Goal: Task Accomplishment & Management: Use online tool/utility

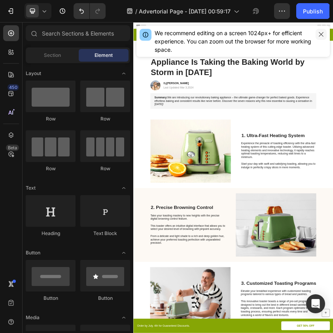
click at [316, 31] on button "button" at bounding box center [320, 34] width 11 height 11
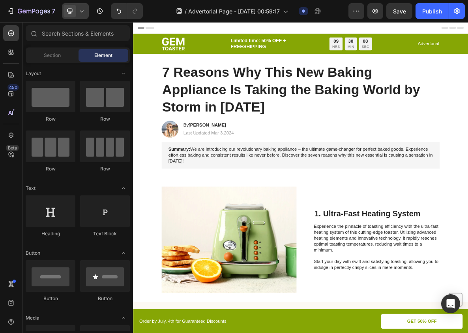
click at [83, 12] on icon at bounding box center [82, 11] width 8 height 8
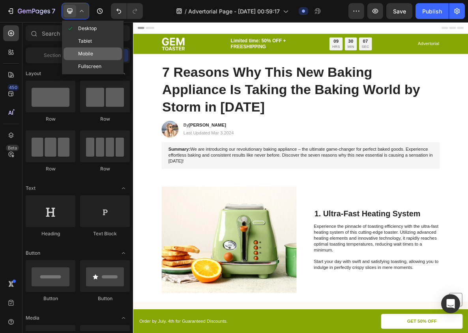
click at [90, 49] on div "Mobile" at bounding box center [93, 53] width 58 height 13
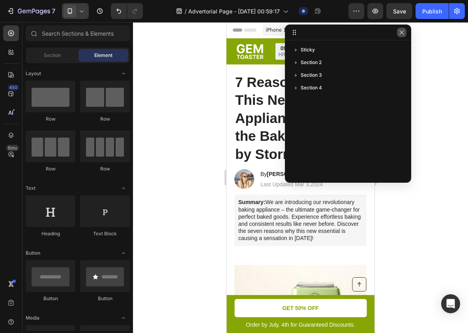
click at [404, 32] on icon "button" at bounding box center [402, 32] width 6 height 6
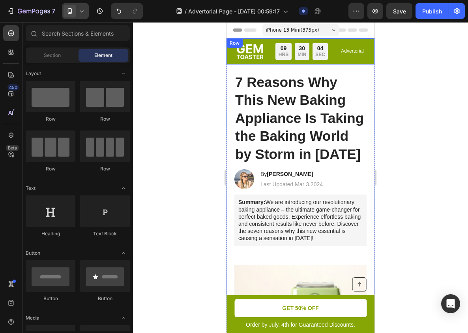
click at [342, 59] on div "Advertorial Text Block" at bounding box center [352, 51] width 24 height 17
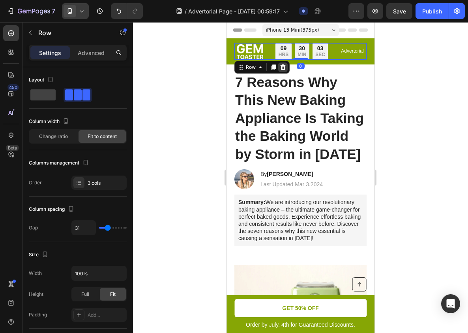
click at [284, 66] on icon at bounding box center [283, 67] width 5 height 6
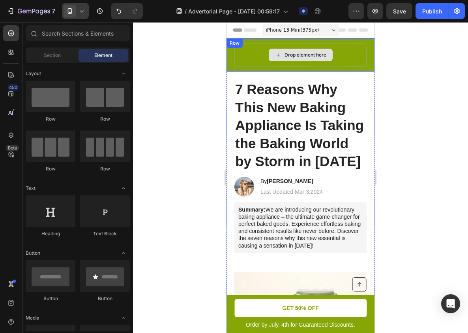
click at [325, 62] on div "Drop element here" at bounding box center [301, 55] width 132 height 24
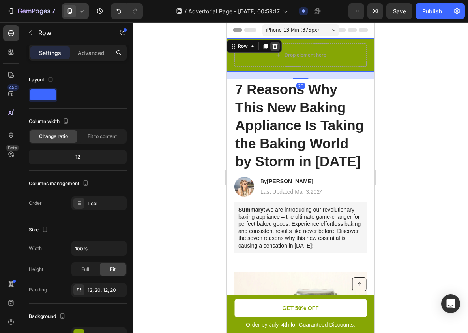
click at [274, 47] on icon at bounding box center [275, 46] width 5 height 6
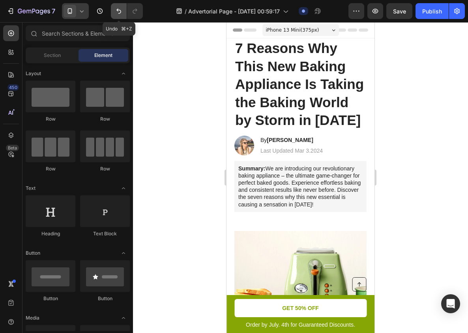
click at [117, 10] on icon "Undo/Redo" at bounding box center [119, 11] width 5 height 5
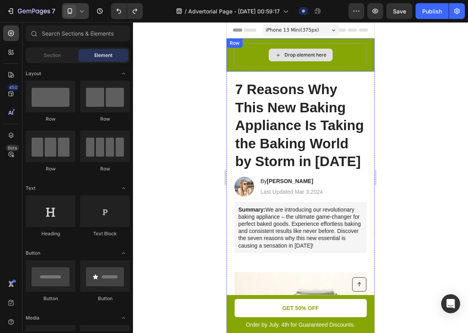
click at [279, 54] on icon at bounding box center [278, 55] width 6 height 7
click at [271, 56] on div "Drop element here" at bounding box center [301, 55] width 64 height 13
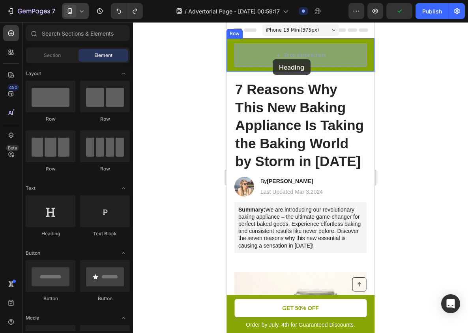
drag, startPoint x: 275, startPoint y: 237, endPoint x: 273, endPoint y: 59, distance: 177.4
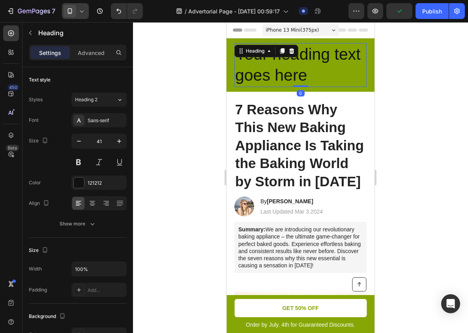
click at [296, 65] on h2 "Your heading text goes here" at bounding box center [301, 65] width 132 height 44
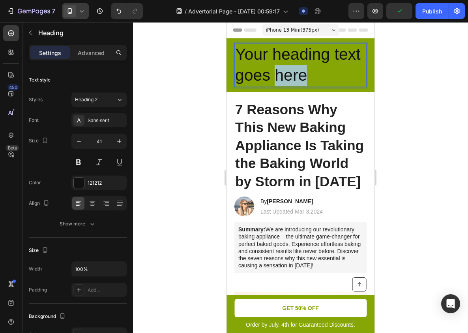
click at [296, 65] on p "Your heading text goes here" at bounding box center [300, 65] width 131 height 42
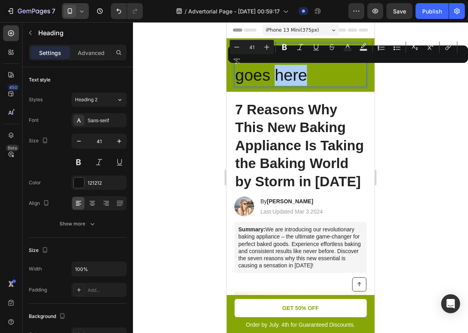
click at [302, 66] on div "Minus 41 Plus Bold Italic Underline Strikethrough Text Color Text Background Co…" at bounding box center [348, 54] width 237 height 28
click at [421, 96] on div at bounding box center [300, 177] width 335 height 310
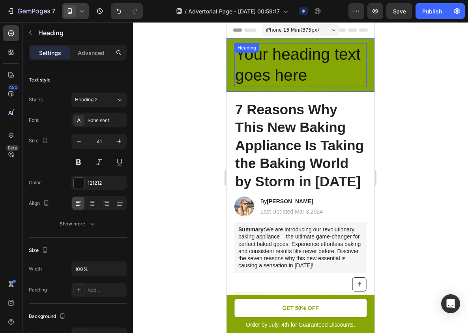
click at [307, 68] on p "Your heading text goes here" at bounding box center [300, 65] width 131 height 42
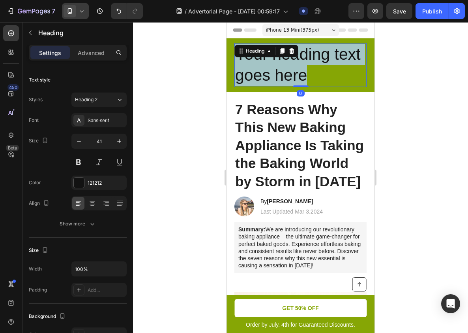
click at [307, 68] on p "Your heading text goes here" at bounding box center [300, 65] width 131 height 42
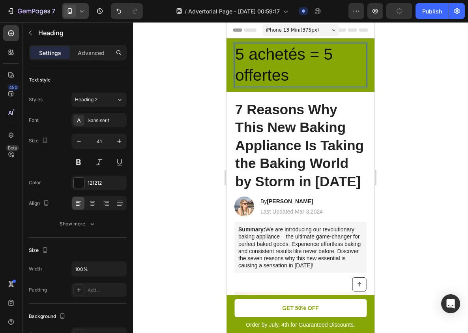
click at [404, 87] on div at bounding box center [300, 177] width 335 height 310
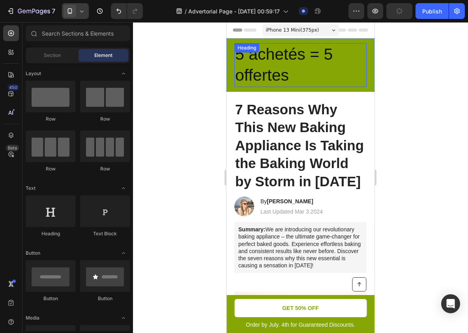
click at [301, 76] on p "5 achetés = 5 offertes" at bounding box center [300, 65] width 131 height 42
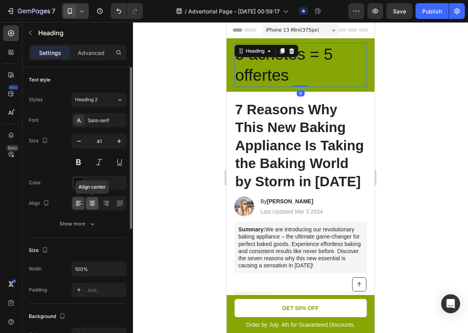
click at [92, 203] on icon at bounding box center [93, 203] width 6 height 1
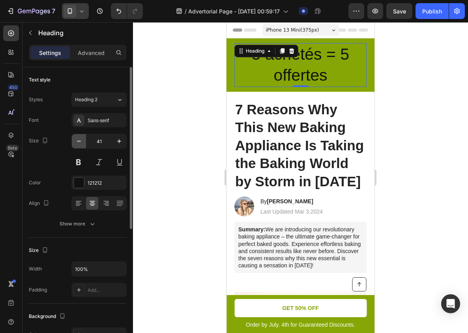
click at [80, 143] on icon "button" at bounding box center [79, 141] width 8 height 8
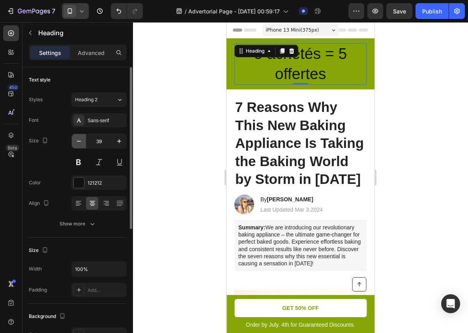
click at [80, 143] on icon "button" at bounding box center [79, 141] width 8 height 8
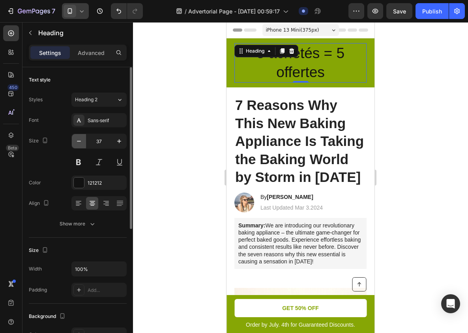
click at [80, 143] on icon "button" at bounding box center [79, 141] width 8 height 8
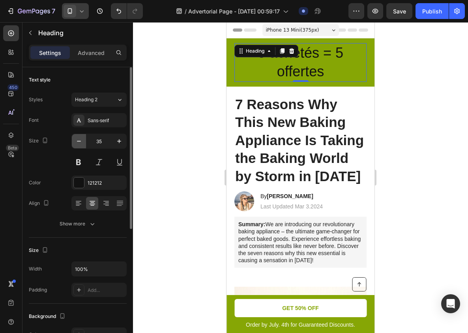
click at [80, 143] on icon "button" at bounding box center [79, 141] width 8 height 8
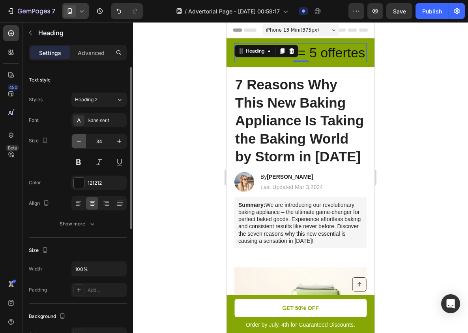
click at [80, 143] on icon "button" at bounding box center [79, 141] width 8 height 8
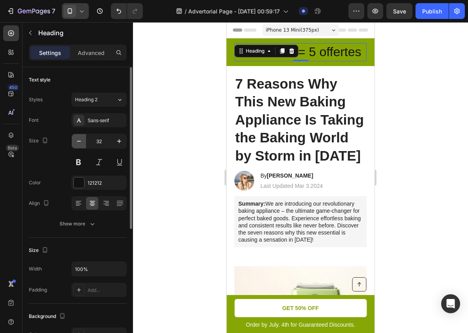
click at [80, 143] on icon "button" at bounding box center [79, 141] width 8 height 8
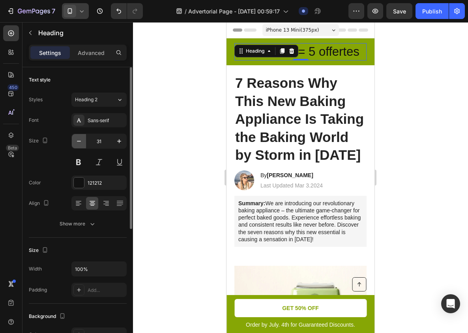
click at [80, 143] on icon "button" at bounding box center [79, 141] width 8 height 8
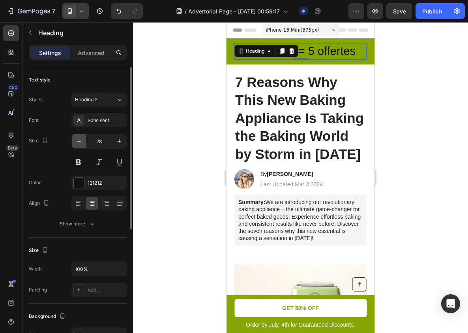
click at [80, 143] on icon "button" at bounding box center [79, 141] width 8 height 8
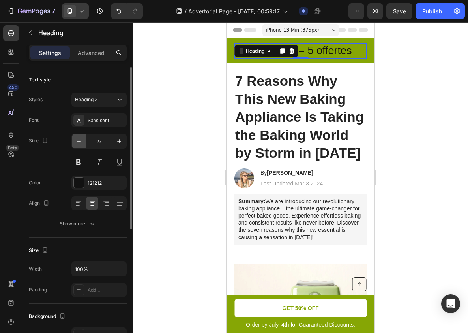
click at [80, 143] on icon "button" at bounding box center [79, 141] width 8 height 8
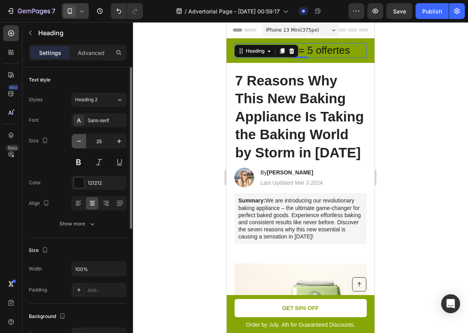
click at [80, 143] on icon "button" at bounding box center [79, 141] width 8 height 8
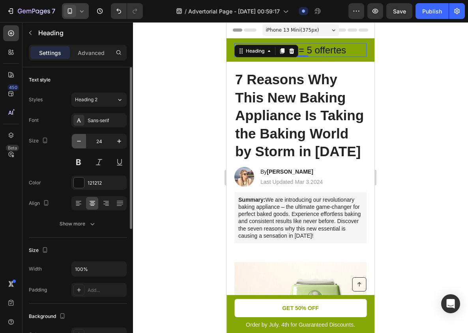
click at [80, 143] on icon "button" at bounding box center [79, 141] width 8 height 8
type input "23"
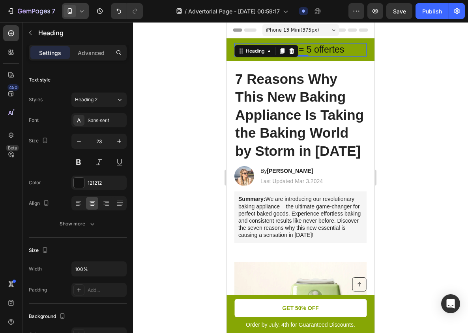
click at [194, 83] on div at bounding box center [300, 177] width 335 height 310
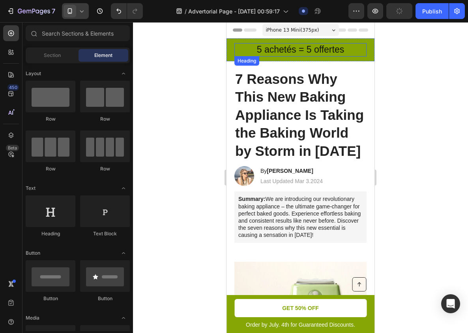
click at [271, 49] on p "5 achetés = 5 offertes" at bounding box center [300, 50] width 131 height 12
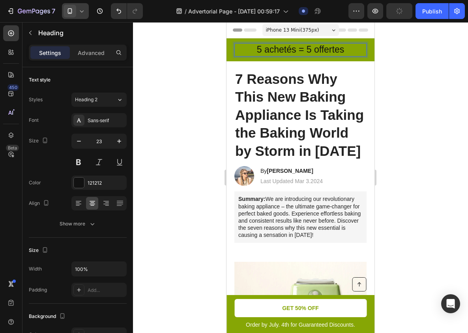
click at [285, 50] on p "5 achetés = 5 offertes" at bounding box center [300, 50] width 131 height 12
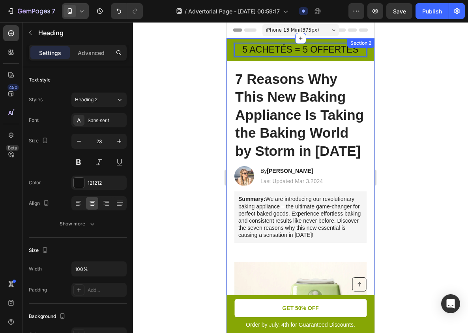
click at [407, 68] on div at bounding box center [300, 177] width 335 height 310
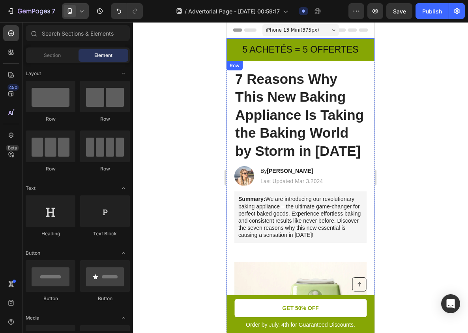
click at [333, 44] on p "5 ACHETÉS = 5 OFFERTES" at bounding box center [300, 50] width 131 height 12
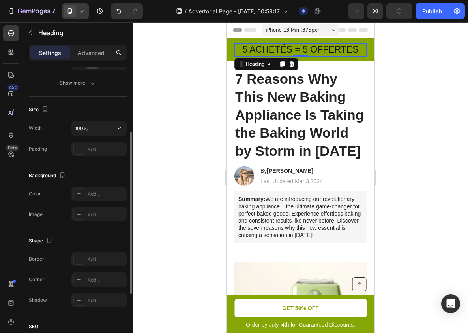
scroll to position [141, 0]
click at [95, 196] on div "Add..." at bounding box center [106, 193] width 37 height 7
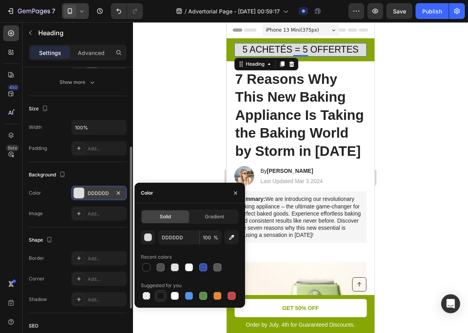
click at [158, 293] on div at bounding box center [161, 296] width 8 height 8
type input "151515"
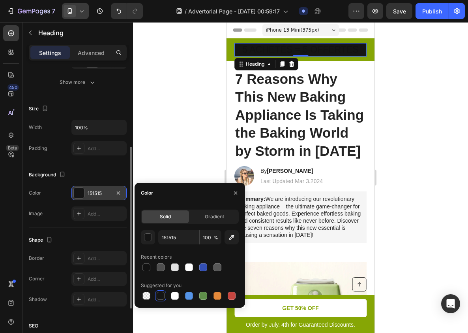
click at [161, 169] on div at bounding box center [300, 177] width 335 height 310
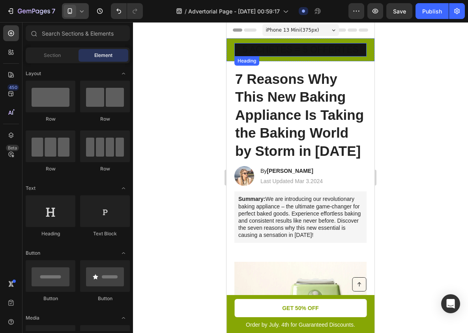
click at [289, 51] on p "5 ACHETÉS = 5 OFFERTES" at bounding box center [300, 50] width 131 height 12
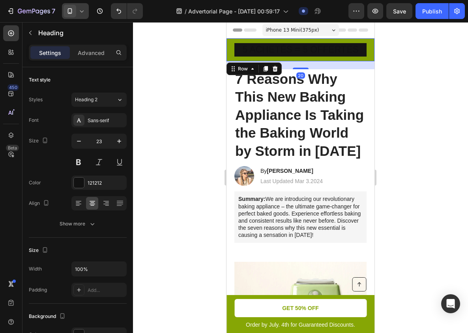
click at [230, 58] on div "5 ACHETÉS = 5 OFFERTES Heading Row 20" at bounding box center [301, 49] width 148 height 23
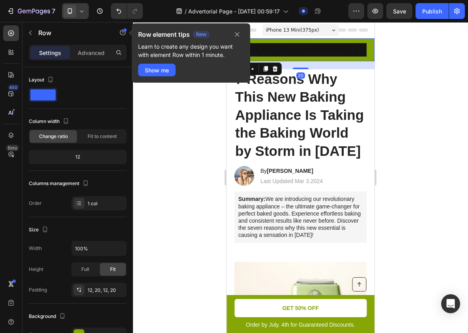
click at [288, 58] on div "5 ACHETÉS = 5 OFFERTES Heading Row 20" at bounding box center [301, 49] width 148 height 23
click at [292, 59] on div "5 ACHETÉS = 5 OFFERTES Heading Row 20" at bounding box center [301, 49] width 148 height 23
click at [236, 36] on icon "button" at bounding box center [237, 34] width 6 height 6
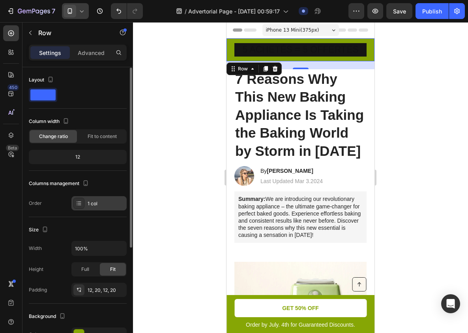
scroll to position [92, 0]
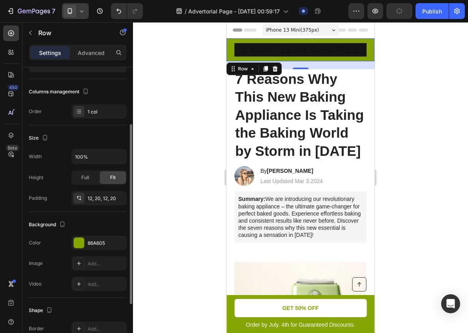
click at [91, 251] on div "The changes might be hidden by the video. Color 86A605 Image Add... Video Add..." at bounding box center [78, 262] width 98 height 55
click at [94, 245] on div "86A605" at bounding box center [99, 242] width 23 height 7
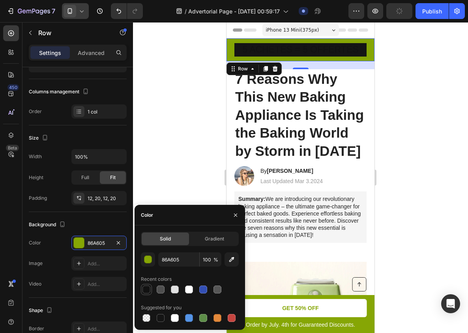
click at [150, 290] on div at bounding box center [147, 289] width 8 height 8
type input "121212"
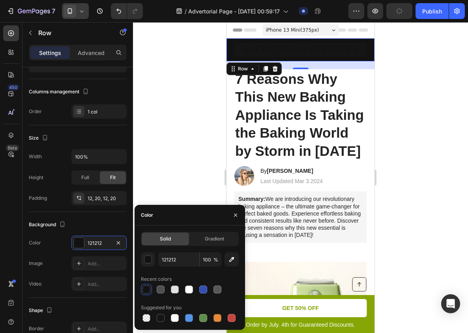
click at [150, 149] on div at bounding box center [300, 177] width 335 height 310
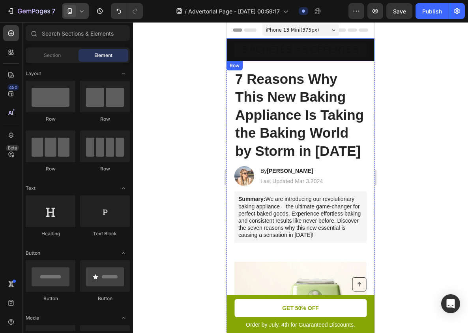
click at [296, 48] on p "5 ACHETÉS = 5 OFFERTES" at bounding box center [300, 50] width 131 height 12
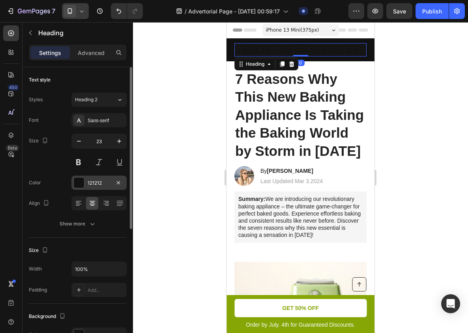
click at [90, 175] on div "121212" at bounding box center [98, 182] width 55 height 14
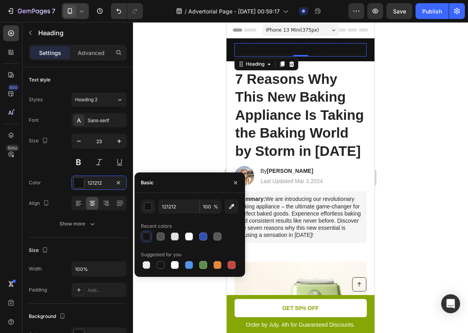
click at [181, 238] on div at bounding box center [190, 236] width 98 height 11
click at [179, 235] on div at bounding box center [174, 235] width 9 height 9
click at [187, 235] on div at bounding box center [189, 236] width 8 height 8
type input "FFFFFF"
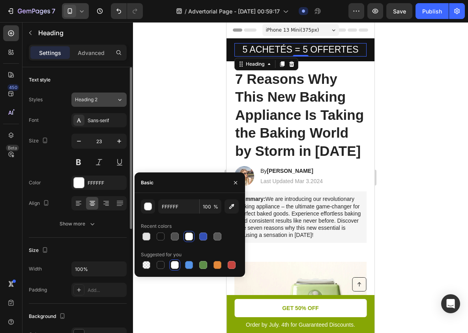
click at [115, 101] on div "Heading 2" at bounding box center [95, 99] width 41 height 7
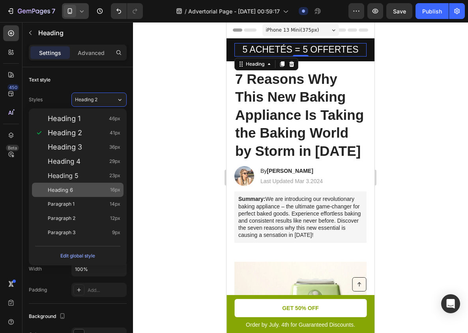
click at [82, 185] on div "Heading 6 16px" at bounding box center [78, 189] width 92 height 14
type input "16"
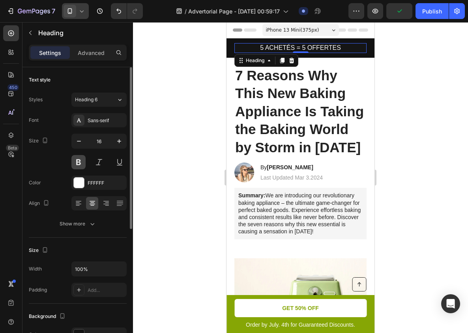
click at [79, 159] on button at bounding box center [78, 162] width 14 height 14
click at [188, 89] on div at bounding box center [300, 177] width 335 height 310
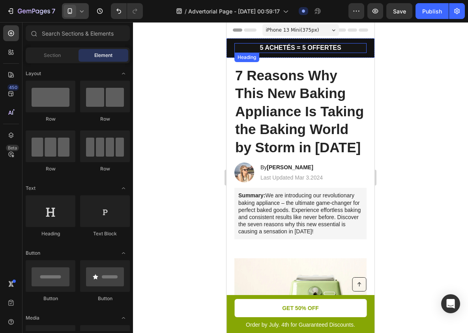
click at [289, 49] on p "5 ACHETÉS = 5 OFFERTES" at bounding box center [300, 48] width 131 height 8
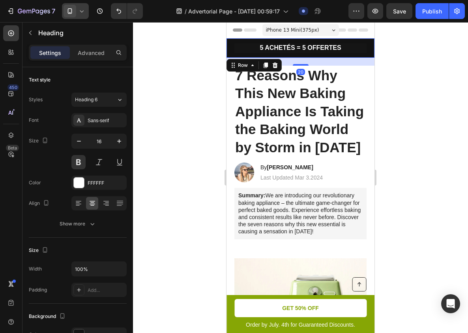
click at [326, 56] on div "5 ACHETÉS = 5 OFFERTES Heading Row 20" at bounding box center [301, 47] width 148 height 19
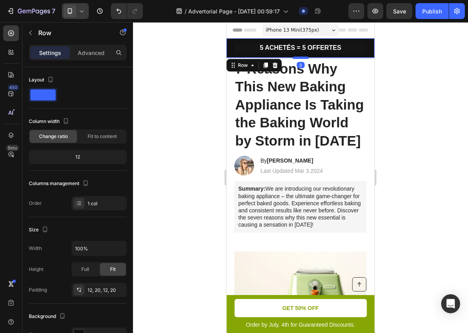
drag, startPoint x: 302, startPoint y: 64, endPoint x: 307, endPoint y: 58, distance: 8.2
click at [307, 58] on div at bounding box center [301, 57] width 16 height 2
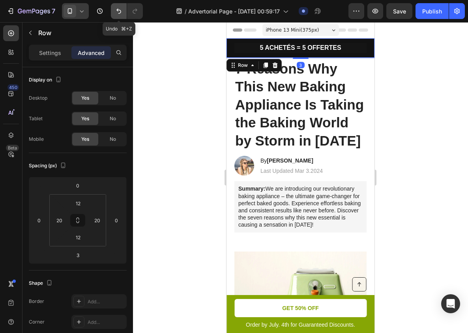
click at [123, 12] on button "Undo/Redo" at bounding box center [119, 11] width 16 height 16
type input "20"
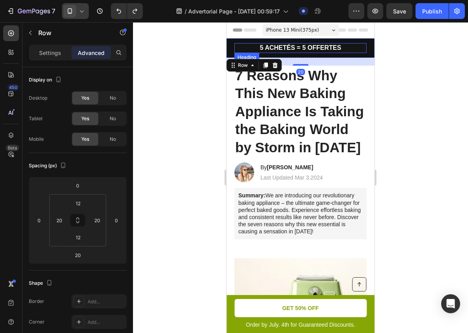
click at [305, 45] on p "5 ACHETÉS = 5 OFFERTES" at bounding box center [300, 48] width 131 height 8
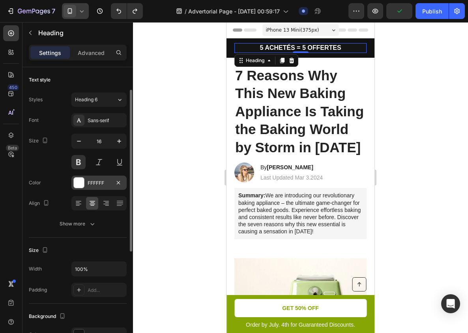
scroll to position [42, 0]
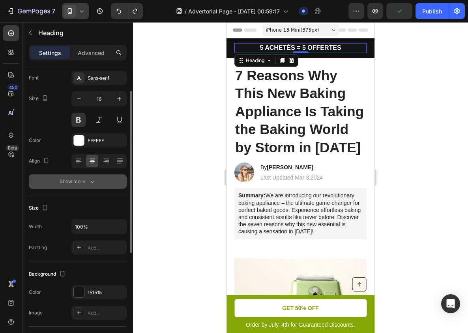
click at [89, 182] on icon "button" at bounding box center [92, 181] width 8 height 8
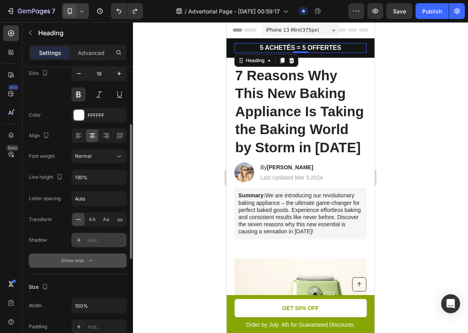
scroll to position [85, 0]
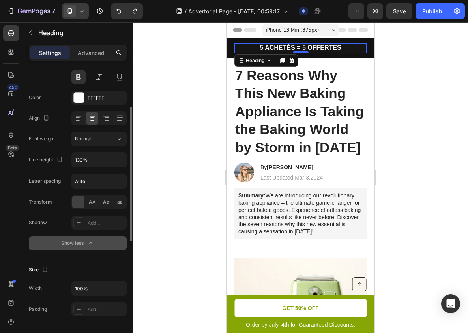
click at [95, 249] on button "Show less" at bounding box center [78, 243] width 98 height 14
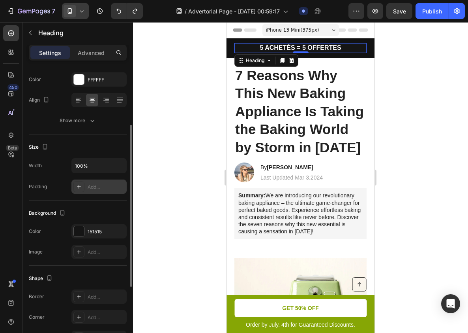
scroll to position [99, 0]
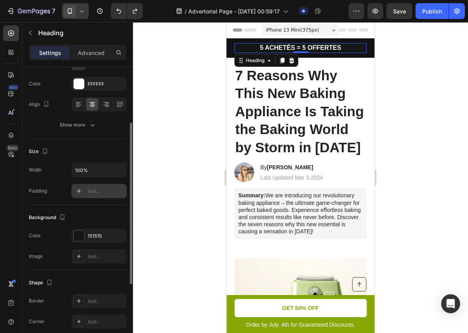
click at [95, 194] on div "Add..." at bounding box center [106, 191] width 37 height 7
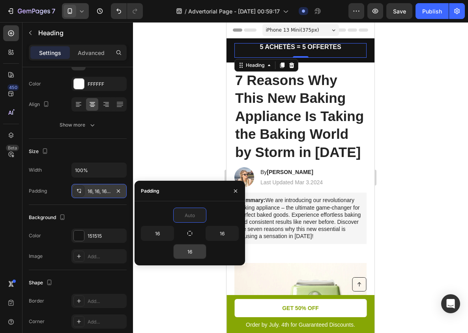
type input "0"
click at [186, 249] on input "16" at bounding box center [190, 251] width 32 height 14
click at [118, 188] on icon "button" at bounding box center [118, 191] width 6 height 6
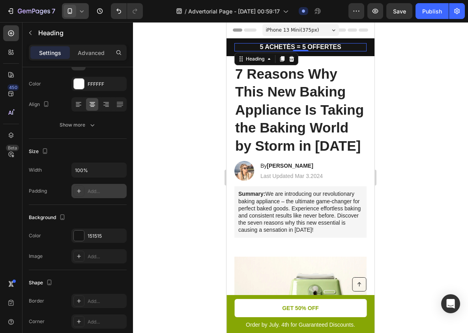
click at [207, 156] on div at bounding box center [300, 177] width 335 height 310
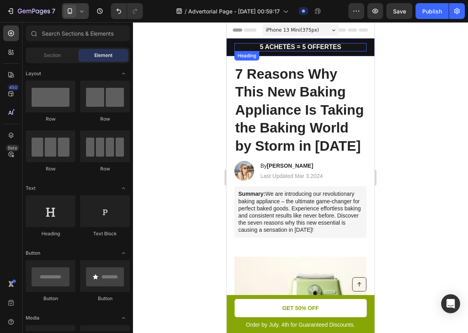
click at [244, 46] on p "5 ACHETÉS = 5 OFFERTES" at bounding box center [301, 47] width 132 height 8
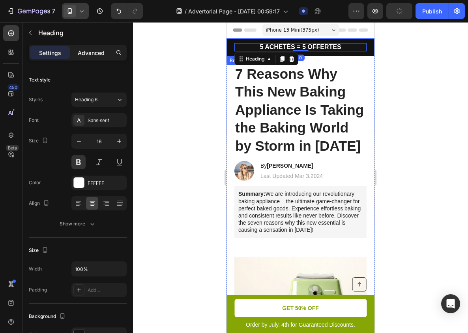
click at [98, 54] on p "Advanced" at bounding box center [91, 53] width 27 height 8
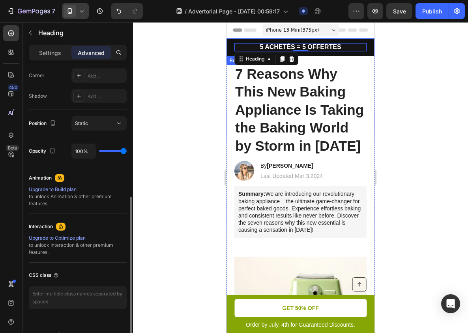
scroll to position [260, 0]
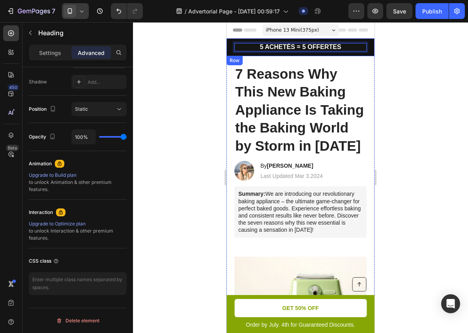
click at [231, 50] on div "5 ACHETÉS = 5 OFFERTES Heading 0 Row" at bounding box center [301, 47] width 148 height 18
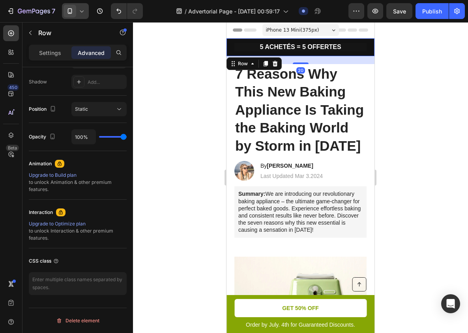
scroll to position [0, 0]
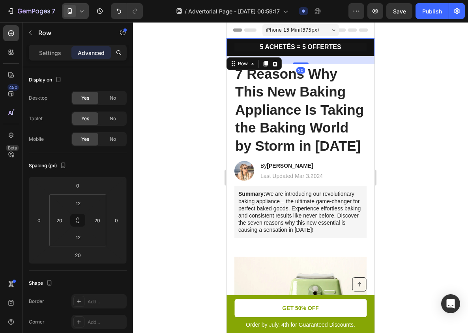
click at [238, 54] on div "5 ACHETÉS = 5 OFFERTES Heading Row 20" at bounding box center [301, 47] width 148 height 18
click at [237, 52] on div "5 ACHETÉS = 5 OFFERTES Heading Row 20" at bounding box center [301, 47] width 148 height 18
click at [58, 56] on div "Settings" at bounding box center [49, 52] width 39 height 13
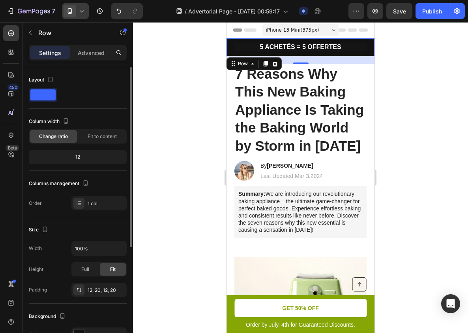
scroll to position [15, 0]
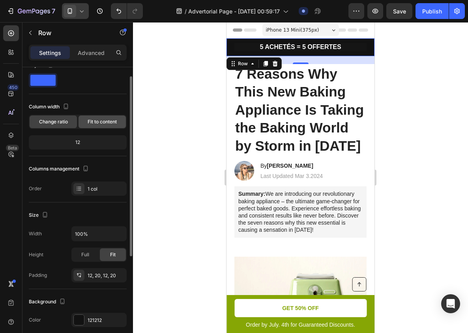
click at [94, 122] on span "Fit to content" at bounding box center [102, 121] width 29 height 7
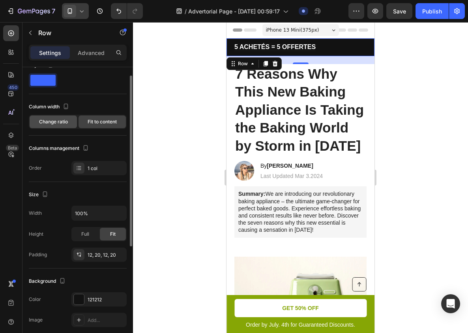
click at [61, 120] on span "Change ratio" at bounding box center [53, 121] width 29 height 7
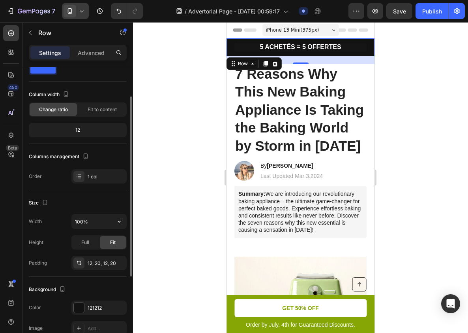
scroll to position [38, 0]
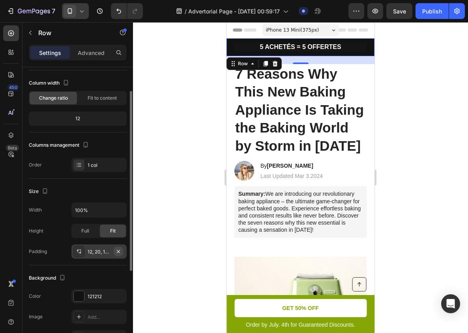
click at [119, 248] on icon "button" at bounding box center [118, 251] width 6 height 6
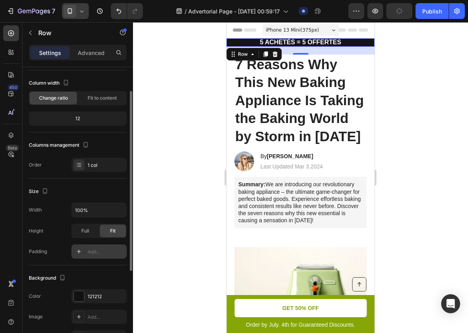
click at [103, 251] on div "Add..." at bounding box center [106, 251] width 37 height 7
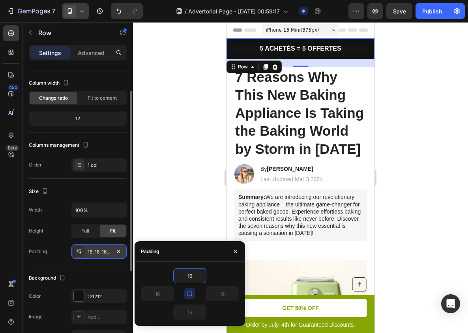
type input "2"
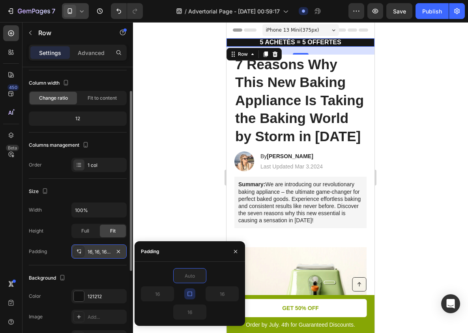
type input "5"
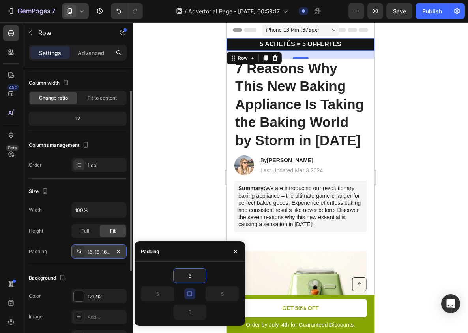
click at [175, 175] on div at bounding box center [300, 177] width 335 height 310
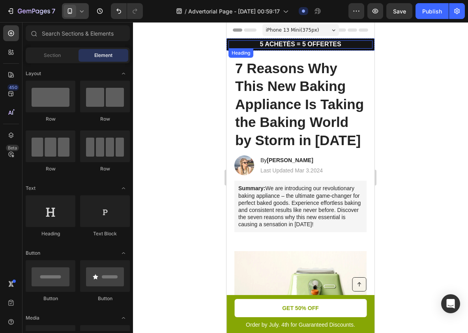
click at [327, 47] on p "5 ACHETÉS = 5 OFFERTES" at bounding box center [301, 44] width 144 height 8
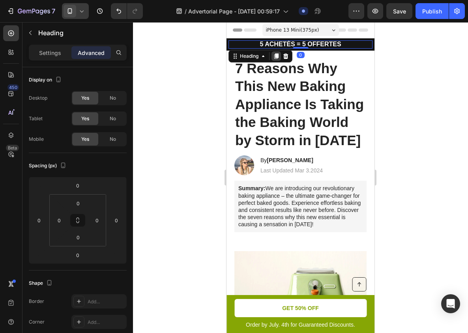
click at [278, 57] on icon at bounding box center [277, 56] width 4 height 6
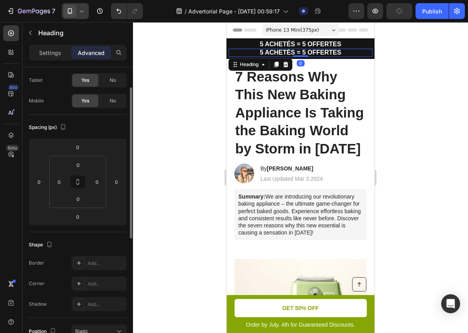
click at [384, 58] on div at bounding box center [300, 177] width 335 height 310
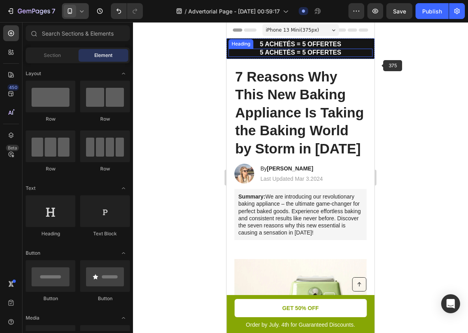
click at [312, 51] on h2 "5 ACHETÉS = 5 OFFERTES" at bounding box center [301, 53] width 144 height 8
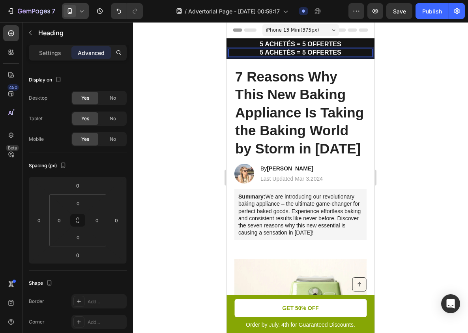
click at [312, 51] on h2 "5 ACHETÉS = 5 OFFERTES" at bounding box center [301, 53] width 144 height 8
click at [312, 51] on p "5 ACHETÉS = 5 OFFERTES" at bounding box center [301, 53] width 144 height 8
click at [385, 62] on div at bounding box center [300, 177] width 335 height 310
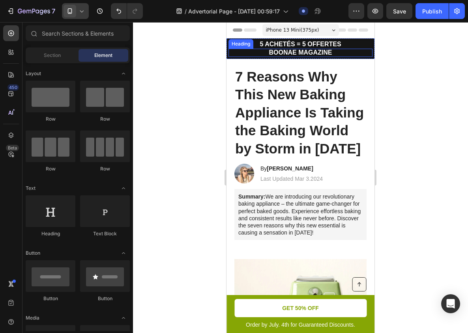
click at [319, 54] on p "BOONAE MAGAZINE" at bounding box center [301, 53] width 144 height 8
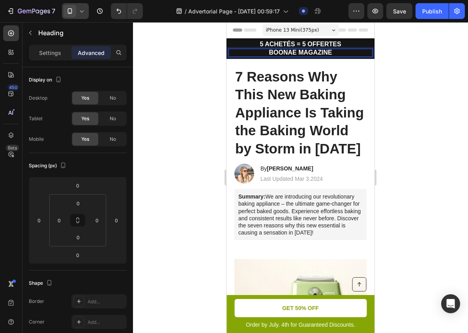
click at [289, 54] on p "BOONAE MAGAZINE" at bounding box center [301, 53] width 144 height 8
click at [417, 55] on div at bounding box center [300, 177] width 335 height 310
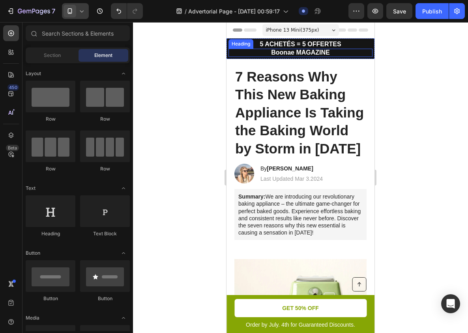
click at [290, 51] on p "Boonae MAGAZINE" at bounding box center [301, 53] width 144 height 8
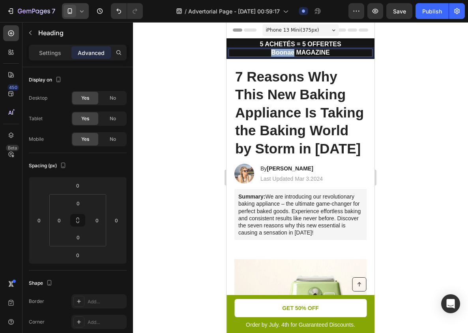
click at [286, 53] on p "Boonae MAGAZINE" at bounding box center [301, 53] width 144 height 8
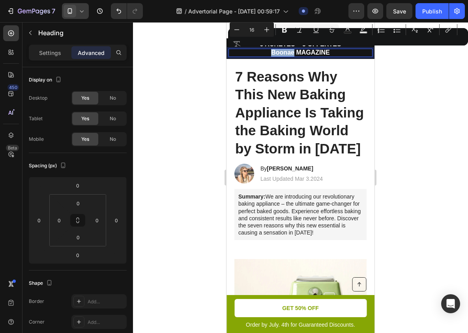
click at [250, 53] on p "Boonae MAGAZINE" at bounding box center [301, 53] width 144 height 8
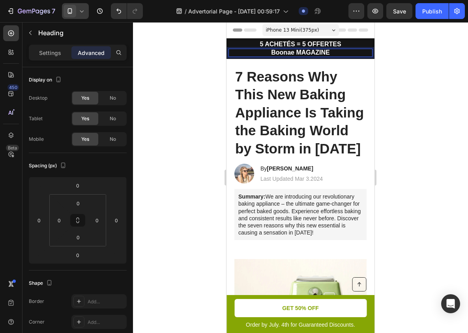
click at [195, 84] on div at bounding box center [300, 177] width 335 height 310
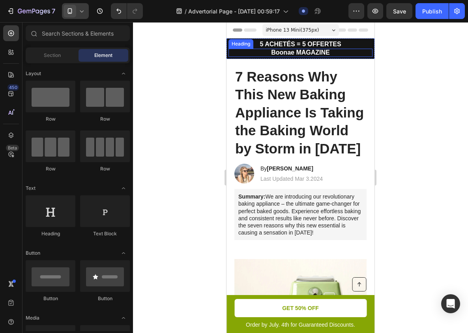
click at [233, 54] on p "Boonae MAGAZINE" at bounding box center [301, 53] width 144 height 8
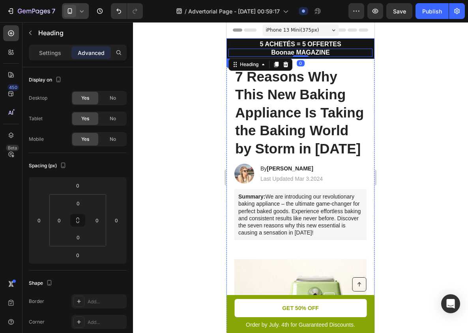
click at [227, 54] on div "5 ACHETÉS = 5 OFFERTES Heading Boonae MAGAZINE Heading 0 Row" at bounding box center [301, 48] width 148 height 21
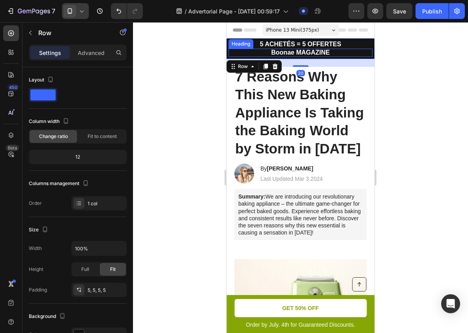
click at [239, 53] on p "Boonae MAGAZINE" at bounding box center [301, 53] width 144 height 8
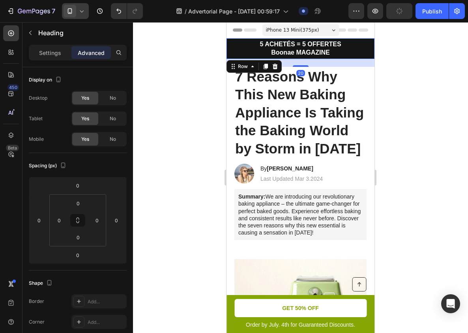
click at [228, 54] on div "5 ACHETÉS = 5 OFFERTES Heading Boonae MAGAZINE Heading Row 20" at bounding box center [301, 48] width 148 height 21
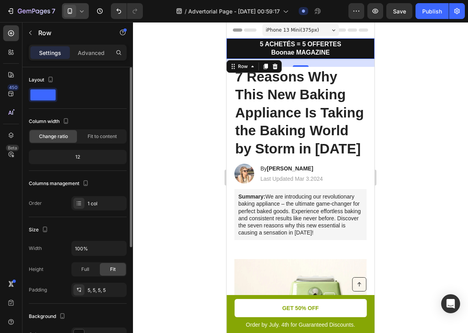
scroll to position [28, 0]
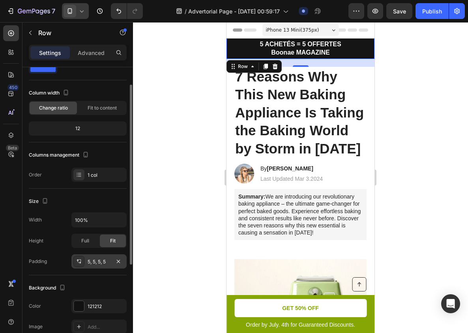
click at [95, 262] on div "5, 5, 5, 5" at bounding box center [99, 261] width 23 height 7
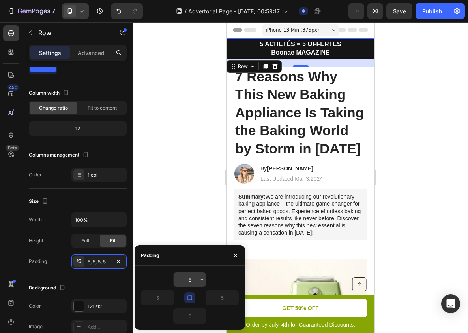
click at [187, 279] on input "5" at bounding box center [190, 279] width 32 height 14
type input "1"
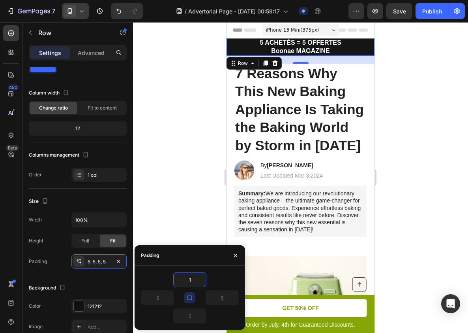
type input "15"
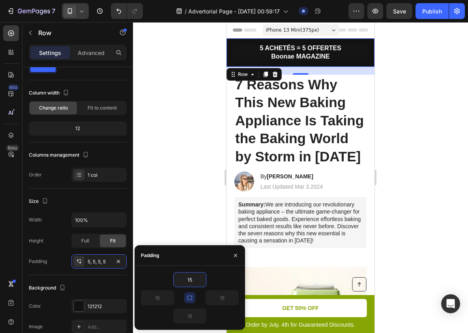
click at [179, 199] on div at bounding box center [300, 177] width 335 height 310
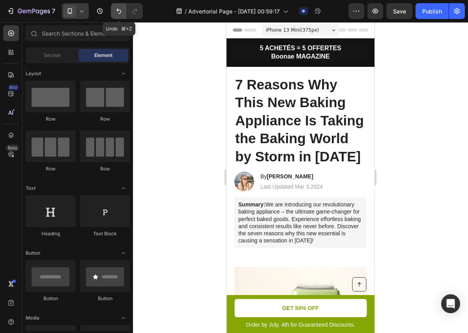
click at [122, 14] on icon "Undo/Redo" at bounding box center [119, 11] width 8 height 8
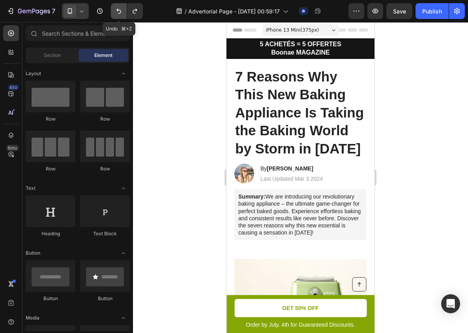
click at [114, 11] on button "Undo/Redo" at bounding box center [119, 11] width 16 height 16
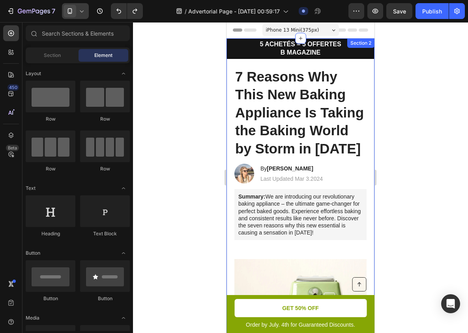
click at [310, 54] on h2 "B MAGAZINE" at bounding box center [301, 53] width 144 height 8
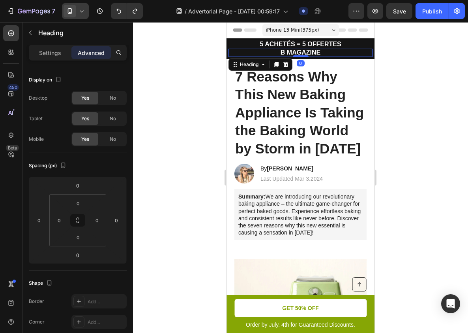
click at [310, 53] on h2 "B MAGAZINE" at bounding box center [301, 53] width 144 height 8
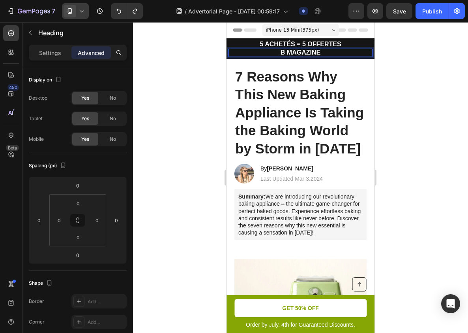
click at [273, 54] on p "B MAGAZINE" at bounding box center [301, 53] width 144 height 8
click at [271, 53] on p "B MAGAZINE" at bounding box center [301, 53] width 144 height 8
click at [371, 58] on div "5 ACHETÉS = 5 OFFERTES Heading B MAGAZINE Heading 0 Row" at bounding box center [301, 48] width 148 height 21
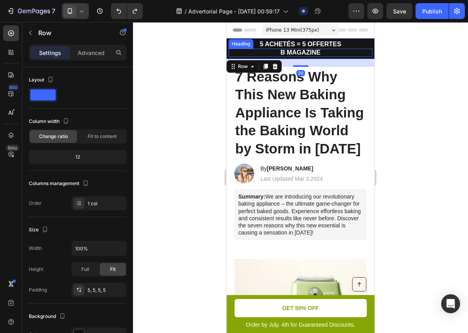
click at [355, 49] on p "B MAGAZINE" at bounding box center [301, 53] width 144 height 8
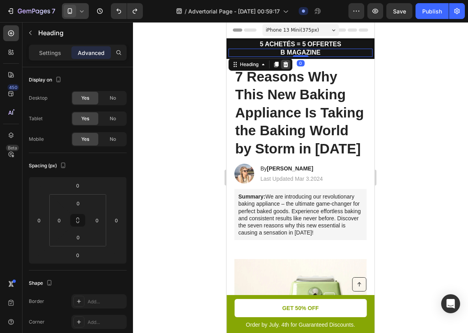
click at [288, 65] on icon at bounding box center [286, 64] width 5 height 6
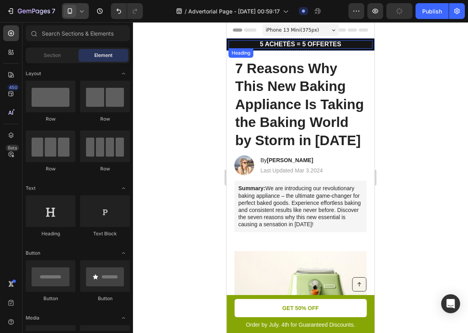
click at [314, 45] on p "5 ACHETÉS = 5 OFFERTES" at bounding box center [301, 44] width 144 height 8
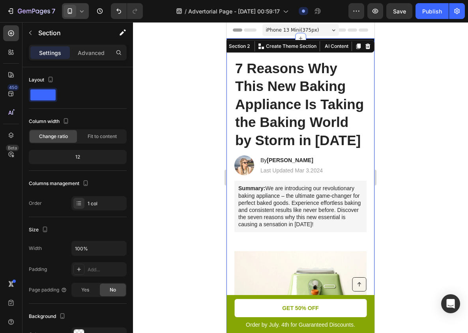
click at [386, 68] on div at bounding box center [300, 177] width 335 height 310
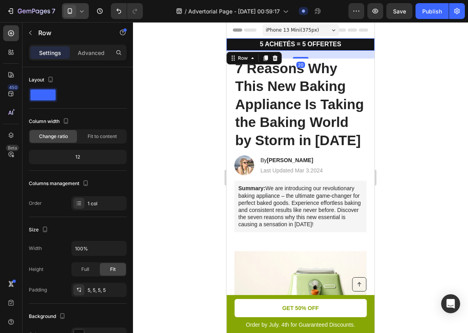
click at [344, 50] on div "5 ACHETÉS = 5 OFFERTES Heading Row 20" at bounding box center [301, 44] width 148 height 12
click at [269, 59] on icon at bounding box center [266, 58] width 6 height 6
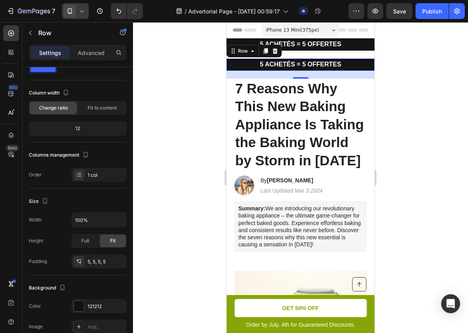
click at [387, 49] on div at bounding box center [300, 177] width 335 height 310
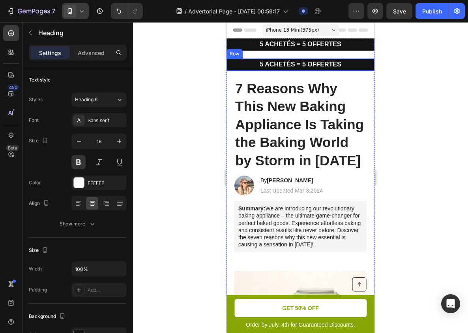
click at [331, 60] on h2 "5 ACHETÉS = 5 OFFERTES" at bounding box center [301, 64] width 144 height 8
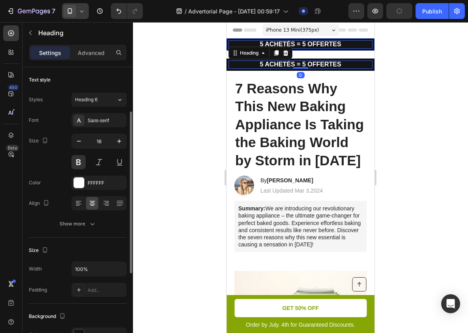
click at [311, 46] on p "5 ACHETÉS = 5 OFFERTES" at bounding box center [301, 44] width 144 height 8
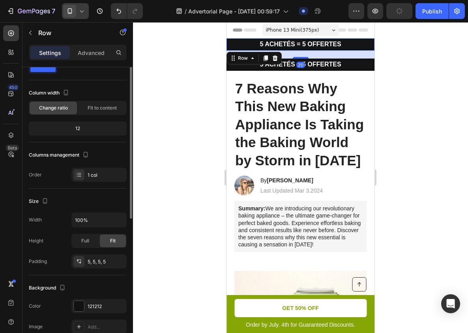
scroll to position [0, 0]
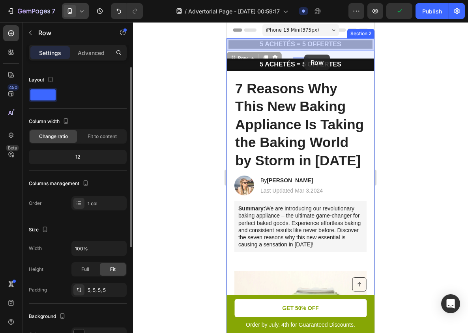
drag, startPoint x: 303, startPoint y: 49, endPoint x: 305, endPoint y: 55, distance: 6.0
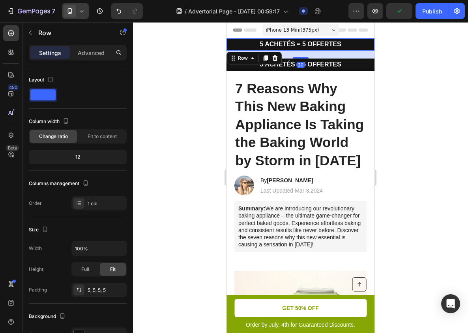
click at [368, 42] on p "5 ACHETÉS = 5 OFFERTES" at bounding box center [301, 44] width 144 height 8
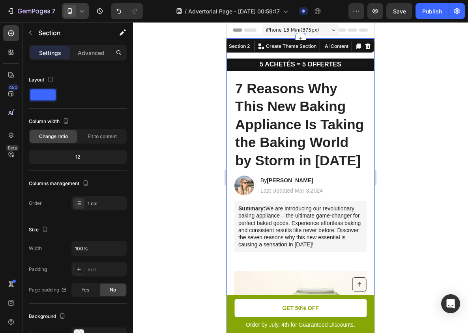
click at [385, 62] on div at bounding box center [300, 177] width 335 height 310
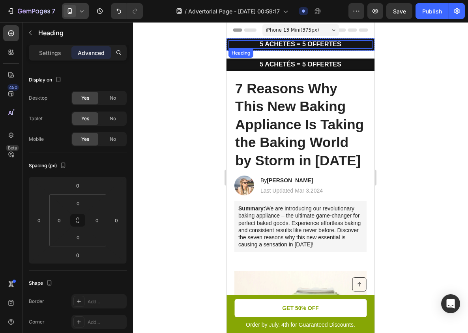
click at [361, 47] on p "5 ACHETÉS = 5 OFFERTES" at bounding box center [301, 44] width 144 height 8
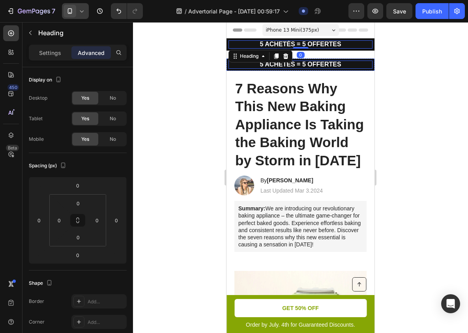
click at [308, 61] on h2 "5 ACHETÉS = 5 OFFERTES" at bounding box center [301, 64] width 144 height 8
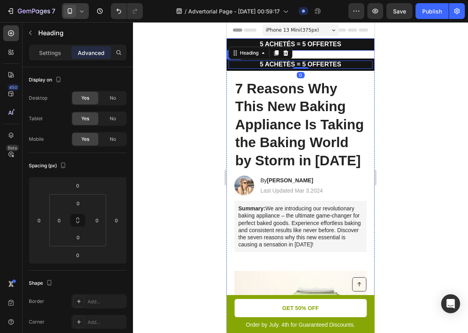
click at [308, 48] on div "5 ACHETÉS = 5 OFFERTES Heading" at bounding box center [301, 44] width 144 height 8
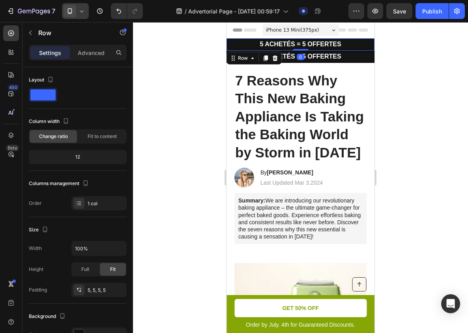
drag, startPoint x: 303, startPoint y: 57, endPoint x: 305, endPoint y: 46, distance: 11.2
click at [305, 46] on div "5 ACHETÉS = 5 OFFERTES Heading Row 0" at bounding box center [301, 44] width 148 height 12
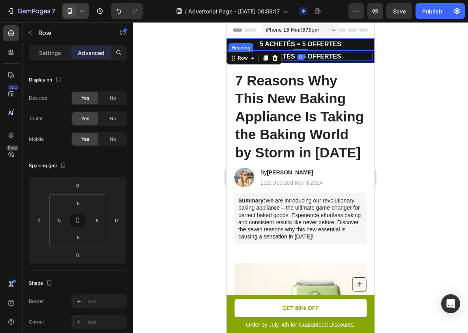
click at [423, 66] on div at bounding box center [300, 177] width 335 height 310
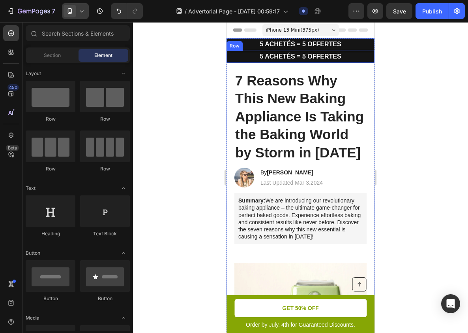
click at [369, 60] on h2 "5 ACHETÉS = 5 OFFERTES" at bounding box center [301, 57] width 144 height 8
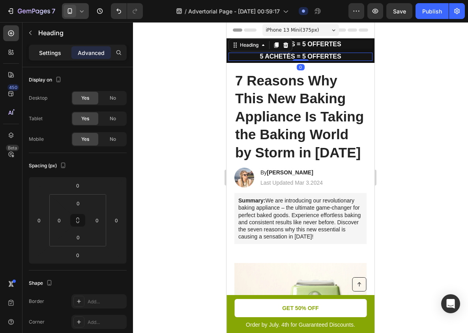
click at [55, 53] on p "Settings" at bounding box center [50, 53] width 22 height 8
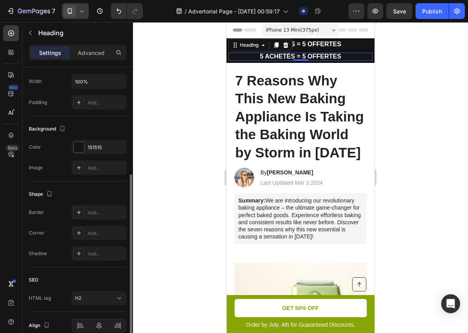
scroll to position [188, 0]
click at [85, 145] on div "151515" at bounding box center [98, 146] width 55 height 14
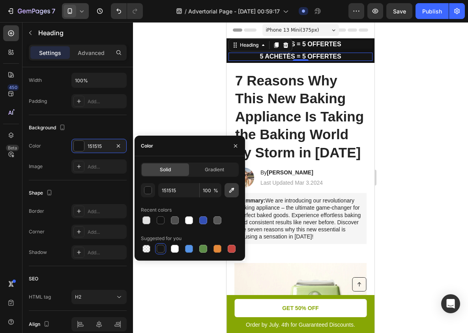
click at [233, 193] on icon "button" at bounding box center [232, 190] width 8 height 8
type input "B15E6C"
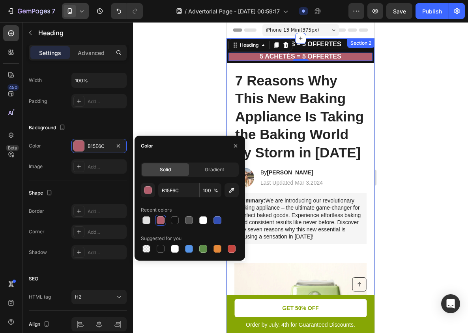
click at [406, 64] on div at bounding box center [300, 177] width 335 height 310
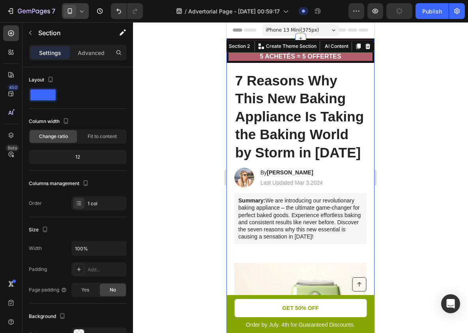
click at [368, 61] on div "5 ACHETÉS = 5 OFFERTES Heading Row" at bounding box center [301, 57] width 148 height 12
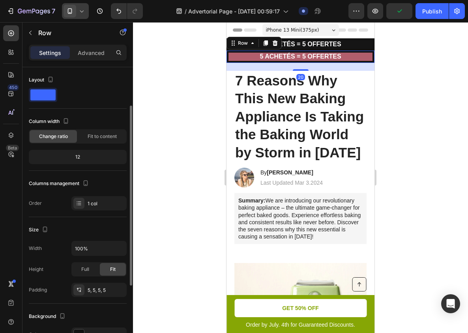
scroll to position [132, 0]
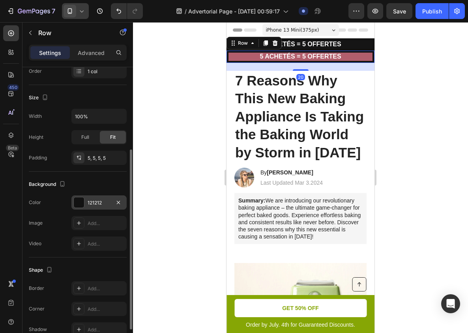
click at [94, 199] on div "121212" at bounding box center [99, 202] width 23 height 7
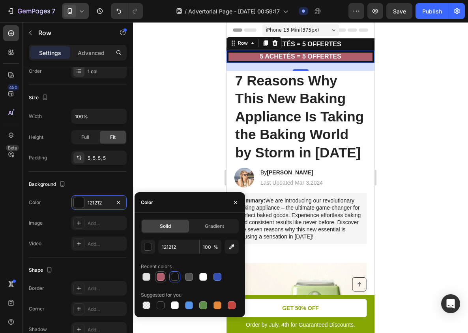
click at [163, 276] on div at bounding box center [161, 277] width 8 height 8
type input "B15E6C"
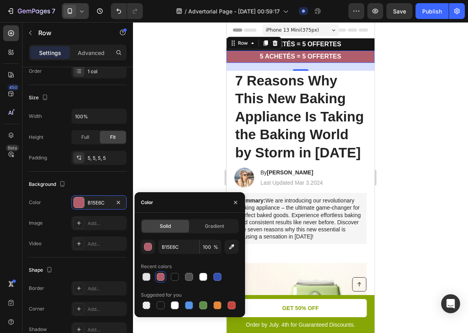
click at [427, 185] on div at bounding box center [300, 177] width 335 height 310
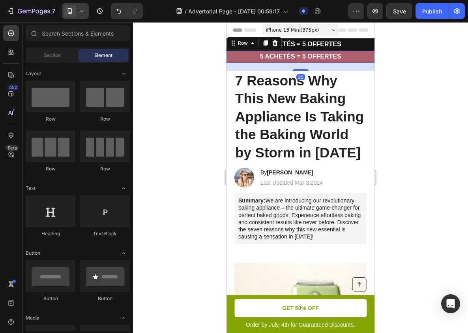
click at [359, 62] on div "5 ACHETÉS = 5 OFFERTES Heading Row 20" at bounding box center [301, 57] width 148 height 12
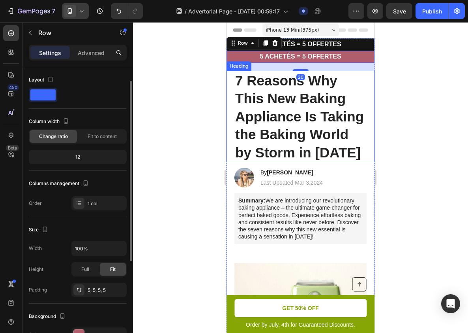
scroll to position [39, 0]
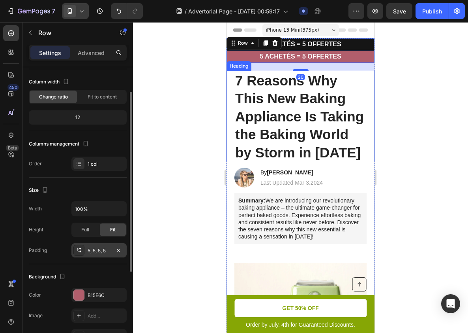
click at [87, 252] on div "5, 5, 5, 5" at bounding box center [98, 250] width 55 height 14
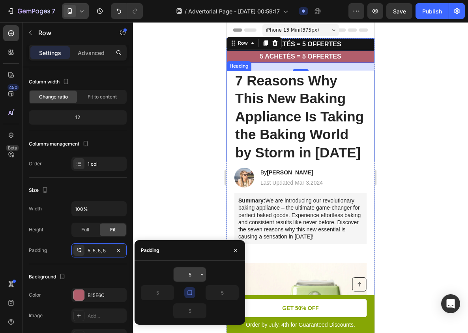
click at [176, 271] on input "5" at bounding box center [190, 274] width 32 height 14
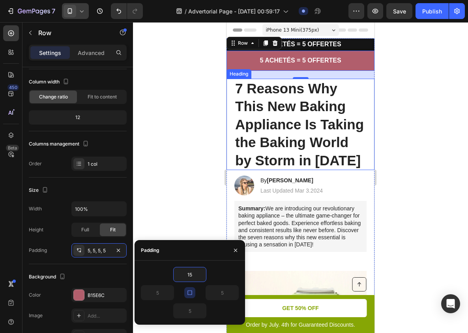
type input "15"
click at [190, 292] on icon "button" at bounding box center [190, 292] width 6 height 6
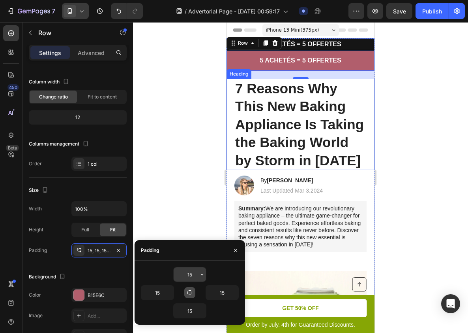
click at [194, 275] on input "15" at bounding box center [190, 274] width 32 height 14
click at [162, 290] on input "15" at bounding box center [157, 292] width 32 height 14
type input "15"
click at [186, 291] on button "button" at bounding box center [189, 292] width 11 height 11
click at [194, 276] on input "15" at bounding box center [190, 274] width 32 height 14
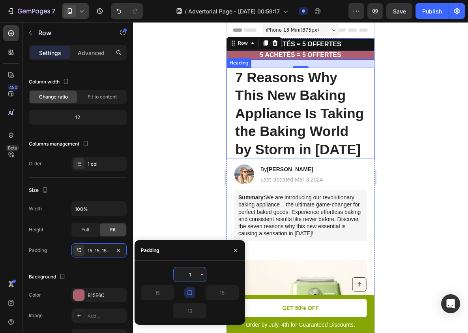
type input "12"
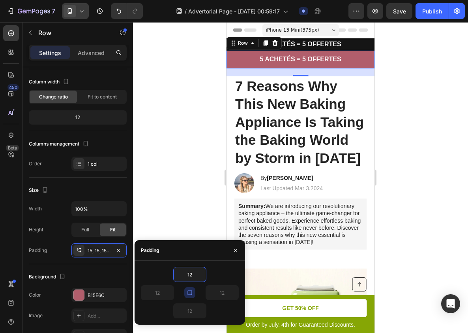
click at [408, 148] on div at bounding box center [300, 177] width 335 height 310
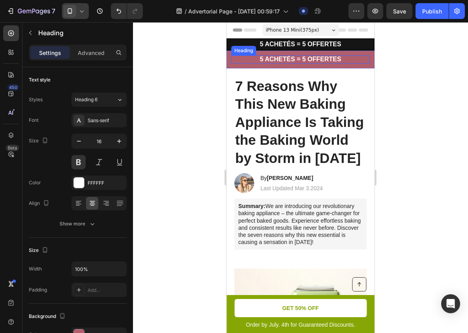
click at [331, 62] on h2 "5 ACHETÉS = 5 OFFERTES" at bounding box center [300, 59] width 139 height 8
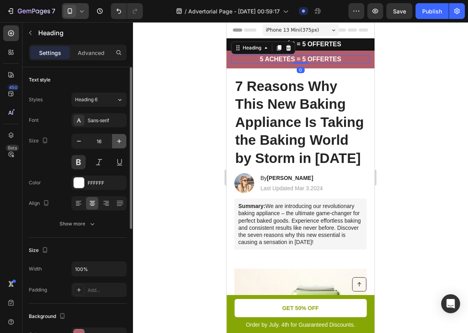
click at [118, 142] on icon "button" at bounding box center [119, 141] width 8 height 8
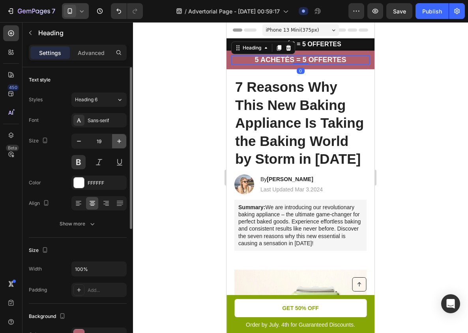
click at [118, 142] on icon "button" at bounding box center [119, 141] width 8 height 8
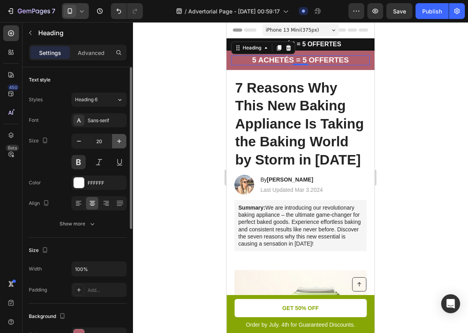
click at [118, 142] on icon "button" at bounding box center [119, 141] width 8 height 8
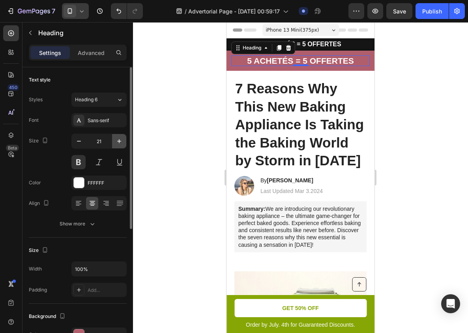
click at [118, 142] on icon "button" at bounding box center [119, 141] width 8 height 8
type input "22"
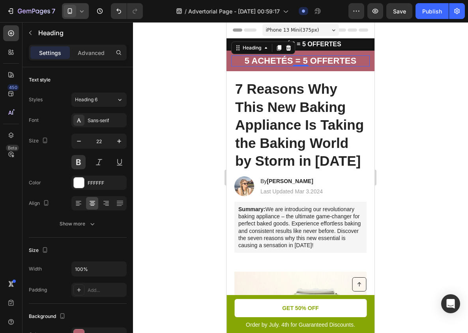
click at [265, 63] on h2 "5 ACHETÉS = 5 OFFERTES" at bounding box center [300, 60] width 139 height 11
click at [265, 63] on p "5 ACHETÉS = 5 OFFERTES" at bounding box center [300, 60] width 139 height 11
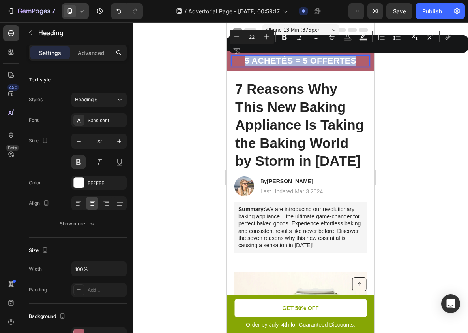
click at [265, 63] on p "5 ACHETÉS = 5 OFFERTES" at bounding box center [300, 60] width 139 height 11
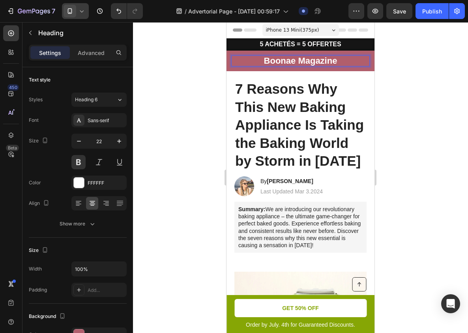
click at [301, 57] on p "Boonae Magazine" at bounding box center [300, 60] width 139 height 11
click at [401, 76] on div at bounding box center [300, 177] width 335 height 310
click at [336, 58] on p "Boonae MAGAZINE" at bounding box center [300, 60] width 139 height 11
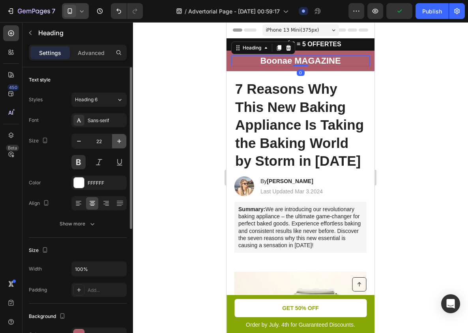
click at [120, 141] on icon "button" at bounding box center [119, 141] width 4 height 4
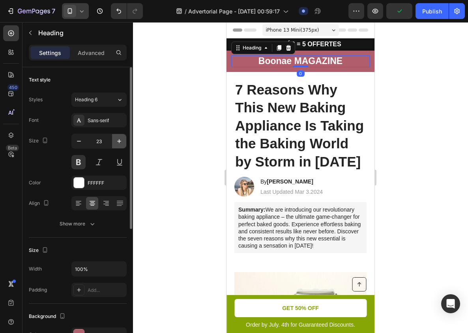
click at [120, 141] on icon "button" at bounding box center [119, 141] width 4 height 4
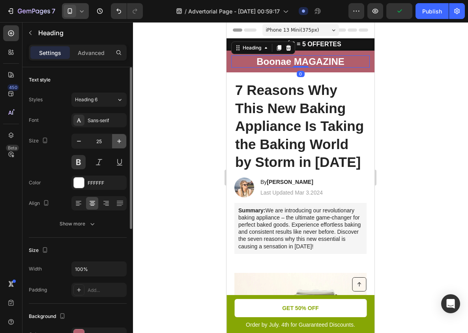
click at [120, 141] on icon "button" at bounding box center [119, 141] width 4 height 4
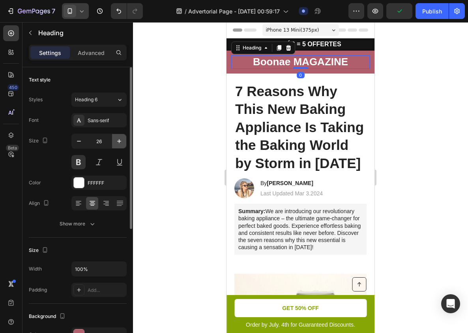
click at [120, 141] on icon "button" at bounding box center [119, 141] width 4 height 4
type input "27"
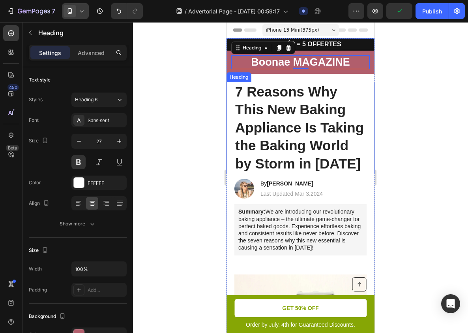
click at [235, 77] on div "Heading" at bounding box center [239, 76] width 22 height 7
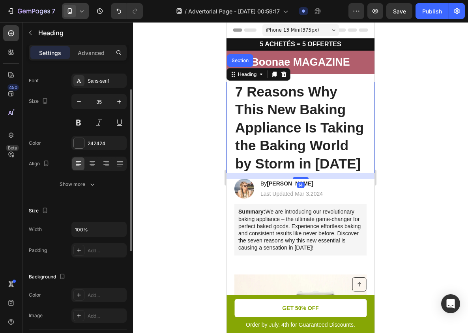
click at [201, 95] on div at bounding box center [300, 177] width 335 height 310
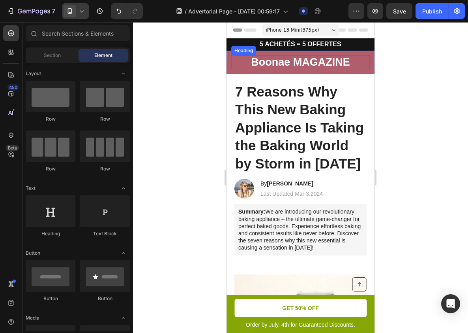
click at [334, 66] on p "Boonae MAGAZINE" at bounding box center [300, 62] width 139 height 14
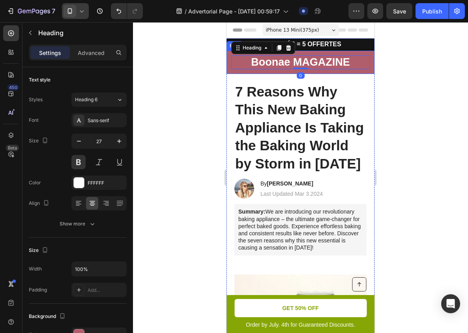
click at [330, 72] on div "Boonae MAGAZINE Heading 0 Row" at bounding box center [301, 62] width 148 height 23
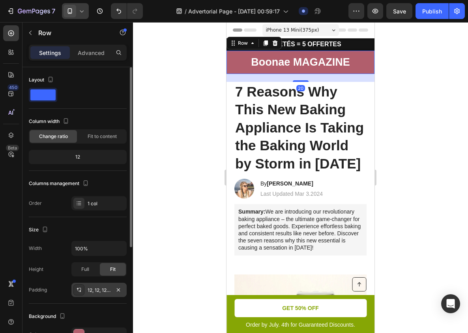
click at [97, 288] on div "12, 12, 12, 12" at bounding box center [99, 289] width 23 height 7
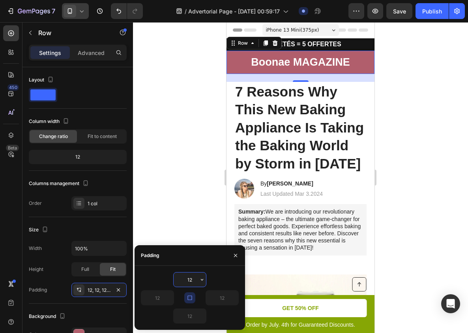
click at [192, 275] on input "12" at bounding box center [190, 279] width 32 height 14
type input "10"
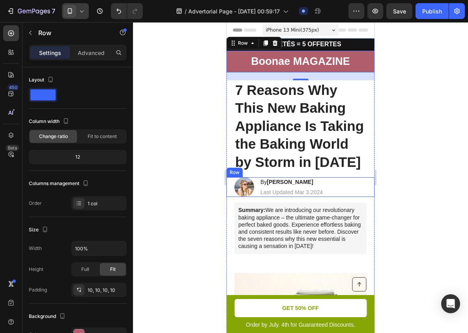
click at [416, 161] on div at bounding box center [300, 177] width 335 height 310
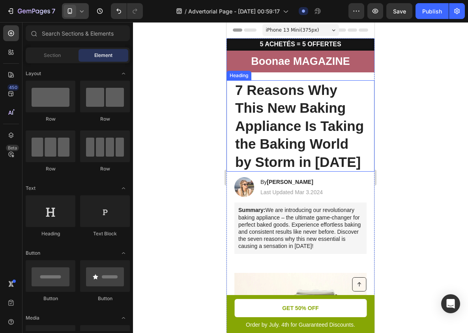
click at [323, 122] on h1 "7 Reasons Why This New Baking Appliance Is Taking the Baking World by Storm in …" at bounding box center [301, 126] width 132 height 92
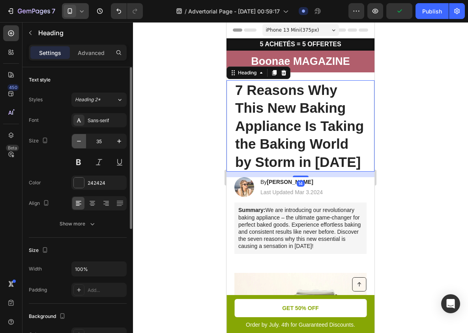
click at [77, 140] on icon "button" at bounding box center [79, 141] width 8 height 8
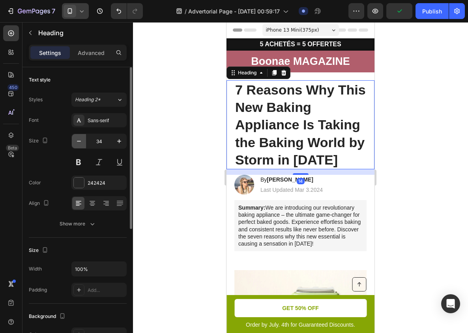
click at [77, 140] on icon "button" at bounding box center [79, 141] width 8 height 8
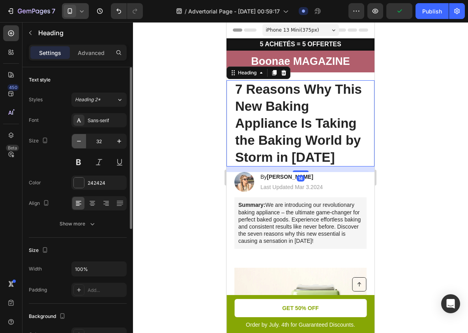
click at [77, 140] on icon "button" at bounding box center [79, 141] width 8 height 8
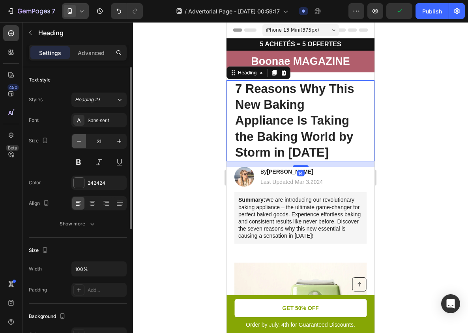
click at [77, 140] on icon "button" at bounding box center [79, 141] width 8 height 8
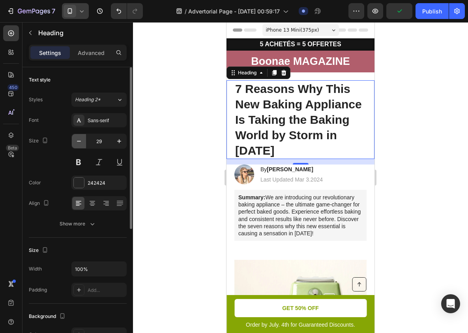
click at [77, 140] on icon "button" at bounding box center [79, 141] width 8 height 8
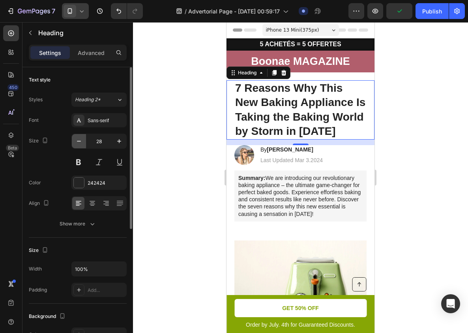
click at [77, 140] on icon "button" at bounding box center [79, 141] width 8 height 8
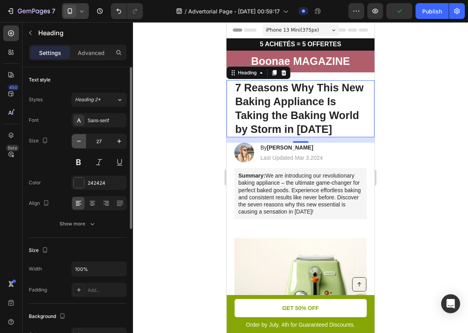
click at [77, 140] on icon "button" at bounding box center [79, 141] width 8 height 8
type input "26"
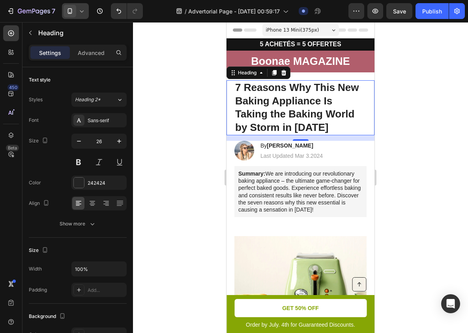
click at [276, 116] on h1 "7 Reasons Why This New Baking Appliance Is Taking the Baking World by Storm in …" at bounding box center [301, 107] width 132 height 55
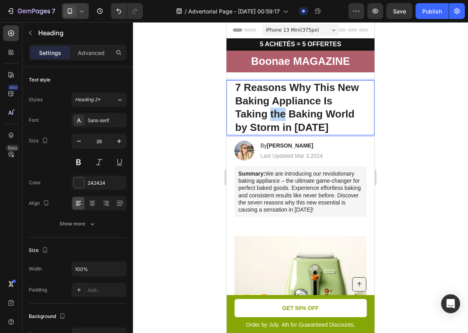
click at [276, 116] on p "7 Reasons Why This New Baking Appliance Is Taking the Baking World by Storm in …" at bounding box center [300, 107] width 131 height 53
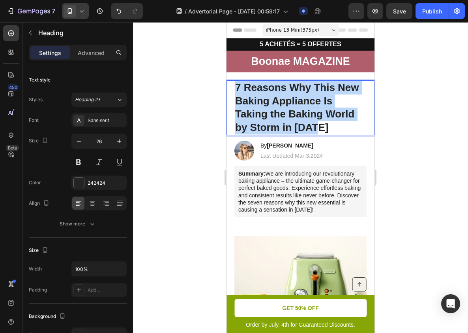
click at [276, 116] on p "7 Reasons Why This New Baking Appliance Is Taking the Baking World by Storm in …" at bounding box center [300, 107] width 131 height 53
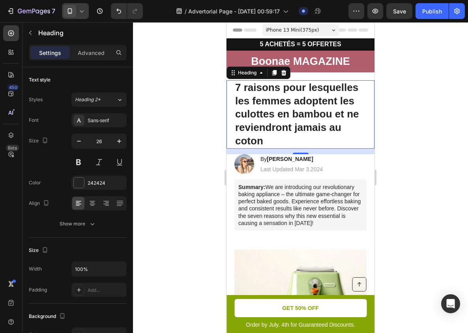
click at [390, 118] on div at bounding box center [300, 177] width 335 height 310
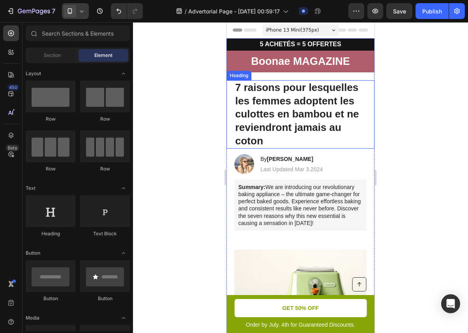
click at [342, 104] on p "7 raisons pour lesquelles les femmes adoptent les culottes en bambou et ne revi…" at bounding box center [300, 114] width 131 height 67
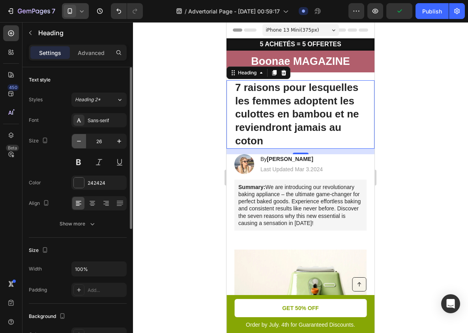
click at [80, 138] on icon "button" at bounding box center [79, 141] width 8 height 8
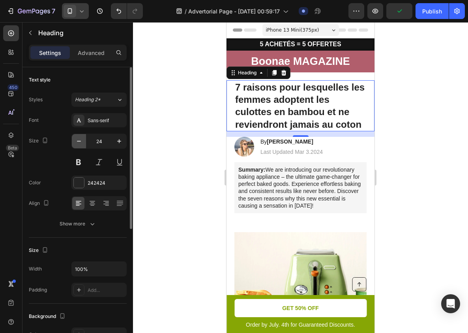
click at [80, 138] on icon "button" at bounding box center [79, 141] width 8 height 8
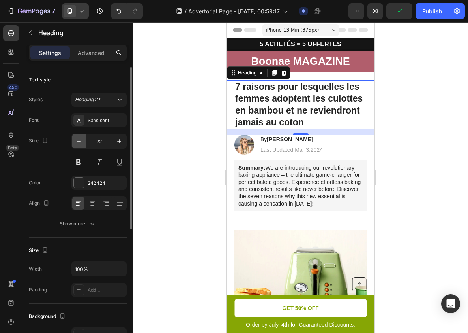
click at [80, 138] on icon "button" at bounding box center [79, 141] width 8 height 8
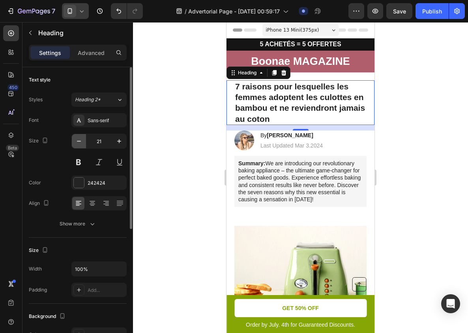
click at [79, 138] on icon "button" at bounding box center [79, 141] width 8 height 8
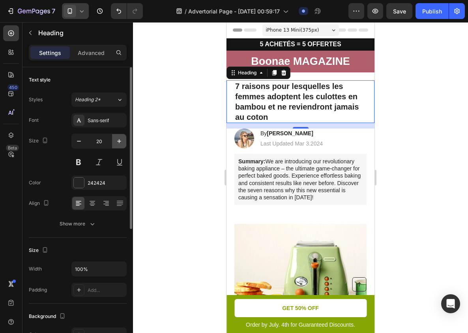
click at [118, 141] on icon "button" at bounding box center [119, 141] width 4 height 4
type input "21"
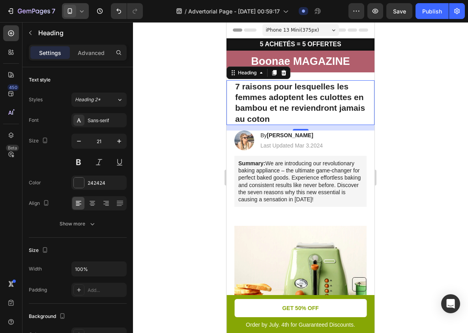
click at [183, 115] on div at bounding box center [300, 177] width 335 height 310
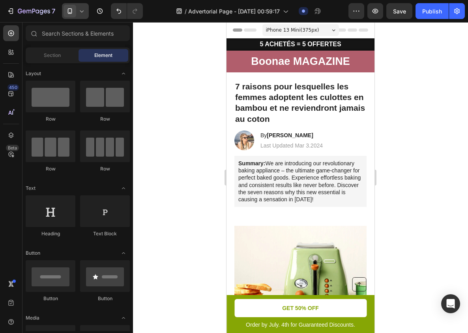
click at [248, 90] on p "7 raisons pour lesquelles les femmes adoptent les culottes en bambou et ne revi…" at bounding box center [300, 102] width 131 height 43
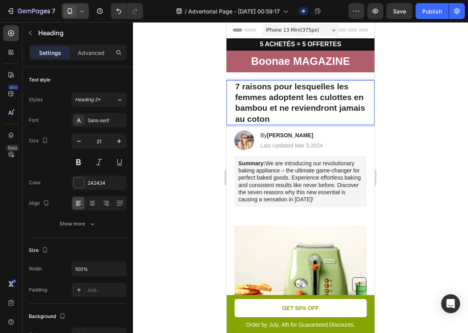
click at [245, 87] on p "7 raisons pour lesquelles les femmes adoptent les culottes en bambou et ne revi…" at bounding box center [300, 102] width 131 height 43
click at [280, 86] on p "7 Raisons pour lesquelles les femmes adoptent les culottes en bambou et ne revi…" at bounding box center [300, 102] width 131 height 43
click at [301, 88] on p "7 Raisons Pour lesquelles les femmes adoptent les culottes en bambou et ne revi…" at bounding box center [300, 102] width 131 height 43
click at [347, 87] on p "7 Raisons Pour Lesquelles les femmes adoptent les culottes en bambou et ne revi…" at bounding box center [300, 102] width 131 height 43
click at [238, 96] on p "7 Raisons Pour Lesquelles Les femmes adoptent les culottes en bambou et ne revi…" at bounding box center [300, 102] width 131 height 43
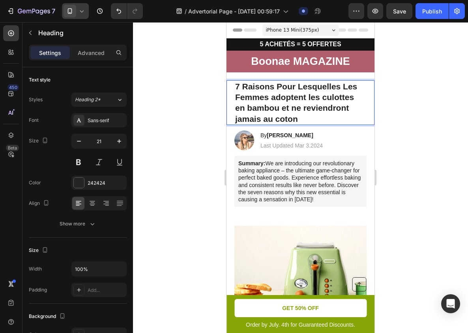
click at [275, 96] on p "7 Raisons Pour Lesquelles Les Femmes adoptent les culottes en bambou et ne revi…" at bounding box center [300, 102] width 131 height 43
click at [310, 96] on p "7 Raisons Pour Lesquelles Les Femmes Adoptent les culottes en bambou et ne revi…" at bounding box center [300, 102] width 131 height 43
click at [314, 96] on p "7 Raisons Pour Lesquelles Les Femmes Adoptent les culottes en bambou et ne revi…" at bounding box center [300, 102] width 131 height 43
click at [331, 96] on p "7 Raisons Pour Lesquelles Les Femmes Adoptent Les culottes en bambou et ne revi…" at bounding box center [300, 102] width 131 height 43
click at [240, 109] on p "7 Raisons Pour Lesquelles Les Femmes Adoptent Les Culottes en bambou et ne revi…" at bounding box center [300, 102] width 131 height 43
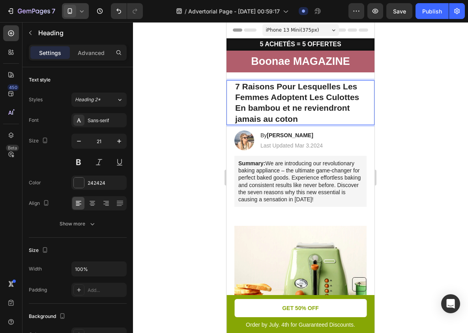
click at [251, 111] on p "7 Raisons Pour Lesquelles Les Femmes Adoptent Les Culottes En bambou et ne revi…" at bounding box center [300, 102] width 131 height 43
click at [288, 108] on p "7 Raisons Pour Lesquelles Les Femmes Adoptent Les Culottes En Bambou et ne revi…" at bounding box center [300, 102] width 131 height 43
click at [299, 107] on p "7 Raisons Pour Lesquelles Les Femmes Adoptent Les Culottes En Bambou Et ne revi…" at bounding box center [300, 102] width 131 height 43
click at [310, 108] on p "7 Raisons Pour Lesquelles Les Femmes Adoptent Les Culottes En Bambou Et Ne revi…" at bounding box center [300, 102] width 131 height 43
click at [239, 118] on p "7 Raisons Pour Lesquelles Les Femmes Adoptent Les Culottes En Bambou Et Ne Revi…" at bounding box center [300, 102] width 131 height 43
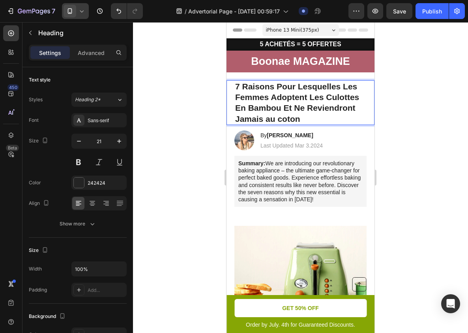
click at [270, 118] on p "7 Raisons Pour Lesquelles Les Femmes Adoptent Les Culottes En Bambou Et Ne Revi…" at bounding box center [300, 102] width 131 height 43
click at [285, 120] on p "7 Raisons Pour Lesquelles Les Femmes Adoptent Les Culottes En Bambou Et Ne Revi…" at bounding box center [300, 102] width 131 height 43
click at [397, 98] on div at bounding box center [300, 177] width 335 height 310
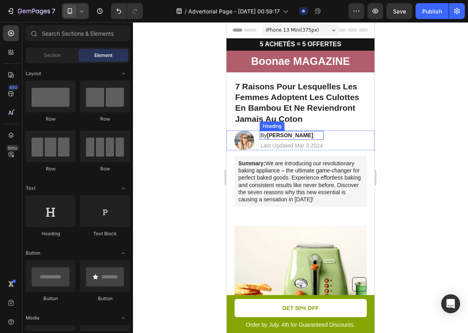
click at [281, 139] on h2 "By Jessica M." at bounding box center [292, 135] width 64 height 9
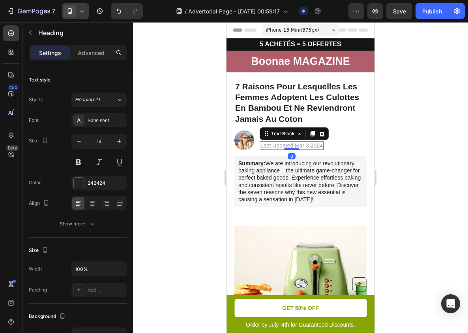
click at [276, 145] on p "Last Updated Mar 3.2024" at bounding box center [292, 145] width 62 height 7
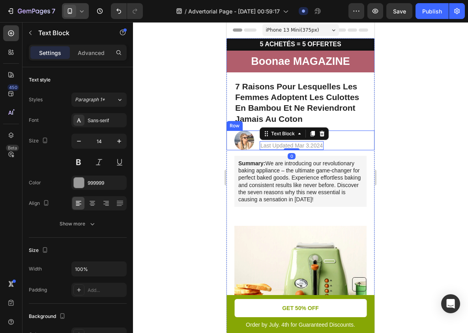
click at [353, 136] on div "Image By Jessica M. Heading Last Updated Mar 3.2024 Text Block 0 Row" at bounding box center [301, 140] width 148 height 20
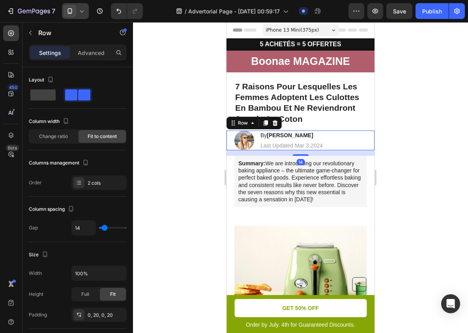
click at [410, 128] on div at bounding box center [300, 177] width 335 height 310
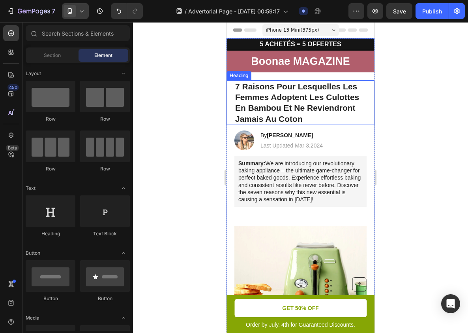
click at [339, 99] on p "7 Raisons Pour Lesquelles Les Femmes Adoptent Les Culottes En Bambou Et Ne Revi…" at bounding box center [300, 102] width 131 height 43
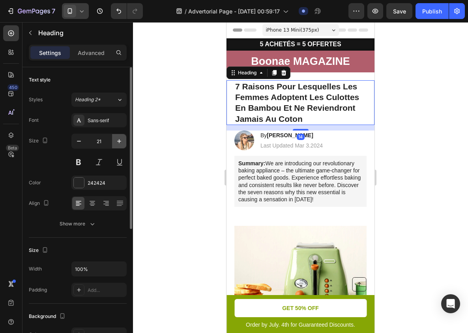
click at [116, 138] on icon "button" at bounding box center [119, 141] width 8 height 8
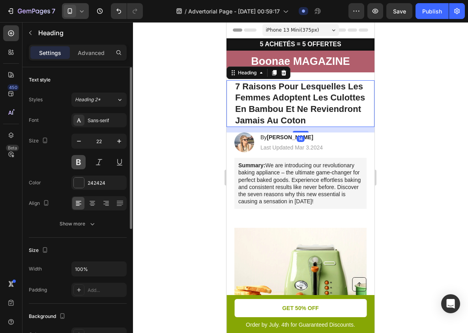
click at [77, 158] on button at bounding box center [78, 162] width 14 height 14
click at [117, 144] on icon "button" at bounding box center [119, 141] width 8 height 8
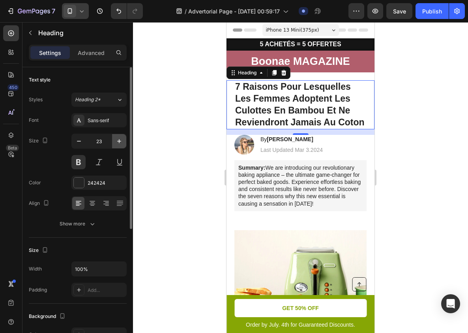
click at [117, 141] on icon "button" at bounding box center [119, 141] width 8 height 8
type input "24"
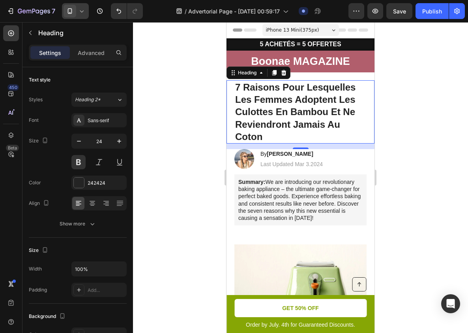
click at [161, 129] on div at bounding box center [300, 177] width 335 height 310
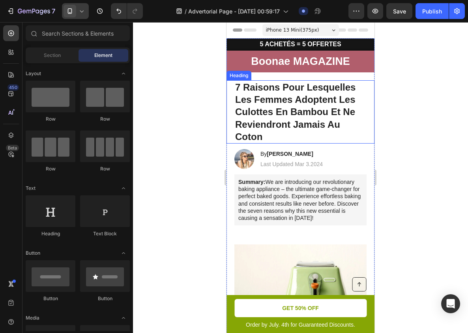
click at [318, 109] on p "7 Raisons Pour Lesquelles Les Femmes Adoptent Les Culottes En Bambou Et Ne Revi…" at bounding box center [300, 112] width 131 height 62
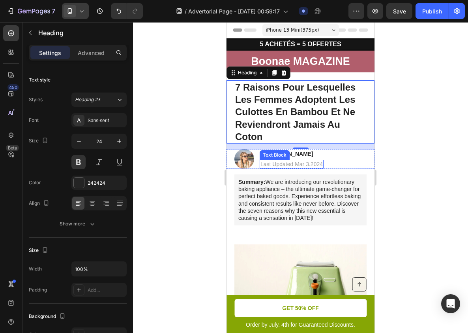
click at [272, 155] on div "Text Block" at bounding box center [274, 154] width 27 height 7
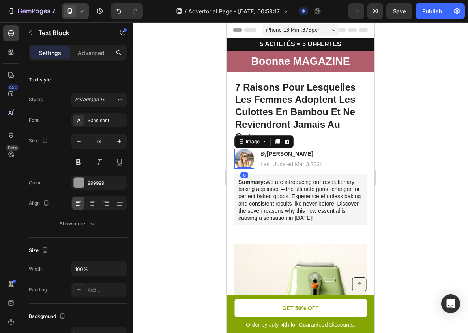
click at [249, 152] on img at bounding box center [245, 159] width 20 height 20
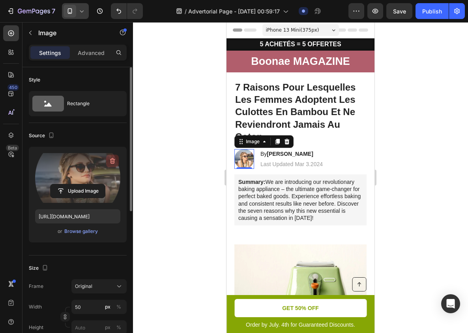
click at [111, 164] on icon "button" at bounding box center [113, 161] width 8 height 8
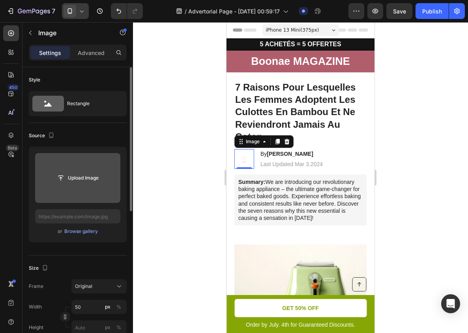
click at [90, 174] on input "file" at bounding box center [78, 177] width 55 height 13
type input "C:\fakepath\gempages_542200114400199588-de4e9166-8de9-4f4e-8b0d-e919553fea55.av…"
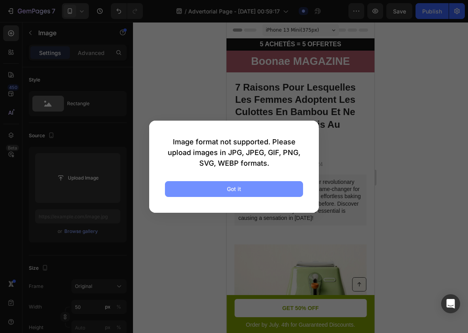
click at [248, 192] on button "Got it" at bounding box center [234, 189] width 138 height 16
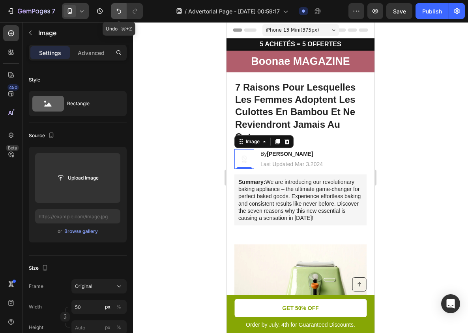
click at [116, 9] on icon "Undo/Redo" at bounding box center [119, 11] width 8 height 8
type input "https://cdn.shopify.com/s/files/1/0951/8586/3043/files/gempages_586179763014468…"
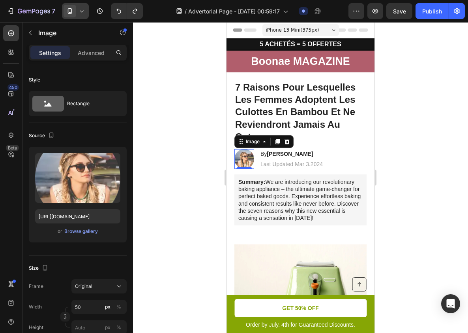
click at [164, 118] on div at bounding box center [300, 177] width 335 height 310
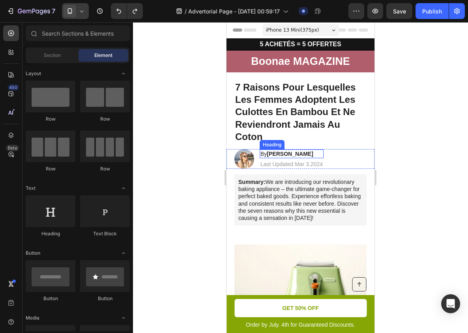
click at [284, 154] on strong "Jessica M." at bounding box center [290, 153] width 46 height 6
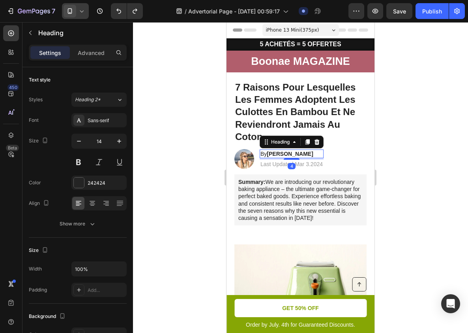
click at [264, 154] on h2 "By Jessica M." at bounding box center [292, 153] width 64 height 9
click at [264, 154] on p "By Jessica M." at bounding box center [292, 153] width 62 height 7
click at [275, 154] on strong "Jessica M." at bounding box center [292, 153] width 46 height 6
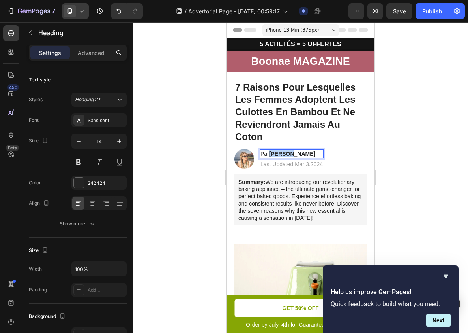
click at [275, 154] on strong "Jessica M." at bounding box center [292, 153] width 46 height 6
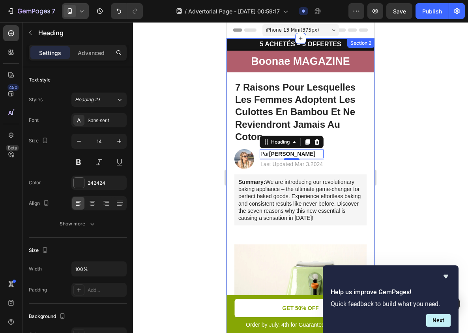
click at [383, 145] on div at bounding box center [300, 177] width 335 height 310
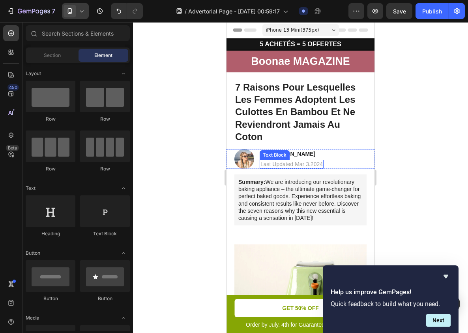
click at [298, 165] on p "Last Updated Mar 3.2024" at bounding box center [292, 163] width 62 height 7
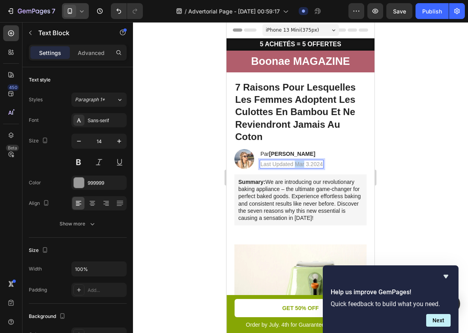
click at [298, 165] on p "Last Updated Mar 3.2024" at bounding box center [292, 163] width 62 height 7
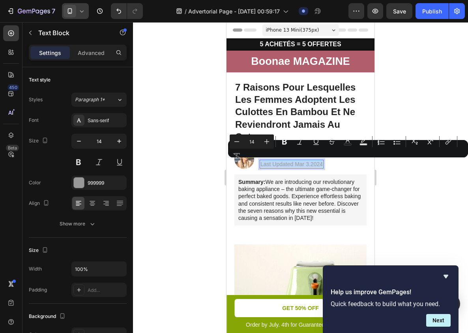
click at [280, 164] on p "Last Updated Mar 3.2024" at bounding box center [292, 163] width 62 height 7
drag, startPoint x: 280, startPoint y: 164, endPoint x: 264, endPoint y: 164, distance: 16.6
click at [264, 164] on p "Last Updated Mar 3.2024" at bounding box center [292, 163] width 62 height 7
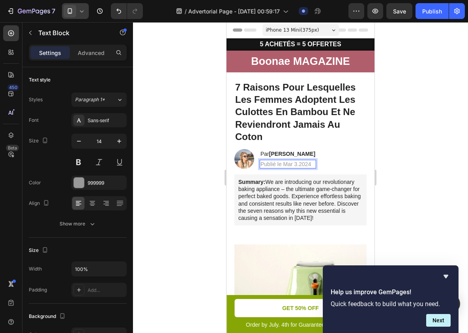
click at [288, 160] on div "Publié le Mar 3.2024" at bounding box center [288, 164] width 56 height 9
click at [288, 164] on p "Publié le Mar 3.2024" at bounding box center [288, 163] width 55 height 7
click at [287, 164] on p "Publié le 3.2024" at bounding box center [288, 163] width 55 height 7
click at [285, 163] on p "Publié le 3 Mar 2024" at bounding box center [288, 163] width 55 height 7
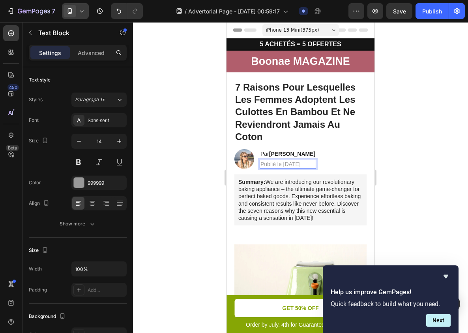
click at [293, 164] on p "Publié le 15 Mar 2024" at bounding box center [288, 163] width 55 height 7
click at [314, 164] on p "Publié le 15 Sept 2024" at bounding box center [288, 163] width 55 height 7
click at [433, 138] on div at bounding box center [300, 177] width 335 height 310
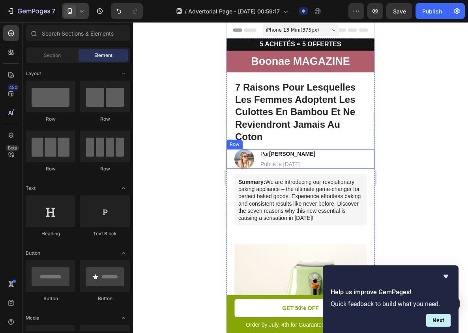
click at [325, 152] on div "Image Par Sandra M. Heading Publié le 15 Sept 2025 Text Block Row" at bounding box center [301, 159] width 148 height 20
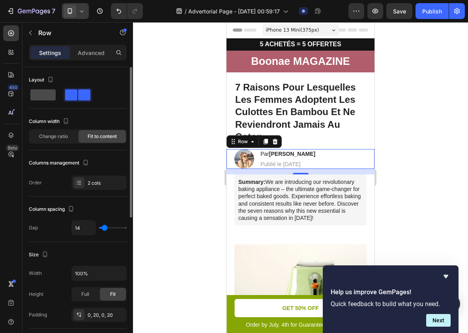
click at [45, 95] on span at bounding box center [42, 94] width 25 height 11
type input "0"
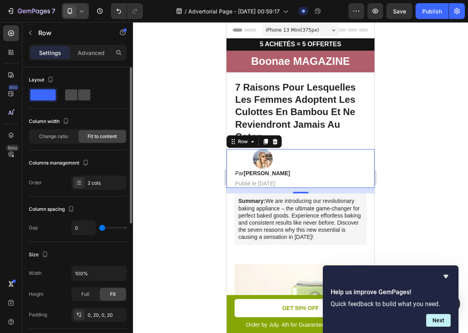
click at [70, 97] on span at bounding box center [71, 94] width 12 height 11
type input "14"
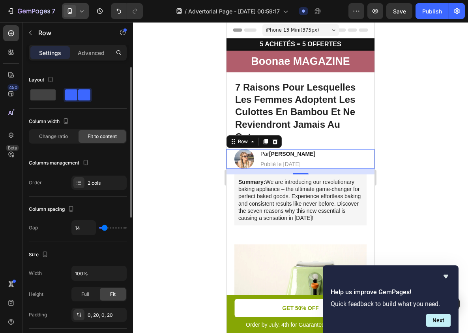
click at [100, 230] on div "14" at bounding box center [98, 227] width 55 height 15
type input "13"
type input "11"
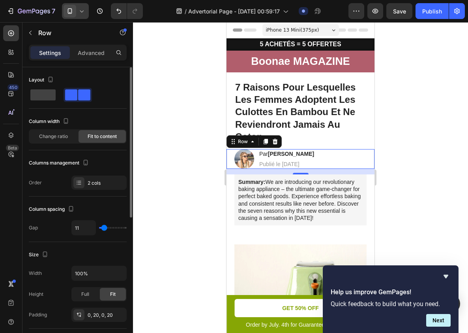
type input "7"
type input "5"
type input "4"
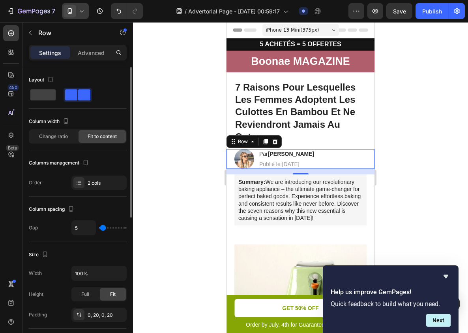
type input "4"
type input "1"
type input "0"
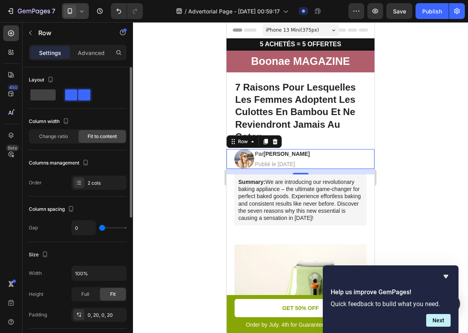
type input "2"
type input "3"
click at [103, 227] on input "range" at bounding box center [113, 228] width 28 height 2
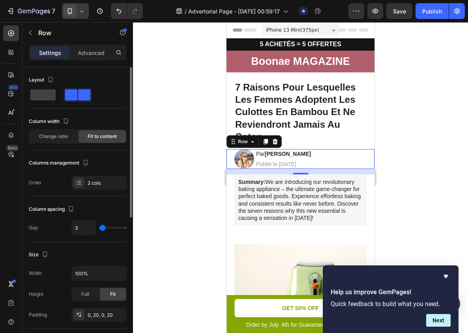
type input "4"
type input "6"
type input "8"
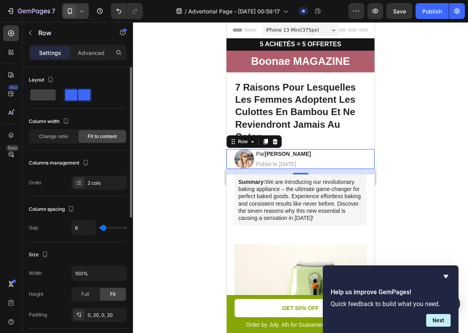
type input "8"
type input "9"
type input "10"
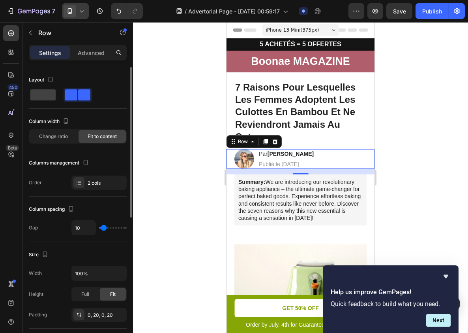
type input "11"
type input "12"
click at [104, 227] on input "range" at bounding box center [113, 228] width 28 height 2
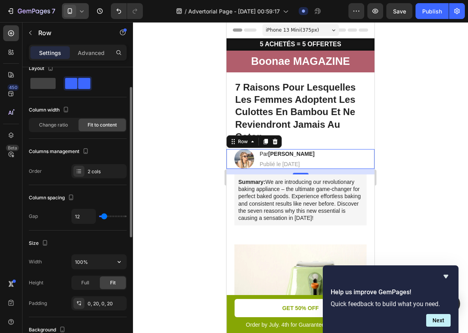
scroll to position [26, 0]
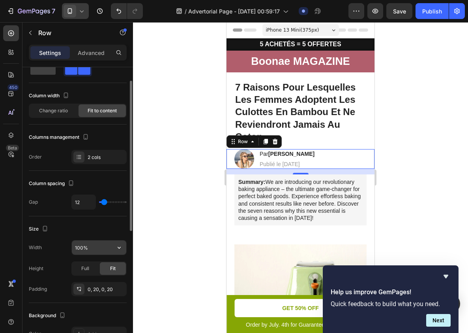
click at [107, 249] on input "100%" at bounding box center [99, 247] width 55 height 14
click at [117, 248] on icon "button" at bounding box center [119, 247] width 8 height 8
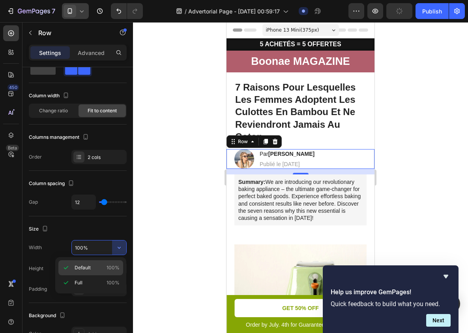
click at [98, 268] on p "Default 100%" at bounding box center [97, 267] width 45 height 7
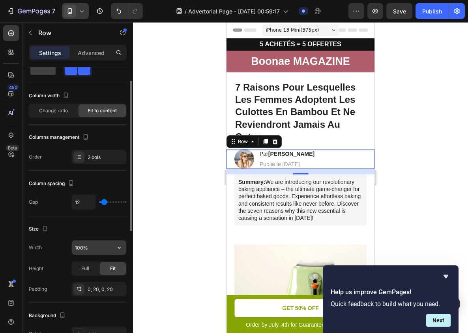
click at [118, 246] on icon "button" at bounding box center [119, 247] width 8 height 8
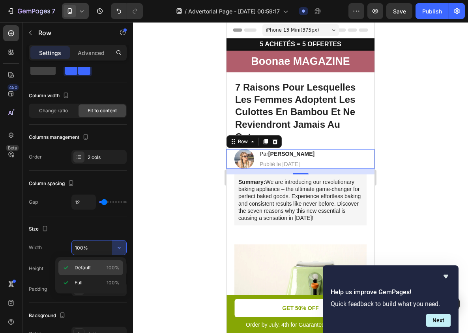
click at [103, 271] on div "Default 100%" at bounding box center [90, 267] width 65 height 15
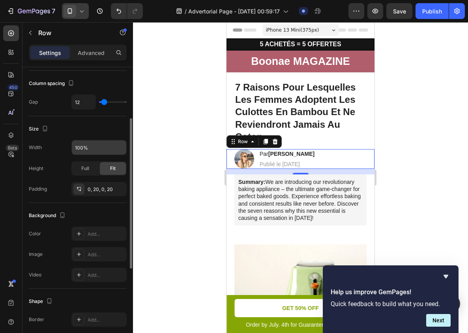
scroll to position [158, 0]
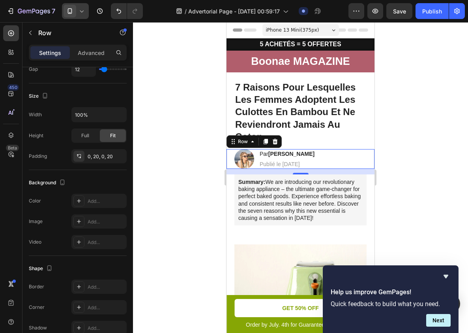
click at [342, 154] on div "Image Par Sandra M. Heading Publié le 15 Sept 2025 Text Block Row 14" at bounding box center [301, 159] width 148 height 20
click at [345, 160] on div "Image Par Sandra M. Heading Publié le 15 Sept 2025 Text Block Row 14" at bounding box center [301, 159] width 148 height 20
click at [291, 165] on p "Publié le [DATE]" at bounding box center [287, 163] width 55 height 7
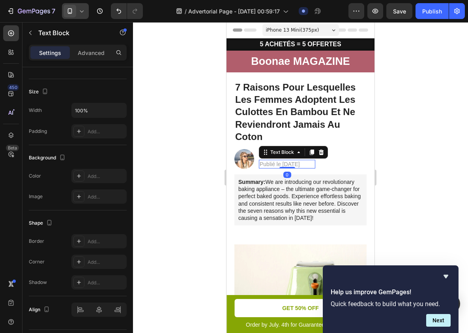
scroll to position [0, 0]
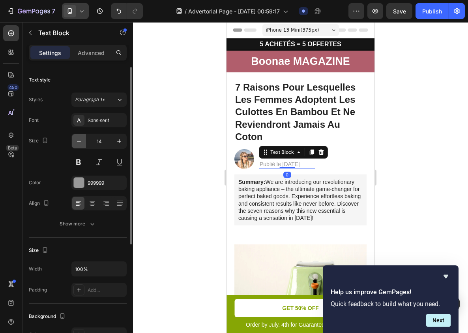
click at [81, 138] on icon "button" at bounding box center [79, 141] width 8 height 8
type input "10"
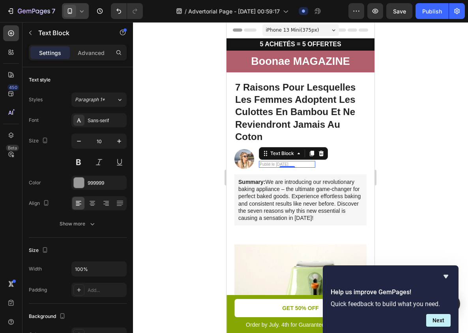
click at [184, 145] on div at bounding box center [300, 177] width 335 height 310
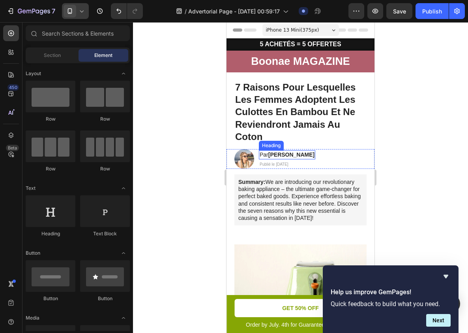
click at [269, 154] on p "Par Sandra M." at bounding box center [287, 154] width 55 height 7
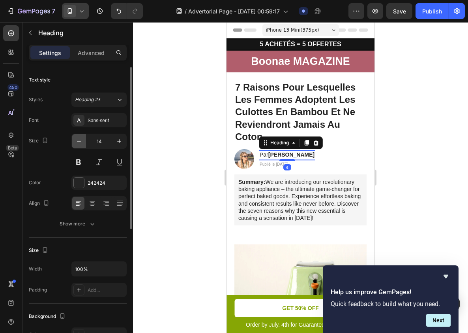
click at [84, 144] on button "button" at bounding box center [79, 141] width 14 height 14
type input "10"
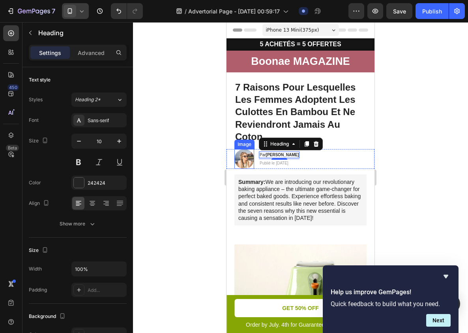
click at [242, 160] on img at bounding box center [245, 159] width 20 height 20
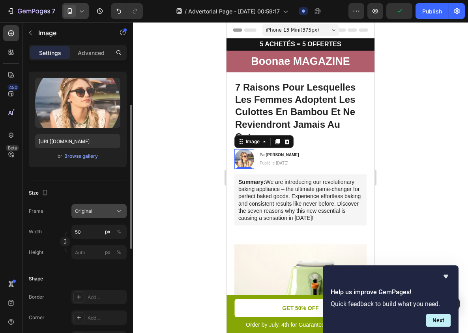
scroll to position [75, 0]
click at [96, 214] on div "Original" at bounding box center [99, 211] width 48 height 8
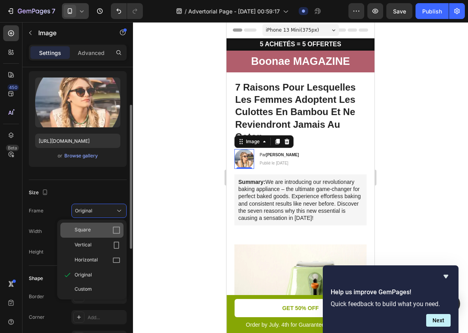
click at [97, 229] on div "Square" at bounding box center [98, 230] width 46 height 8
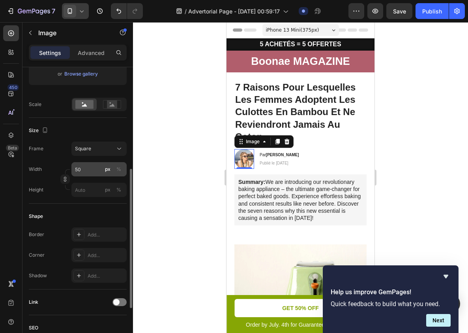
scroll to position [179, 0]
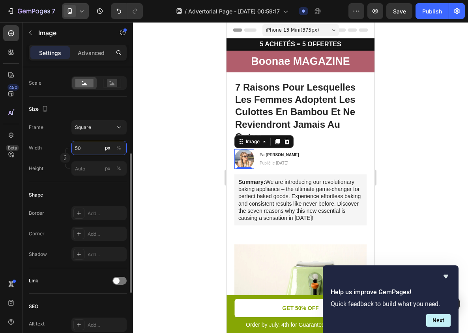
click at [85, 148] on input "50" at bounding box center [98, 148] width 55 height 14
type input "1"
type input "10"
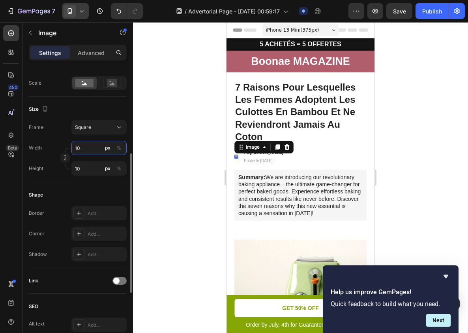
type input "10"
click at [164, 155] on div at bounding box center [300, 177] width 335 height 310
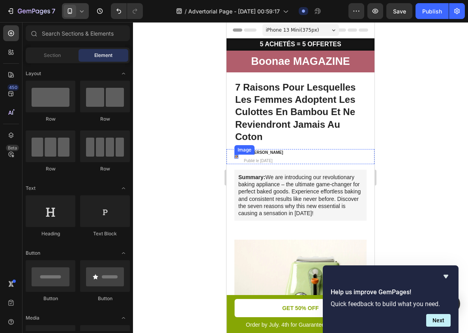
click at [236, 155] on img at bounding box center [237, 156] width 4 height 4
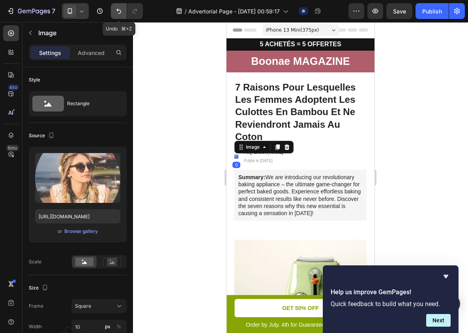
click at [118, 11] on icon "Undo/Redo" at bounding box center [119, 11] width 8 height 8
type input "50"
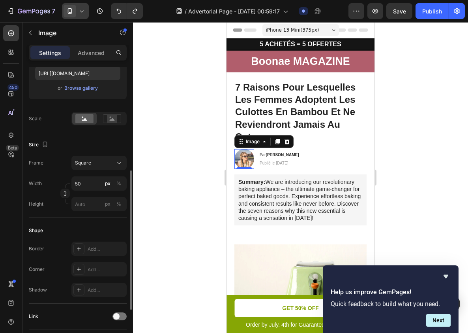
scroll to position [229, 0]
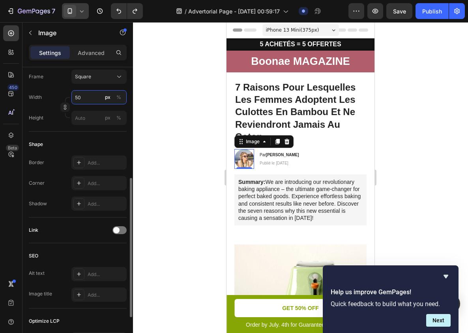
click at [95, 99] on input "50" at bounding box center [98, 97] width 55 height 14
type input "2"
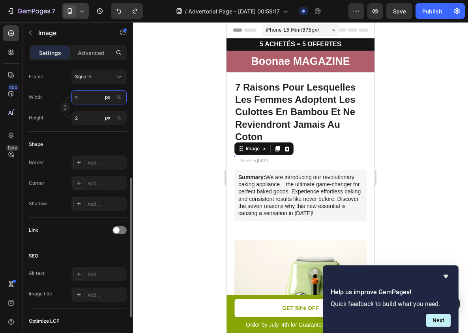
type input "25"
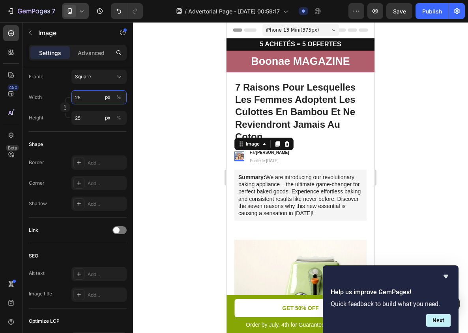
type input "25"
click at [189, 139] on div at bounding box center [300, 177] width 335 height 310
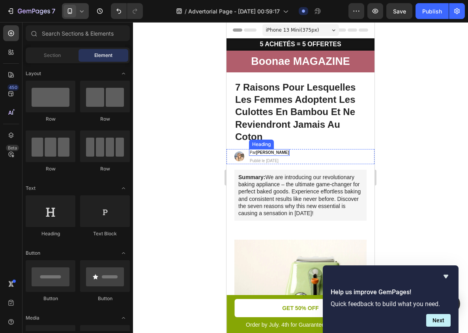
click at [260, 154] on p "Par Sandra M." at bounding box center [269, 152] width 39 height 5
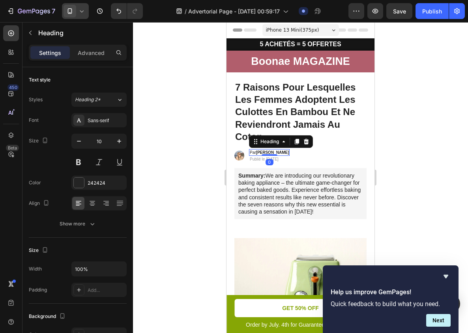
drag, startPoint x: 268, startPoint y: 156, endPoint x: 271, endPoint y: 151, distance: 5.5
click at [271, 151] on div "Par Sandra M. Heading 0" at bounding box center [269, 152] width 41 height 7
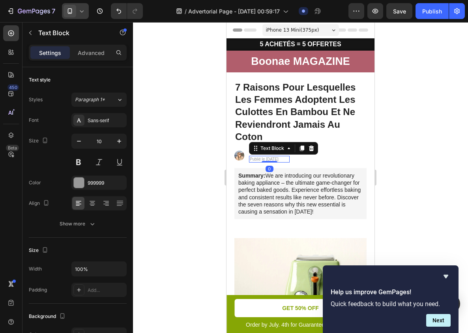
click at [284, 158] on p "Publié le [DATE]" at bounding box center [269, 158] width 39 height 5
click at [307, 158] on div "Image Par Sandra M. Heading Publié le 15 Sept 2025 Text Block 0 Row" at bounding box center [301, 155] width 148 height 13
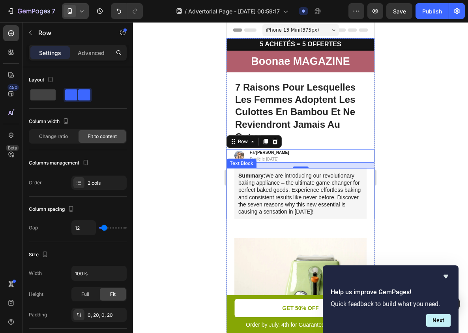
click at [260, 181] on p "Summary: We are introducing our revolutionary baking appliance – the ultimate g…" at bounding box center [301, 193] width 124 height 43
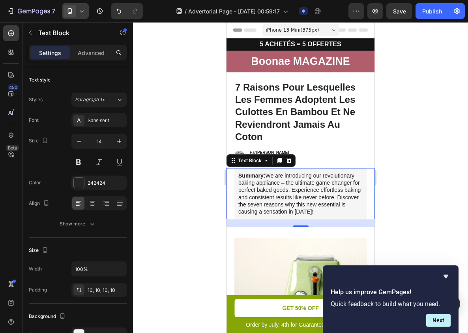
click at [260, 181] on p "Summary: We are introducing our revolutionary baking appliance – the ultimate g…" at bounding box center [301, 193] width 124 height 43
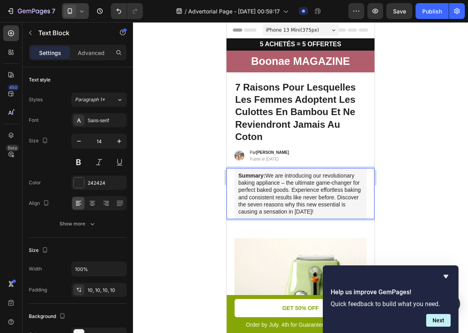
click at [271, 182] on p "Summary: We are introducing our revolutionary baking appliance – the ultimate g…" at bounding box center [301, 193] width 124 height 43
click at [392, 186] on div at bounding box center [300, 177] width 335 height 310
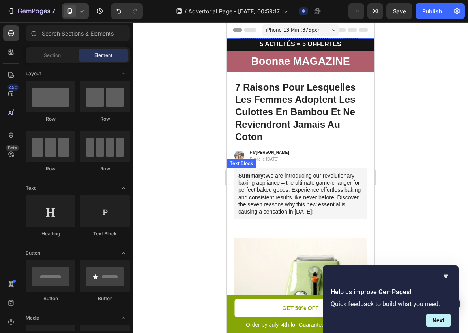
click at [357, 186] on p "Summary: We are introducing our revolutionary baking appliance – the ultimate g…" at bounding box center [301, 193] width 124 height 43
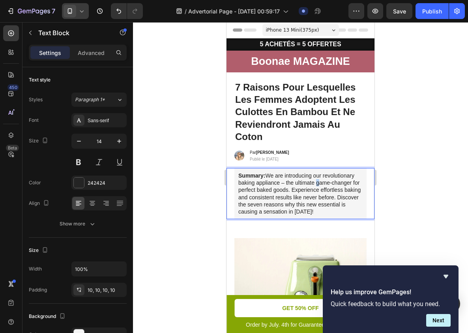
click at [314, 180] on p "Summary: We are introducing our revolutionary baking appliance – the ultimate g…" at bounding box center [301, 193] width 124 height 43
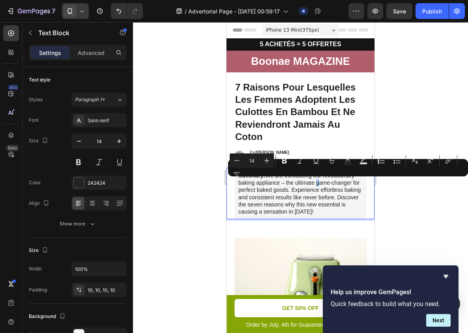
click at [314, 180] on div "Minus 14 Plus Bold Italic Underline Strikethrough Text Color Text Background Co…" at bounding box center [348, 167] width 237 height 28
click at [299, 185] on p "Summary: We are introducing our revolutionary baking appliance – the ultimate g…" at bounding box center [301, 193] width 124 height 43
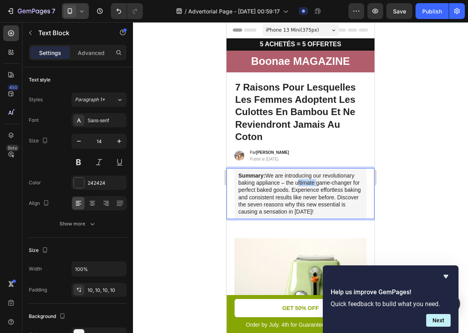
click at [299, 185] on p "Summary: We are introducing our revolutionary baking appliance – the ultimate g…" at bounding box center [301, 193] width 124 height 43
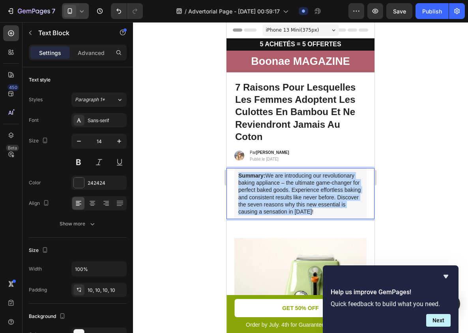
click at [299, 185] on p "Summary: We are introducing our revolutionary baking appliance – the ultimate g…" at bounding box center [301, 193] width 124 height 43
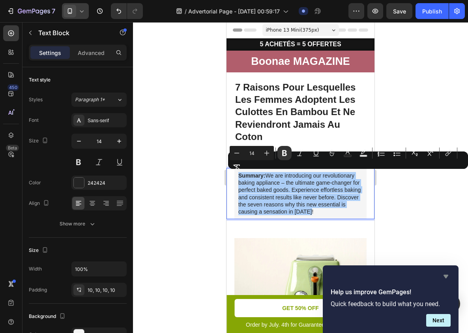
click at [447, 276] on icon "Hide survey" at bounding box center [446, 277] width 5 height 4
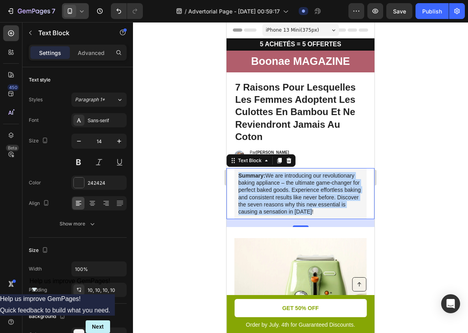
click at [308, 197] on p "Summary: We are introducing our revolutionary baking appliance – the ultimate g…" at bounding box center [301, 193] width 124 height 43
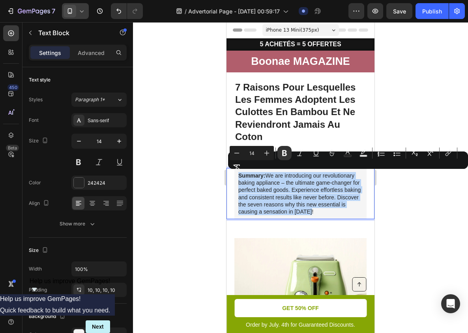
click at [308, 197] on p "Summary: We are introducing our revolutionary baking appliance – the ultimate g…" at bounding box center [301, 193] width 124 height 43
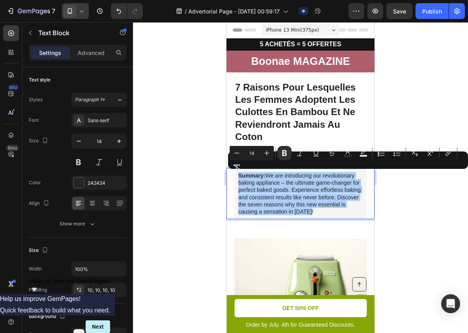
click at [391, 201] on div at bounding box center [300, 177] width 335 height 310
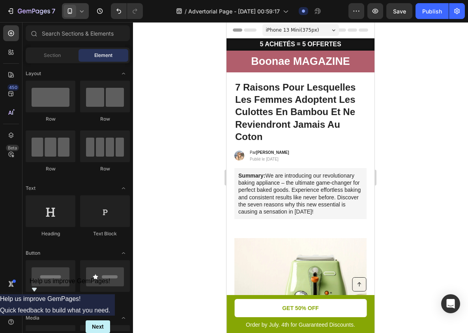
click at [329, 200] on p "Summary: We are introducing our revolutionary baking appliance – the ultimate g…" at bounding box center [301, 193] width 124 height 43
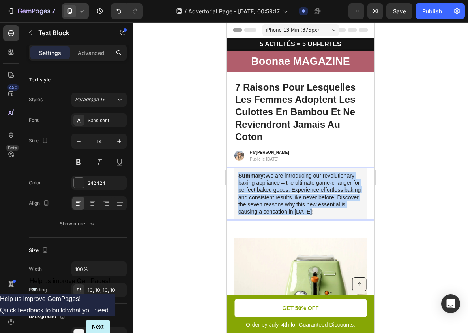
click at [329, 200] on p "Summary: We are introducing our revolutionary baking appliance – the ultimate g…" at bounding box center [301, 193] width 124 height 43
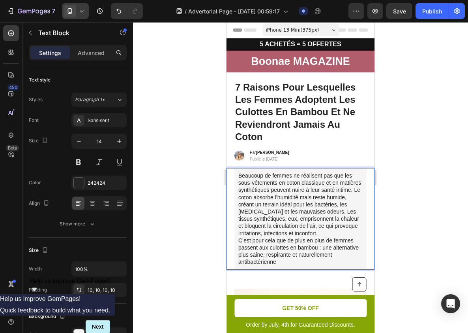
click at [393, 198] on div at bounding box center [300, 177] width 335 height 310
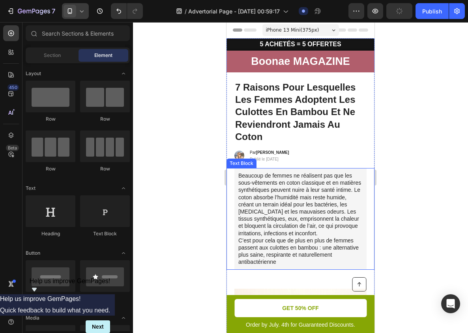
click at [322, 197] on p "Beaucoup de femmes ne réalisent pas que les sous-vêtements en coton classique e…" at bounding box center [301, 219] width 124 height 94
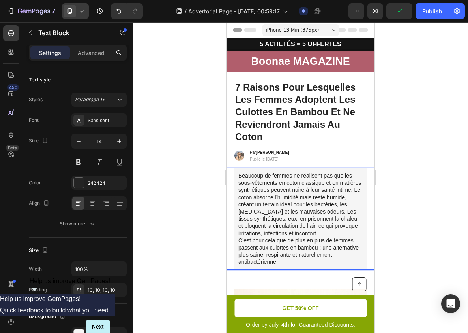
click at [313, 176] on p "Beaucoup de femmes ne réalisent pas que les sous-vêtements en coton classique e…" at bounding box center [301, 219] width 124 height 94
click at [245, 182] on p "Beaucoup de femmes ne réalisent pas que les sous-vêtements en coton classique e…" at bounding box center [301, 219] width 124 height 94
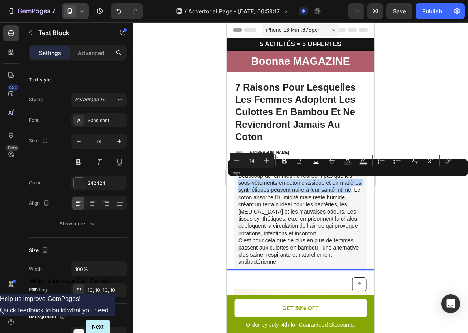
drag, startPoint x: 245, startPoint y: 182, endPoint x: 341, endPoint y: 192, distance: 97.3
click at [341, 192] on p "Beaucoup de femmes ne réalisent pas que les sous-vêtements en coton classique e…" at bounding box center [301, 219] width 124 height 94
click at [282, 164] on icon "Editor contextual toolbar" at bounding box center [285, 160] width 8 height 8
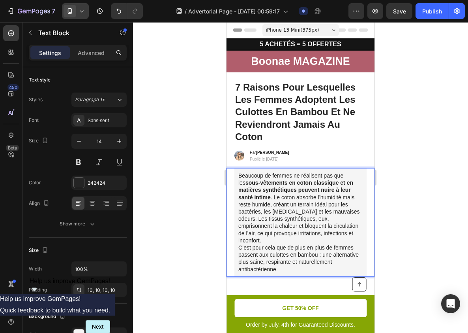
click at [304, 194] on p "Beaucoup de femmes ne réalisent pas que les sous-vêtements en coton classique e…" at bounding box center [301, 222] width 124 height 101
drag, startPoint x: 304, startPoint y: 194, endPoint x: 319, endPoint y: 204, distance: 17.6
click at [319, 204] on p "Beaucoup de femmes ne réalisent pas que les sous-vêtements en coton classique e…" at bounding box center [301, 222] width 124 height 101
click at [308, 196] on p "Beaucoup de femmes ne réalisent pas que les sous-vêtements en coton classique e…" at bounding box center [301, 222] width 124 height 101
click at [311, 196] on p "Beaucoup de femmes ne réalisent pas que les sous-vêtements en coton classique e…" at bounding box center [301, 222] width 124 height 101
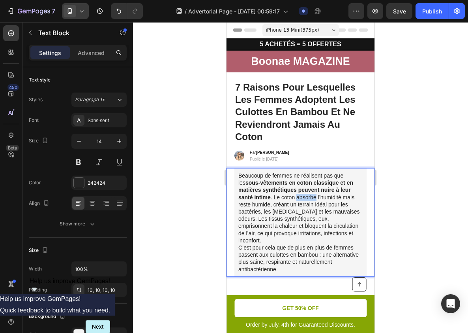
click at [300, 194] on p "Beaucoup de femmes ne réalisent pas que les sous-vêtements en coton classique e…" at bounding box center [301, 222] width 124 height 101
drag, startPoint x: 300, startPoint y: 194, endPoint x: 262, endPoint y: 205, distance: 39.4
click at [262, 205] on p "Beaucoup de femmes ne réalisent pas que les sous-vêtements en coton classique e…" at bounding box center [301, 222] width 124 height 101
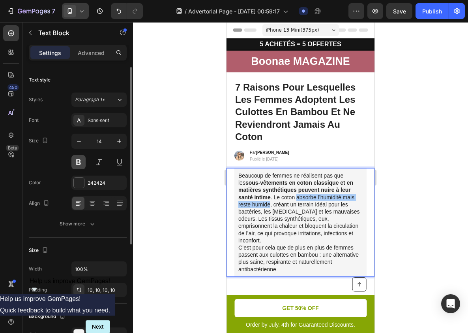
click at [79, 161] on button at bounding box center [78, 162] width 14 height 14
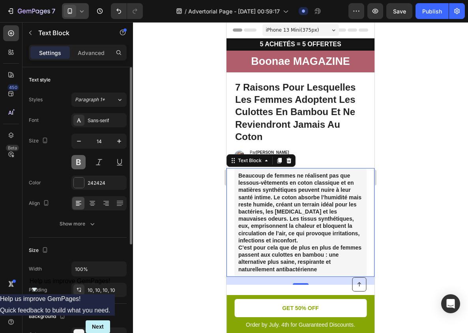
click at [81, 161] on button at bounding box center [78, 162] width 14 height 14
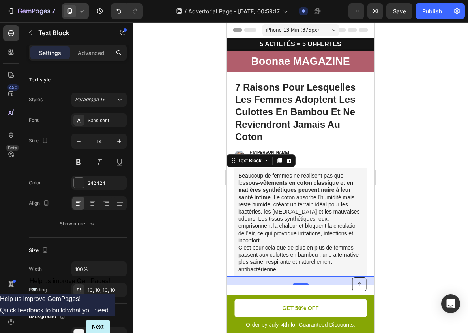
click at [312, 194] on p "Beaucoup de femmes ne réalisent pas que les sous-vêtements en coton classique e…" at bounding box center [301, 222] width 124 height 101
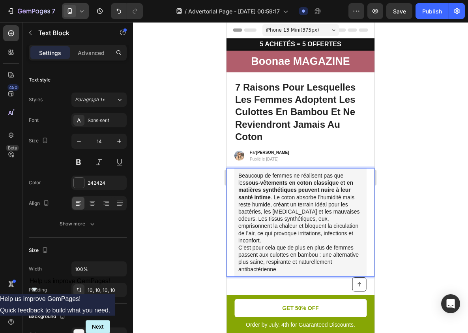
click at [286, 197] on p "Beaucoup de femmes ne réalisent pas que les sous-vêtements en coton classique e…" at bounding box center [301, 222] width 124 height 101
click at [282, 197] on p "Beaucoup de femmes ne réalisent pas que les sous-vêtements en coton classique e…" at bounding box center [301, 222] width 124 height 101
click at [282, 205] on p "Beaucoup de femmes ne réalisent pas que les sous-vêtements en coton classique e…" at bounding box center [301, 222] width 124 height 101
click at [300, 196] on p "Beaucoup de femmes ne réalisent pas que les sous-vêtements en coton classique e…" at bounding box center [301, 222] width 124 height 101
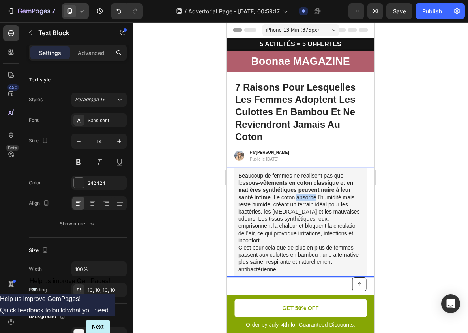
click at [300, 196] on p "Beaucoup de femmes ne réalisent pas que les sous-vêtements en coton classique e…" at bounding box center [301, 222] width 124 height 101
click at [308, 228] on p "Beaucoup de femmes ne réalisent pas que les sous-vêtements en coton classique e…" at bounding box center [301, 222] width 124 height 101
click at [308, 198] on p "Beaucoup de femmes ne réalisent pas que les sous-vêtements en coton classique e…" at bounding box center [301, 222] width 124 height 101
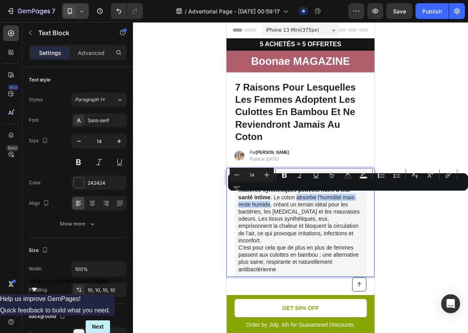
drag, startPoint x: 308, startPoint y: 198, endPoint x: 262, endPoint y: 206, distance: 47.0
click at [262, 206] on p "Beaucoup de femmes ne réalisent pas que les sous-vêtements en coton classique e…" at bounding box center [301, 222] width 124 height 101
click at [284, 177] on icon "Editor contextual toolbar" at bounding box center [284, 175] width 5 height 6
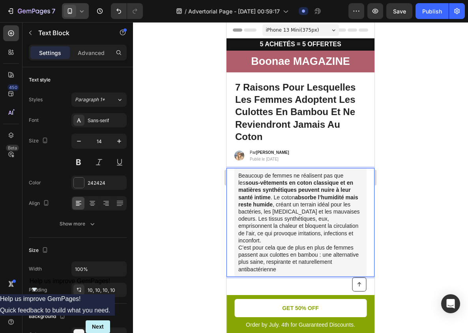
click at [265, 211] on p "Beaucoup de femmes ne réalisent pas que les sous-vêtements en coton classique e…" at bounding box center [301, 222] width 124 height 101
drag, startPoint x: 265, startPoint y: 211, endPoint x: 350, endPoint y: 213, distance: 84.6
click at [350, 213] on p "Beaucoup de femmes ne réalisent pas que les sous-vêtements en coton classique e…" at bounding box center [301, 222] width 124 height 101
click at [315, 196] on strong "absorbe l’humidité mais reste humide" at bounding box center [299, 200] width 120 height 13
click at [267, 211] on p "Beaucoup de femmes ne réalisent pas que les sous-vêtements en coton classique e…" at bounding box center [301, 222] width 124 height 101
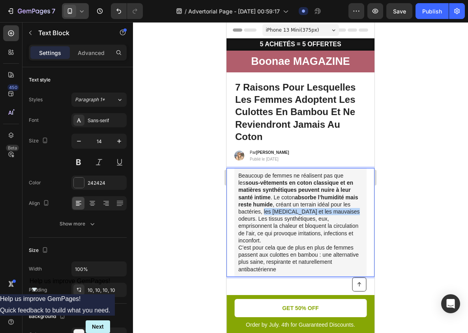
drag, startPoint x: 267, startPoint y: 211, endPoint x: 346, endPoint y: 211, distance: 79.4
click at [346, 211] on p "Beaucoup de femmes ne réalisent pas que les sous-vêtements en coton classique e…" at bounding box center [301, 222] width 124 height 101
click at [408, 173] on div at bounding box center [300, 177] width 335 height 310
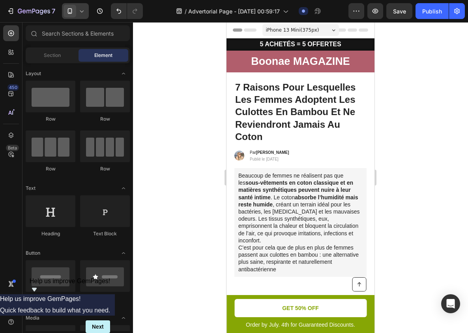
click at [329, 191] on strong "sous-vêtements en coton classique et en matières synthétiques peuvent nuire à l…" at bounding box center [296, 189] width 115 height 21
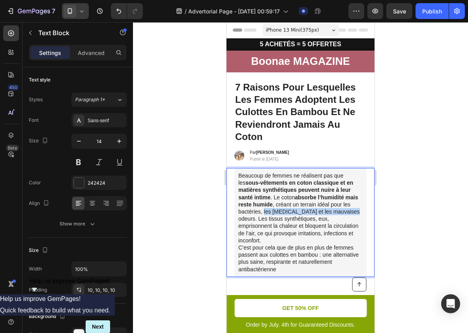
drag, startPoint x: 265, startPoint y: 211, endPoint x: 340, endPoint y: 211, distance: 74.3
click at [340, 211] on p "Beaucoup de femmes ne réalisent pas que les sous-vêtements en coton classique e…" at bounding box center [301, 222] width 124 height 101
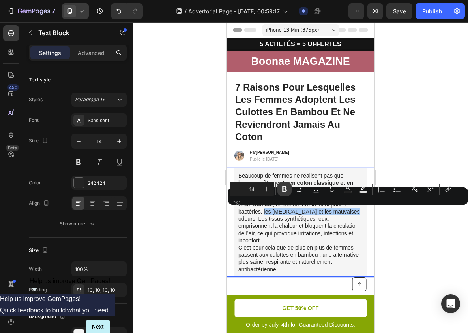
click at [285, 188] on icon "Editor contextual toolbar" at bounding box center [284, 189] width 5 height 6
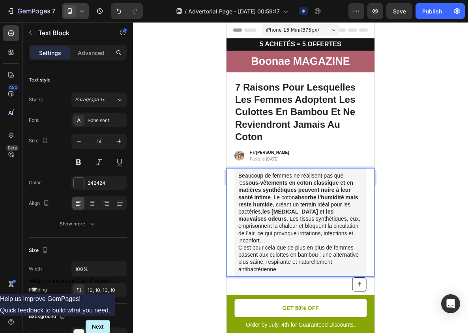
click at [257, 224] on p "Beaucoup de femmes ne réalisent pas que les sous-vêtements en coton classique e…" at bounding box center [301, 222] width 124 height 101
drag, startPoint x: 257, startPoint y: 224, endPoint x: 344, endPoint y: 224, distance: 87.3
click at [344, 224] on p "Beaucoup de femmes ne réalisent pas que les sous-vêtements en coton classique e…" at bounding box center [301, 222] width 124 height 101
click at [392, 217] on div at bounding box center [300, 177] width 335 height 310
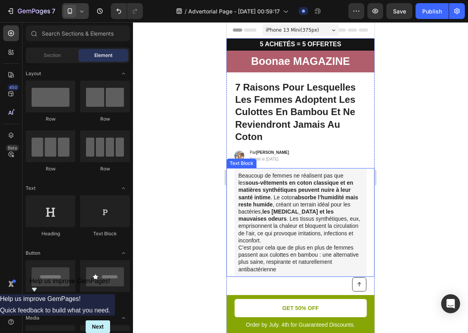
click at [251, 224] on p "Beaucoup de femmes ne réalisent pas que les sous-vêtements en coton classique e…" at bounding box center [301, 222] width 124 height 101
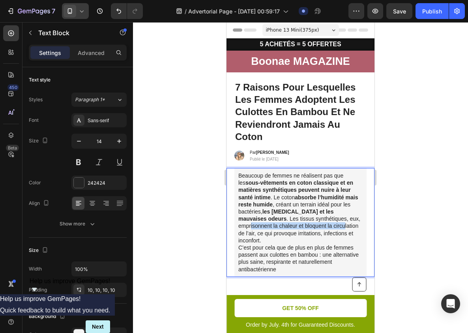
drag, startPoint x: 251, startPoint y: 224, endPoint x: 346, endPoint y: 224, distance: 94.8
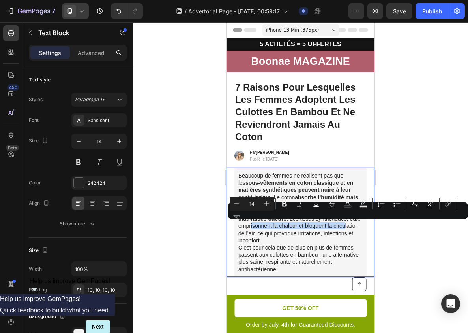
click at [257, 226] on p "Beaucoup de femmes ne réalisent pas que les sous-vêtements en coton classique e…" at bounding box center [301, 222] width 124 height 101
drag, startPoint x: 257, startPoint y: 226, endPoint x: 249, endPoint y: 235, distance: 12.0
click at [249, 235] on p "Beaucoup de femmes ne réalisent pas que les sous-vêtements en coton classique e…" at bounding box center [301, 222] width 124 height 101
click at [281, 204] on icon "Editor contextual toolbar" at bounding box center [285, 203] width 8 height 8
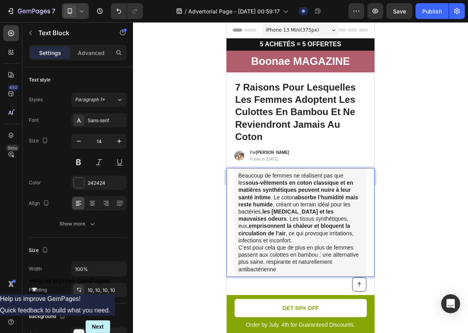
click at [342, 234] on p "Beaucoup de femmes ne réalisent pas que les sous-vêtements en coton classique e…" at bounding box center [301, 222] width 124 height 101
drag, startPoint x: 383, startPoint y: 228, endPoint x: 141, endPoint y: 206, distance: 242.4
click at [383, 228] on div at bounding box center [300, 177] width 335 height 310
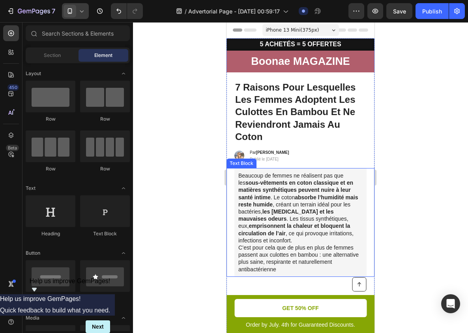
click at [341, 231] on p "Beaucoup de femmes ne réalisent pas que les sous-vêtements en coton classique e…" at bounding box center [301, 222] width 124 height 101
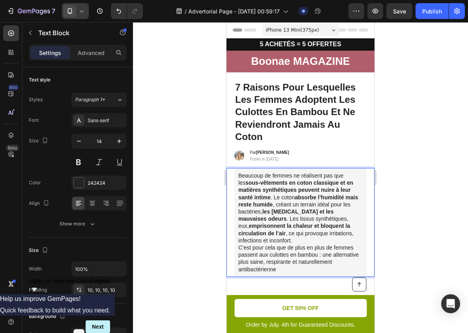
click at [341, 232] on p "Beaucoup de femmes ne réalisent pas que les sous-vêtements en coton classique e…" at bounding box center [301, 222] width 124 height 101
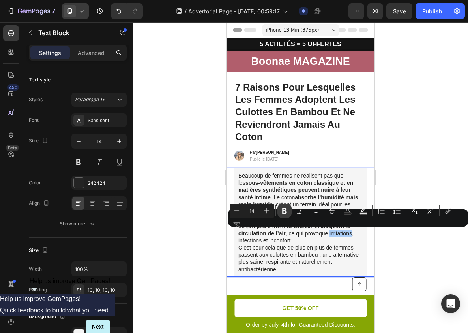
click at [287, 213] on icon "Editor contextual toolbar" at bounding box center [284, 211] width 5 height 6
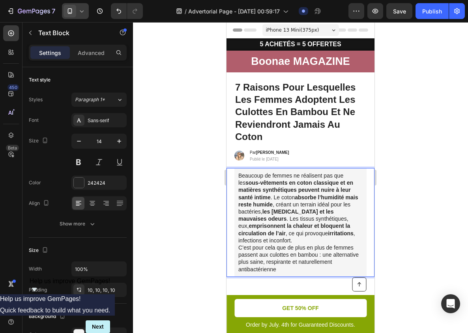
click at [246, 240] on p "Beaucoup de femmes ne réalisent pas que les sous-vêtements en coton classique e…" at bounding box center [301, 222] width 124 height 101
drag, startPoint x: 246, startPoint y: 240, endPoint x: 278, endPoint y: 240, distance: 31.2
click at [278, 240] on p "Beaucoup de femmes ne réalisent pas que les sous-vêtements en coton classique e…" at bounding box center [301, 222] width 124 height 101
click at [276, 241] on p "Beaucoup de femmes ne réalisent pas que les sous-vêtements en coton classique e…" at bounding box center [301, 222] width 124 height 101
click at [267, 240] on p "Beaucoup de femmes ne réalisent pas que les sous-vêtements en coton classique e…" at bounding box center [301, 222] width 124 height 101
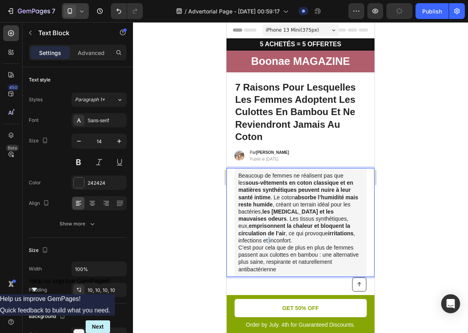
click at [267, 240] on p "Beaucoup de femmes ne réalisent pas que les sous-vêtements en coton classique e…" at bounding box center [301, 222] width 124 height 101
click at [276, 240] on p "Beaucoup de femmes ne réalisent pas que les sous-vêtements en coton classique e…" at bounding box center [301, 222] width 124 height 101
drag, startPoint x: 276, startPoint y: 240, endPoint x: 258, endPoint y: 240, distance: 18.2
click at [258, 240] on p "Beaucoup de femmes ne réalisent pas que les sous-vêtements en coton classique e…" at bounding box center [301, 222] width 124 height 101
click at [273, 228] on strong "emprisonnent la chaleur et bloquent la circulation de l’air" at bounding box center [295, 228] width 112 height 13
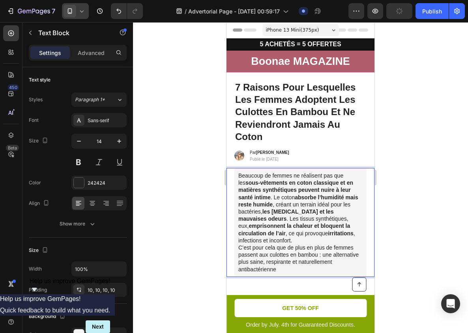
click at [243, 245] on p "Beaucoup de femmes ne réalisent pas que les sous-vêtements en coton classique e…" at bounding box center [301, 222] width 124 height 101
click at [250, 242] on p "Beaucoup de femmes ne réalisent pas que les sous-vêtements en coton classique e…" at bounding box center [301, 222] width 124 height 101
drag, startPoint x: 250, startPoint y: 242, endPoint x: 284, endPoint y: 242, distance: 33.6
click at [284, 242] on p "Beaucoup de femmes ne réalisent pas que les sous-vêtements en coton classique e…" at bounding box center [301, 222] width 124 height 101
click at [401, 231] on div at bounding box center [300, 177] width 335 height 310
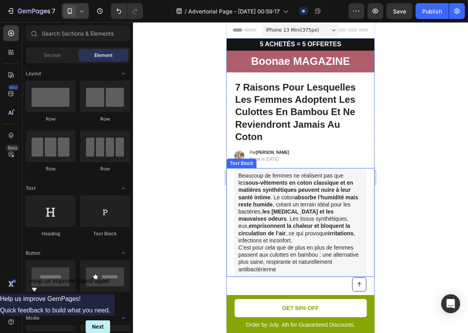
click at [252, 243] on p "Beaucoup de femmes ne réalisent pas que les sous-vêtements en coton classique e…" at bounding box center [301, 222] width 124 height 101
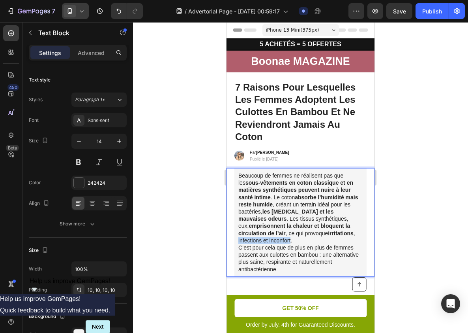
drag, startPoint x: 253, startPoint y: 241, endPoint x: 276, endPoint y: 241, distance: 22.9
click at [276, 241] on p "Beaucoup de femmes ne réalisent pas que les sous-vêtements en coton classique e…" at bounding box center [301, 222] width 124 height 101
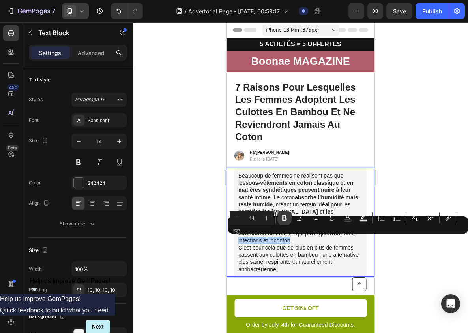
click at [285, 213] on button "Bold" at bounding box center [285, 218] width 14 height 14
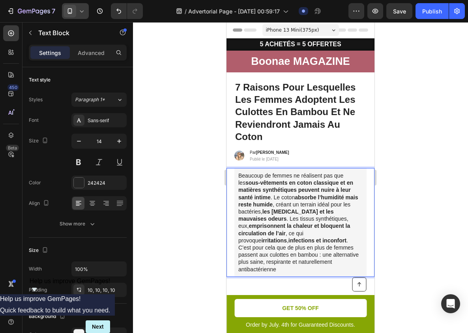
click at [309, 238] on p "Beaucoup de femmes ne réalisent pas que les sous-vêtements en coton classique e…" at bounding box center [301, 222] width 124 height 101
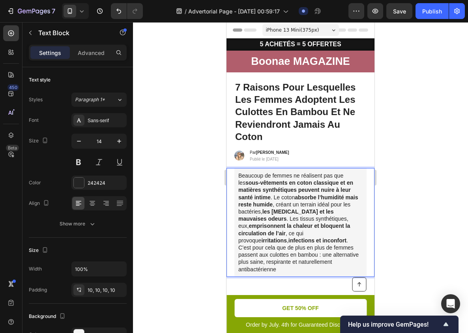
click at [353, 246] on p "Beaucoup de femmes ne réalisent pas que les sous-vêtements en coton classique e…" at bounding box center [301, 222] width 124 height 101
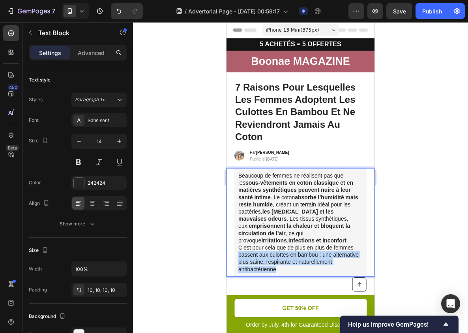
drag, startPoint x: 353, startPoint y: 246, endPoint x: 297, endPoint y: 269, distance: 60.6
click at [297, 269] on p "Beaucoup de femmes ne réalisent pas que les sous-vêtements en coton classique e…" at bounding box center [301, 222] width 124 height 101
click at [331, 255] on p "Beaucoup de femmes ne réalisent pas que les sous-vêtements en coton classique e…" at bounding box center [301, 222] width 124 height 101
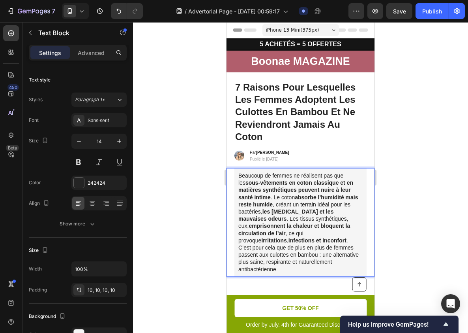
click at [341, 246] on p "Beaucoup de femmes ne réalisent pas que les sous-vêtements en coton classique e…" at bounding box center [301, 222] width 124 height 101
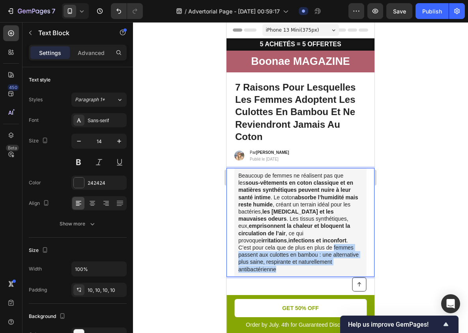
drag, startPoint x: 341, startPoint y: 246, endPoint x: 286, endPoint y: 269, distance: 59.3
click at [286, 269] on p "Beaucoup de femmes ne réalisent pas que les sous-vêtements en coton classique e…" at bounding box center [301, 222] width 124 height 101
click at [297, 254] on p "Beaucoup de femmes ne réalisent pas que les sous-vêtements en coton classique e…" at bounding box center [301, 222] width 124 height 101
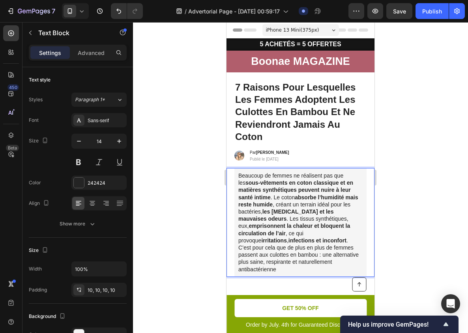
click at [344, 246] on p "Beaucoup de femmes ne réalisent pas que les sous-vêtements en coton classique e…" at bounding box center [301, 222] width 124 height 101
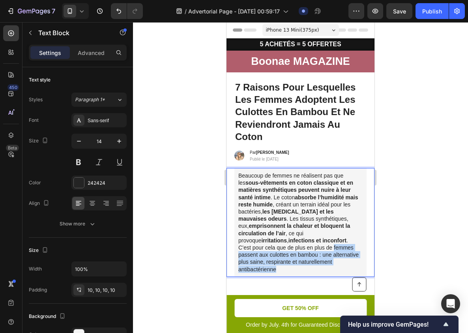
drag, startPoint x: 344, startPoint y: 246, endPoint x: 289, endPoint y: 268, distance: 59.7
click at [289, 268] on p "Beaucoup de femmes ne réalisent pas que les sous-vêtements en coton classique e…" at bounding box center [301, 222] width 124 height 101
click at [419, 239] on div at bounding box center [300, 177] width 335 height 310
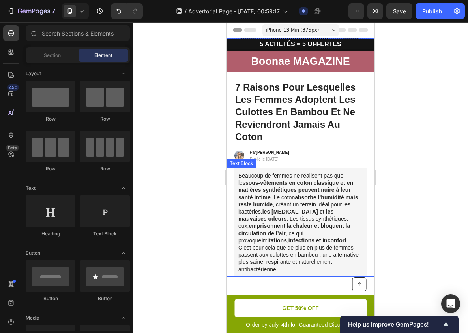
click at [347, 241] on p "Beaucoup de femmes ne réalisent pas que les sous-vêtements en coton classique e…" at bounding box center [301, 222] width 124 height 101
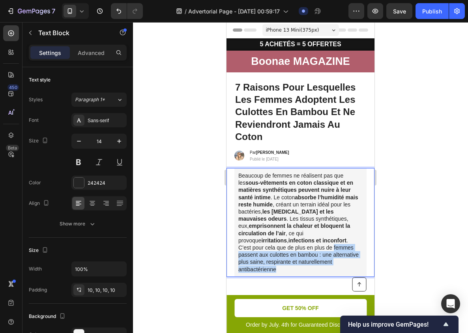
drag, startPoint x: 343, startPoint y: 244, endPoint x: 335, endPoint y: 268, distance: 25.6
click at [335, 268] on p "Beaucoup de femmes ne réalisent pas que les sous-vêtements en coton classique e…" at bounding box center [301, 222] width 124 height 101
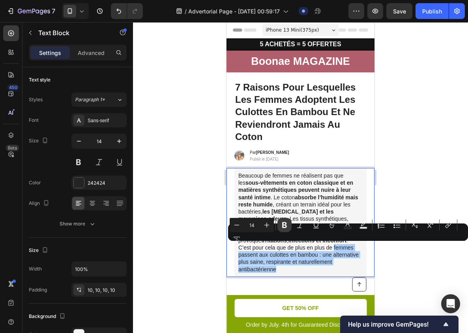
click at [286, 226] on icon "Editor contextual toolbar" at bounding box center [284, 225] width 5 height 6
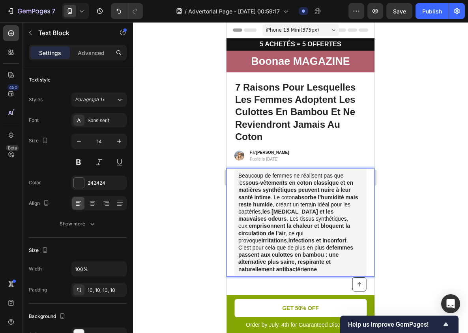
click at [391, 253] on div at bounding box center [300, 177] width 335 height 310
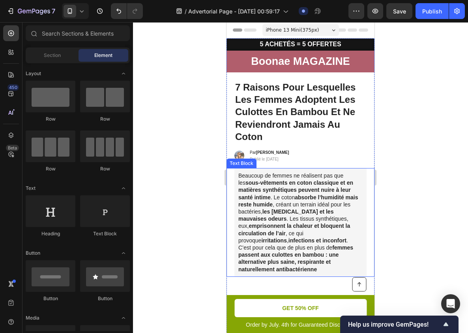
click at [408, 204] on div at bounding box center [300, 177] width 335 height 310
click at [299, 210] on strong "les [MEDICAL_DATA] et les mauvaises odeurs" at bounding box center [286, 214] width 95 height 13
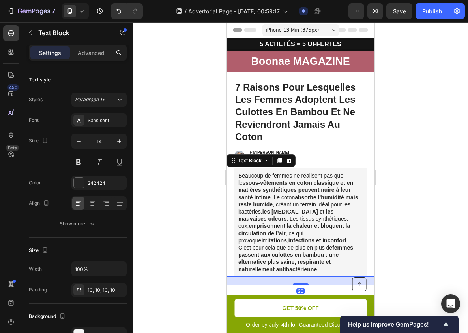
click at [233, 197] on div "Beaucoup de femmes ne réalisent pas que les sous-vêtements en coton classique e…" at bounding box center [301, 222] width 148 height 109
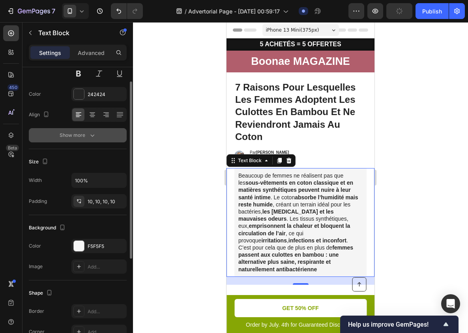
scroll to position [91, 0]
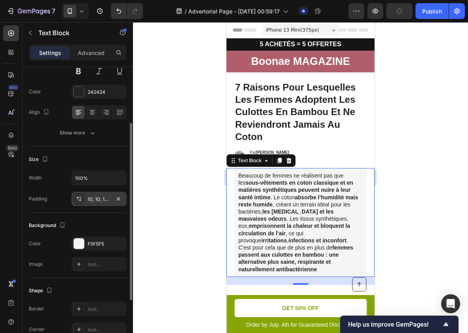
click at [98, 203] on div "10, 10, 10, 10" at bounding box center [98, 199] width 55 height 14
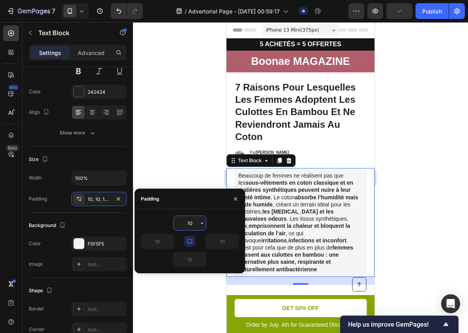
click at [190, 221] on input "10" at bounding box center [190, 223] width 32 height 14
click at [203, 220] on icon "button" at bounding box center [202, 223] width 6 height 6
click at [186, 223] on input "10" at bounding box center [190, 223] width 32 height 14
click at [190, 223] on input "10" at bounding box center [190, 223] width 32 height 14
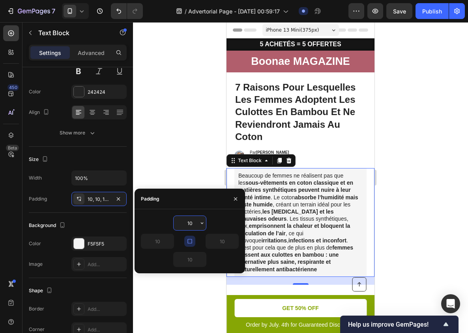
type input "5"
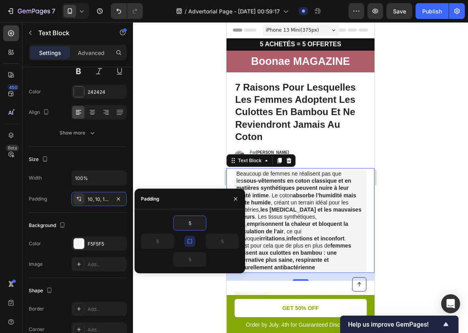
click at [421, 181] on div at bounding box center [300, 177] width 335 height 310
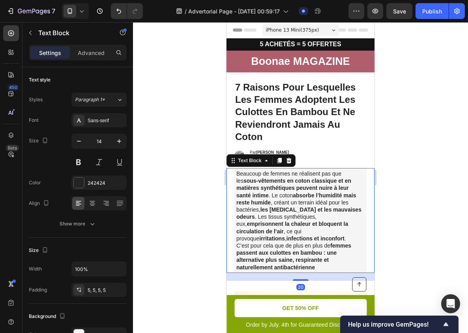
click at [292, 193] on p "Beaucoup de femmes ne réalisent pas que les sous-vêtements en coton classique e…" at bounding box center [301, 220] width 128 height 101
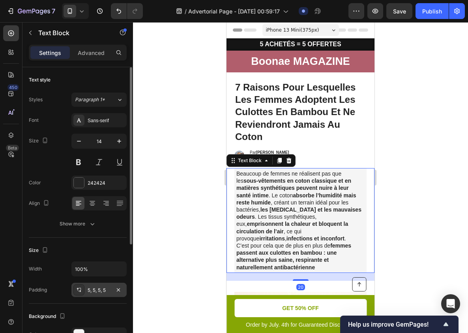
click at [109, 286] on div "5, 5, 5, 5" at bounding box center [99, 289] width 23 height 7
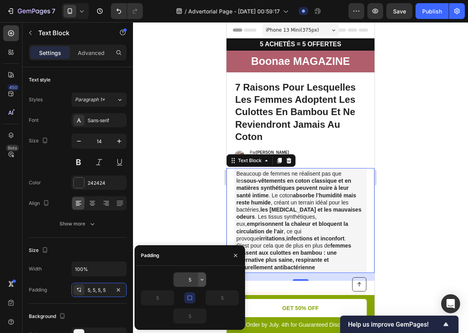
click at [200, 278] on icon "button" at bounding box center [202, 279] width 6 height 6
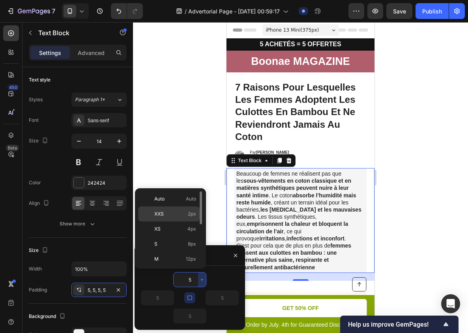
click at [186, 210] on p "XXS 2px" at bounding box center [175, 213] width 42 height 7
type input "2"
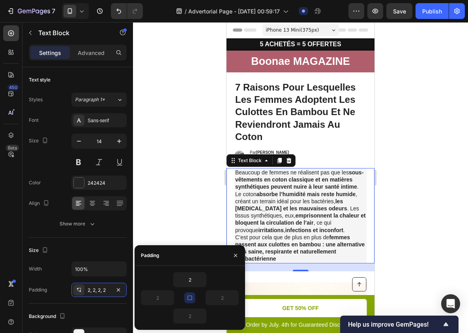
click at [405, 206] on div at bounding box center [300, 177] width 335 height 310
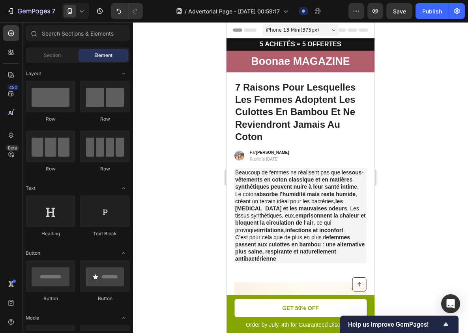
click at [405, 206] on div at bounding box center [300, 177] width 335 height 310
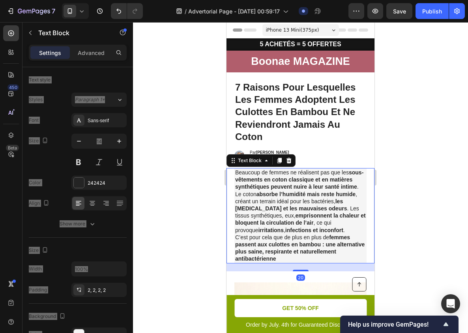
click at [369, 202] on div "Beaucoup de femmes ne réalisent pas que les sous-vêtements en coton classique e…" at bounding box center [301, 215] width 148 height 95
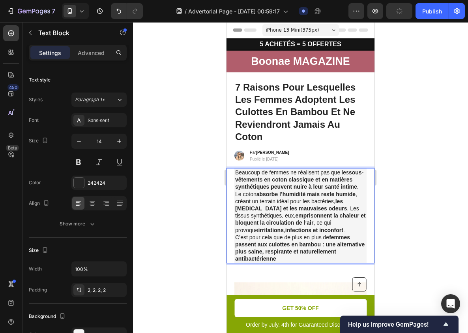
click at [270, 188] on strong "sous-vêtements en coton classique et en matières synthétiques peuvent nuire à l…" at bounding box center [299, 179] width 128 height 21
click at [231, 188] on div "Beaucoup de femmes ne réalisent pas que les sous-vêtements en coton classique e…" at bounding box center [301, 215] width 148 height 95
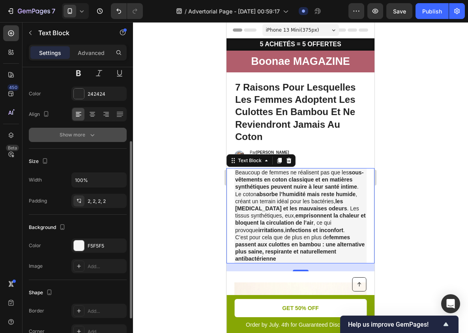
scroll to position [106, 0]
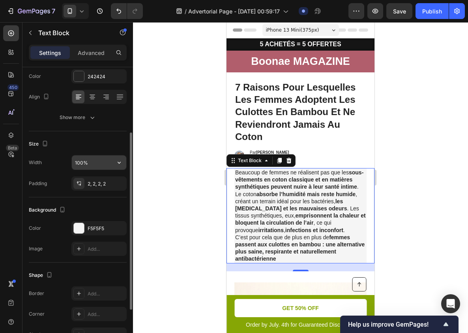
click at [122, 166] on button "button" at bounding box center [119, 162] width 14 height 14
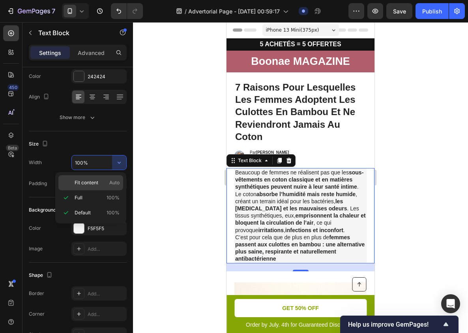
click at [106, 186] on p "Fit content Auto" at bounding box center [97, 182] width 45 height 7
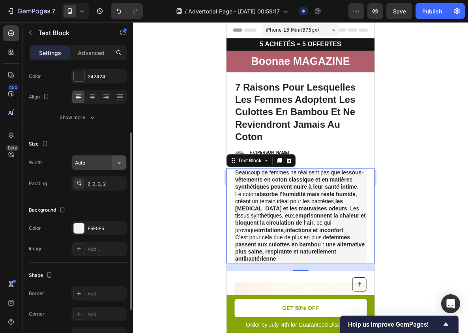
click at [112, 164] on button "button" at bounding box center [119, 162] width 14 height 14
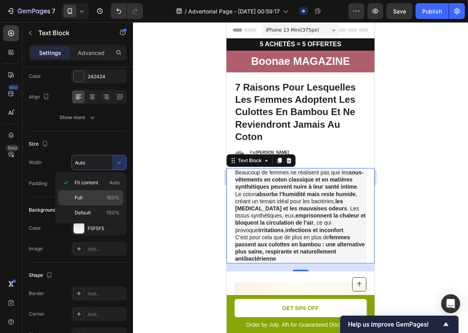
click at [98, 197] on p "Full 100%" at bounding box center [97, 197] width 45 height 7
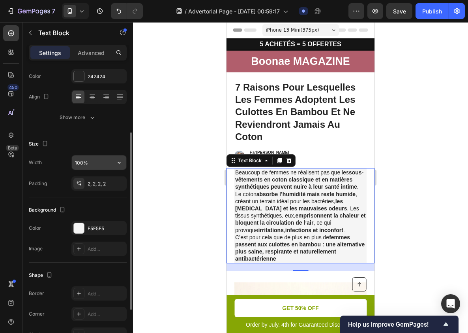
click at [109, 166] on input "100%" at bounding box center [99, 162] width 55 height 14
click at [116, 164] on icon "button" at bounding box center [119, 162] width 8 height 8
click at [83, 166] on input "100%" at bounding box center [99, 162] width 55 height 14
click at [80, 163] on input "100%" at bounding box center [99, 162] width 55 height 14
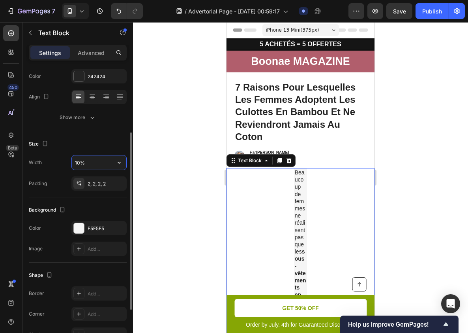
type input "100%"
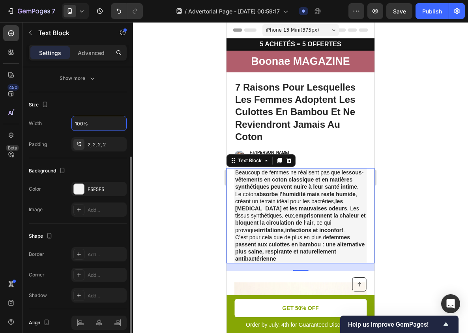
scroll to position [180, 0]
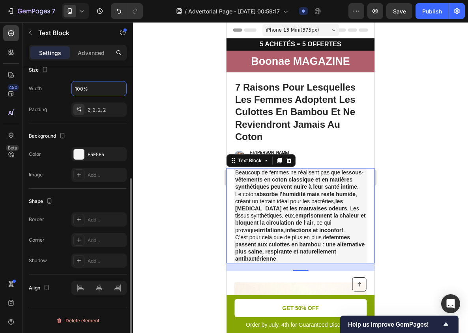
click at [162, 183] on div at bounding box center [300, 177] width 335 height 310
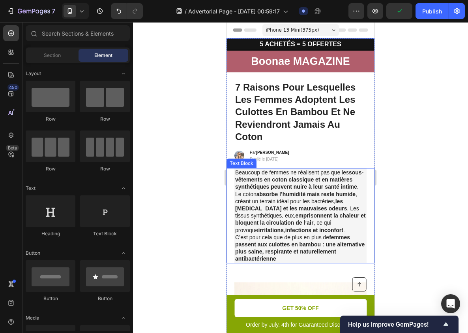
click at [278, 203] on p "Beaucoup de femmes ne réalisent pas que les sous-vêtements en coton classique e…" at bounding box center [300, 216] width 131 height 94
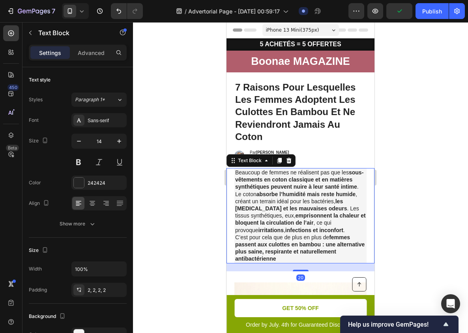
click at [231, 181] on div "Beaucoup de femmes ne réalisent pas que les sous-vêtements en coton classique e…" at bounding box center [301, 215] width 148 height 95
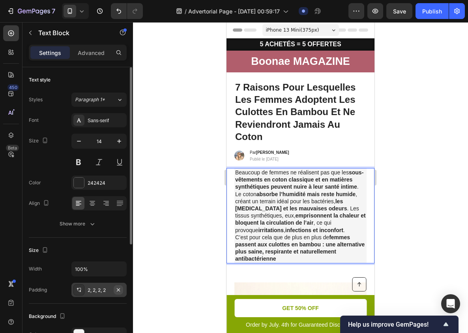
click at [120, 288] on icon "button" at bounding box center [118, 289] width 6 height 6
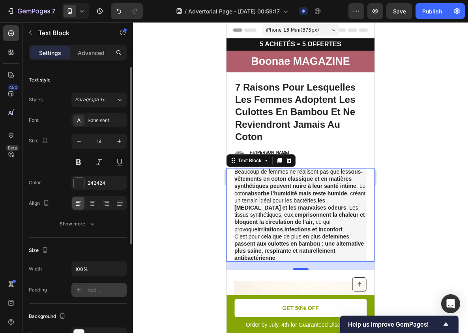
click at [232, 190] on div "Beaucoup de femmes ne réalisent pas que les sous-vêtements en coton classique e…" at bounding box center [301, 215] width 148 height 94
click at [238, 162] on div "Text Block" at bounding box center [250, 160] width 27 height 7
click at [232, 162] on icon at bounding box center [232, 162] width 1 height 1
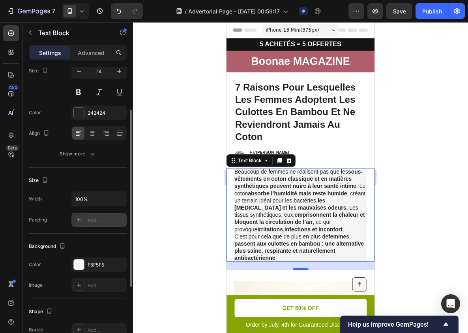
scroll to position [68, 0]
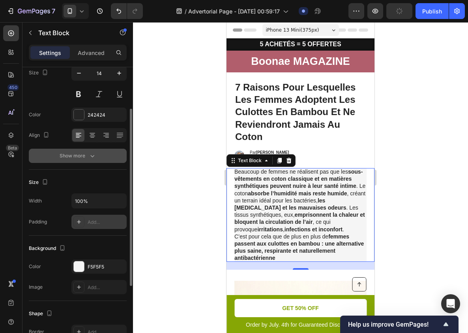
click at [95, 154] on icon "button" at bounding box center [92, 156] width 8 height 8
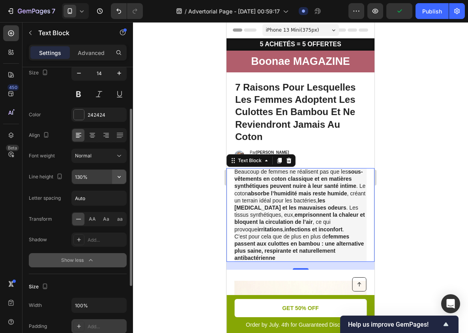
click at [118, 175] on icon "button" at bounding box center [119, 177] width 8 height 8
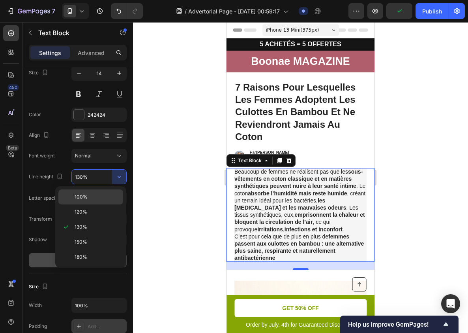
click at [106, 193] on p "100%" at bounding box center [97, 196] width 45 height 7
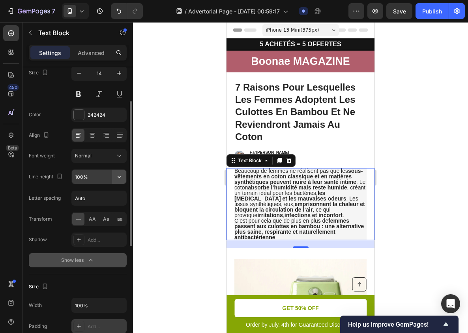
click at [115, 172] on button "button" at bounding box center [119, 176] width 14 height 14
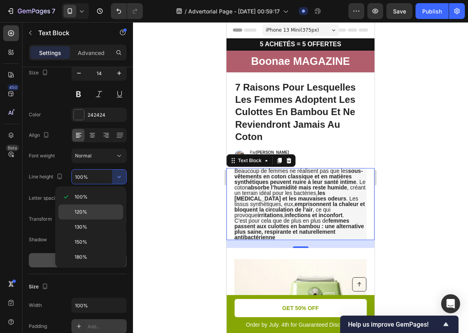
click at [105, 210] on p "120%" at bounding box center [97, 211] width 45 height 7
type input "120%"
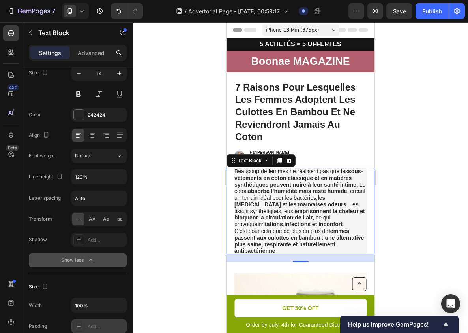
click at [177, 191] on div at bounding box center [300, 177] width 335 height 310
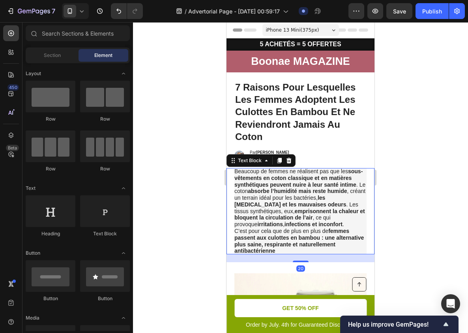
click at [270, 184] on strong "sous-vêtements en coton classique et en matières synthétiques peuvent nuire à l…" at bounding box center [299, 178] width 128 height 20
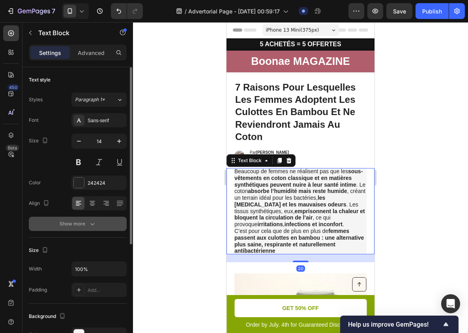
click at [94, 222] on icon "button" at bounding box center [92, 224] width 8 height 8
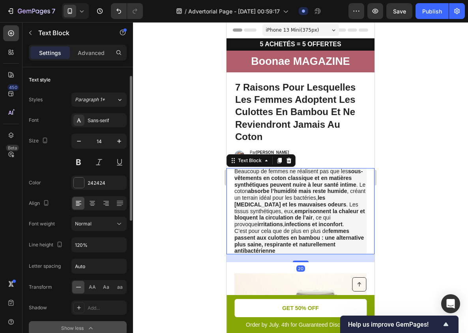
scroll to position [20, 0]
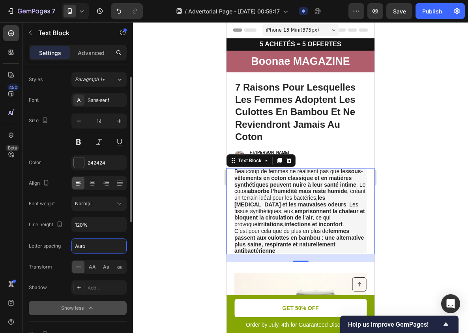
click at [111, 247] on input "Auto" at bounding box center [99, 246] width 55 height 14
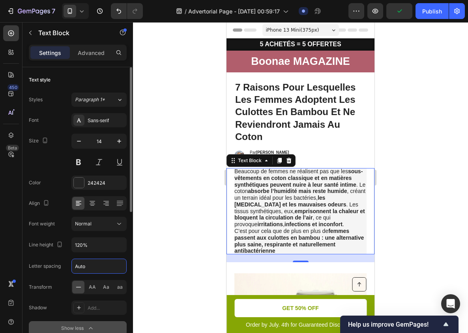
click at [431, 191] on div at bounding box center [300, 177] width 335 height 310
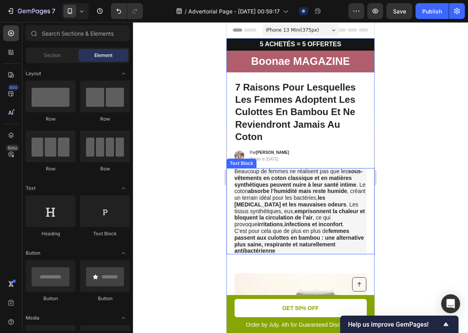
click at [351, 186] on strong "sous-vêtements en coton classique et en matières synthétiques peuvent nuire à l…" at bounding box center [299, 178] width 128 height 20
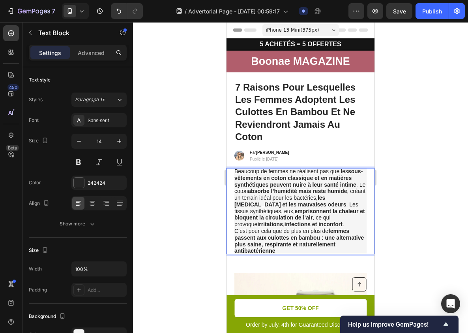
click at [324, 179] on strong "sous-vêtements en coton classique et en matières synthétiques peuvent nuire à l…" at bounding box center [299, 178] width 128 height 20
click at [340, 179] on strong "sous-vêtements en coton classique et en matières synthétiques peuvent nuire à l…" at bounding box center [299, 178] width 128 height 20
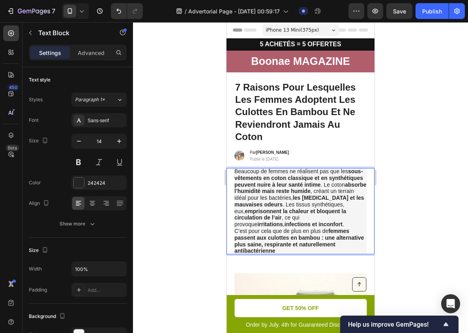
click at [365, 177] on p "Beaucoup de femmes ne réalisent pas que les sous-vêtements en coton classique e…" at bounding box center [301, 211] width 132 height 86
click at [246, 183] on strong "sous-vêtements en coton classique et en synthétique peuvent nuire à leur santé …" at bounding box center [299, 178] width 128 height 20
drag, startPoint x: 246, startPoint y: 183, endPoint x: 260, endPoint y: 183, distance: 13.4
click at [260, 183] on strong "sous-vêtements en coton classique et en synthétique peuvent nuire à leur santé …" at bounding box center [299, 178] width 128 height 20
click at [248, 205] on strong "les [MEDICAL_DATA] et les mauvaises odeurs" at bounding box center [300, 200] width 130 height 13
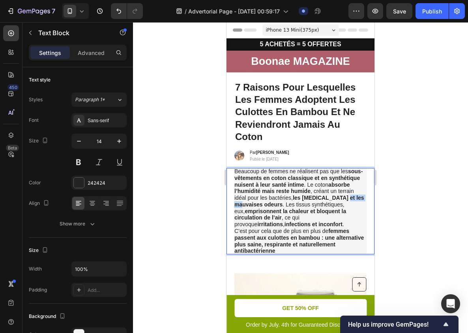
click at [248, 205] on strong "les [MEDICAL_DATA] et les mauvaises odeurs" at bounding box center [300, 200] width 130 height 13
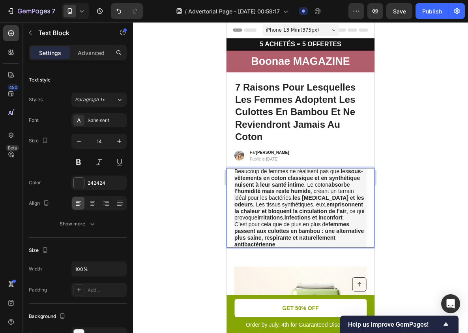
click at [278, 211] on strong "emprisonnent la chaleur et bloquent la circulation de l’air" at bounding box center [299, 207] width 129 height 13
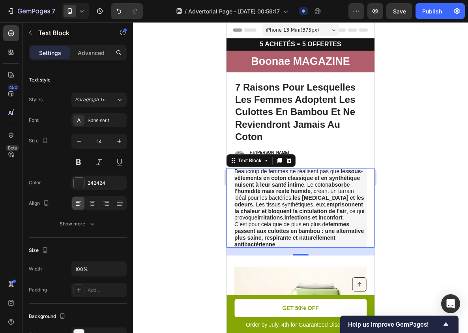
click at [428, 201] on div at bounding box center [300, 177] width 335 height 310
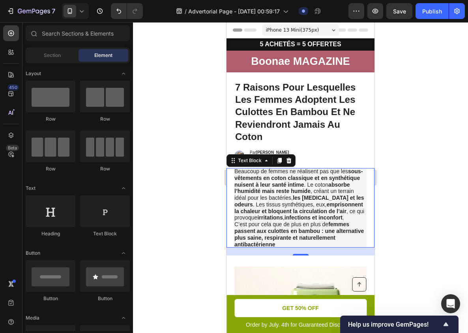
click at [320, 211] on strong "emprisonnent la chaleur et bloquent la circulation de l’air" at bounding box center [299, 207] width 129 height 13
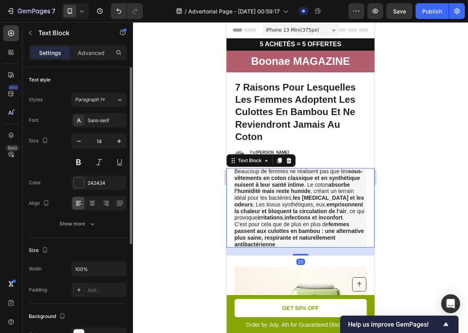
click at [90, 231] on div "Text style Styles Paragraph 1* Font Sans-serif Size 14 Color 242424 Align Show …" at bounding box center [78, 152] width 98 height 170
click at [90, 226] on icon "button" at bounding box center [92, 224] width 8 height 8
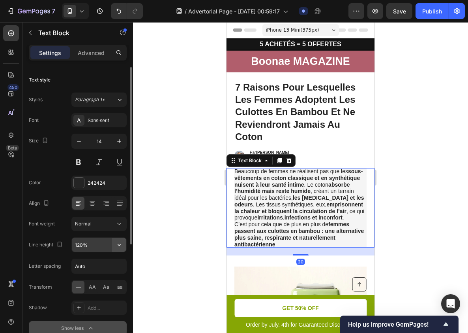
drag, startPoint x: 107, startPoint y: 245, endPoint x: 122, endPoint y: 241, distance: 15.9
click at [122, 241] on icon "button" at bounding box center [119, 245] width 8 height 8
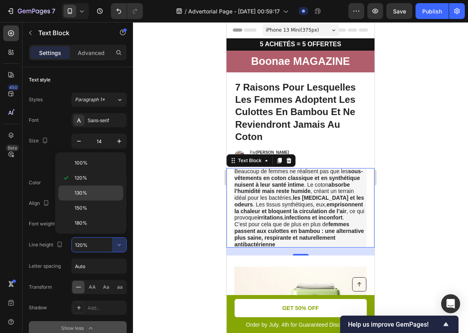
click at [101, 196] on p "130%" at bounding box center [97, 192] width 45 height 7
type input "130%"
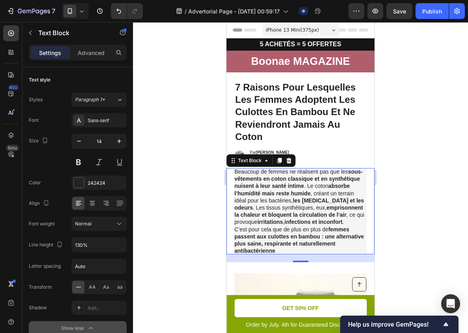
click at [205, 192] on div at bounding box center [300, 177] width 335 height 310
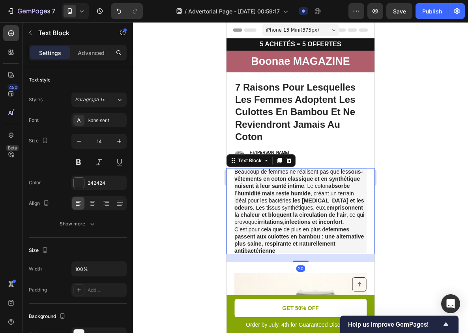
click at [345, 196] on p "Beaucoup de femmes ne réalisent pas que les sous-vêtements en coton classique e…" at bounding box center [301, 211] width 132 height 86
click at [295, 207] on p "Beaucoup de femmes ne réalisent pas que les sous-vêtements en coton classique e…" at bounding box center [301, 211] width 132 height 86
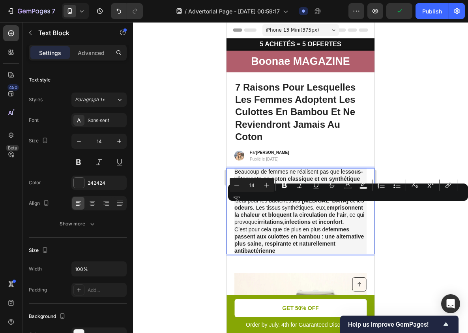
click at [283, 207] on p "Beaucoup de femmes ne réalisent pas que les sous-vêtements en coton classique e…" at bounding box center [301, 211] width 132 height 86
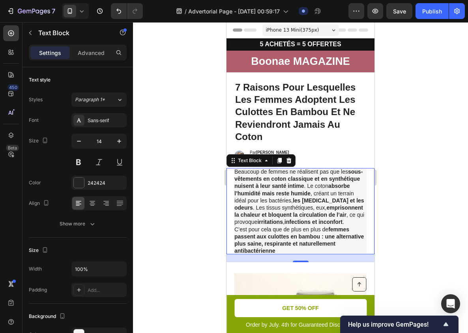
click at [423, 207] on div at bounding box center [300, 177] width 335 height 310
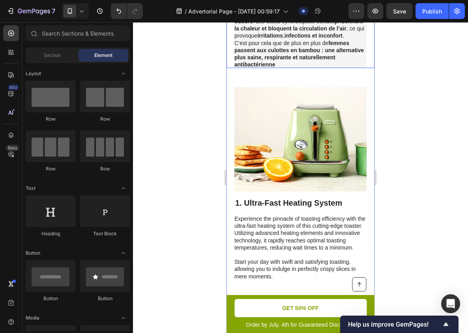
scroll to position [197, 0]
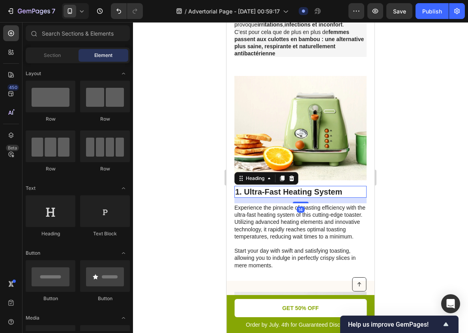
click at [322, 189] on h2 "1. Ultra-Fast Heating System" at bounding box center [301, 192] width 132 height 12
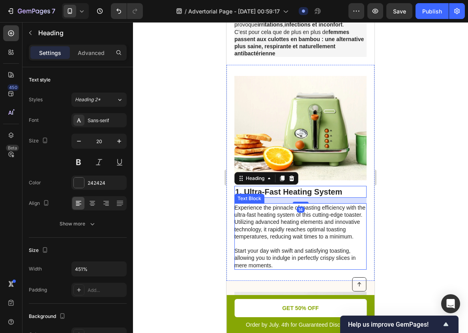
click at [316, 216] on p "Experience the pinnacle of toasting efficiency with the ultra-fast heating syst…" at bounding box center [301, 236] width 132 height 65
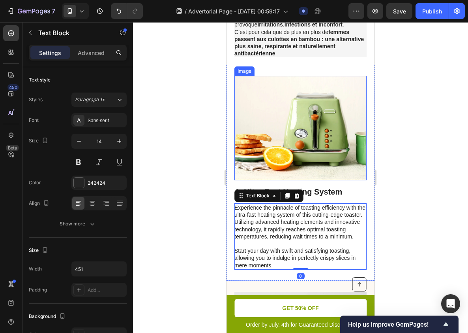
click at [320, 168] on img at bounding box center [301, 128] width 132 height 104
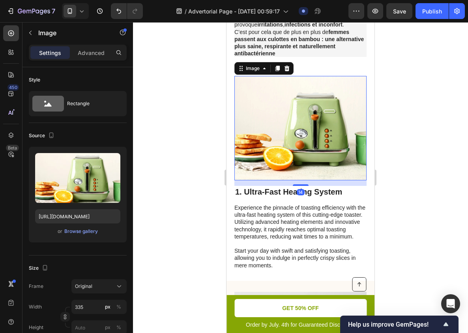
click at [270, 110] on img at bounding box center [301, 128] width 132 height 104
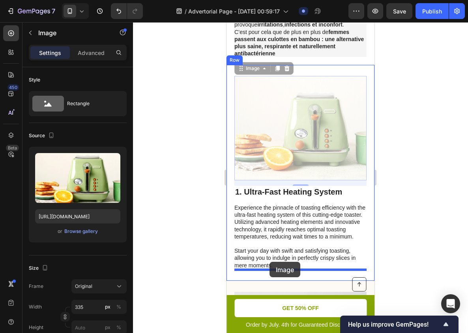
drag, startPoint x: 270, startPoint y: 110, endPoint x: 269, endPoint y: 262, distance: 151.7
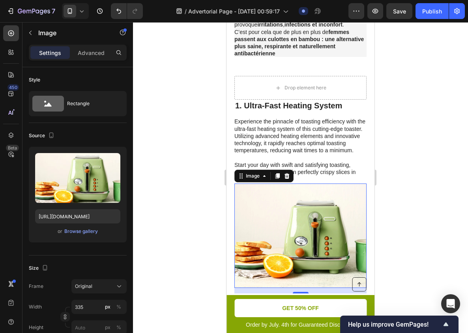
click at [396, 163] on div at bounding box center [300, 177] width 335 height 310
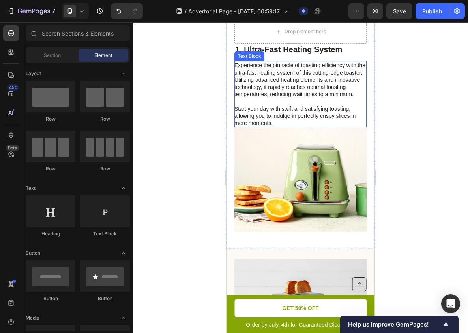
scroll to position [230, 0]
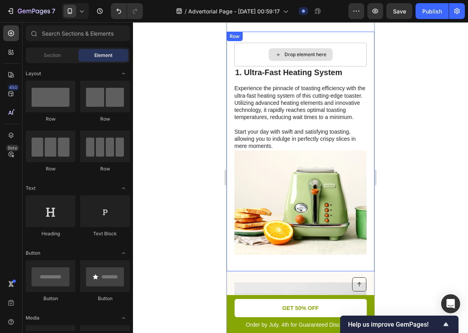
click at [325, 59] on div "Drop element here" at bounding box center [301, 54] width 64 height 13
click at [345, 55] on div "Drop element here" at bounding box center [301, 55] width 132 height 24
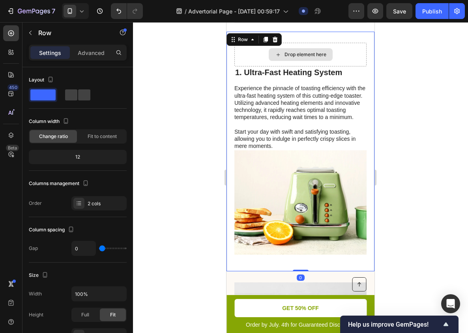
click at [361, 56] on div "Drop element here" at bounding box center [301, 55] width 132 height 24
click at [273, 37] on icon at bounding box center [275, 39] width 6 height 6
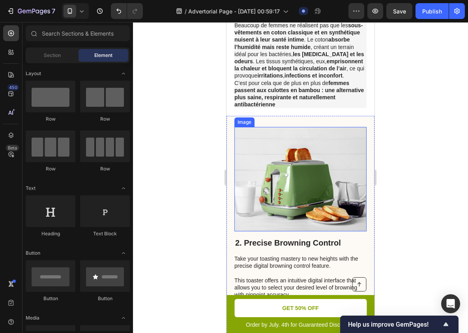
scroll to position [136, 0]
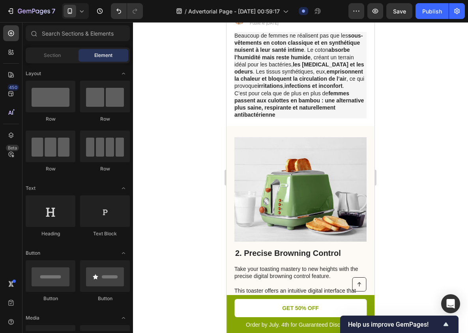
click at [400, 156] on div at bounding box center [300, 177] width 335 height 310
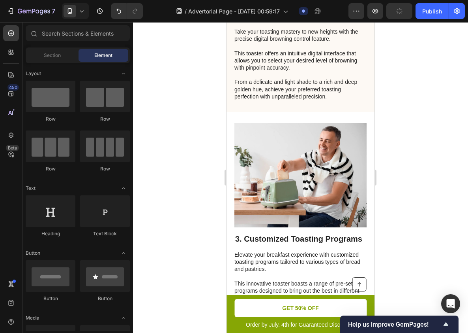
scroll to position [204, 0]
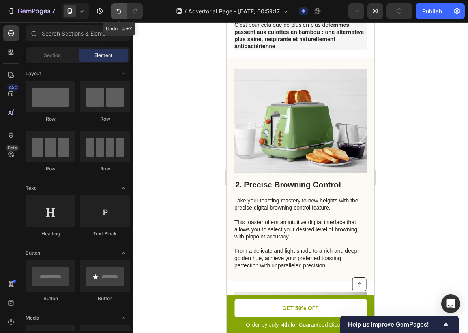
click at [118, 12] on icon "Undo/Redo" at bounding box center [119, 11] width 8 height 8
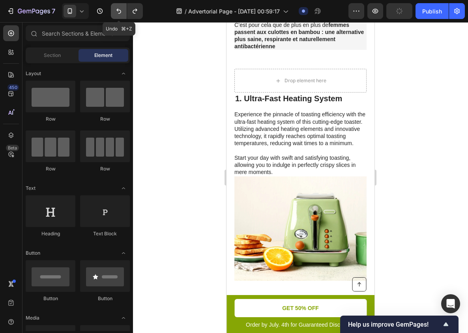
click at [120, 8] on icon "Undo/Redo" at bounding box center [119, 11] width 8 height 8
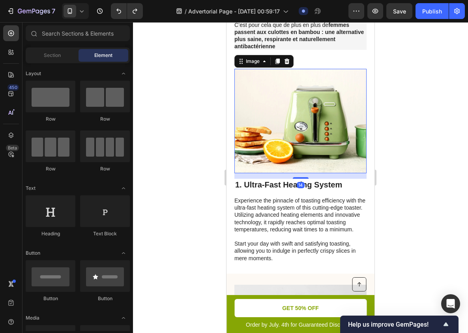
click at [296, 157] on img at bounding box center [301, 121] width 132 height 104
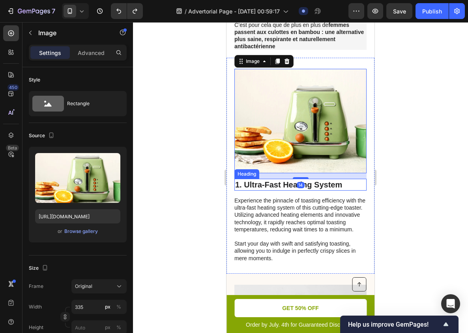
click at [284, 186] on h2 "1. Ultra-Fast Heating System" at bounding box center [301, 185] width 132 height 12
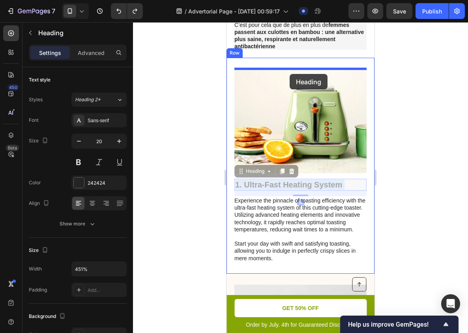
drag, startPoint x: 279, startPoint y: 185, endPoint x: 290, endPoint y: 74, distance: 111.9
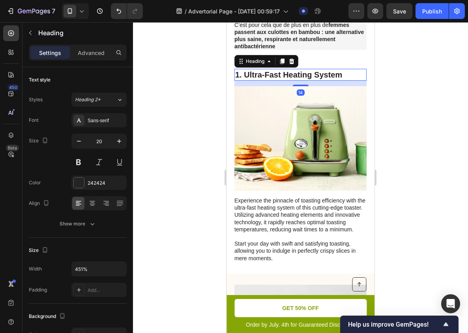
click at [406, 104] on div at bounding box center [300, 177] width 335 height 310
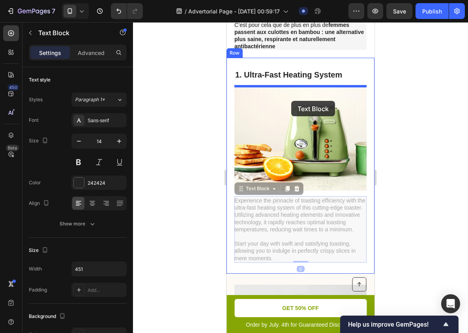
drag, startPoint x: 287, startPoint y: 222, endPoint x: 292, endPoint y: 100, distance: 121.4
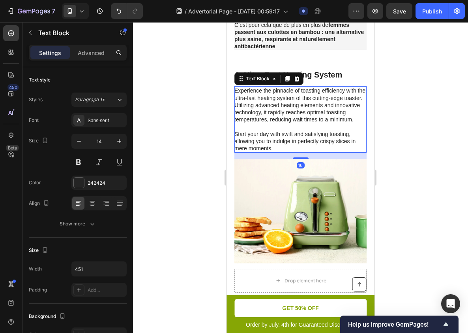
click at [380, 126] on div at bounding box center [300, 177] width 335 height 310
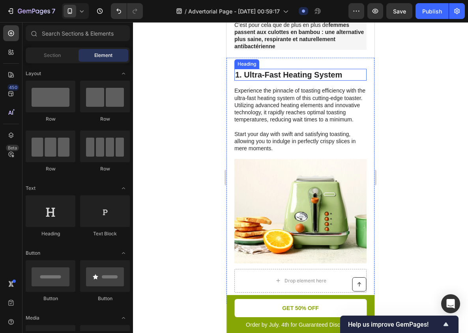
click at [273, 74] on h2 "1. Ultra-Fast Heating System" at bounding box center [301, 75] width 132 height 12
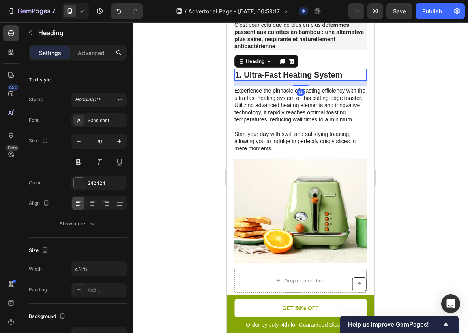
click at [273, 74] on h2 "1. Ultra-Fast Heating System" at bounding box center [301, 75] width 132 height 12
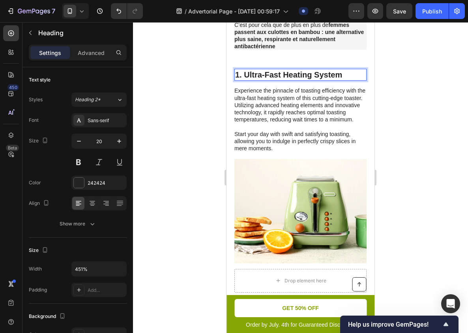
click at [273, 74] on p "1. Ultra-Fast Heating System" at bounding box center [300, 75] width 131 height 10
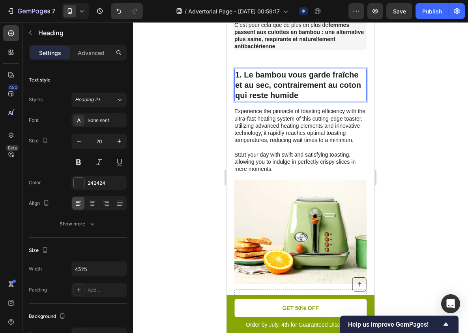
click at [261, 74] on p "1. Le bambou vous garde fraîche et au sec, contrairement au coton qui reste hum…" at bounding box center [300, 85] width 131 height 31
click at [296, 75] on p "1. Le Bambou vous garde fraîche et au sec, contrairement au coton qui reste hum…" at bounding box center [300, 85] width 131 height 31
click at [315, 75] on p "1. Le Bambou Vous garde fraîche et au sec, contrairement au coton qui reste hum…" at bounding box center [300, 85] width 131 height 31
click at [339, 75] on p "1. Le Bambou Vous Garde fraîche et au sec, contrairement au coton qui reste hum…" at bounding box center [300, 85] width 131 height 31
click at [260, 86] on p "1. Le Bambou Vous Garde Fraîche et au sec, contrairement au coton qui reste hum…" at bounding box center [300, 85] width 131 height 31
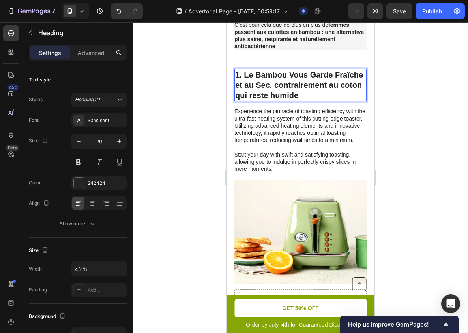
click at [294, 71] on p "1. Le Bambou Vous Garde Fraîche et au Sec, contrairement au coton qui reste hum…" at bounding box center [300, 85] width 131 height 31
click at [278, 84] on p "1. Le Bambou Vous Garde Fraîche et au Sec, contrairement au coton qui reste hum…" at bounding box center [300, 85] width 131 height 31
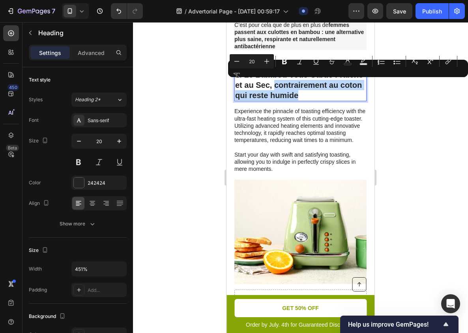
drag, startPoint x: 278, startPoint y: 84, endPoint x: 296, endPoint y: 94, distance: 21.1
click at [296, 95] on p "1. Le Bambou Vous Garde Fraîche et au Sec, contrairement au coton qui reste hum…" at bounding box center [300, 85] width 131 height 31
click at [297, 88] on p "1. Le Bambou Vous Garde Fraîche et au Sec, contrairement au coton qui reste hum…" at bounding box center [300, 85] width 131 height 31
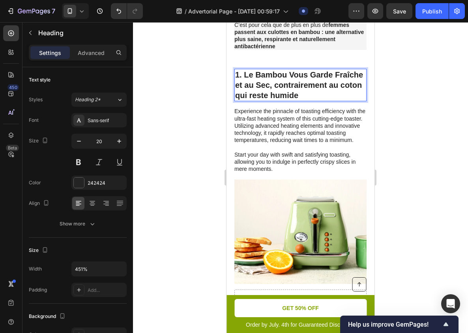
click at [277, 85] on p "1. Le Bambou Vous Garde Fraîche et au Sec, contrairement au coton qui reste hum…" at bounding box center [300, 85] width 131 height 31
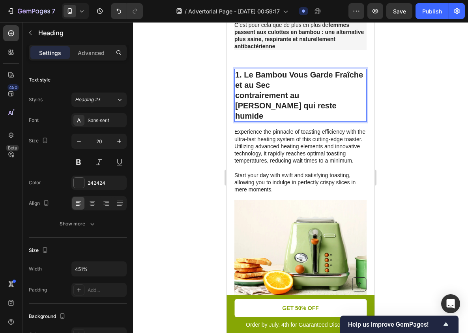
click at [239, 96] on p "1. Le Bambou Vous Garde Fraîche et au Sec contrairement au coton qui reste humi…" at bounding box center [300, 95] width 131 height 51
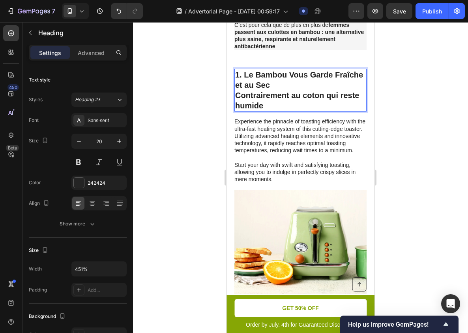
click at [416, 107] on div at bounding box center [300, 177] width 335 height 310
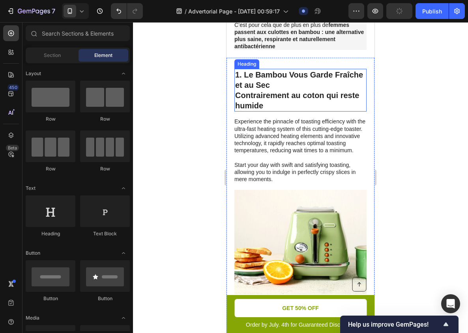
click at [335, 95] on p "1. Le Bambou Vous Garde Fraîche et au Sec Contrairement au coton qui reste humi…" at bounding box center [300, 90] width 131 height 41
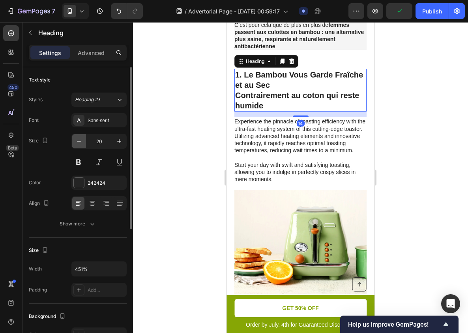
click at [78, 143] on icon "button" at bounding box center [79, 141] width 8 height 8
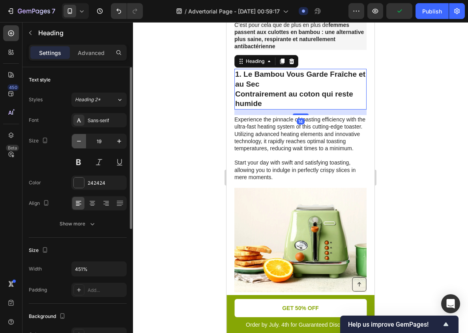
click at [78, 143] on icon "button" at bounding box center [79, 141] width 8 height 8
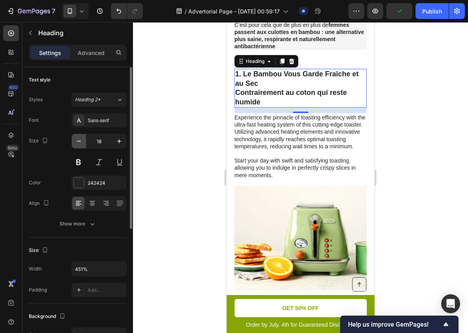
click at [78, 143] on icon "button" at bounding box center [79, 141] width 8 height 8
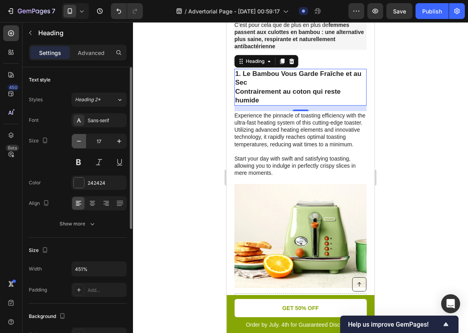
click at [78, 143] on icon "button" at bounding box center [79, 141] width 8 height 8
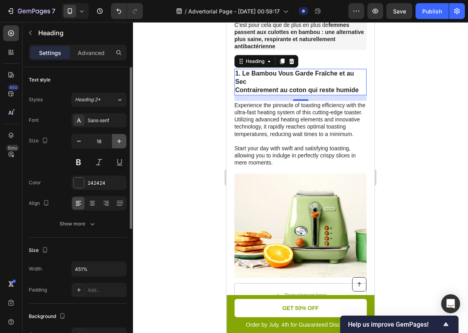
click at [115, 140] on button "button" at bounding box center [119, 141] width 14 height 14
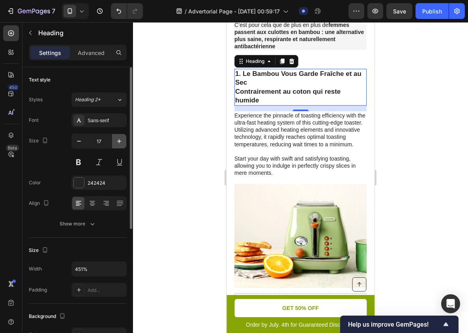
click at [118, 140] on icon "button" at bounding box center [119, 141] width 8 height 8
type input "18"
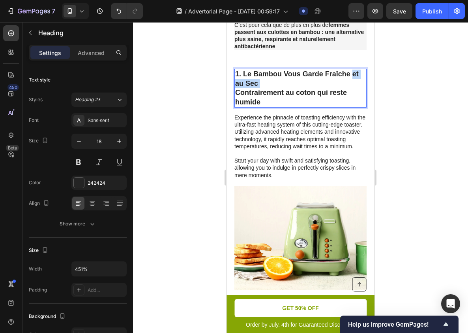
drag, startPoint x: 355, startPoint y: 74, endPoint x: 355, endPoint y: 81, distance: 7.1
click at [355, 81] on p "1. Le Bambou Vous Garde Fraîche et au Sec Contrairement au coton qui reste humi…" at bounding box center [300, 88] width 131 height 37
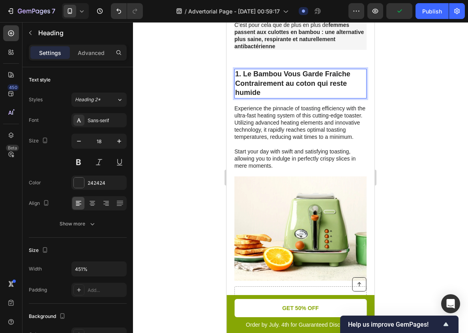
click at [271, 90] on p "1. Le Bambou Vous Garde Fraîche Contrairement au coton qui reste humide" at bounding box center [300, 84] width 131 height 28
click at [263, 83] on p "1. Le Bambou Vous Garde Fraîche Contrairement au coton qui reste humide" at bounding box center [300, 84] width 131 height 28
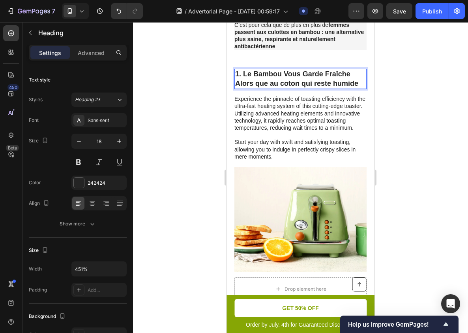
click at [272, 82] on p "1. Le Bambou Vous Garde Fraîche Alors que au coton qui reste humide" at bounding box center [300, 79] width 131 height 19
drag, startPoint x: 272, startPoint y: 82, endPoint x: 287, endPoint y: 82, distance: 14.6
click at [287, 82] on p "1. Le Bambou Vous Garde Fraîche Alors que au coton qui reste humide" at bounding box center [300, 79] width 131 height 19
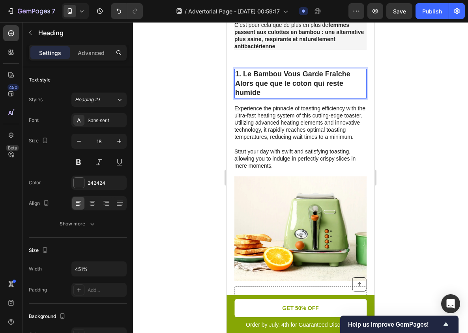
click at [305, 84] on p "1. Le Bambou Vous Garde Fraîche Alors que que le coton qui reste humide" at bounding box center [300, 84] width 131 height 28
click at [317, 84] on p "1. Le Bambou Vous Garde Fraîche Alors que que le coton qui reste humide" at bounding box center [300, 84] width 131 height 28
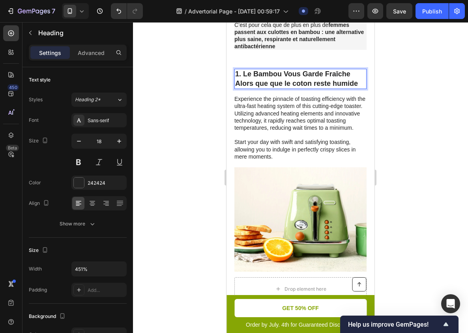
click at [411, 95] on div at bounding box center [300, 177] width 335 height 310
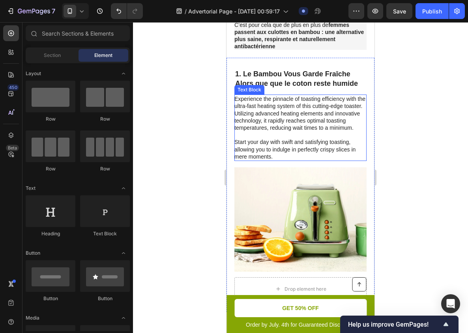
click at [243, 108] on p "Experience the pinnacle of toasting efficiency with the ultra-fast heating syst…" at bounding box center [301, 127] width 132 height 65
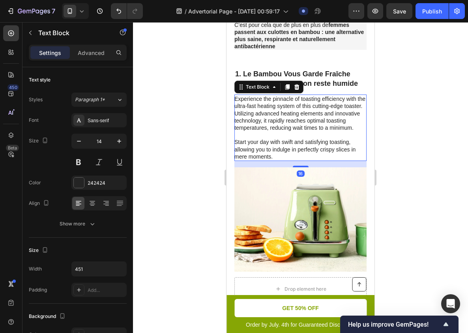
click at [243, 108] on p "Experience the pinnacle of toasting efficiency with the ultra-fast heating syst…" at bounding box center [301, 127] width 132 height 65
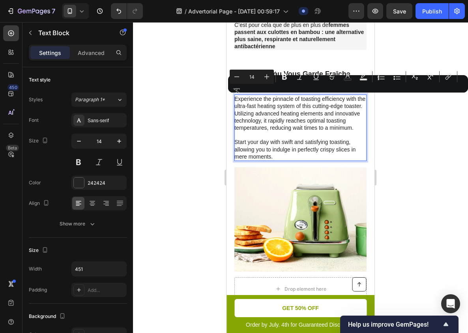
click at [276, 149] on p "Experience the pinnacle of toasting efficiency with the ultra-fast heating syst…" at bounding box center [301, 127] width 132 height 65
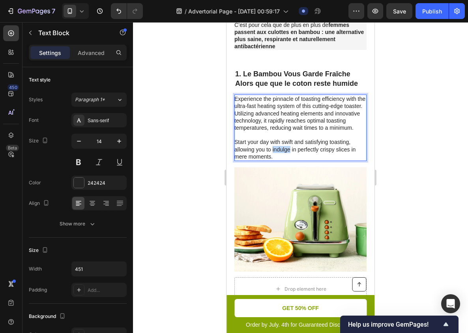
click at [276, 149] on p "Experience the pinnacle of toasting efficiency with the ultra-fast heating syst…" at bounding box center [301, 127] width 132 height 65
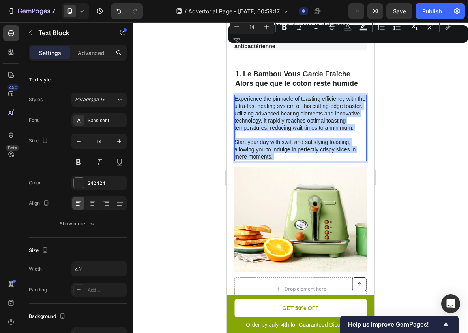
drag, startPoint x: 276, startPoint y: 149, endPoint x: 256, endPoint y: 111, distance: 43.3
click at [256, 111] on p "Experience the pinnacle of toasting efficiency with the ultra-fast heating syst…" at bounding box center [301, 127] width 132 height 65
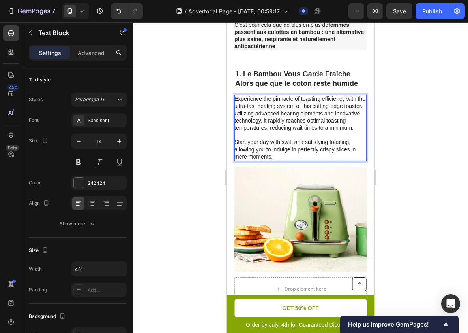
click at [268, 98] on p "Experience the pinnacle of toasting efficiency with the ultra-fast heating syst…" at bounding box center [301, 127] width 132 height 65
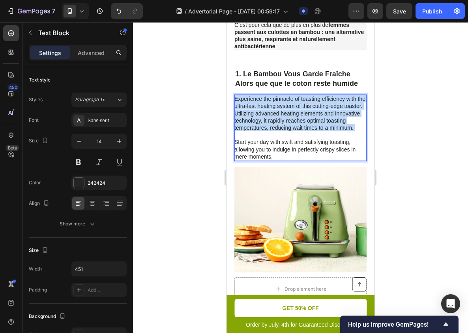
click at [268, 98] on p "Experience the pinnacle of toasting efficiency with the ultra-fast heating syst…" at bounding box center [301, 127] width 132 height 65
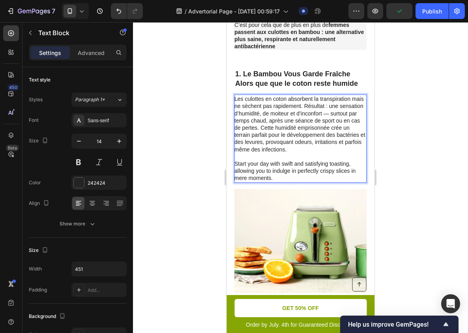
click at [393, 141] on div at bounding box center [300, 177] width 335 height 310
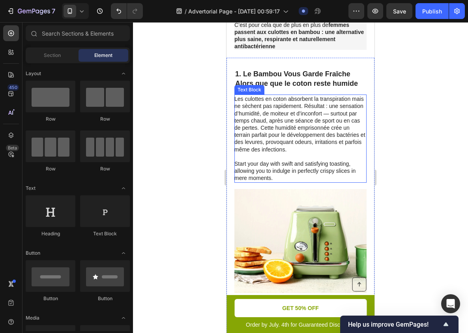
click at [259, 166] on p "⁠⁠⁠⁠⁠⁠⁠ Start your day with swift and satisfying toasting, allowing you to indu…" at bounding box center [301, 167] width 132 height 29
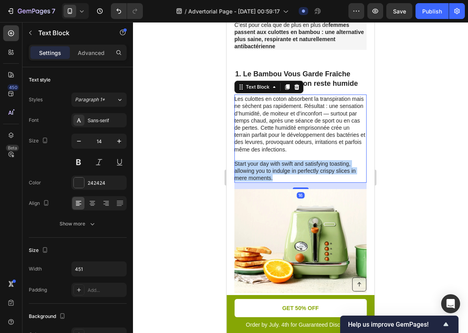
click at [259, 166] on p "Start your day with swift and satisfying toasting, allowing you to indulge in p…" at bounding box center [301, 167] width 132 height 29
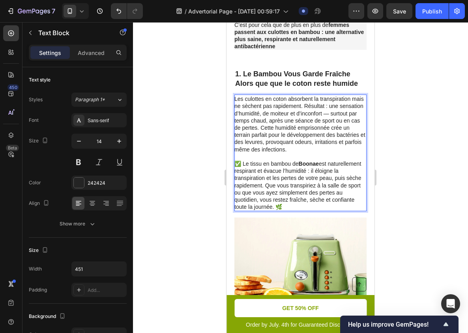
click at [423, 171] on div at bounding box center [300, 177] width 335 height 310
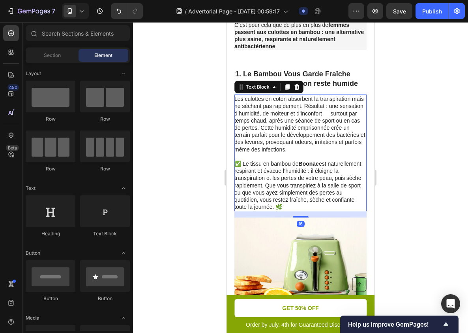
click at [344, 126] on p "Les culottes en coton absorbent la transpiration mais ne sèchent pas rapidement…" at bounding box center [301, 124] width 132 height 58
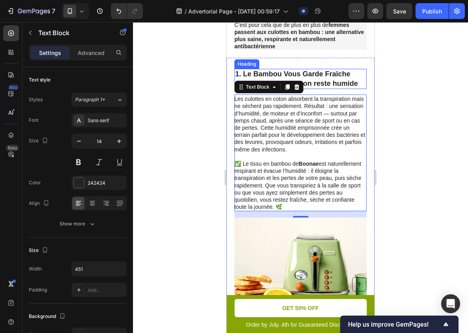
click at [330, 77] on p "1. Le Bambou Vous Garde Fraîche Alors que que le coton reste humide" at bounding box center [300, 79] width 131 height 19
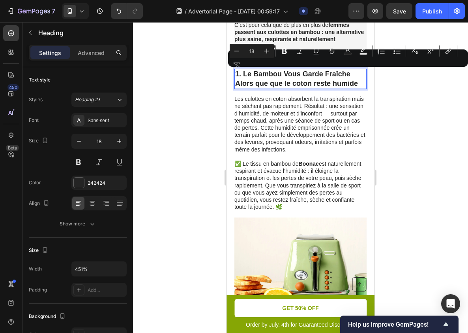
click at [247, 73] on p "1. Le Bambou Vous Garde Fraîche Alors que que le coton reste humide" at bounding box center [300, 79] width 131 height 19
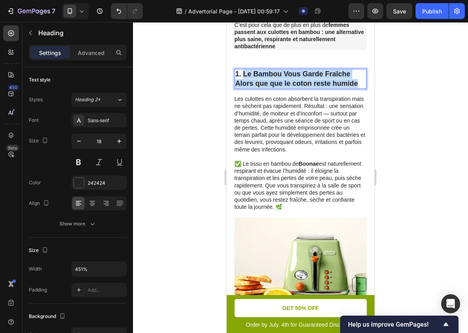
drag, startPoint x: 247, startPoint y: 73, endPoint x: 351, endPoint y: 80, distance: 104.5
click at [351, 80] on p "1. Le Bambou Vous Garde Fraîche Alors que que le coton reste humide" at bounding box center [300, 79] width 131 height 19
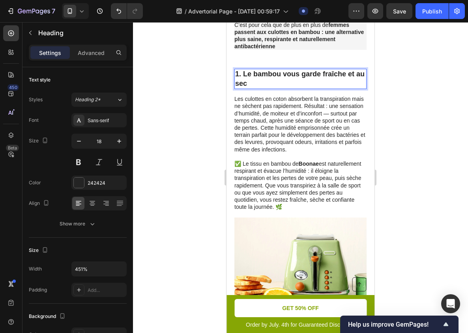
click at [255, 74] on p "1. Le bambou vous garde fraîche et au sec" at bounding box center [300, 79] width 131 height 19
click at [260, 75] on p "1. Le bambou vous garde fraîche et au sec" at bounding box center [300, 79] width 131 height 19
click at [259, 75] on p "1. Le bambou vous garde fraîche et au sec" at bounding box center [300, 79] width 131 height 19
click at [287, 73] on p "1. Le Bambou vous garde fraîche et au sec" at bounding box center [300, 79] width 131 height 19
click at [308, 74] on p "1. Le Bambou Vous garde fraîche et au sec" at bounding box center [300, 79] width 131 height 19
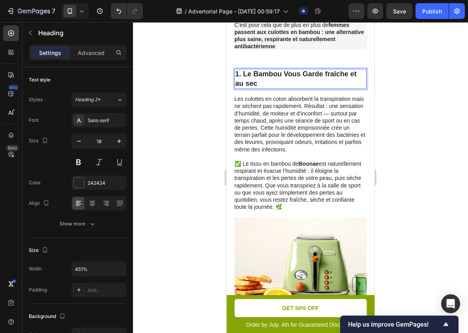
click at [328, 73] on p "1. Le Bambou Vous Garde fraîche et au sec" at bounding box center [300, 79] width 131 height 19
click at [239, 82] on p "1. Le Bambou Vous Garde Fraîche et au sec" at bounding box center [300, 79] width 131 height 19
click at [249, 84] on p "1. Le Bambou Vous Garde Fraîche et Au sec" at bounding box center [300, 79] width 131 height 19
click at [320, 85] on p "1. Le Bambou Vous Garde Fraîche et Au Sec" at bounding box center [300, 79] width 131 height 19
click at [412, 96] on div at bounding box center [300, 177] width 335 height 310
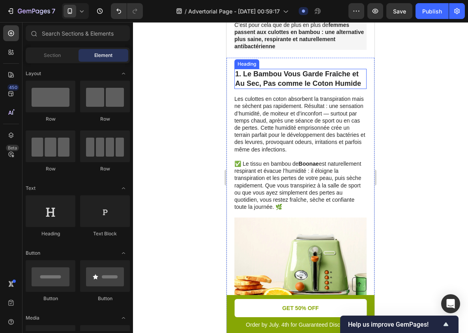
click at [342, 77] on p "1. Le Bambou Vous Garde Fraîche et Au Sec, Pas comme le Coton Humide" at bounding box center [300, 79] width 131 height 19
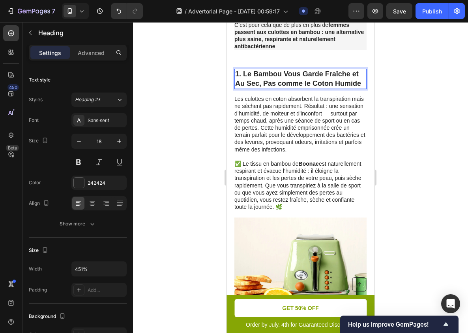
click at [350, 81] on p "1. Le Bambou Vous Garde Fraîche et Au Sec, Pas comme le Coton Humide" at bounding box center [300, 79] width 131 height 19
click at [264, 83] on p "1. Le Bambou Vous Garde Fraîche et Au Sec, Pas comme le Coton Humide" at bounding box center [300, 79] width 131 height 19
click at [361, 81] on p "1. Le Bambou Vous Garde Fraîche et Au Sec, Pas comme le Coton Humide" at bounding box center [300, 79] width 131 height 19
click at [336, 84] on p "1. Le Bambou Vous Garde Fraîche et Au Sec, Pas comme le Coton Humide" at bounding box center [300, 79] width 131 height 19
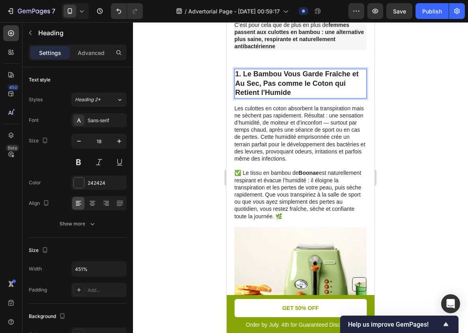
click at [341, 87] on p "1. Le Bambou Vous Garde Fraîche et Au Sec, Pas comme le Coton qui Retient l'Hum…" at bounding box center [300, 84] width 131 height 28
click at [333, 88] on p "1. Le Bambou Vous Garde Fraîche et Au Sec, Pas comme le Coton qui Retient l'Hum…" at bounding box center [300, 84] width 131 height 28
click at [410, 101] on div at bounding box center [300, 177] width 335 height 310
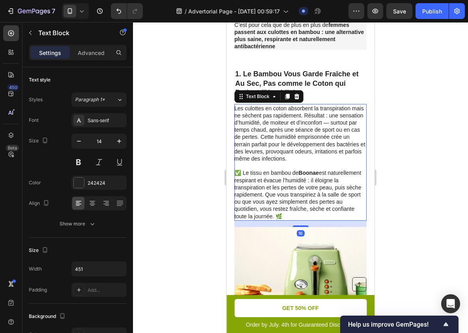
click at [324, 139] on p "Les culottes en coton absorbent la transpiration mais ne sèchent pas rapidement…" at bounding box center [301, 134] width 132 height 58
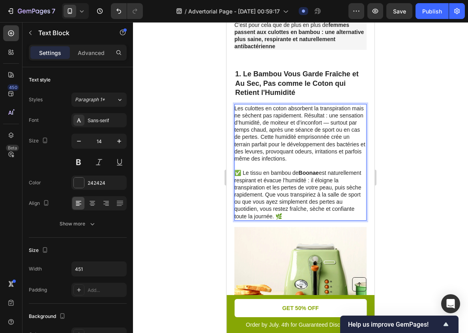
click at [311, 114] on p "Les culottes en coton absorbent la transpiration mais ne sèchent pas rapidement…" at bounding box center [301, 134] width 132 height 58
drag, startPoint x: 311, startPoint y: 114, endPoint x: 327, endPoint y: 114, distance: 15.8
click at [327, 114] on p "Les culottes en coton absorbent la transpiration mais ne sèchent pas rapidement…" at bounding box center [301, 134] width 132 height 58
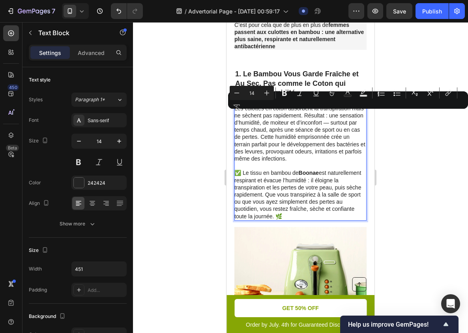
click at [318, 122] on p "Les culottes en coton absorbent la transpiration mais ne sèchent pas rapidement…" at bounding box center [301, 134] width 132 height 58
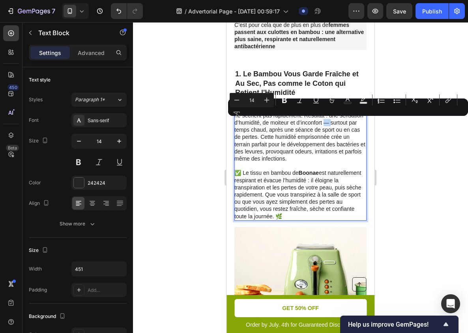
drag, startPoint x: 323, startPoint y: 121, endPoint x: 330, endPoint y: 122, distance: 7.1
click at [330, 122] on p "Les culottes en coton absorbent la transpiration mais ne sèchent pas rapidement…" at bounding box center [301, 134] width 132 height 58
click at [325, 122] on p "Les culottes en coton absorbent la transpiration mais ne sèchent pas rapidement…" at bounding box center [301, 134] width 132 height 58
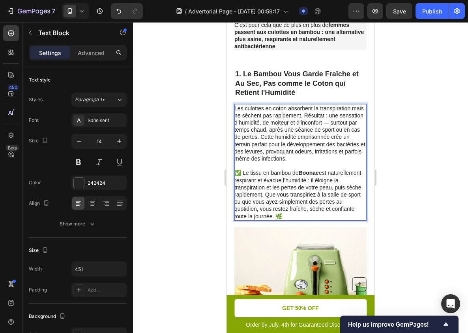
click at [322, 121] on p "Les culottes en coton absorbent la transpiration mais ne sèchent pas rapidement…" at bounding box center [301, 134] width 132 height 58
click at [327, 122] on p "Les culottes en coton absorbent la transpiration mais ne sèchent pas rapidement…" at bounding box center [301, 134] width 132 height 58
drag, startPoint x: 327, startPoint y: 122, endPoint x: 258, endPoint y: 135, distance: 70.4
click at [258, 135] on p "Les culottes en coton absorbent la transpiration mais ne sèchent pas rapidement…" at bounding box center [301, 134] width 132 height 58
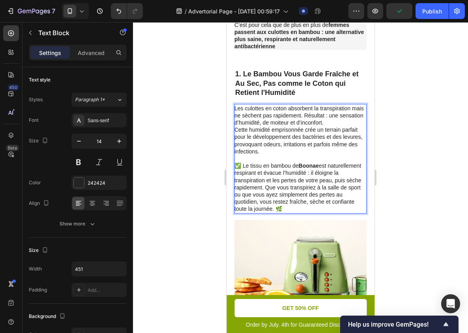
click at [322, 143] on p "Cette humidité emprisonnée crée un terrain parfait pour le développement des ba…" at bounding box center [301, 140] width 132 height 29
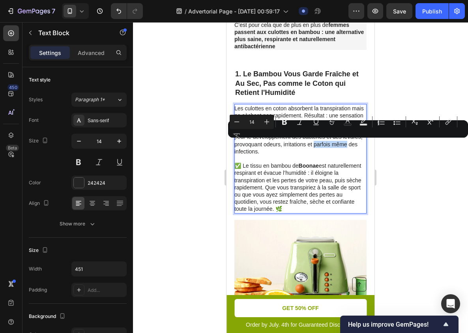
drag, startPoint x: 322, startPoint y: 143, endPoint x: 341, endPoint y: 143, distance: 19.7
click at [341, 143] on p "Cette humidité emprisonnée crée un terrain parfait pour le développement des ba…" at bounding box center [301, 140] width 132 height 29
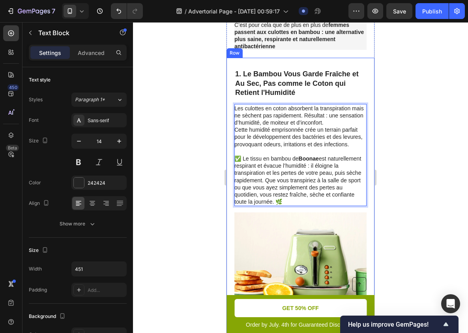
click at [387, 148] on div at bounding box center [300, 177] width 335 height 310
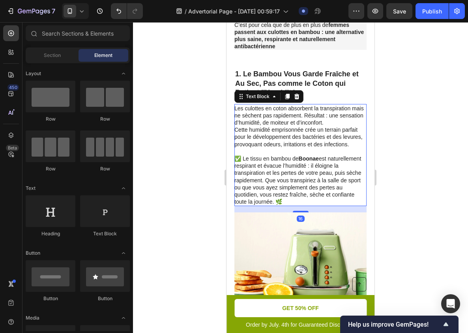
click at [331, 164] on p "✅ Le tissu en bambou de Boonae est naturellement respirant et évacue l’humidité…" at bounding box center [301, 177] width 132 height 58
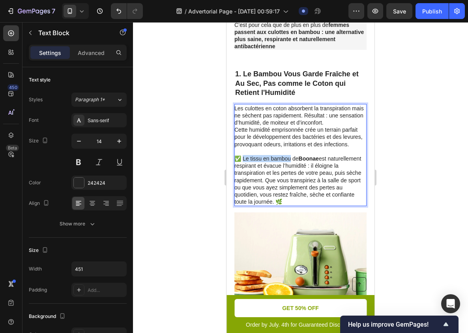
drag, startPoint x: 246, startPoint y: 159, endPoint x: 276, endPoint y: 159, distance: 30.8
click at [277, 159] on p "✅ Le tissu en bambou de Boonae est naturellement respirant et évacue l’humidité…" at bounding box center [301, 177] width 132 height 58
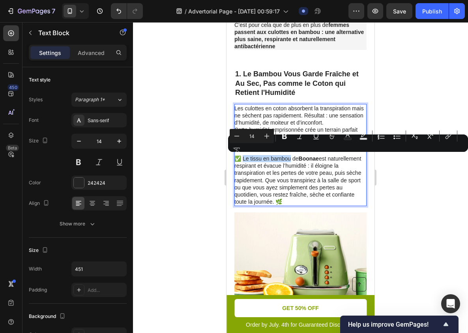
click at [251, 159] on p "✅ Le tissu en bambou de Boonae est naturellement respirant et évacue l’humidité…" at bounding box center [301, 177] width 132 height 58
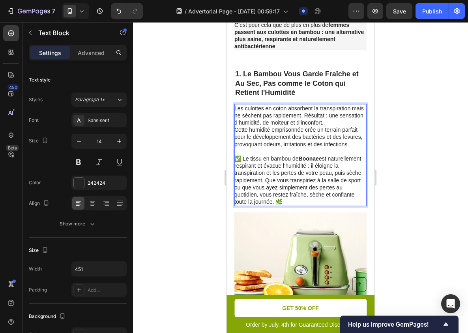
click at [246, 157] on p "✅ Le tissu en bambou de Boonae est naturellement respirant et évacue l’humidité…" at bounding box center [301, 177] width 132 height 58
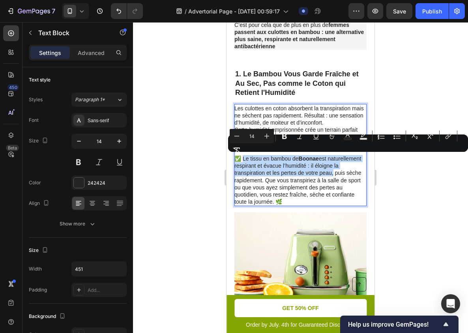
drag, startPoint x: 246, startPoint y: 157, endPoint x: 324, endPoint y: 171, distance: 79.2
click at [324, 171] on p "✅ Le tissu en bambou de Boonae est naturellement respirant et évacue l’humidité…" at bounding box center [301, 177] width 132 height 58
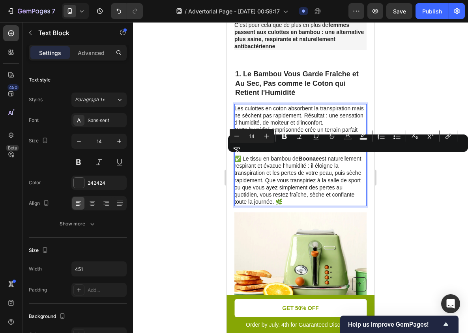
click at [255, 179] on p "✅ Le tissu en bambou de Boonae est naturellement respirant et évacue l’humidité…" at bounding box center [301, 177] width 132 height 58
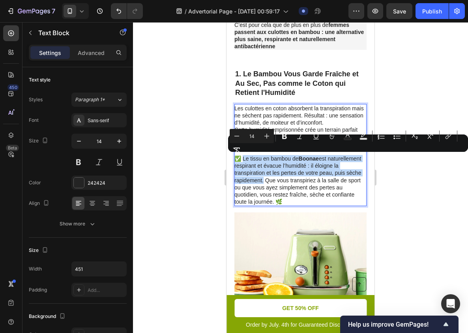
drag, startPoint x: 255, startPoint y: 179, endPoint x: 472, endPoint y: 179, distance: 217.3
click at [243, 158] on p "✅ Le tissu en bambou de Boonae est naturellement respirant et évacue l’humidité…" at bounding box center [301, 177] width 132 height 58
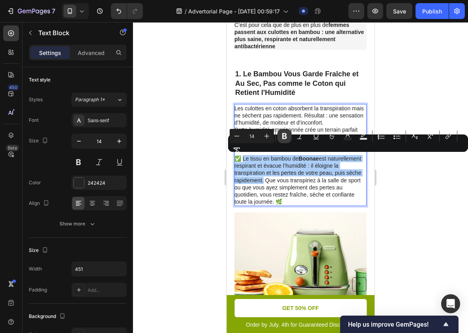
click at [287, 136] on icon "Editor contextual toolbar" at bounding box center [285, 136] width 8 height 8
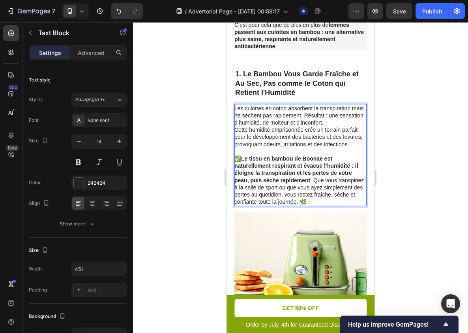
click at [299, 161] on strong "Le tissu en bambou de Boonae est naturellement respirant et évacue l’humidité :…" at bounding box center [297, 169] width 124 height 28
click at [330, 156] on strong "Le tissu en bambou de Boonae est naturellement respirant et évacue l’humidité :…" at bounding box center [297, 169] width 124 height 28
drag, startPoint x: 330, startPoint y: 156, endPoint x: 299, endPoint y: 166, distance: 31.9
click at [299, 166] on strong "Le tissu en bambou de Boonae est naturellement respirant et évacue l’humidité :…" at bounding box center [297, 169] width 124 height 28
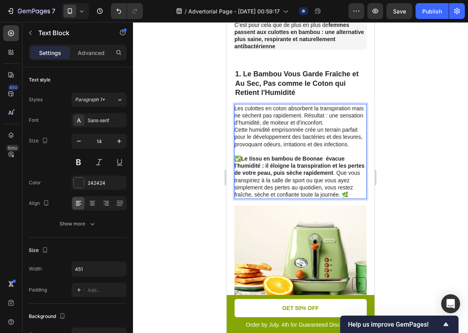
click at [325, 158] on strong "Le tissu en bambou de Boonae évacue l’humidité : il éloigne la transpiration et…" at bounding box center [300, 165] width 130 height 21
click at [324, 156] on strong "Le tissu en bambou de Boonae évacue l’humidité : il éloigne la transpiration et…" at bounding box center [300, 165] width 130 height 21
click at [326, 158] on strong "Le tissu en bambou de Boonae évacue l’humidité : il éloigne la transpiration et…" at bounding box center [300, 165] width 130 height 21
click at [325, 158] on strong "Le tissu en bambou de Boonae évacue l’humidité : il éloigne la transpiration et…" at bounding box center [300, 165] width 130 height 21
click at [326, 158] on strong "Le tissu en bambou de Boonae évacue l’humidité : il éloigne la transpiration et…" at bounding box center [300, 165] width 130 height 21
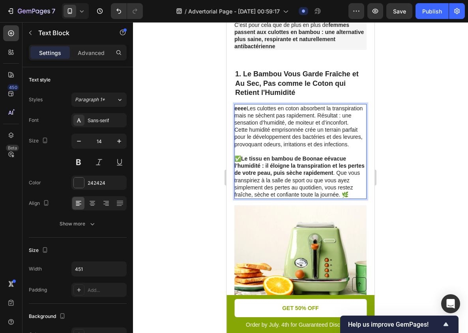
click at [329, 156] on strong "Le tissu en bambou de Boonae eévacue l’humidité : il éloigne la transpiration e…" at bounding box center [300, 165] width 130 height 21
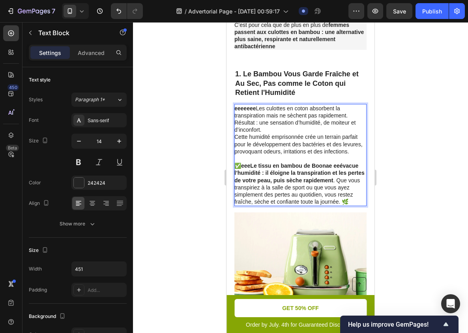
click at [329, 156] on p "✅ eeeLe tissu en bambou de Boonae eeévacue l’humidité : il éloigne la transpira…" at bounding box center [301, 180] width 132 height 50
click at [332, 165] on strong "eeeLe tissu en bambou de Boonae eeévacue l’humidité : il éloigne la transpirati…" at bounding box center [300, 172] width 130 height 21
click at [332, 165] on strong "eeeLe tissu en bambou de Boonaee eeévacue l’humidité : il éloigne la transpirat…" at bounding box center [300, 172] width 130 height 21
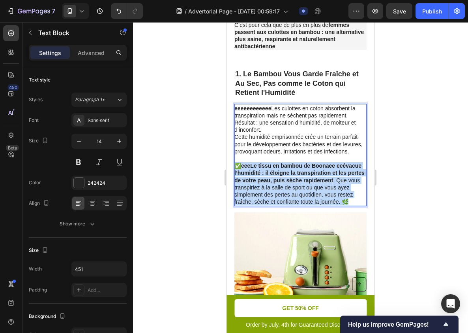
click at [332, 165] on strong "eeeLe tissu en bambou de Boonaee eeévacue l’humidité : il éloigne la transpirat…" at bounding box center [300, 172] width 130 height 21
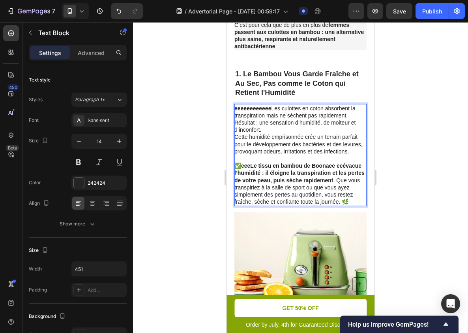
click at [336, 160] on p "✅ eeeLe tissu en bambou de Boonaee eeévacue l’humidité : il éloigne la transpir…" at bounding box center [301, 180] width 132 height 50
click at [337, 165] on strong "eeeLe tissu en bambou de Boonaee eeévacue l’humidité : il éloigne la transpirat…" at bounding box center [300, 172] width 130 height 21
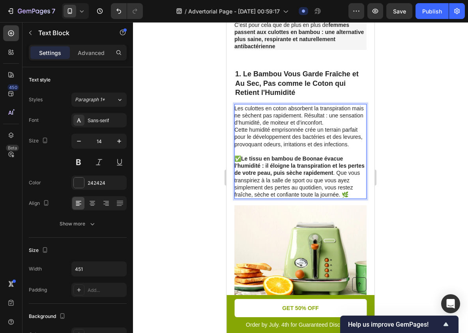
click at [296, 144] on p "Cette humidité emprisonnée crée un terrain parfait pour le développement des ba…" at bounding box center [301, 137] width 132 height 22
click at [312, 139] on p "Cette humidité emprisonnée crée un terrain parfait pour le développement des ba…" at bounding box center [301, 137] width 132 height 22
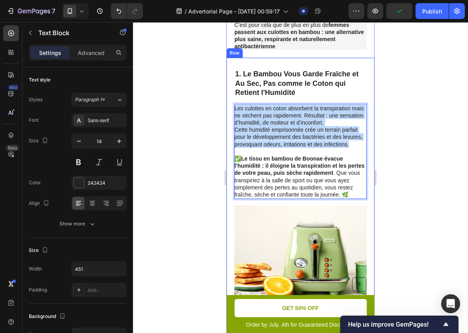
drag, startPoint x: 351, startPoint y: 145, endPoint x: 232, endPoint y: 100, distance: 126.8
click at [232, 100] on div "1. Le Bambou Vous Garde Fraîche et Au Sec, Pas comme le Coton qui Retient l'Hum…" at bounding box center [301, 204] width 148 height 292
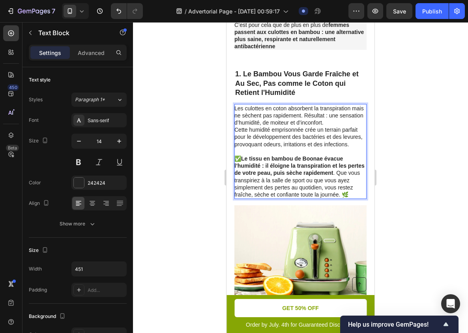
click at [353, 157] on p "✅ Le tissu en bambou de Boonae évacue l’humidité : il éloigne la transpiration …" at bounding box center [301, 173] width 132 height 50
click at [347, 159] on p "✅ Le tissu en bambou de Boonae évacue l’humidité : il éloigne la transpiration …" at bounding box center [301, 173] width 132 height 50
click at [354, 155] on p "✅ Le tissu en bambou de Boonae évacue l’humidité : il éloigne la transpiration …" at bounding box center [301, 173] width 132 height 50
click at [349, 159] on p "✅ Le tissu en bambou de Boonae évacue l’humidité : il éloigne la transpiration …" at bounding box center [301, 173] width 132 height 50
click at [338, 157] on strong "Le tissu en bambou de Boonae évacue l’humidité : il éloigne la transpiration et…" at bounding box center [300, 165] width 130 height 21
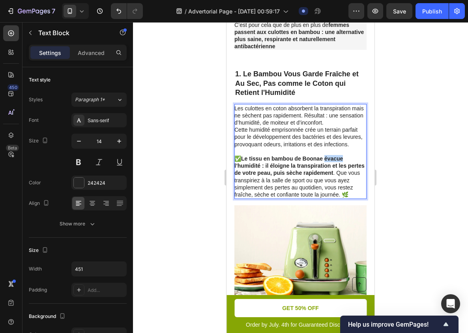
click at [338, 157] on strong "Le tissu en bambou de Boonae évacue l’humidité : il éloigne la transpiration et…" at bounding box center [300, 165] width 130 height 21
copy strong "évacue"
click at [433, 98] on div at bounding box center [300, 177] width 335 height 310
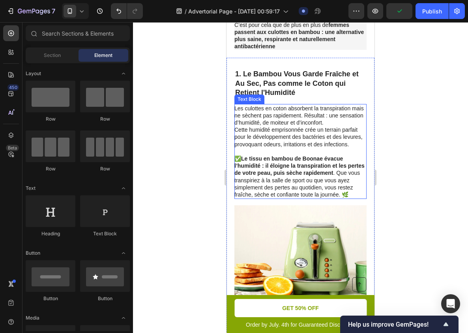
click at [334, 157] on strong "Le tissu en bambou de Boonae évacue l’humidité : il éloigne la transpiration et…" at bounding box center [300, 165] width 130 height 21
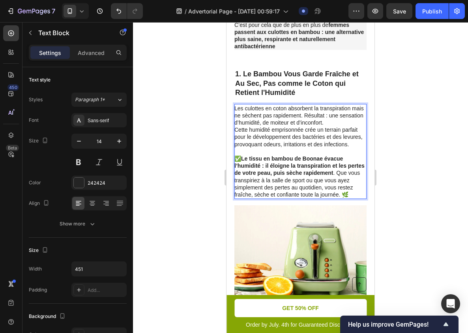
click at [333, 162] on strong "Le tissu en bambou de Boonae évacue l’humidité : il éloigne la transpiration et…" at bounding box center [300, 165] width 130 height 21
click at [339, 156] on strong "Le tissu en bambou de Boonae évacue l’humidité : il éloigne la transpiration et…" at bounding box center [300, 165] width 130 height 21
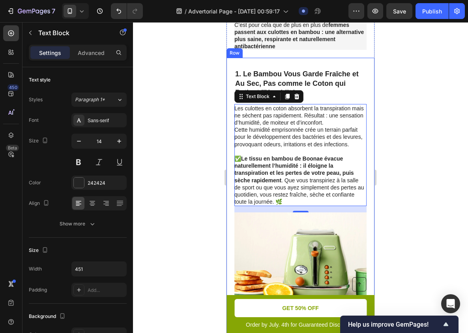
click at [413, 162] on div at bounding box center [300, 177] width 335 height 310
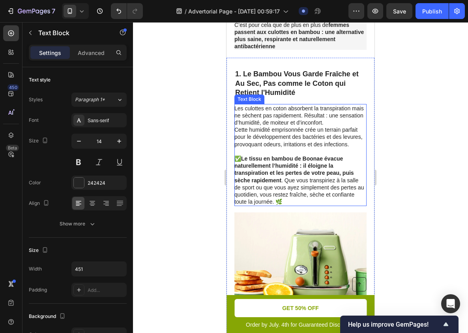
click at [324, 168] on strong "Le tissu en bambou de Boonae évacue naturellement l’humidité : il éloigne la tr…" at bounding box center [295, 169] width 120 height 28
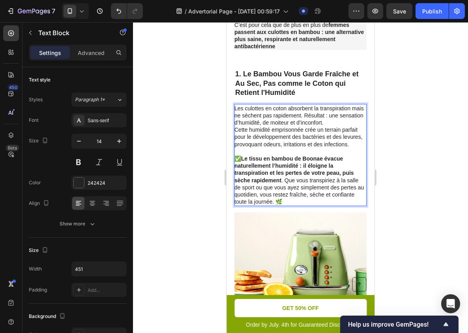
click at [295, 177] on p "✅ Le tissu en bambou de Boonae évacue naturellement l’humidité : il éloigne la …" at bounding box center [301, 177] width 132 height 58
click at [288, 178] on p "✅ Le tissu en bambou de Boonae évacue naturellement l’humidité : il éloigne la …" at bounding box center [301, 177] width 132 height 58
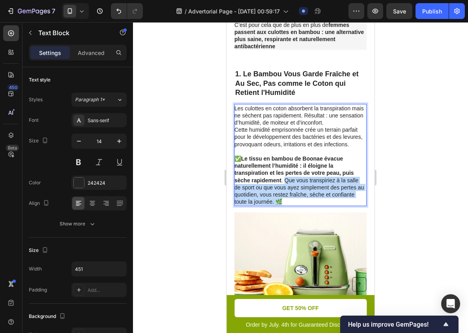
drag, startPoint x: 288, startPoint y: 178, endPoint x: 286, endPoint y: 201, distance: 23.0
click at [286, 201] on p "✅ Le tissu en bambou de Boonae évacue naturellement l’humidité : il éloigne la …" at bounding box center [301, 177] width 132 height 58
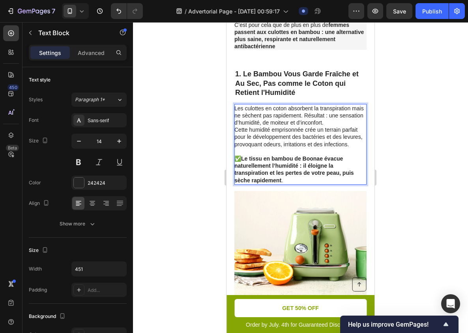
click at [410, 188] on div at bounding box center [300, 177] width 335 height 310
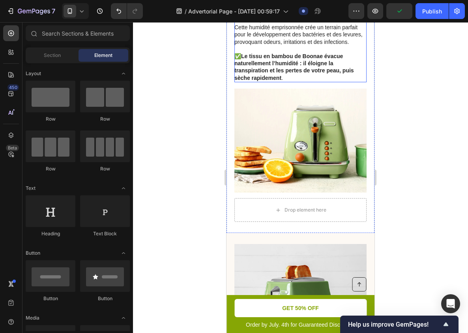
scroll to position [309, 0]
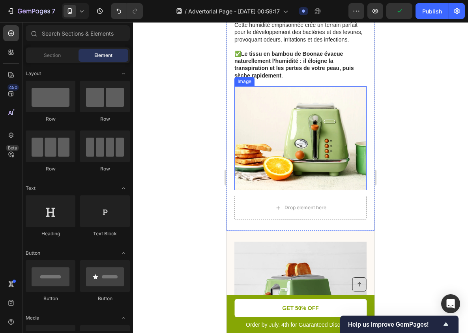
click at [310, 172] on img at bounding box center [301, 138] width 132 height 104
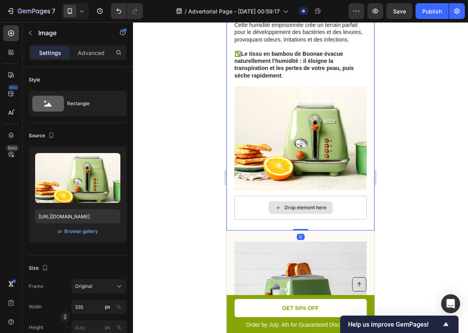
click at [353, 212] on div "Drop element here" at bounding box center [301, 208] width 132 height 24
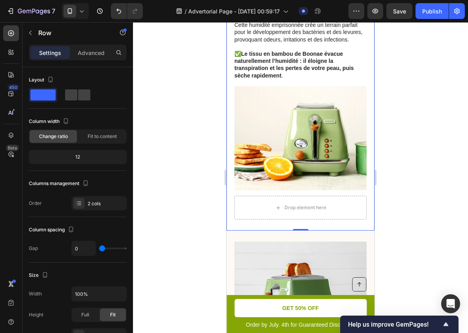
click at [331, 223] on div "1. Le Bambou Vous Garde Fraîche et Au Sec, Pas comme le Coton qui Retient l'Hum…" at bounding box center [301, 91] width 148 height 277
click at [331, 207] on div "Drop element here" at bounding box center [301, 207] width 64 height 13
click at [333, 208] on div "Drop element here" at bounding box center [301, 208] width 132 height 24
click at [357, 206] on div "Drop element here" at bounding box center [301, 208] width 132 height 24
drag, startPoint x: 302, startPoint y: 230, endPoint x: 305, endPoint y: 198, distance: 32.2
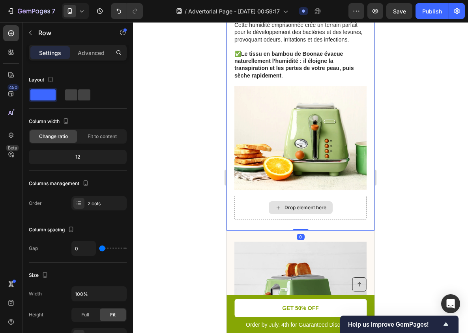
click at [305, 198] on div "1. Le Bambou Vous Garde Fraîche et Au Sec, Pas comme le Coton qui Retient l'Hum…" at bounding box center [301, 91] width 148 height 277
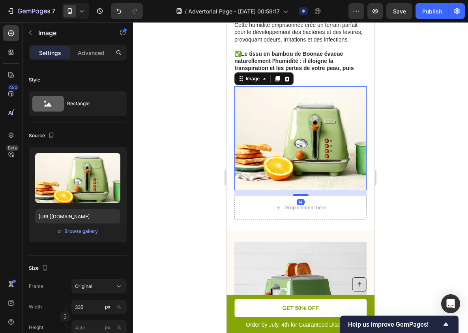
click at [316, 189] on img at bounding box center [301, 138] width 132 height 104
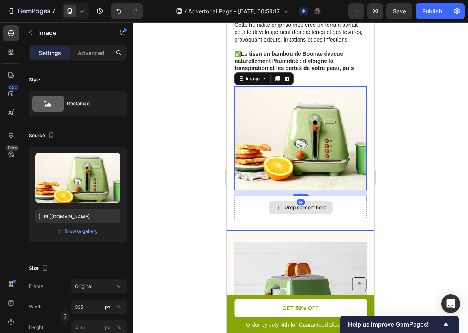
click at [319, 214] on div "Drop element here" at bounding box center [301, 208] width 132 height 24
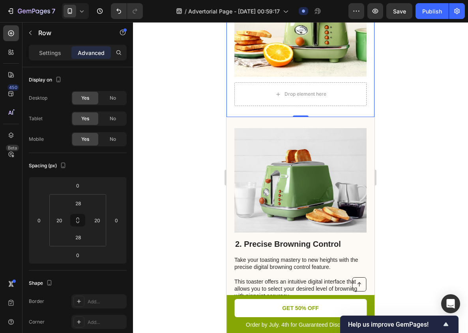
scroll to position [450, 0]
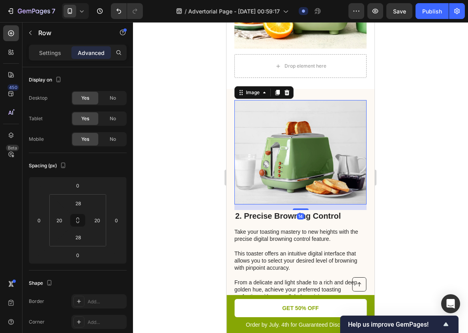
click at [310, 169] on img at bounding box center [301, 152] width 132 height 104
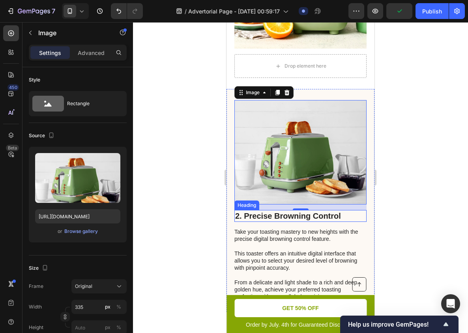
click at [284, 212] on h2 "2. Precise Browning Control" at bounding box center [301, 216] width 132 height 12
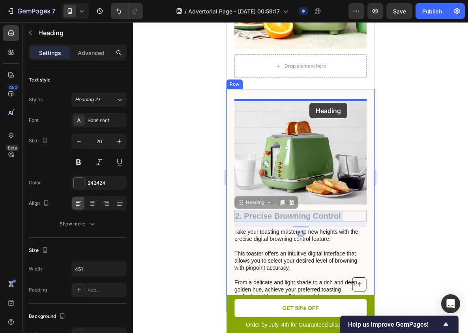
drag, startPoint x: 308, startPoint y: 212, endPoint x: 310, endPoint y: 103, distance: 109.0
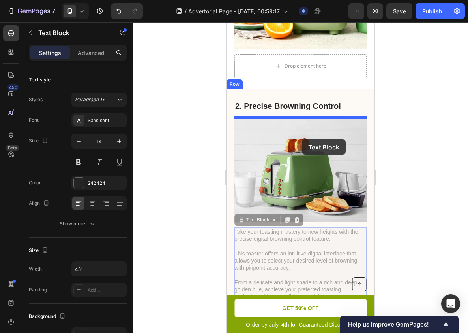
drag, startPoint x: 291, startPoint y: 269, endPoint x: 302, endPoint y: 139, distance: 130.4
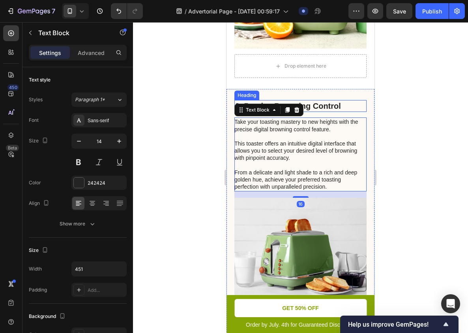
click at [323, 107] on h2 "2. Precise Browning Control" at bounding box center [301, 106] width 132 height 12
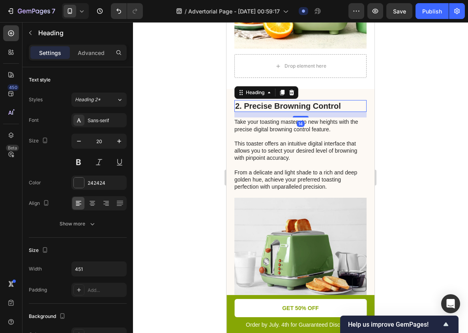
click at [323, 107] on h2 "2. Precise Browning Control" at bounding box center [301, 106] width 132 height 12
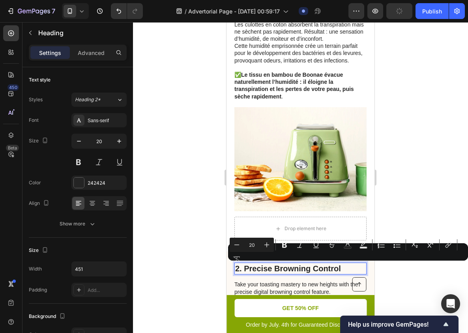
scroll to position [257, 0]
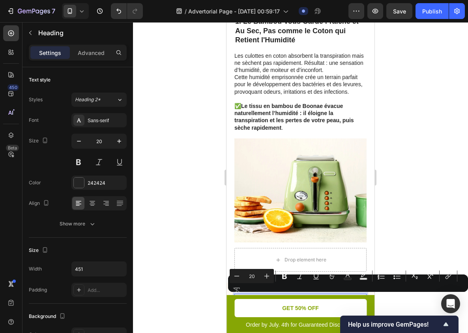
click at [389, 229] on div at bounding box center [300, 177] width 335 height 310
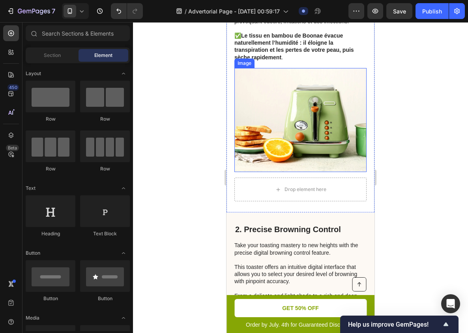
scroll to position [329, 0]
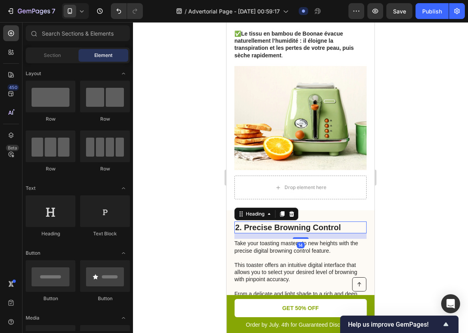
click at [290, 224] on p "2. Precise Browning Control" at bounding box center [300, 227] width 131 height 10
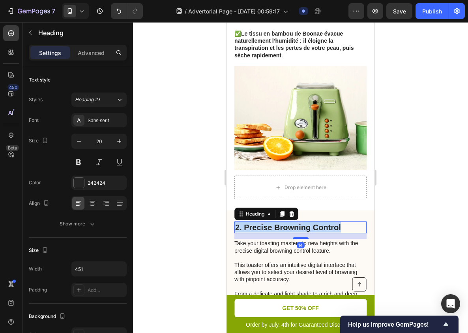
click at [290, 224] on p "2. Precise Browning Control" at bounding box center [300, 227] width 131 height 10
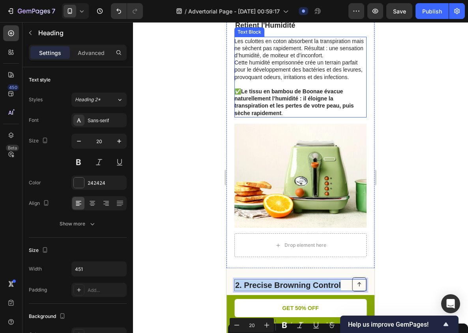
scroll to position [306, 0]
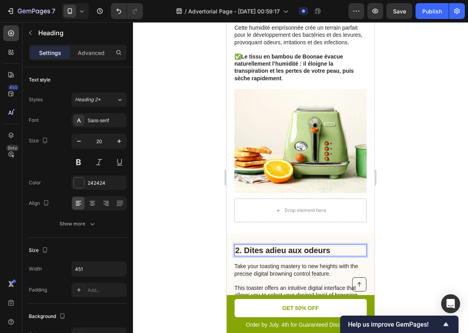
click at [395, 178] on div at bounding box center [300, 177] width 335 height 310
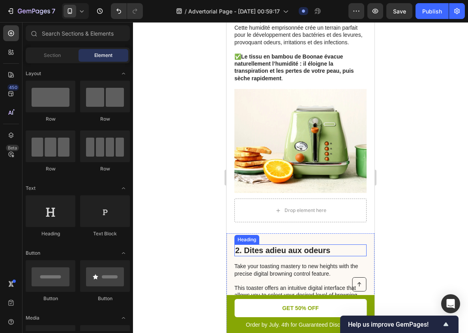
click at [322, 248] on p "2. Dites adieu aux odeurs" at bounding box center [300, 250] width 131 height 10
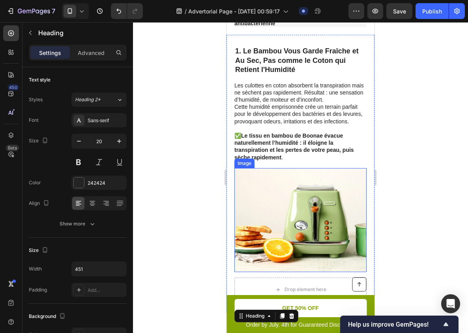
scroll to position [222, 0]
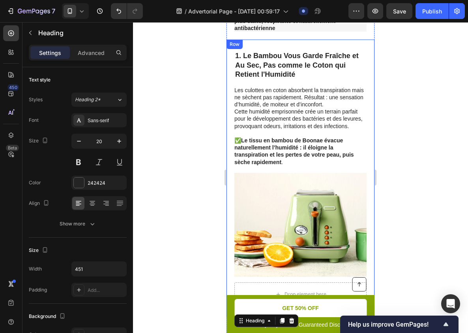
click at [282, 65] on p "1. Le Bambou Vous Garde Fraîche et Au Sec, Pas comme le Coton qui Retient l'Hum…" at bounding box center [300, 65] width 131 height 28
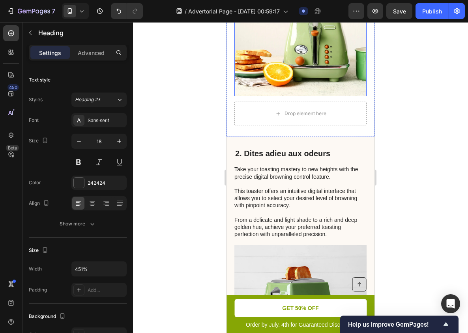
scroll to position [420, 0]
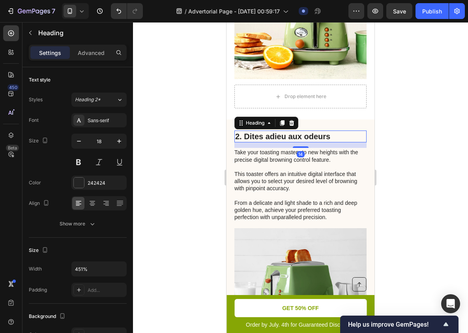
click at [301, 134] on p "2. Dites adieu aux odeurs" at bounding box center [300, 136] width 131 height 10
click at [79, 141] on icon "button" at bounding box center [79, 141] width 4 height 1
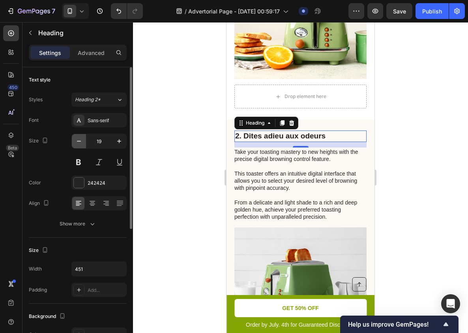
click at [79, 141] on icon "button" at bounding box center [79, 141] width 4 height 1
type input "18"
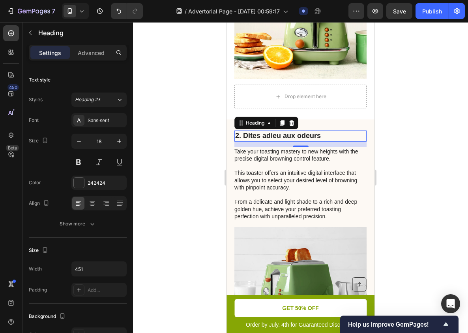
click at [172, 143] on div at bounding box center [300, 177] width 335 height 310
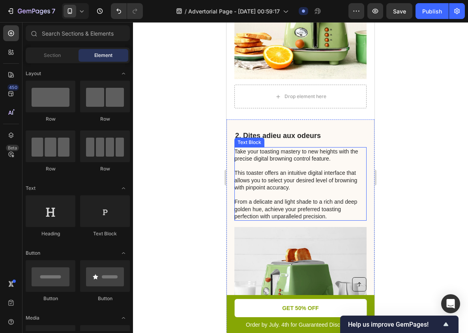
click at [272, 157] on p "Take your toasting mastery to new heights with the precise digital browning con…" at bounding box center [301, 184] width 132 height 72
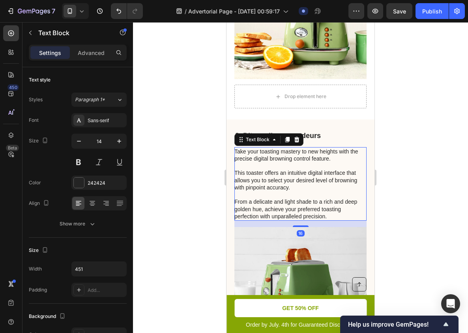
click at [272, 157] on p "Take your toasting mastery to new heights with the precise digital browning con…" at bounding box center [301, 184] width 132 height 72
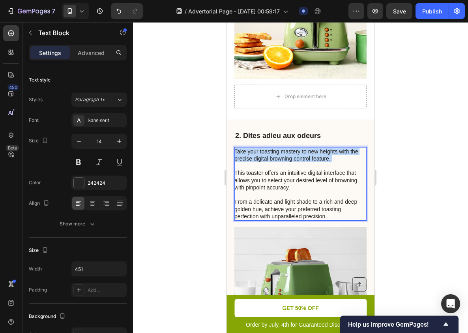
click at [272, 157] on p "Take your toasting mastery to new heights with the precise digital browning con…" at bounding box center [301, 184] width 132 height 72
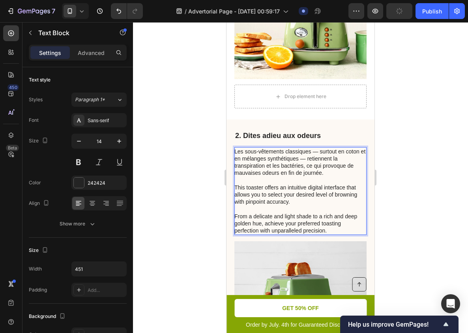
click at [318, 151] on p "Les sous-vêtements classiques — surtout en coton et en mélanges synthétiques — …" at bounding box center [301, 162] width 132 height 29
click at [247, 159] on p "Les sous-vêtements classiques surtout en coton et en mélanges synthétiques — re…" at bounding box center [301, 162] width 132 height 29
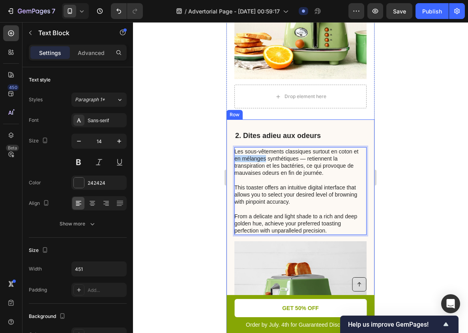
drag, startPoint x: 247, startPoint y: 159, endPoint x: 229, endPoint y: 159, distance: 17.8
click at [229, 159] on div "Drop element here 2. Dites adieu aux odeurs Heading Les sous-vêtements classiqu…" at bounding box center [301, 252] width 148 height 266
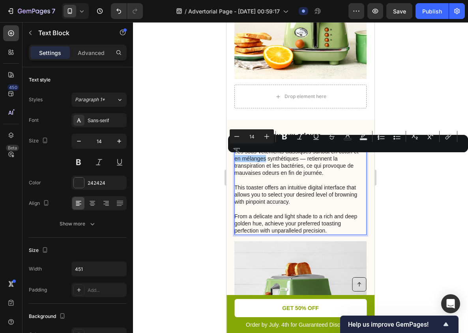
click at [248, 157] on div "Minus 14 Plus Bold Italic Underline Strikethrough Text Color Text Background Co…" at bounding box center [348, 143] width 237 height 28
click at [271, 157] on div "Minus 14 Plus Bold Italic Underline Strikethrough Text Color Text Background Co…" at bounding box center [348, 143] width 237 height 28
click at [279, 157] on div "Minus 14 Plus Bold Italic Underline Strikethrough Text Color Text Background Co…" at bounding box center [348, 143] width 237 height 28
click at [284, 167] on p "Les sous-vêtements classiques surtout en coton et en mélanges synthétiques — re…" at bounding box center [301, 162] width 132 height 29
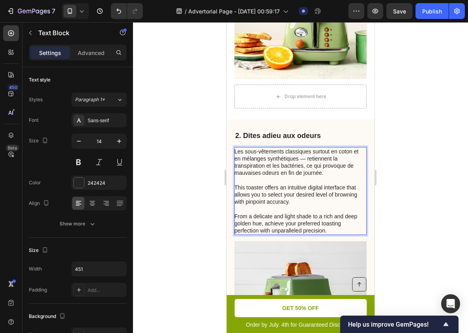
click at [263, 159] on p "Les sous-vêtements classiques surtout en coton et en mélanges synthétiques — re…" at bounding box center [301, 162] width 132 height 29
click at [281, 158] on p "Les sous-vêtements classiques surtout en coton et en synthétiques — retiennent …" at bounding box center [301, 162] width 132 height 29
click at [288, 158] on p "Les sous-vêtements classiques surtout en coton et en synthétiques retiennent la…" at bounding box center [301, 162] width 132 height 29
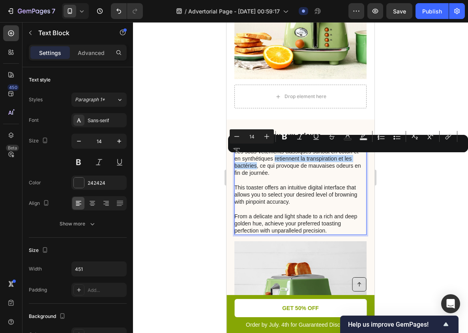
drag, startPoint x: 288, startPoint y: 158, endPoint x: 251, endPoint y: 167, distance: 37.3
click at [251, 167] on p "Les sous-vêtements classiques surtout en coton et en synthétiques retiennent la…" at bounding box center [301, 162] width 132 height 29
click at [284, 140] on icon "Editor contextual toolbar" at bounding box center [285, 136] width 8 height 8
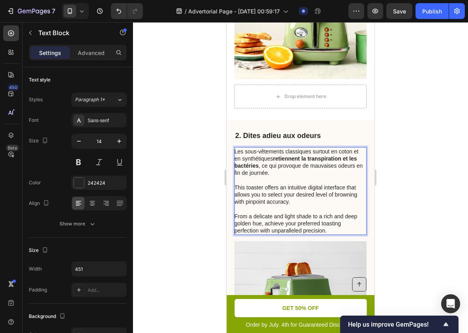
click at [289, 172] on p "Les sous-vêtements classiques surtout en coton et en synthétiques retiennent la…" at bounding box center [301, 162] width 132 height 29
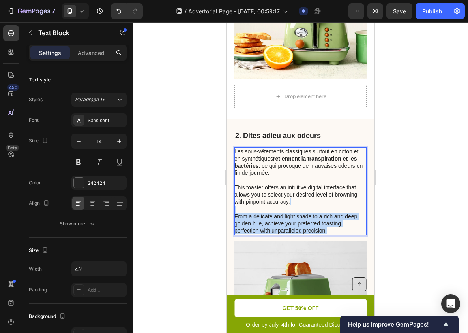
drag, startPoint x: 333, startPoint y: 230, endPoint x: 238, endPoint y: 209, distance: 97.1
click at [238, 209] on p "This toaster offers an intuitive digital interface that allows you to select yo…" at bounding box center [301, 206] width 132 height 58
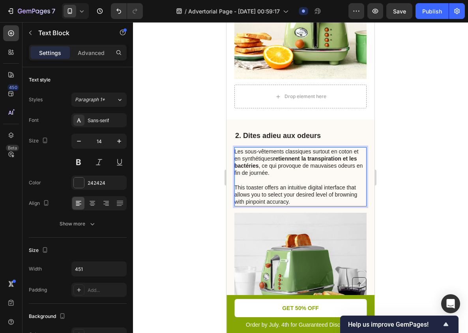
click at [290, 194] on p "This toaster offers an intuitive digital interface that allows you to select yo…" at bounding box center [301, 191] width 132 height 29
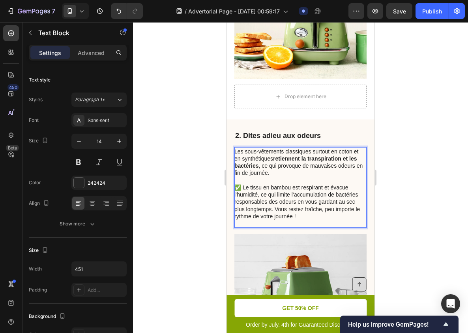
click at [301, 222] on p "Rich Text Editor. Editing area: main" at bounding box center [301, 223] width 132 height 7
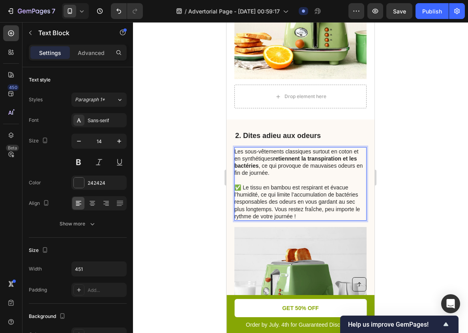
click at [305, 188] on p "✅ Le tissu en bambou est respirant et évacue l’humidité, ce qui limite l’accumu…" at bounding box center [301, 198] width 132 height 43
drag, startPoint x: 305, startPoint y: 188, endPoint x: 298, endPoint y: 188, distance: 6.7
click at [298, 188] on p "✅ Le tissu en bambou est respirant et évacue l’humidité, ce qui limite l’accumu…" at bounding box center [301, 198] width 132 height 43
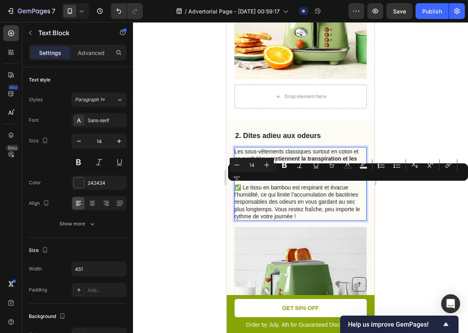
click at [253, 187] on p "✅ Le tissu en bambou est respirant et évacue l’humidité, ce qui limite l’accumu…" at bounding box center [301, 198] width 132 height 43
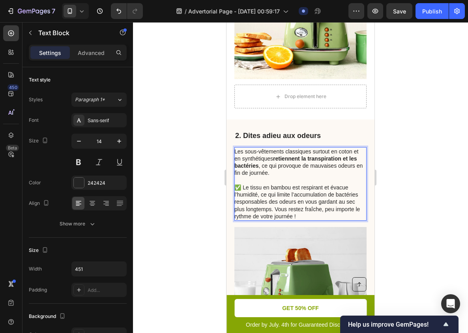
click at [252, 194] on p "✅ Le tissu en bambou est respirant et évacue l’humidité, ce qui limite l’accumu…" at bounding box center [301, 198] width 132 height 43
drag, startPoint x: 252, startPoint y: 194, endPoint x: 246, endPoint y: 189, distance: 7.8
click at [246, 189] on p "✅ Le tissu en bambou est respirant et évacue l’humidité, ce qui limite l’accumu…" at bounding box center [301, 198] width 132 height 43
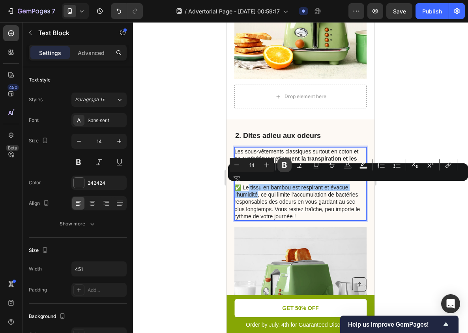
click at [282, 166] on icon "Editor contextual toolbar" at bounding box center [285, 165] width 8 height 8
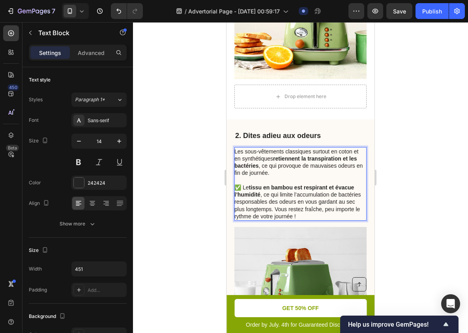
click at [292, 200] on p "✅ Le tissu en bambou est respirant et évacue l’humidité , ce qui limite l’accum…" at bounding box center [301, 198] width 132 height 43
click at [283, 192] on p "✅ Le tissu en bambou est respirant et évacue l’humidité , ce qui limite l’accum…" at bounding box center [301, 198] width 132 height 43
drag, startPoint x: 283, startPoint y: 192, endPoint x: 275, endPoint y: 203, distance: 13.8
click at [275, 203] on p "✅ Le tissu en bambou est respirant et évacue l’humidité , ce qui limite l’accum…" at bounding box center [301, 198] width 132 height 43
click at [280, 200] on p "✅ Le tissu en bambou est respirant et évacue l’humidité , ce qui limite l’accum…" at bounding box center [301, 198] width 132 height 43
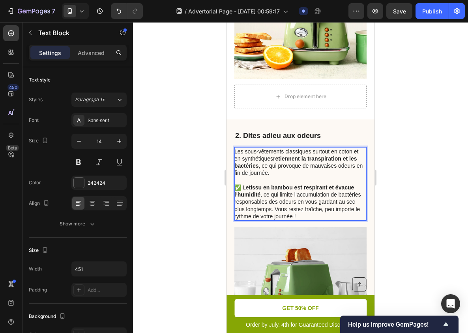
click at [279, 194] on p "✅ Le tissu en bambou est respirant et évacue l’humidité , ce qui limite l’accum…" at bounding box center [301, 198] width 132 height 43
click at [283, 194] on p "✅ Le tissu en bambou est respirant et évacue l’humidité , ce qui limite l’accum…" at bounding box center [301, 198] width 132 height 43
copy p "limite"
click at [407, 128] on div at bounding box center [300, 177] width 335 height 310
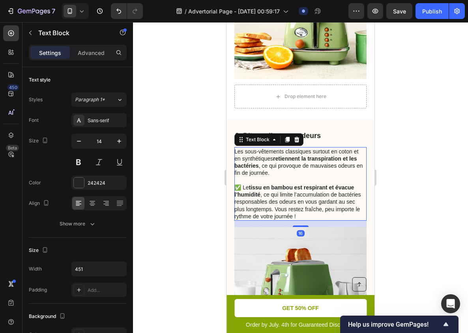
click at [288, 194] on p "✅ Le tissu en bambou est respirant et évacue l’humidité , ce qui limite l’accum…" at bounding box center [301, 198] width 132 height 43
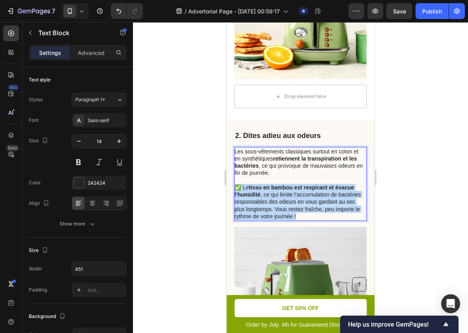
click at [288, 194] on p "✅ Le tissu en bambou est respirant et évacue l’humidité , ce qui limite l’accum…" at bounding box center [301, 198] width 132 height 43
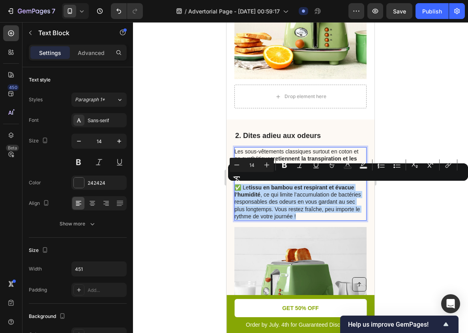
click at [286, 194] on p "✅ Le tissu en bambou est respirant et évacue l’humidité , ce qui limite l’accum…" at bounding box center [301, 198] width 132 height 43
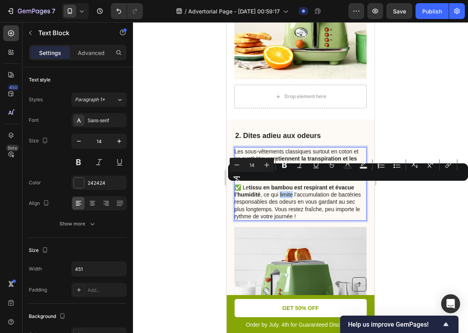
click at [286, 194] on p "✅ Le tissu en bambou est respirant et évacue l’humidité , ce qui limite l’accum…" at bounding box center [301, 198] width 132 height 43
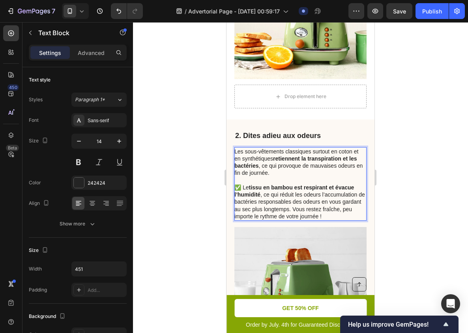
click at [338, 193] on p "✅ Le tissu en bambou est respirant et évacue l’humidité , ce qui réduit les ode…" at bounding box center [301, 198] width 132 height 43
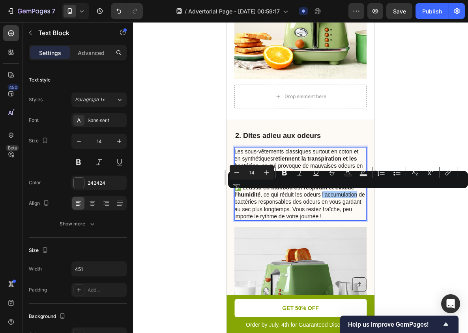
click at [338, 193] on div "Minus 14 Plus Bold Italic Underline Strikethrough Text Color Text Background Co…" at bounding box center [348, 179] width 237 height 28
click at [342, 202] on p "✅ Le tissu en bambou est respirant et évacue l’humidité , ce qui réduit les ode…" at bounding box center [301, 198] width 132 height 43
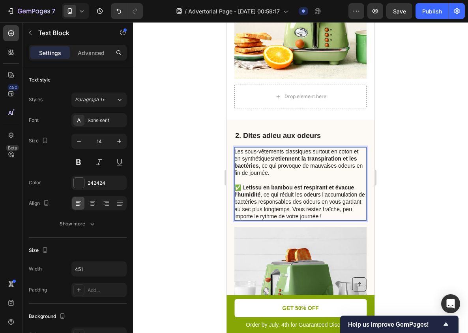
click at [342, 194] on p "✅ Le tissu en bambou est respirant et évacue l’humidité , ce qui réduit les ode…" at bounding box center [301, 198] width 132 height 43
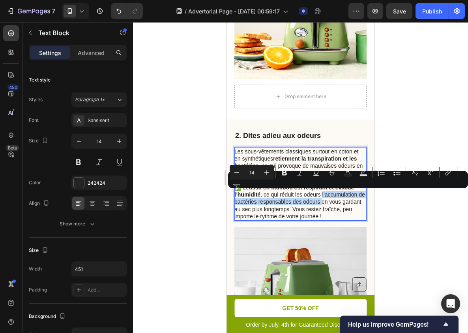
drag, startPoint x: 342, startPoint y: 194, endPoint x: 319, endPoint y: 201, distance: 24.0
click at [319, 201] on p "✅ Le tissu en bambou est respirant et évacue l’humidité , ce qui réduit les ode…" at bounding box center [301, 198] width 132 height 43
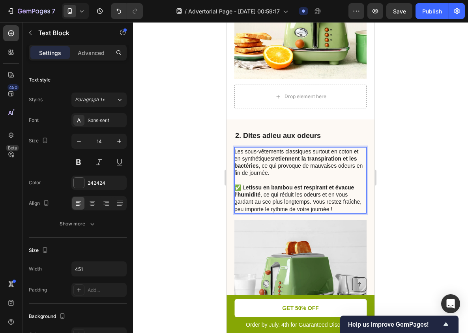
click at [331, 195] on p "✅ Le tissu en bambou est respirant et évacue l’humidité , ce qui réduit les ode…" at bounding box center [301, 195] width 132 height 36
click at [359, 194] on p "✅ Le tissu en bambou est respirant et évacue l’humidité , ce qui réduit les ode…" at bounding box center [301, 195] width 132 height 36
click at [309, 203] on p "✅ Le tissu en bambou est respirant et évacue l’humidité , ce qui réduit les ode…" at bounding box center [301, 195] width 132 height 36
click at [394, 198] on div at bounding box center [300, 177] width 335 height 310
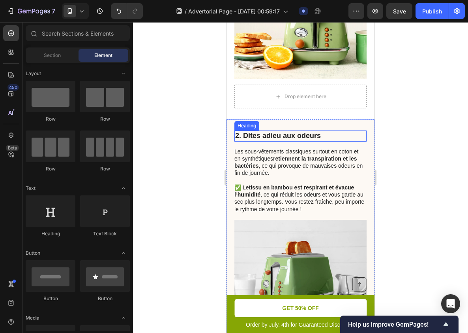
click at [352, 131] on p "2. Dites adieu aux odeurs" at bounding box center [300, 135] width 131 height 9
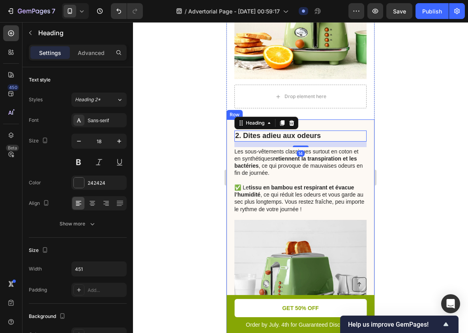
click at [354, 127] on div "Drop element here 2. Dites adieu aux odeurs Heading 14 Les sous-vêtements class…" at bounding box center [301, 241] width 148 height 245
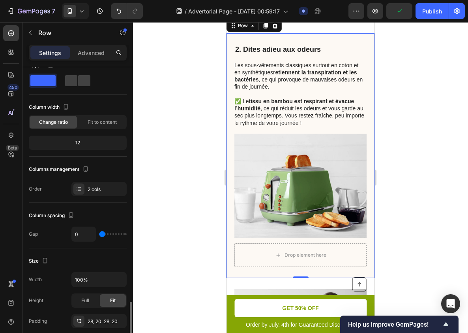
scroll to position [0, 0]
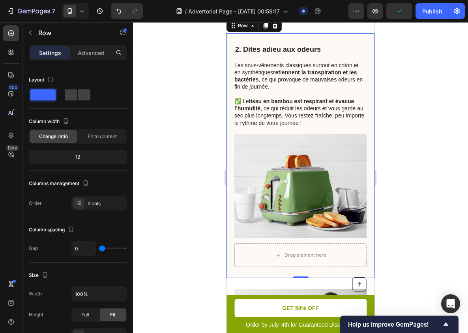
click at [357, 39] on div "Drop element here 2. Dites adieu aux odeurs Heading Les sous-vêtements classiqu…" at bounding box center [301, 155] width 148 height 245
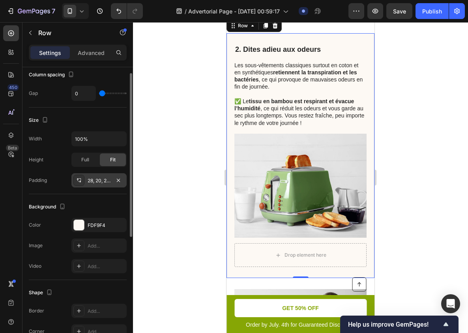
scroll to position [181, 0]
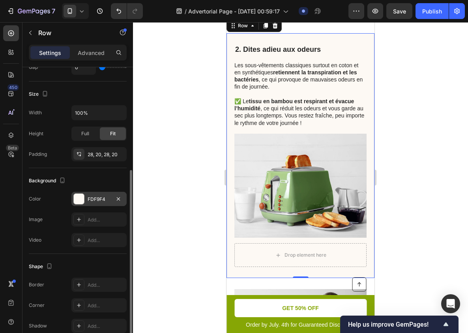
click at [98, 201] on div "FDF9F4" at bounding box center [99, 199] width 23 height 7
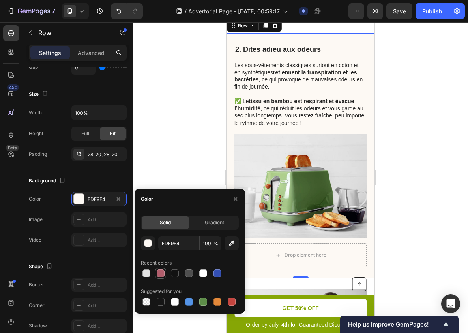
click at [163, 275] on div at bounding box center [161, 273] width 8 height 8
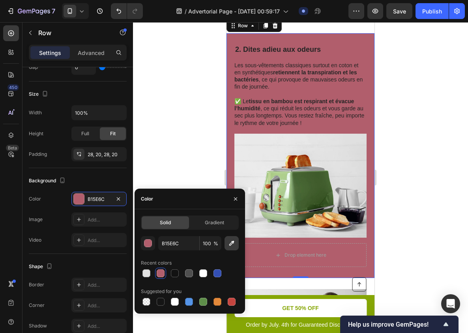
click at [229, 246] on icon "button" at bounding box center [232, 243] width 8 height 8
type input "E8C5D4"
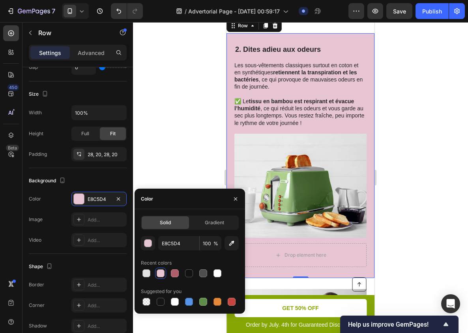
click at [421, 201] on div at bounding box center [300, 177] width 335 height 310
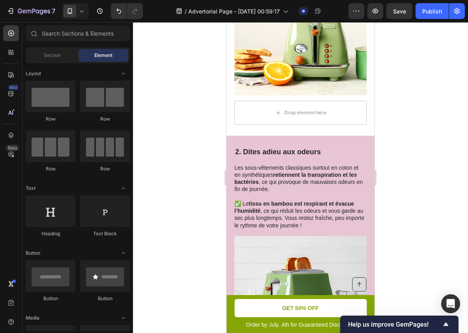
scroll to position [331, 0]
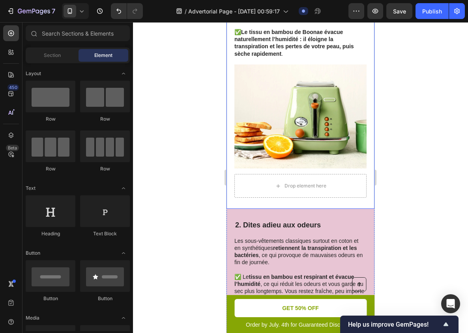
click at [367, 173] on div "1. Le Bambou Vous Garde Fraîche et Au Sec, Pas comme le Coton qui Retient l'Hum…" at bounding box center [301, 69] width 148 height 277
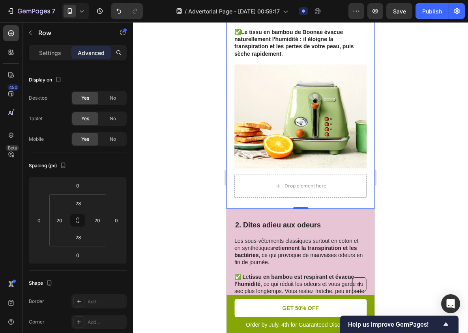
click at [310, 171] on div "1. Le Bambou Vous Garde Fraîche et Au Sec, Pas comme le Coton qui Retient l'Hum…" at bounding box center [301, 57] width 132 height 231
click at [318, 144] on img at bounding box center [301, 116] width 132 height 104
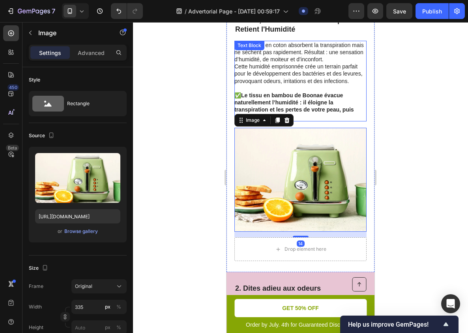
click at [297, 99] on p "✅ Le tissu en bambou de Boonae évacue naturellement l’humidité : il éloigne la …" at bounding box center [301, 103] width 132 height 36
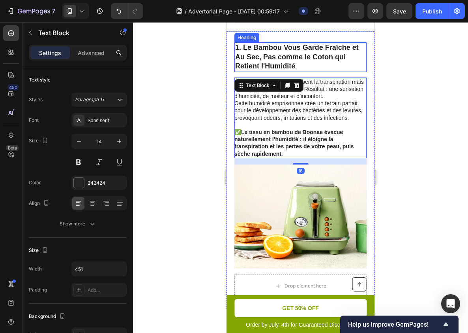
scroll to position [192, 0]
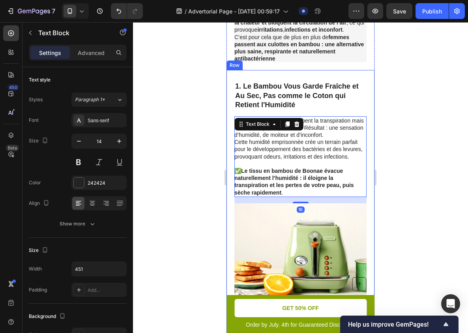
click at [353, 79] on div "1. Le Bambou Vous Garde Fraîche et Au Sec, Pas comme le Coton qui Retient l'Hum…" at bounding box center [301, 208] width 148 height 277
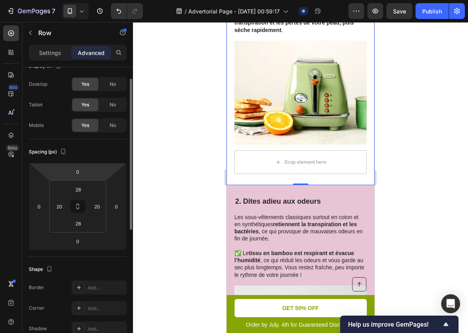
scroll to position [0, 0]
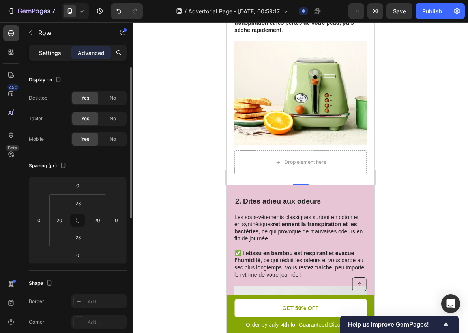
click at [58, 52] on p "Settings" at bounding box center [50, 53] width 22 height 8
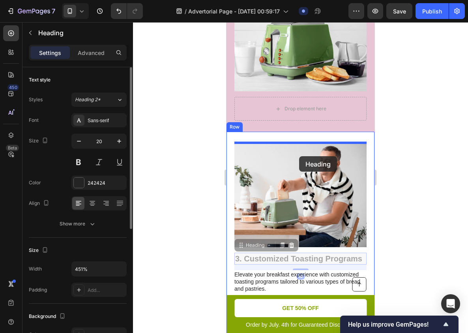
drag, startPoint x: 299, startPoint y: 258, endPoint x: 299, endPoint y: 156, distance: 101.5
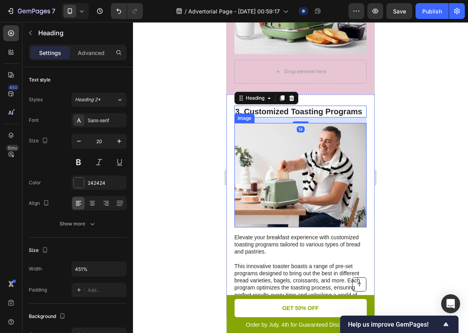
scroll to position [742, 0]
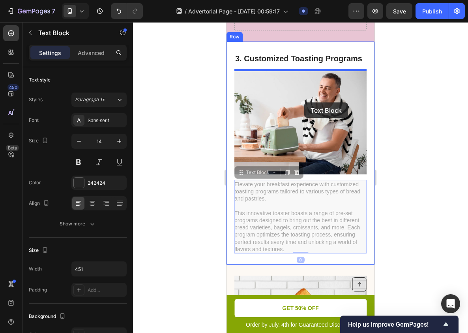
drag, startPoint x: 292, startPoint y: 211, endPoint x: 305, endPoint y: 103, distance: 108.1
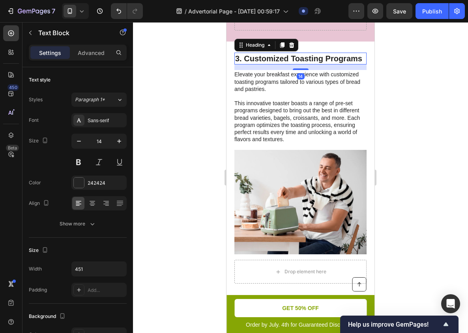
click at [324, 59] on h2 "3. Customized Toasting Programs" at bounding box center [301, 59] width 132 height 12
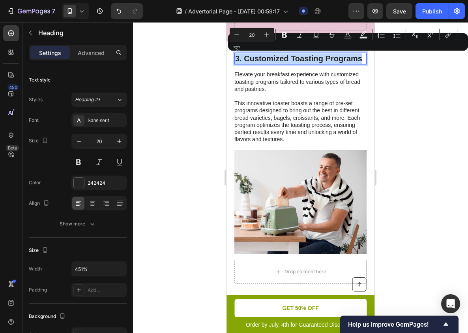
click at [324, 59] on p "3. Customized Toasting Programs" at bounding box center [300, 58] width 131 height 10
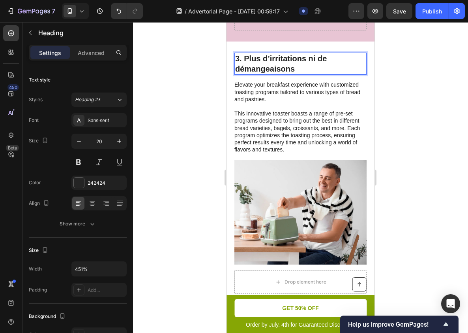
click at [273, 58] on p "3. Plus d’irritations ni de démangeaisons" at bounding box center [300, 63] width 131 height 21
click at [239, 69] on p "3. Plus d’Irritations ni de démangeaisons" at bounding box center [300, 63] width 131 height 21
click at [408, 107] on div at bounding box center [300, 177] width 335 height 310
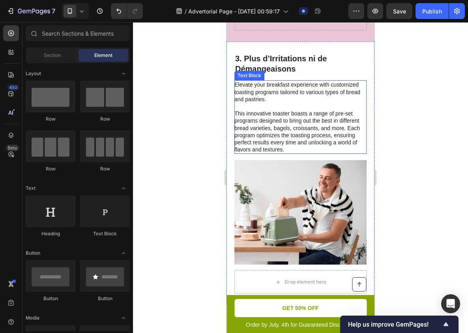
click at [271, 94] on p "Elevate your breakfast experience with customized toasting programs tailored to…" at bounding box center [301, 92] width 132 height 22
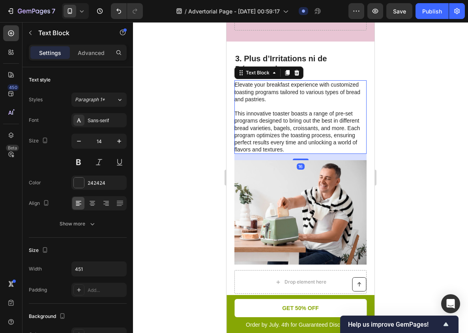
click at [271, 94] on p "Elevate your breakfast experience with customized toasting programs tailored to…" at bounding box center [301, 92] width 132 height 22
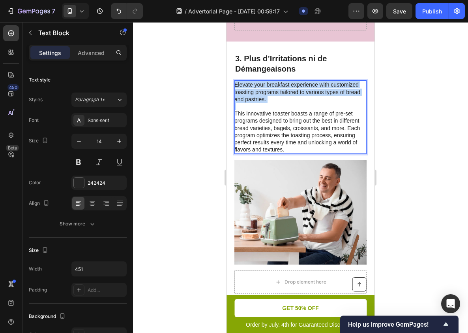
click at [271, 94] on p "Elevate your breakfast experience with customized toasting programs tailored to…" at bounding box center [301, 92] width 132 height 22
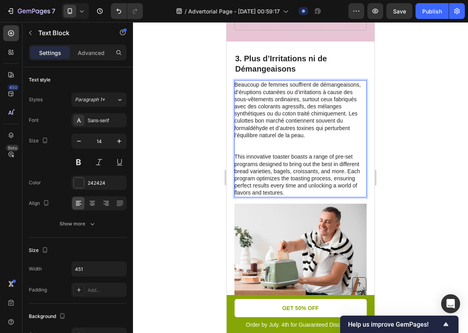
click at [289, 159] on p "This innovative toaster boasts a range of pre-set programs designed to bring ou…" at bounding box center [301, 174] width 132 height 43
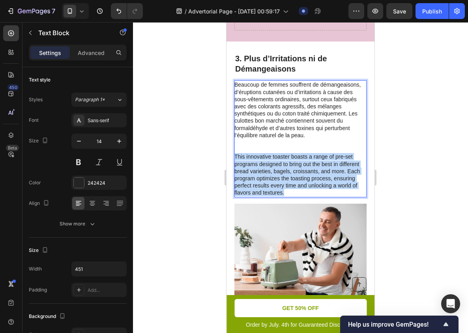
click at [289, 159] on p "This innovative toaster boasts a range of pre-set programs designed to bring ou…" at bounding box center [301, 174] width 132 height 43
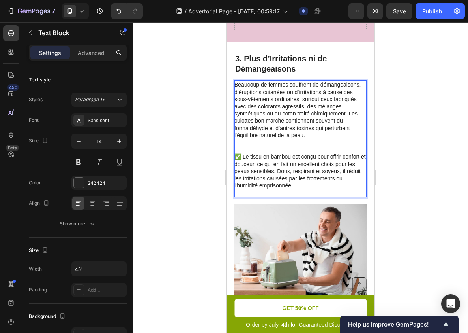
click at [303, 147] on p "Rich Text Editor. Editing area: main" at bounding box center [301, 149] width 132 height 7
click at [307, 143] on p "Rich Text Editor. Editing area: main" at bounding box center [301, 142] width 132 height 7
click at [312, 141] on p "Rich Text Editor. Editing area: main" at bounding box center [301, 142] width 132 height 7
click at [307, 143] on p "Rich Text Editor. Editing area: main" at bounding box center [301, 142] width 132 height 7
click at [296, 143] on p "Rich Text Editor. Editing area: main" at bounding box center [301, 142] width 132 height 7
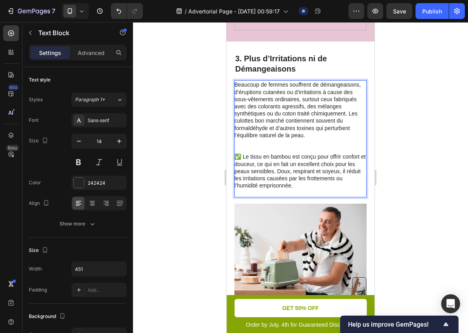
click at [294, 128] on p "Beaucoup de femmes souffrent de démangeaisons, d’éruptions cutanées ou d’irrita…" at bounding box center [301, 110] width 132 height 58
click at [309, 131] on p "Beaucoup de femmes souffrent de démangeaisons, d’éruptions cutanées ou d’irrita…" at bounding box center [301, 110] width 132 height 58
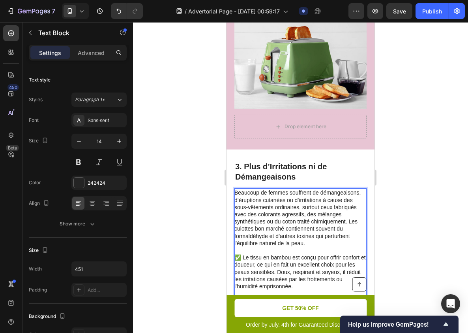
scroll to position [635, 0]
click at [303, 202] on p "Beaucoup de femmes souffrent de démangeaisons, d’éruptions cutanées ou d’irrita…" at bounding box center [301, 217] width 132 height 58
click at [245, 192] on p "Beaucoup de femmes souffrent de démangeaisons, d’éruptions cutanées ou d’irrita…" at bounding box center [301, 217] width 132 height 58
click at [299, 192] on p "Beaucoup de femmes souffrent de démangeaisons, d’éruptions cutanées ou d’irrita…" at bounding box center [301, 217] width 132 height 58
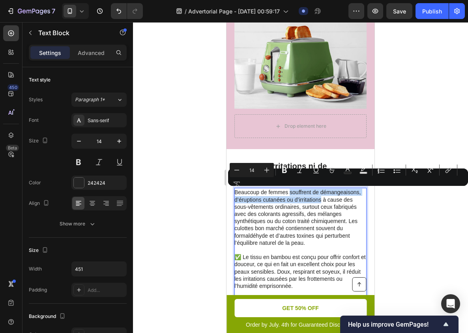
drag, startPoint x: 299, startPoint y: 192, endPoint x: 301, endPoint y: 199, distance: 7.4
click at [301, 199] on p "Beaucoup de femmes souffrent de démangeaisons, d’éruptions cutanées ou d’irrita…" at bounding box center [301, 217] width 132 height 58
click at [287, 170] on icon "Editor contextual toolbar" at bounding box center [285, 170] width 8 height 8
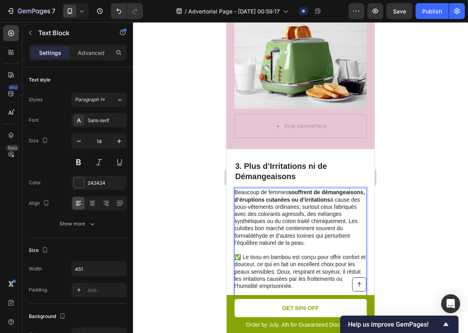
click at [298, 203] on p "Beaucoup de femmes souffrent de démangeaisons, d’éruptions cutanées ou d’irrita…" at bounding box center [301, 217] width 132 height 58
click at [344, 205] on p "Beaucoup de femmes souffrent de démangeaisons, d’éruptions cutanées ou d’irrita…" at bounding box center [301, 217] width 132 height 58
click at [352, 207] on p "Beaucoup de femmes souffrent de démangeaisons, d’éruptions cutanées ou d’irrita…" at bounding box center [301, 217] width 132 height 58
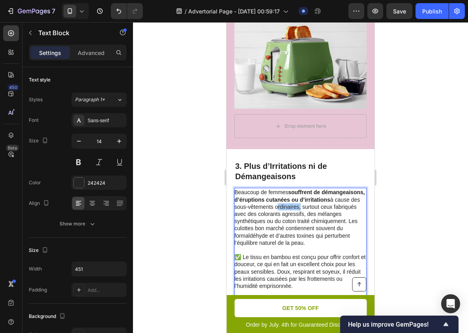
click at [405, 150] on div at bounding box center [300, 177] width 335 height 310
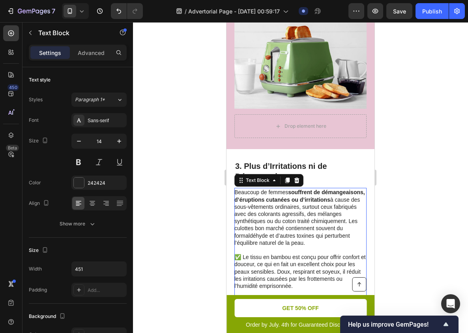
click at [351, 205] on p "Beaucoup de femmes souffrent de démangeaisons, d’éruptions cutanées ou d’irrita…" at bounding box center [301, 217] width 132 height 58
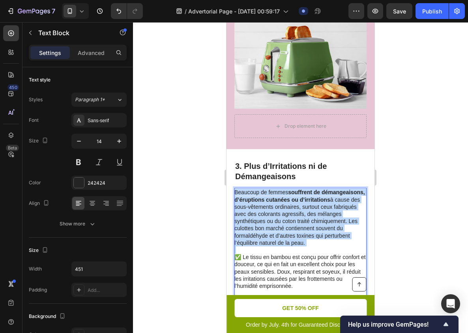
click at [351, 205] on p "Beaucoup de femmes souffrent de démangeaisons, d’éruptions cutanées ou d’irrita…" at bounding box center [301, 217] width 132 height 58
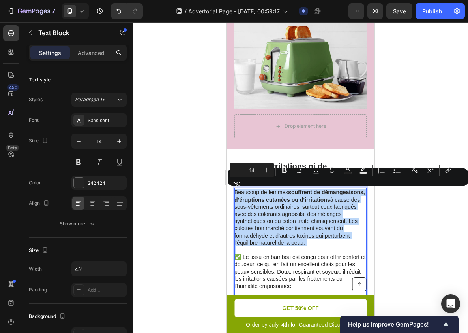
click at [348, 206] on p "Beaucoup de femmes souffrent de démangeaisons, d’éruptions cutanées ou d’irrita…" at bounding box center [301, 217] width 132 height 58
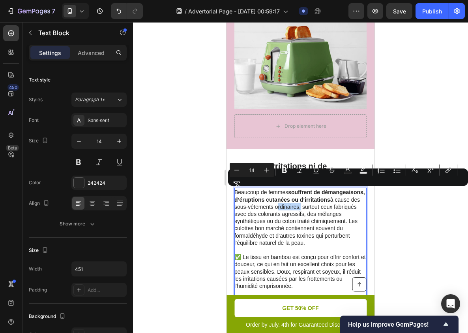
click at [348, 206] on p "Beaucoup de femmes souffrent de démangeaisons, d’éruptions cutanées ou d’irrita…" at bounding box center [301, 217] width 132 height 58
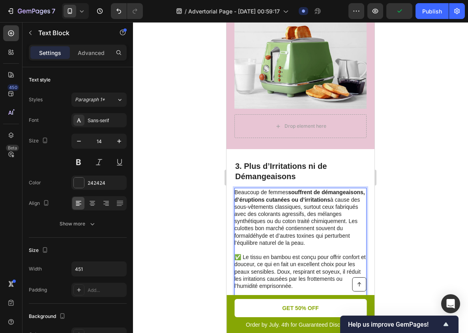
click at [310, 209] on p "Beaucoup de femmes souffrent de démangeaisons, d’éruptions cutanées ou d’irrita…" at bounding box center [301, 217] width 132 height 58
click at [321, 211] on p "Beaucoup de femmes souffrent de démangeaisons, d’éruptions cutanées ou d’irrita…" at bounding box center [301, 217] width 132 height 58
click at [242, 214] on p "Beaucoup de femmes souffrent de démangeaisons, d’éruptions cutanées ou d’irrita…" at bounding box center [301, 217] width 132 height 58
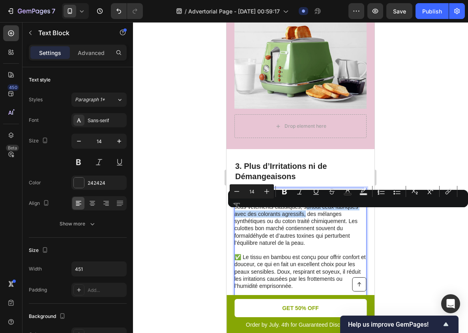
drag, startPoint x: 242, startPoint y: 214, endPoint x: 340, endPoint y: 215, distance: 98.4
click at [340, 215] on p "Beaucoup de femmes souffrent de démangeaisons, d’éruptions cutanées ou d’irrita…" at bounding box center [301, 217] width 132 height 58
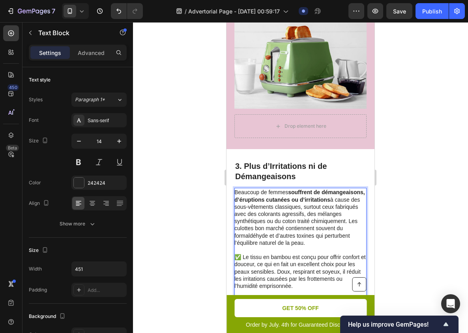
click at [240, 214] on p "Beaucoup de femmes souffrent de démangeaisons, d’éruptions cutanées ou d’irrita…" at bounding box center [301, 217] width 132 height 58
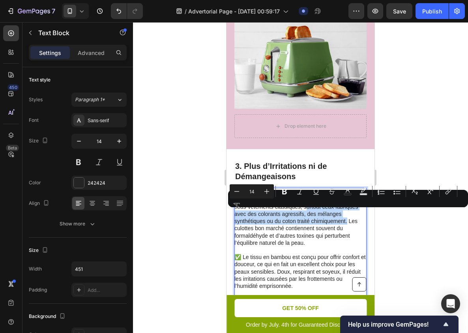
drag, startPoint x: 240, startPoint y: 214, endPoint x: 258, endPoint y: 226, distance: 21.8
click at [258, 226] on p "Beaucoup de femmes souffrent de démangeaisons, d’éruptions cutanées ou d’irrita…" at bounding box center [301, 217] width 132 height 58
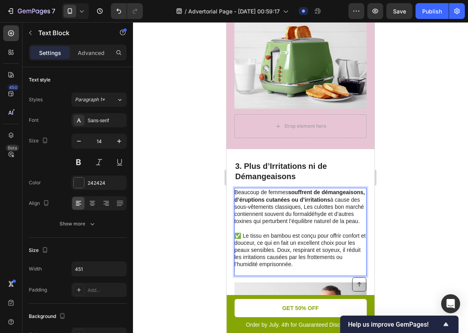
click at [251, 220] on p "Beaucoup de femmes souffrent de démangeaisons, d’éruptions cutanées ou d’irrita…" at bounding box center [301, 206] width 132 height 36
drag, startPoint x: 251, startPoint y: 220, endPoint x: 310, endPoint y: 220, distance: 58.9
click at [310, 220] on p "Beaucoup de femmes souffrent de démangeaisons, d’éruptions cutanées ou d’irrita…" at bounding box center [301, 206] width 132 height 36
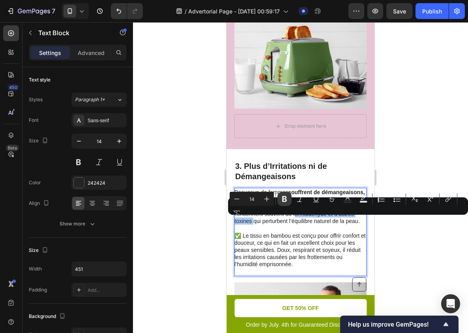
click at [281, 200] on icon "Editor contextual toolbar" at bounding box center [285, 199] width 8 height 8
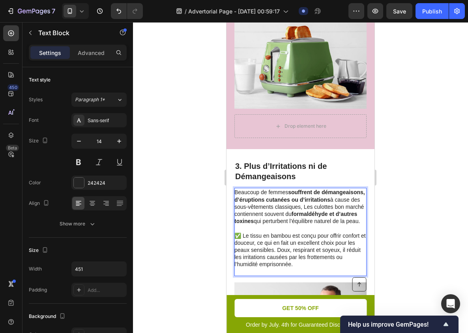
click at [242, 242] on p "✅ Le tissu en bambou est conçu pour offrir confort et douceur, ce qui en fait u…" at bounding box center [301, 250] width 132 height 36
click at [245, 241] on p "✅ Le tissu en bambou est conçu pour offrir confort et douceur, ce qui en fait u…" at bounding box center [301, 250] width 132 height 36
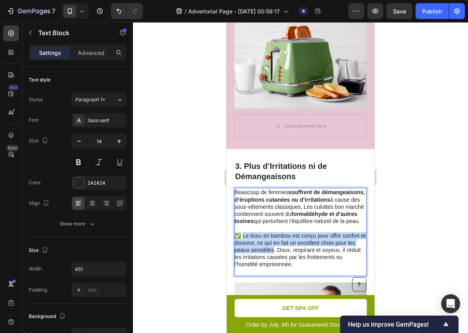
drag, startPoint x: 245, startPoint y: 241, endPoint x: 270, endPoint y: 256, distance: 29.1
click at [270, 256] on p "✅ Le tissu en bambou est conçu pour offrir confort et douceur, ce qui en fait u…" at bounding box center [301, 250] width 132 height 36
click at [261, 246] on p "✅ Le tissu en bambou est conçu pour offrir confort et douceur, ce qui en fait u…" at bounding box center [301, 250] width 132 height 36
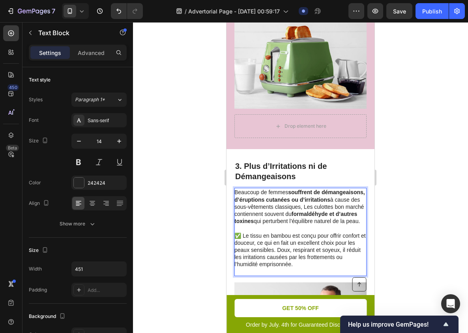
click at [246, 245] on p "✅ Le tissu en bambou est conçu pour offrir confort et douceur, ce qui en fait u…" at bounding box center [301, 250] width 132 height 36
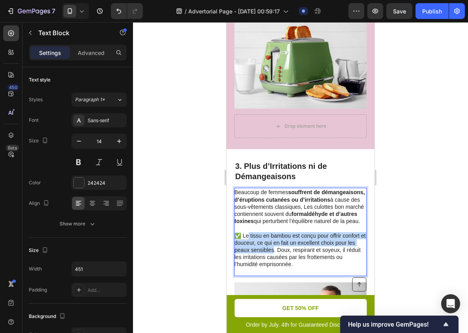
drag, startPoint x: 246, startPoint y: 245, endPoint x: 257, endPoint y: 254, distance: 14.0
click at [257, 254] on p "✅ Le tissu en bambou est conçu pour offrir confort et douceur, ce qui en fait u…" at bounding box center [301, 250] width 132 height 36
click at [425, 248] on div at bounding box center [300, 177] width 335 height 310
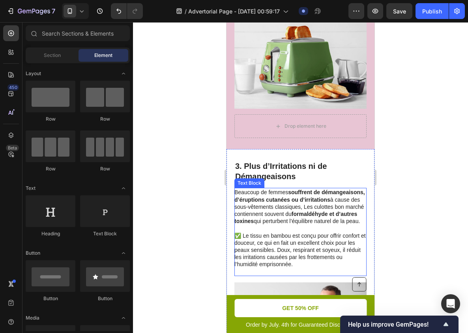
click at [257, 254] on p "✅ Le tissu en bambou est conçu pour offrir confort et douceur, ce qui en fait u…" at bounding box center [301, 250] width 132 height 36
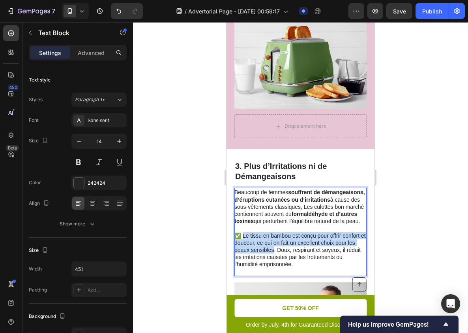
drag, startPoint x: 246, startPoint y: 242, endPoint x: 266, endPoint y: 258, distance: 25.6
click at [266, 258] on p "✅ Le tissu en bambou est conçu pour offrir confort et douceur, ce qui en fait u…" at bounding box center [301, 250] width 132 height 36
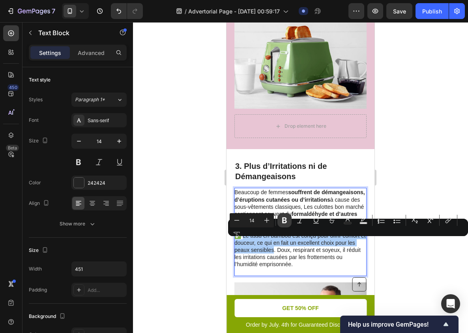
click at [283, 223] on icon "Editor contextual toolbar" at bounding box center [285, 220] width 8 height 8
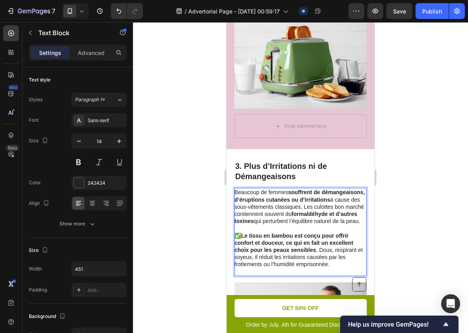
click at [287, 253] on strong "Le tissu en bambou est conçu pour offrir confort et douceur, ce qui en fait un …" at bounding box center [294, 242] width 119 height 21
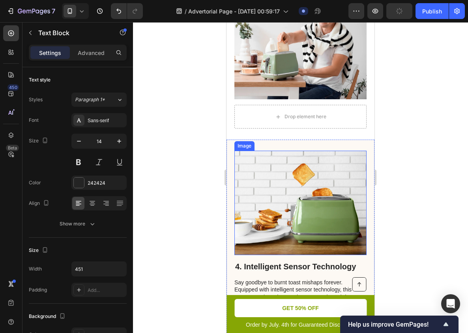
scroll to position [973, 0]
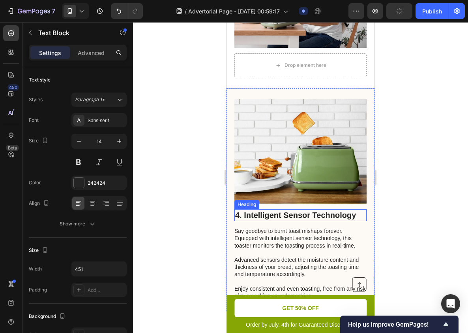
click at [308, 221] on h2 "4. Intelligent Sensor Technology" at bounding box center [301, 215] width 132 height 12
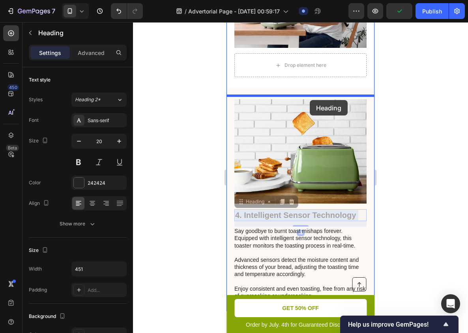
drag, startPoint x: 310, startPoint y: 223, endPoint x: 310, endPoint y: 99, distance: 123.6
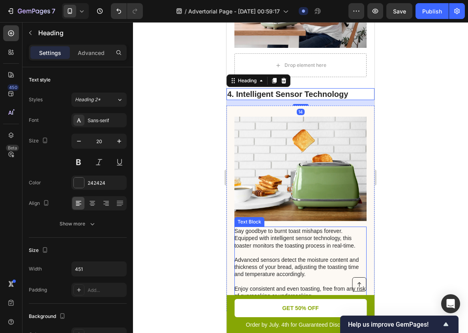
click at [294, 243] on p "Say goodbye to burnt toast mishaps forever. Equipped with intelligent sensor te…" at bounding box center [301, 263] width 132 height 72
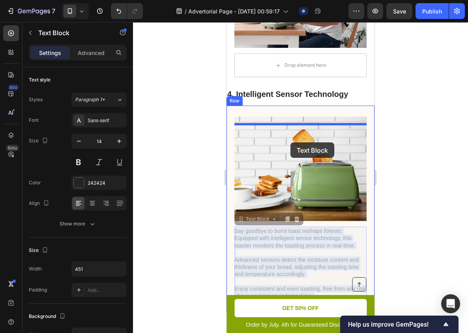
drag, startPoint x: 292, startPoint y: 250, endPoint x: 291, endPoint y: 171, distance: 79.4
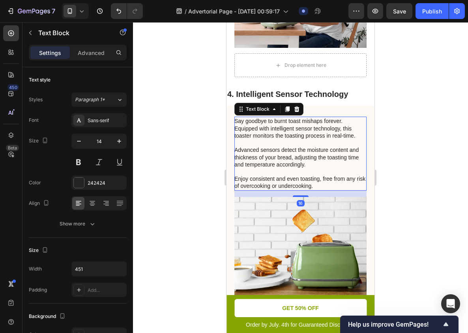
click at [394, 145] on div at bounding box center [300, 177] width 335 height 310
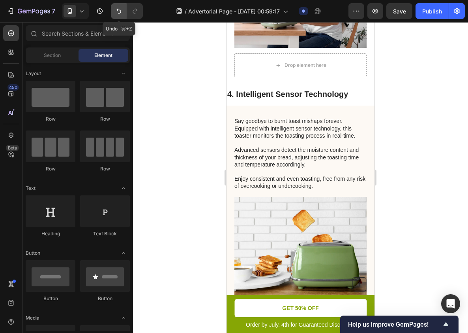
click at [121, 9] on icon "Undo/Redo" at bounding box center [119, 11] width 8 height 8
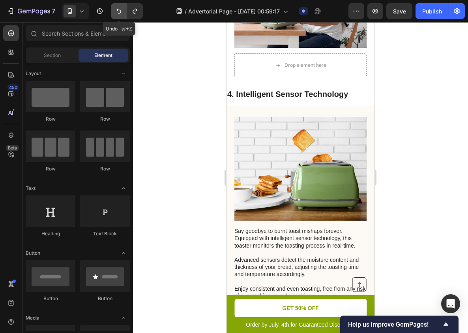
click at [121, 9] on icon "Undo/Redo" at bounding box center [119, 11] width 8 height 8
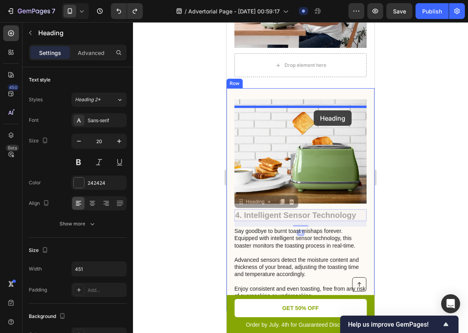
drag, startPoint x: 315, startPoint y: 220, endPoint x: 314, endPoint y: 110, distance: 110.6
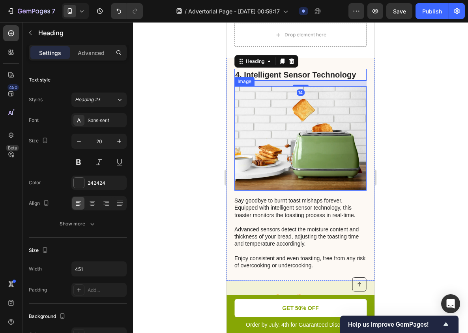
scroll to position [1023, 0]
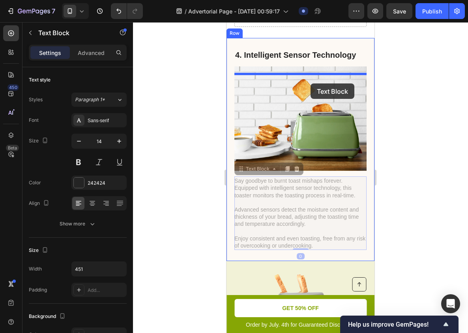
drag, startPoint x: 306, startPoint y: 185, endPoint x: 311, endPoint y: 83, distance: 102.4
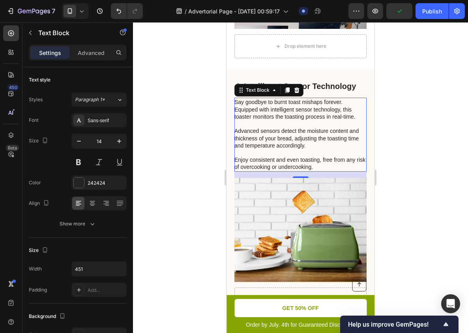
scroll to position [989, 0]
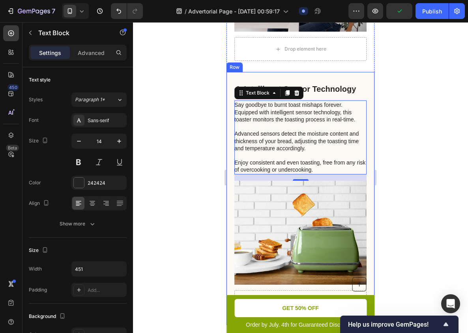
click at [350, 83] on div "Drop element here 4. Intelligent Sensor Technology Heading Say goodbye to burnt…" at bounding box center [301, 198] width 148 height 253
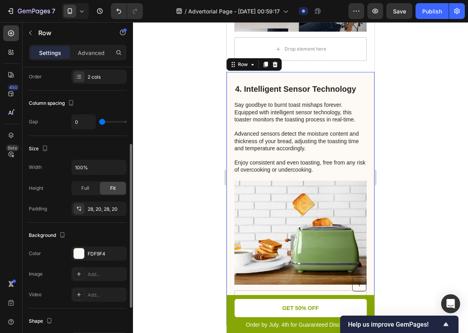
scroll to position [149, 0]
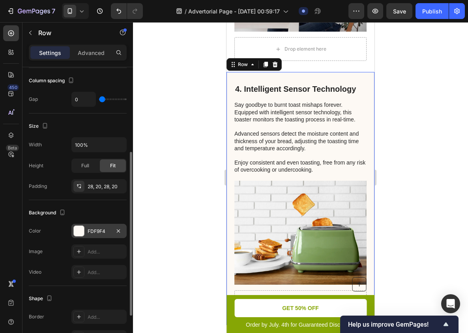
click at [101, 232] on div "FDF9F4" at bounding box center [99, 231] width 23 height 7
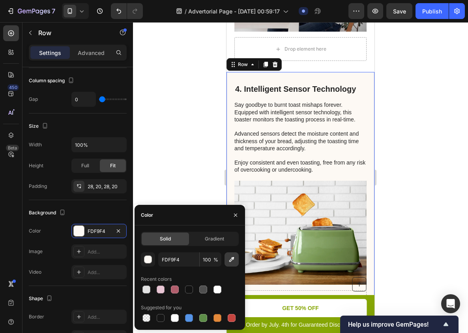
click at [234, 255] on button "button" at bounding box center [232, 259] width 14 height 14
type input "E8C5D4"
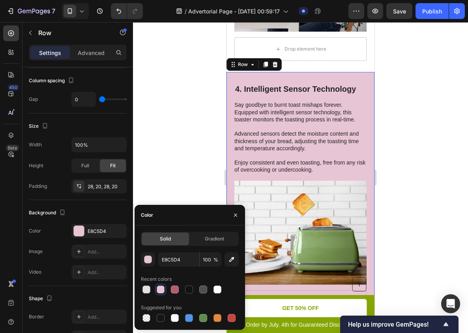
click at [422, 141] on div at bounding box center [300, 177] width 335 height 310
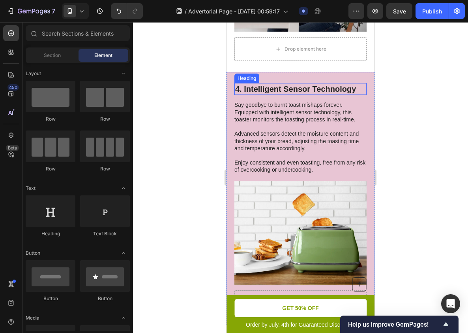
click at [331, 95] on h2 "4. Intelligent Sensor Technology" at bounding box center [301, 89] width 132 height 12
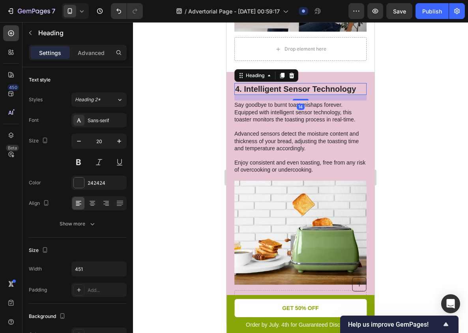
click at [331, 95] on h2 "4. Intelligent Sensor Technology" at bounding box center [301, 89] width 132 height 12
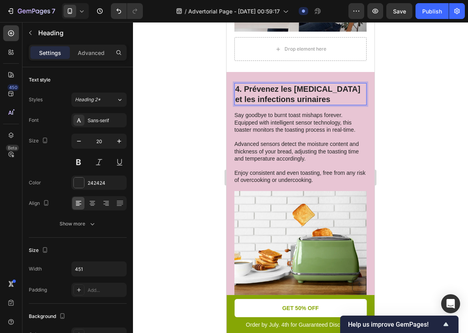
click at [388, 113] on div at bounding box center [300, 177] width 335 height 310
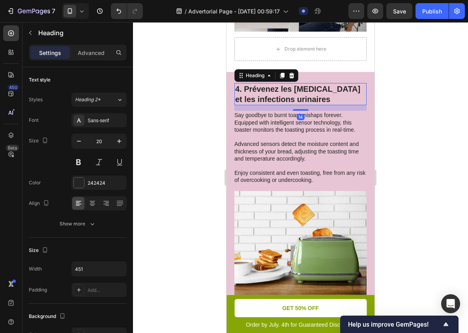
click at [311, 102] on p "4. Prévenez les [MEDICAL_DATA] et les infections urinaires" at bounding box center [300, 94] width 131 height 21
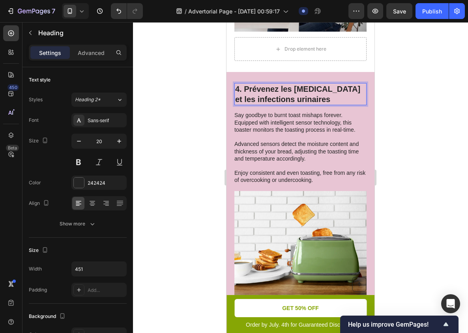
click at [302, 96] on p "4. Prévenez les [MEDICAL_DATA] et les infections urinaires" at bounding box center [300, 94] width 131 height 21
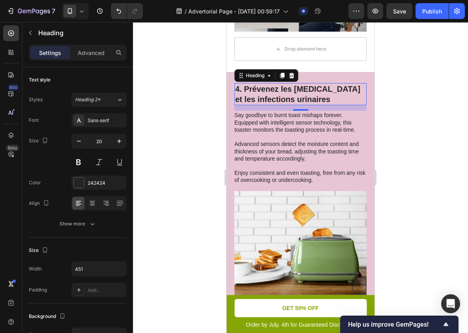
click at [418, 117] on div at bounding box center [300, 177] width 335 height 310
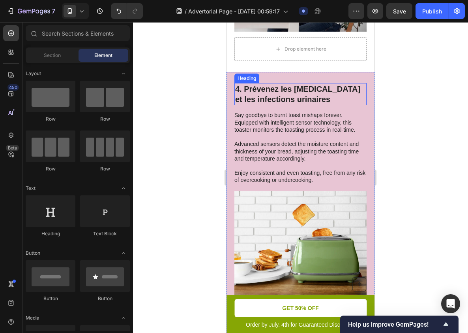
click at [354, 99] on p "4. Prévenez les [MEDICAL_DATA] et les infections urinaires" at bounding box center [300, 94] width 131 height 21
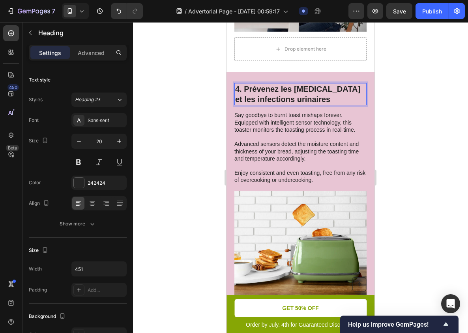
click at [343, 97] on p "4. Prévenez les [MEDICAL_DATA] et les infections urinaires" at bounding box center [300, 94] width 131 height 21
click at [398, 110] on div at bounding box center [300, 177] width 335 height 310
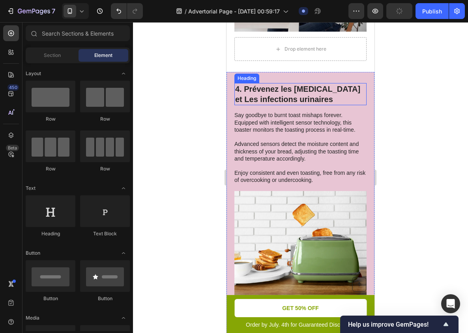
click at [314, 104] on p "4. Prévenez les [MEDICAL_DATA] et Les infections urinaires" at bounding box center [300, 94] width 131 height 21
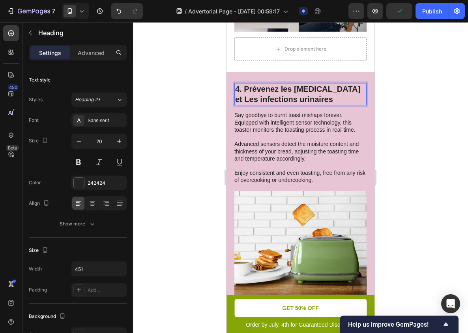
click at [239, 104] on p "4. Prévenez les [MEDICAL_DATA] et Les infections urinaires" at bounding box center [300, 94] width 131 height 21
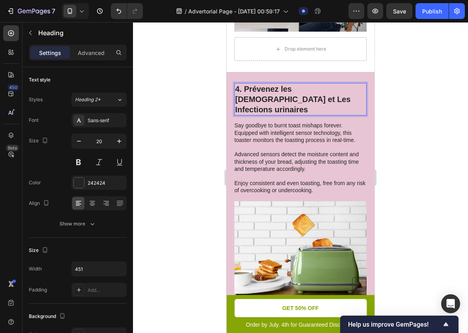
click at [278, 106] on p "4. Prévenez les [DEMOGRAPHIC_DATA] et Les Infections urinaires" at bounding box center [300, 99] width 131 height 31
click at [399, 113] on div at bounding box center [300, 177] width 335 height 310
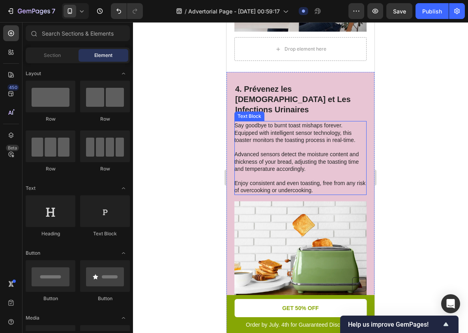
click at [258, 154] on p "Say goodbye to burnt toast mishaps forever. Equipped with intelligent sensor te…" at bounding box center [301, 158] width 132 height 72
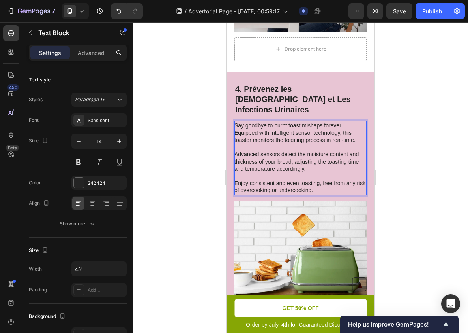
click at [262, 124] on p "Say goodbye to burnt toast mishaps forever. Equipped with intelligent sensor te…" at bounding box center [301, 158] width 132 height 72
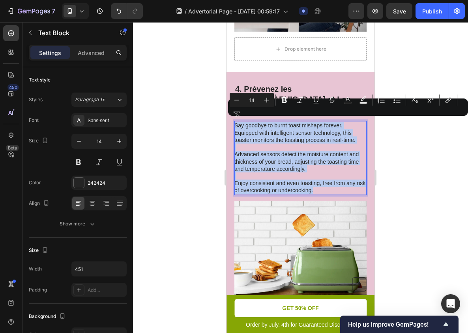
drag, startPoint x: 262, startPoint y: 124, endPoint x: 318, endPoint y: 188, distance: 84.8
click at [318, 188] on p "Say goodbye to burnt toast mishaps forever. Equipped with intelligent sensor te…" at bounding box center [301, 158] width 132 height 72
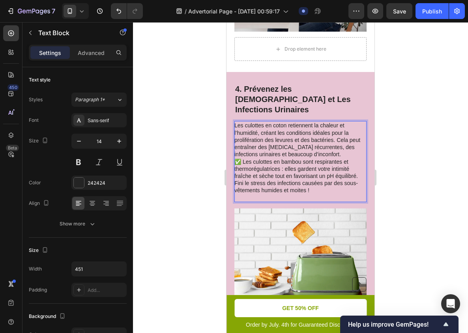
click at [401, 171] on div at bounding box center [300, 177] width 335 height 310
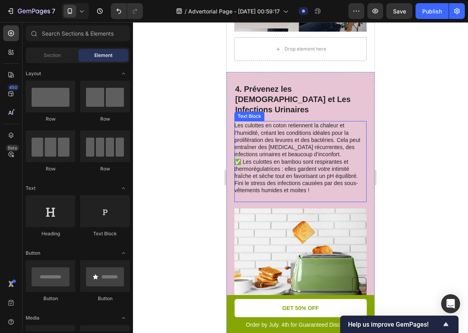
click at [332, 177] on p "✅ Les culottes en bambou sont respirantes et thermorégulatrices : elles gardent…" at bounding box center [301, 176] width 132 height 36
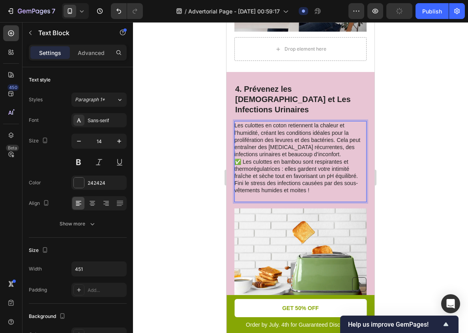
click at [334, 149] on p "Les culottes en coton retiennent la chaleur et l’humidité, créant les condition…" at bounding box center [301, 140] width 132 height 36
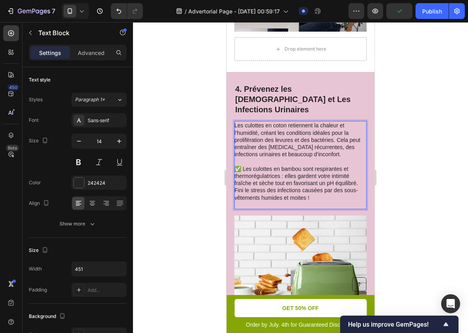
click at [331, 201] on p "Rich Text Editor. Editing area: main" at bounding box center [301, 204] width 132 height 7
click at [327, 201] on p "Rich Text Editor. Editing area: main" at bounding box center [301, 204] width 132 height 7
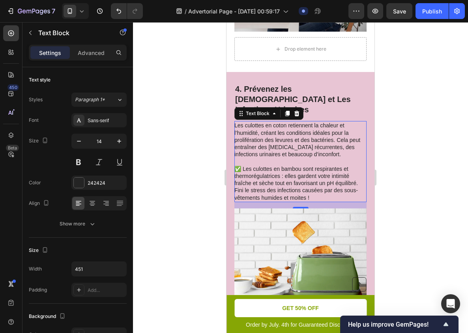
click at [403, 192] on div at bounding box center [300, 177] width 335 height 310
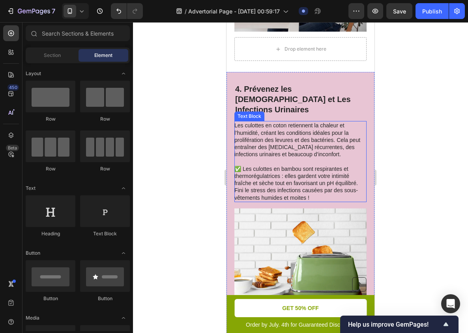
click at [332, 150] on p "Les culottes en coton retiennent la chaleur et l’humidité, créant les condition…" at bounding box center [301, 140] width 132 height 36
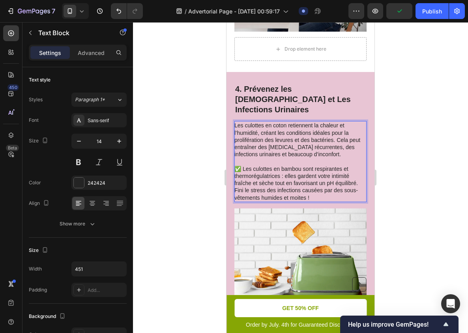
click at [306, 134] on p "Les culottes en coton retiennent la chaleur et l’humidité, créant les condition…" at bounding box center [301, 140] width 132 height 36
click at [279, 123] on p "Les culottes en coton retiennent la chaleur et l’humidité, créant les condition…" at bounding box center [301, 140] width 132 height 36
click at [263, 124] on p "Les culottes en coton retiennent la chaleur et l’humidité, créant les condition…" at bounding box center [301, 140] width 132 height 36
click at [268, 124] on p "Les culottes en coton retiennent la chaleur et l’humidité, créant les condition…" at bounding box center [301, 140] width 132 height 36
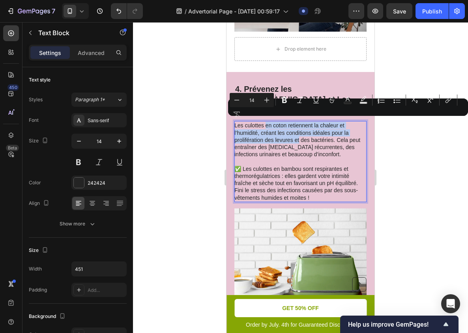
drag, startPoint x: 268, startPoint y: 124, endPoint x: 295, endPoint y: 133, distance: 29.1
click at [295, 133] on p "Les culottes en coton retiennent la chaleur et l’humidité, créant les condition…" at bounding box center [301, 140] width 132 height 36
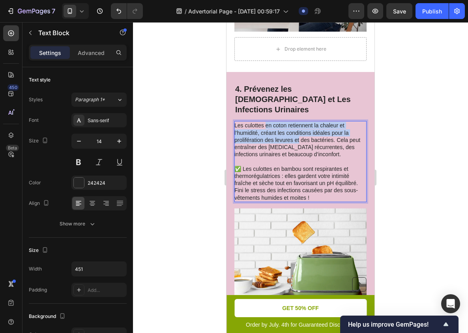
click at [314, 146] on p "Les culottes en coton retiennent la chaleur et l’humidité, créant les condition…" at bounding box center [301, 140] width 132 height 36
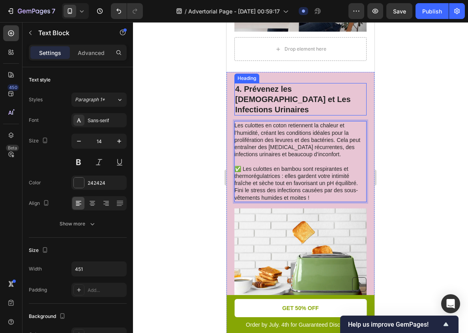
click at [298, 97] on p "4. Prévenez les [DEMOGRAPHIC_DATA] et Les Infections Urinaires" at bounding box center [300, 99] width 131 height 31
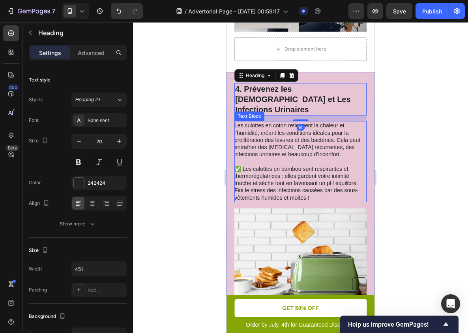
click at [289, 141] on p "Les culottes en coton retiennent la chaleur et l’humidité, créant les condition…" at bounding box center [301, 140] width 132 height 36
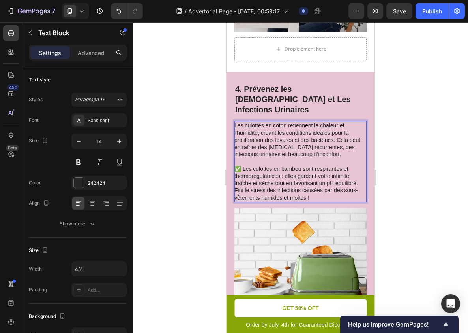
click at [299, 147] on p "Les culottes en coton retiennent la chaleur et l’humidité, créant les condition…" at bounding box center [301, 140] width 132 height 36
click at [292, 130] on p "Les culottes en coton retiennent la chaleur et l’humidité, créant les condition…" at bounding box center [301, 140] width 132 height 36
click at [293, 122] on p "Les culottes en coton retiennent la chaleur et l’humidité, créant les condition…" at bounding box center [301, 140] width 132 height 36
drag, startPoint x: 293, startPoint y: 121, endPoint x: 247, endPoint y: 131, distance: 46.6
click at [247, 131] on p "Les culottes en coton retiennent la chaleur et l’humidité, créant les condition…" at bounding box center [301, 140] width 132 height 36
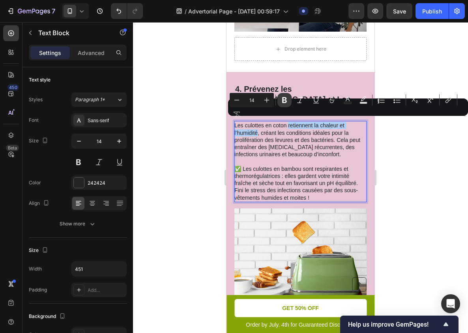
click at [282, 103] on icon "Editor contextual toolbar" at bounding box center [285, 100] width 8 height 8
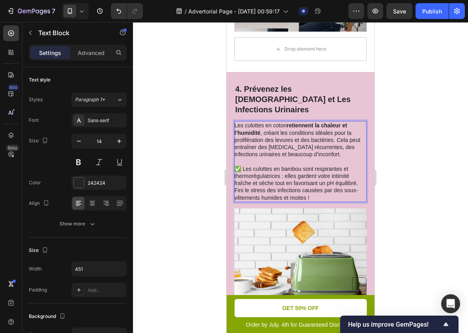
click at [288, 127] on p "Les culottes en coton retiennent la chaleur et l’humidité , créant les conditio…" at bounding box center [301, 140] width 132 height 36
click at [270, 129] on p "Les culottes en coton retiennent la chaleur et l’humidité , créant les conditio…" at bounding box center [301, 140] width 132 height 36
drag, startPoint x: 270, startPoint y: 129, endPoint x: 314, endPoint y: 129, distance: 44.6
click at [314, 129] on p "Les culottes en coton retiennent la chaleur et l’humidité , créant les conditio…" at bounding box center [301, 140] width 132 height 36
click at [324, 131] on p "Les culottes en coton retiennent la chaleur et l’humidité , créant les conditio…" at bounding box center [301, 140] width 132 height 36
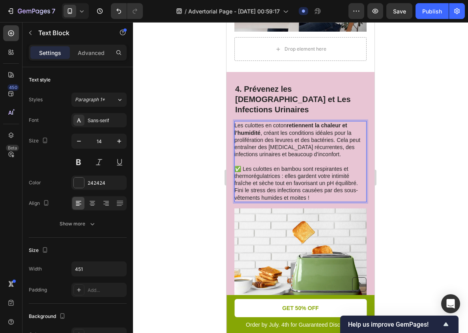
click at [330, 129] on p "Les culottes en coton retiennent la chaleur et l’humidité , créant les conditio…" at bounding box center [301, 140] width 132 height 36
click at [342, 129] on p "Les culottes en coton retiennent la chaleur et l’humidité , créant les conditio…" at bounding box center [301, 140] width 132 height 36
click at [317, 135] on p "Les culottes en coton retiennent la chaleur et l’humidité , créant les conditio…" at bounding box center [301, 140] width 132 height 36
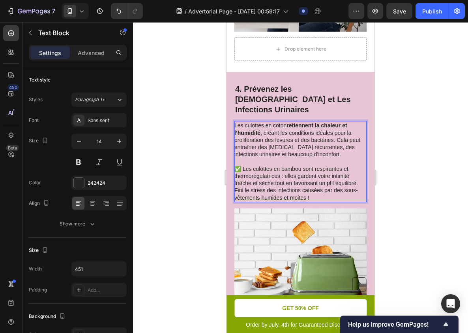
click at [306, 132] on p "Les culottes en coton retiennent la chaleur et l’humidité , créant les conditio…" at bounding box center [301, 140] width 132 height 36
click at [287, 135] on p "Les culottes en coton retiennent la chaleur et l’humidité , créant les conditio…" at bounding box center [301, 140] width 132 height 36
click at [267, 130] on p "Les culottes en coton retiennent la chaleur et l’humidité , créant les conditio…" at bounding box center [301, 140] width 132 height 36
click at [282, 130] on p "Les culottes en coton retiennent la chaleur et l’humidité , créant les conditio…" at bounding box center [301, 140] width 132 height 36
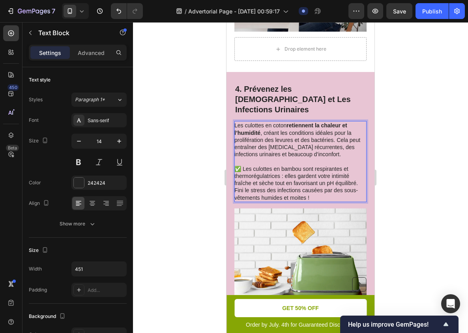
click at [324, 131] on p "Les culottes en coton retiennent la chaleur et l’humidité , créant les conditio…" at bounding box center [301, 140] width 132 height 36
click at [338, 131] on p "Les culottes en coton retiennent la chaleur et l’humidité , créant les conditio…" at bounding box center [301, 140] width 132 height 36
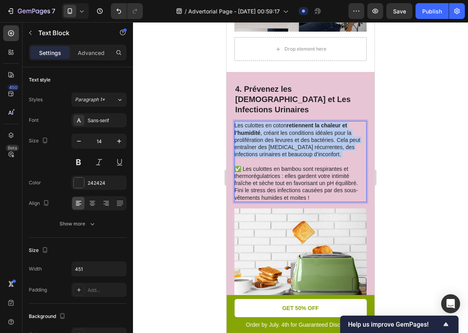
click at [338, 131] on p "Les culottes en coton retiennent la chaleur et l’humidité , créant les conditio…" at bounding box center [301, 140] width 132 height 36
click at [346, 131] on p "Les culottes en coton retiennent la chaleur et l’humidité , créant les conditio…" at bounding box center [301, 140] width 132 height 36
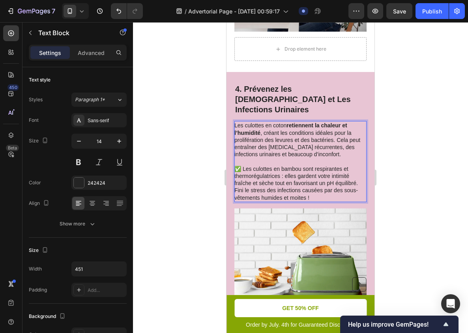
click at [346, 132] on p "Les culottes en coton retiennent la chaleur et l’humidité , créant les conditio…" at bounding box center [301, 140] width 132 height 36
click at [324, 136] on p "Les culottes en coton retiennent la chaleur et l’humidité , créant les conditio…" at bounding box center [301, 140] width 132 height 36
drag, startPoint x: 324, startPoint y: 136, endPoint x: 248, endPoint y: 134, distance: 75.1
click at [248, 134] on p "Les culottes en coton retiennent la chaleur et l’humidité , créant les conditio…" at bounding box center [301, 140] width 132 height 36
click at [289, 138] on p "Les culottes en coton retiennent la chaleur et l’humidité , créant les conditio…" at bounding box center [301, 140] width 132 height 36
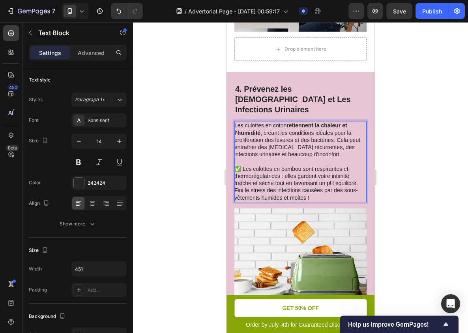
click at [391, 134] on div at bounding box center [300, 177] width 335 height 310
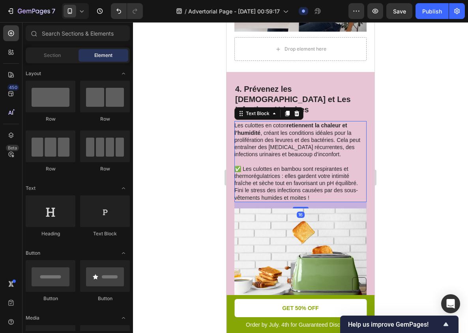
click at [312, 134] on p "Les culottes en coton retiennent la chaleur et l’humidité , créant les conditio…" at bounding box center [301, 140] width 132 height 36
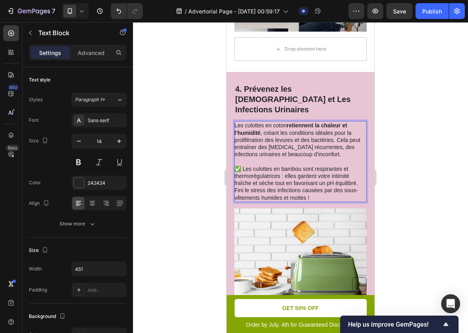
click at [320, 135] on p "Les culottes en coton retiennent la chaleur et l’humidité , créant les conditio…" at bounding box center [301, 140] width 132 height 36
drag, startPoint x: 320, startPoint y: 135, endPoint x: 251, endPoint y: 135, distance: 68.7
click at [251, 135] on p "Les culottes en coton retiennent la chaleur et l’humidité , créant les conditio…" at bounding box center [301, 140] width 132 height 36
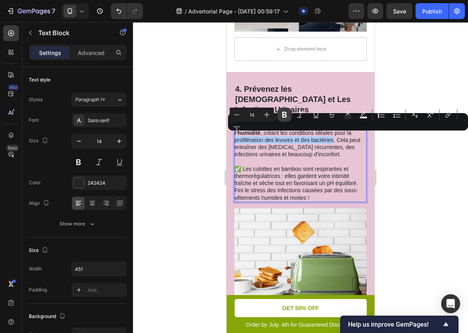
click at [282, 118] on icon "Editor contextual toolbar" at bounding box center [285, 115] width 8 height 8
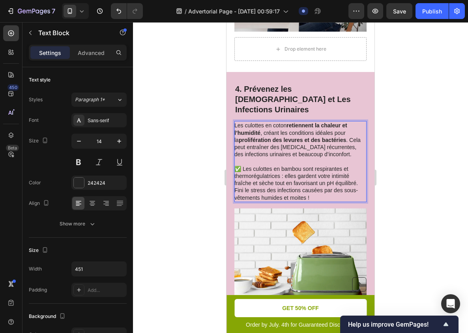
click at [308, 148] on p "Les culottes en coton retiennent la chaleur et l’humidité , créant les conditio…" at bounding box center [301, 140] width 132 height 36
click at [346, 137] on p "Les culottes en coton retiennent la chaleur et l’humidité , créant les conditio…" at bounding box center [301, 140] width 132 height 36
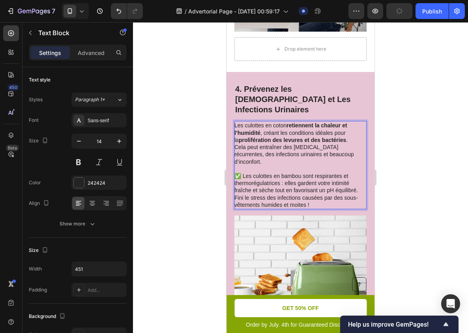
click at [307, 143] on p "Cela peut entraîner des [MEDICAL_DATA] récurrentes, des infections urinaires et…" at bounding box center [301, 154] width 132 height 22
drag, startPoint x: 307, startPoint y: 143, endPoint x: 337, endPoint y: 149, distance: 30.6
click at [337, 149] on p "Cela peut entraîner des [MEDICAL_DATA] récurrentes, des infections urinaires et…" at bounding box center [301, 154] width 132 height 22
click at [429, 150] on div at bounding box center [300, 177] width 335 height 310
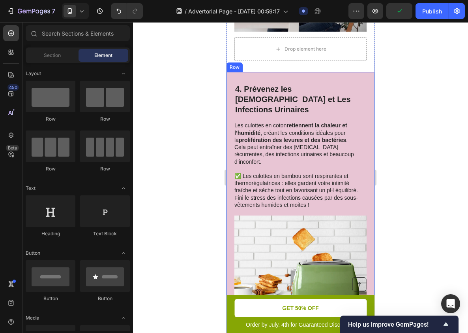
click at [325, 152] on p "Cela peut entraîner des [MEDICAL_DATA] récurrentes, des infections urinaires et…" at bounding box center [301, 154] width 132 height 22
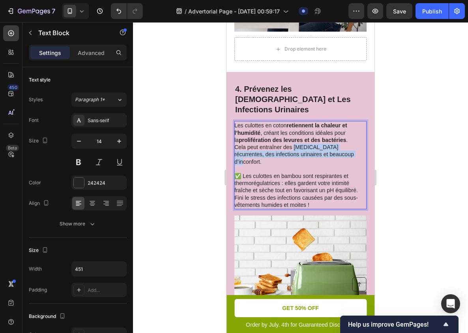
drag, startPoint x: 301, startPoint y: 142, endPoint x: 323, endPoint y: 150, distance: 23.5
click at [323, 150] on p "Cela peut entraîner des [MEDICAL_DATA] récurrentes, des infections urinaires et…" at bounding box center [301, 154] width 132 height 22
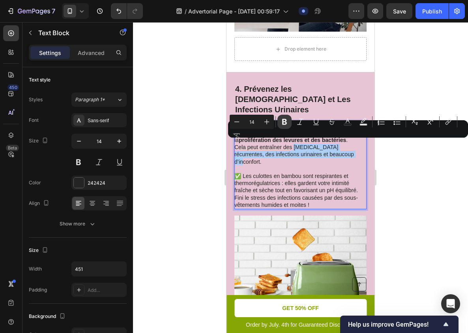
click at [287, 125] on icon "Editor contextual toolbar" at bounding box center [285, 122] width 8 height 8
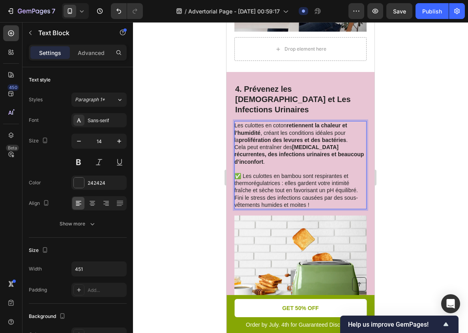
click at [359, 165] on p "Rich Text Editor. Editing area: main" at bounding box center [301, 168] width 132 height 7
click at [412, 153] on div at bounding box center [300, 177] width 335 height 310
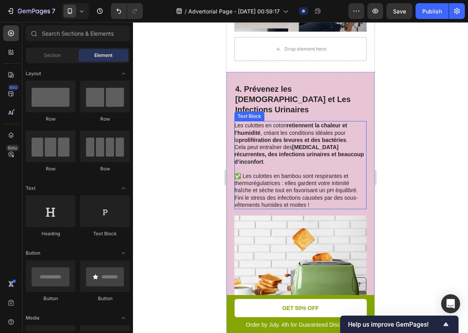
click at [359, 172] on p "✅ Les culottes en bambou sont respirantes et thermorégulatrices : elles gardent…" at bounding box center [301, 190] width 132 height 36
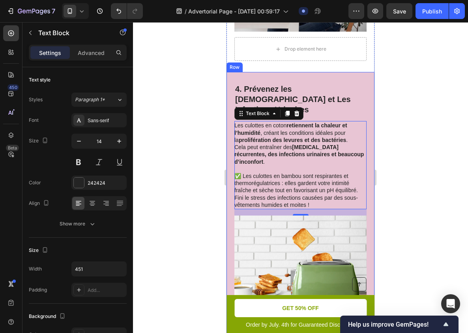
click at [412, 166] on div at bounding box center [300, 177] width 335 height 310
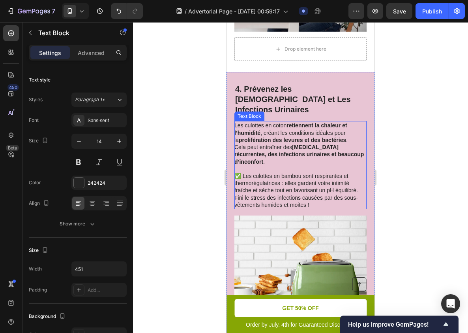
click at [353, 172] on p "✅ Les culottes en bambou sont respirantes et thermorégulatrices : elles gardent…" at bounding box center [301, 190] width 132 height 36
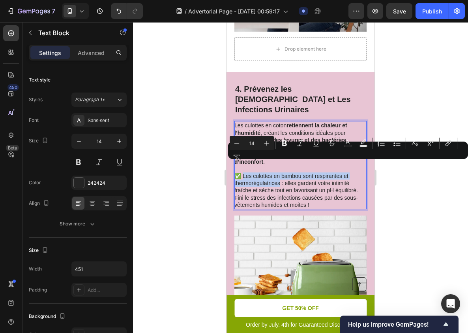
drag, startPoint x: 247, startPoint y: 164, endPoint x: 267, endPoint y: 174, distance: 22.4
click at [267, 174] on p "✅ Les culottes en bambou sont respirantes et thermorégulatrices : elles gardent…" at bounding box center [301, 190] width 132 height 36
click at [285, 140] on icon "Editor contextual toolbar" at bounding box center [284, 143] width 5 height 6
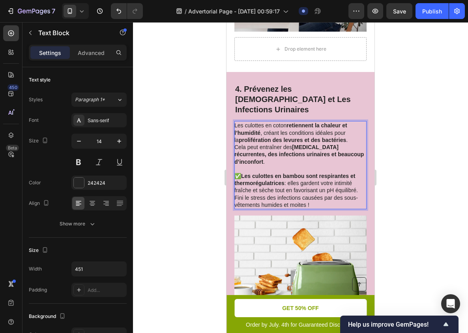
click at [288, 173] on strong "Les culottes en bambou sont respirantes et thermorégulatrices" at bounding box center [295, 179] width 121 height 13
click at [293, 172] on p "✅ Les culottes en bambou sont respirantes et thermorégulatrices : elles gardent…" at bounding box center [301, 190] width 132 height 36
click at [295, 173] on p "✅ Les culottes en bambou sont respirantes et thermorégulatrices : elles gardent…" at bounding box center [301, 190] width 132 height 36
click at [293, 173] on p "✅ Les culottes en bambou sont respirantes et thermorégulatrices : elles gardent…" at bounding box center [301, 190] width 132 height 36
click at [294, 173] on p "✅ Les culottes en bambou sont respirantes et thermorégulatrices : elles gardent…" at bounding box center [301, 190] width 132 height 36
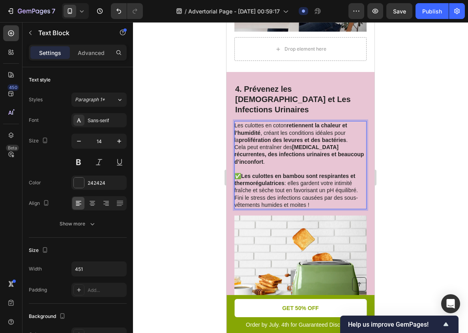
click at [294, 173] on p "✅ Les culottes en bambou sont respirantes et thermorégulatrices : elles gardent…" at bounding box center [301, 190] width 132 height 36
click at [279, 179] on p "✅ Les culottes en bambou sont respirantes et thermorégulatrices : elles gardent…" at bounding box center [301, 190] width 132 height 36
drag, startPoint x: 279, startPoint y: 179, endPoint x: 350, endPoint y: 179, distance: 70.7
click at [350, 179] on p "✅ Les culottes en bambou sont respirantes et thermorégulatrices : elles gardent…" at bounding box center [301, 190] width 132 height 36
click at [400, 175] on div at bounding box center [300, 177] width 335 height 310
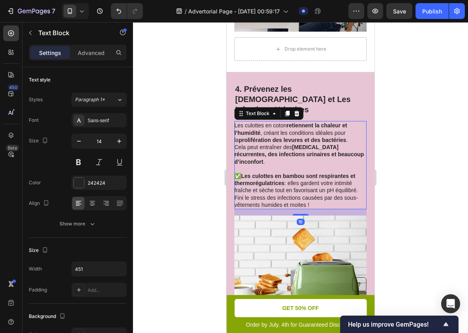
click at [312, 177] on p "✅ Les culottes en bambou sont respirantes et thermorégulatrices : elles gardent…" at bounding box center [301, 190] width 132 height 36
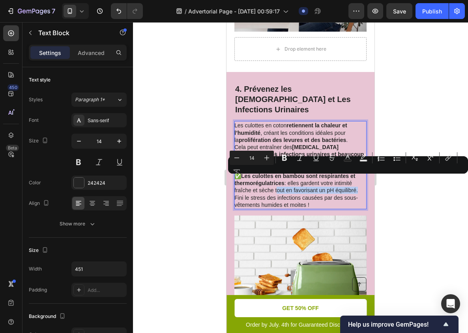
drag, startPoint x: 278, startPoint y: 179, endPoint x: 352, endPoint y: 178, distance: 74.3
click at [352, 178] on p "✅ Les culottes en bambou sont respirantes et thermorégulatrices : elles gardent…" at bounding box center [301, 190] width 132 height 36
click at [286, 160] on icon "Editor contextual toolbar" at bounding box center [284, 158] width 5 height 6
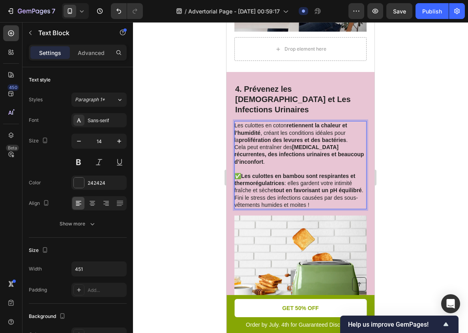
click at [293, 184] on p "✅ Les culottes en bambou sont respirantes et thermorégulatrices : elles gardent…" at bounding box center [301, 190] width 132 height 36
drag, startPoint x: 145, startPoint y: 176, endPoint x: 387, endPoint y: 195, distance: 242.9
click at [387, 195] on div at bounding box center [300, 177] width 335 height 310
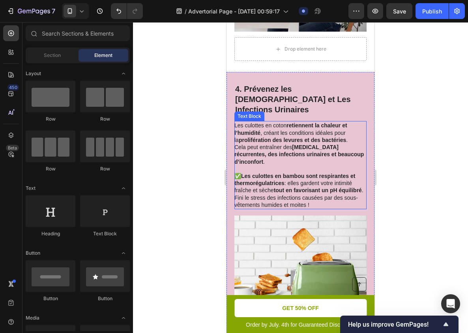
click at [351, 193] on p "✅ Les culottes en bambou sont respirantes et thermorégulatrices : elles gardent…" at bounding box center [301, 190] width 132 height 36
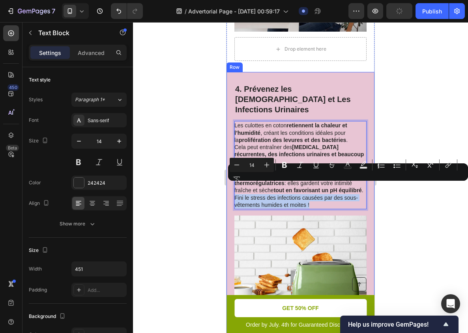
drag, startPoint x: 320, startPoint y: 194, endPoint x: 232, endPoint y: 187, distance: 88.4
click at [232, 187] on div "Drop element here 4. Prévenez les [MEDICAL_DATA] et Les Infections Urinaires He…" at bounding box center [301, 216] width 148 height 288
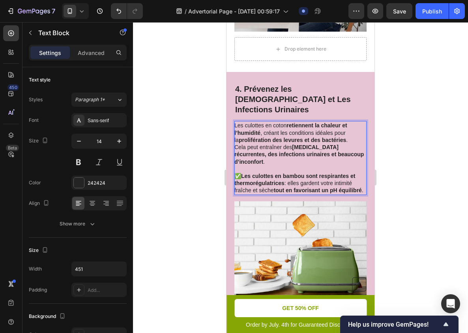
click at [435, 166] on div at bounding box center [300, 177] width 335 height 310
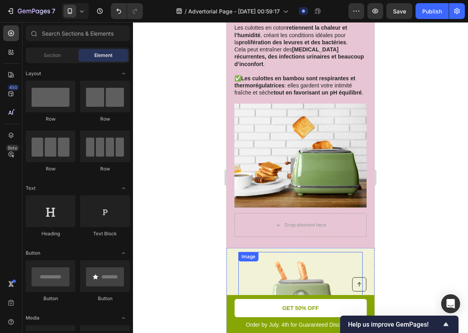
scroll to position [1081, 0]
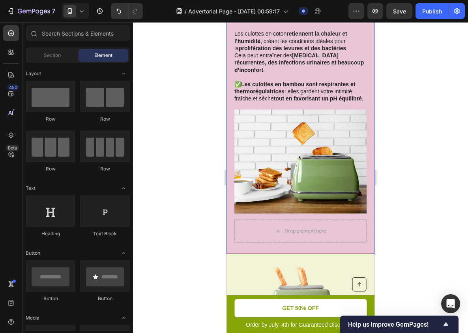
click at [336, 235] on div "Drop element here 4. Prévenez les [MEDICAL_DATA] et Les Infections Urinaires He…" at bounding box center [301, 116] width 148 height 273
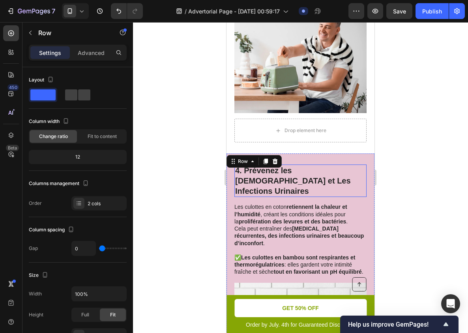
scroll to position [904, 0]
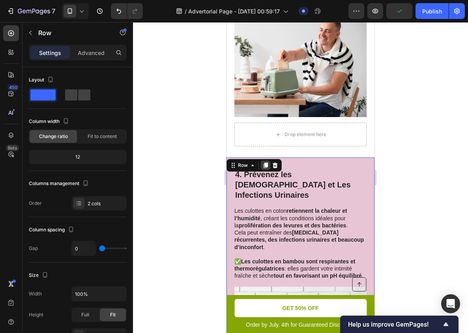
click at [266, 168] on icon at bounding box center [266, 166] width 4 height 6
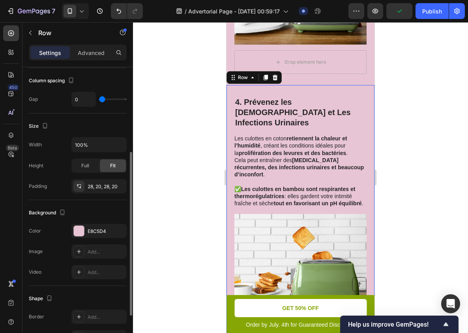
scroll to position [1274, 0]
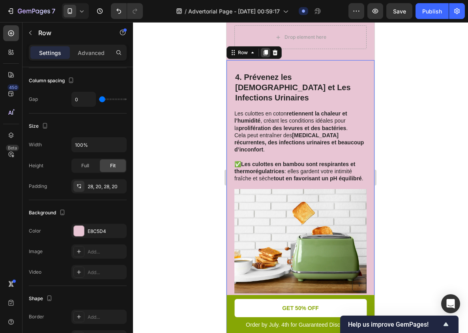
click at [264, 48] on div at bounding box center [265, 52] width 9 height 9
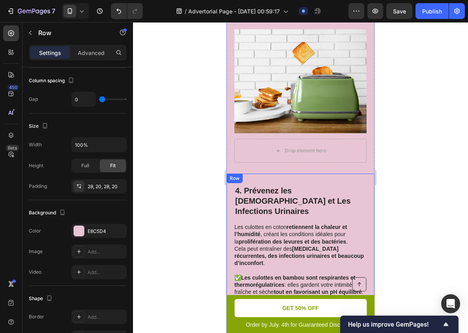
scroll to position [1162, 0]
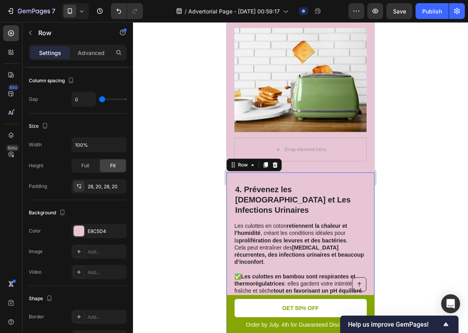
click at [299, 172] on div "Drop element here 4. Prévenez les [MEDICAL_DATA] et Les Infections Urinaires He…" at bounding box center [301, 308] width 148 height 273
click at [335, 172] on div "Drop element here 4. Prévenez les [MEDICAL_DATA] et Les Infections Urinaires He…" at bounding box center [301, 308] width 148 height 273
click at [95, 223] on div "Background The changes might be hidden by the video. Color E8C5D4 Image Add... …" at bounding box center [78, 243] width 98 height 86
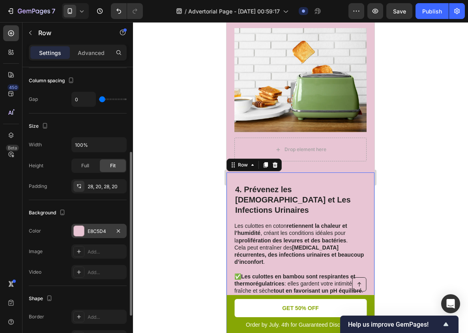
click at [95, 228] on div "E8C5D4" at bounding box center [99, 231] width 23 height 7
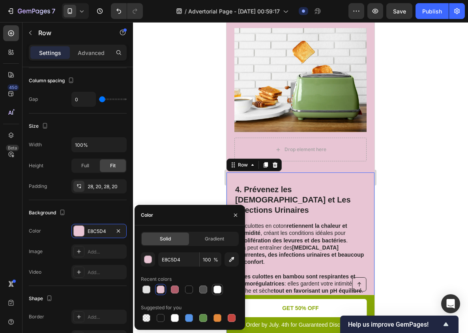
click at [220, 287] on div at bounding box center [218, 289] width 8 height 8
type input "FFFFFF"
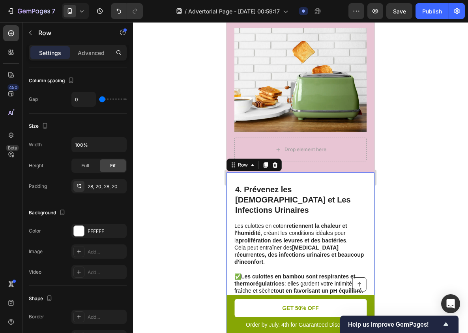
click at [374, 239] on div "Drop element here 4. Prévenez les [MEDICAL_DATA] et Les Infections Urinaires He…" at bounding box center [301, 308] width 148 height 273
click at [383, 231] on div at bounding box center [300, 177] width 335 height 310
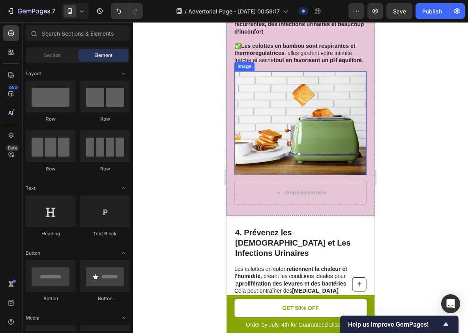
scroll to position [1145, 0]
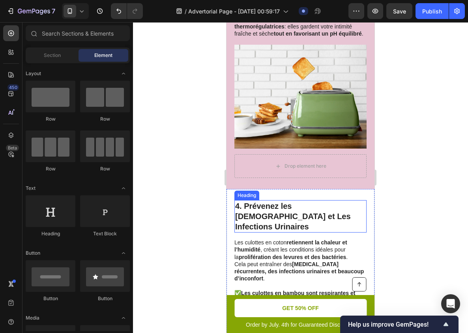
click at [271, 207] on h2 "4. Prévenez les [DEMOGRAPHIC_DATA] et Les Infections Urinaires" at bounding box center [301, 216] width 132 height 32
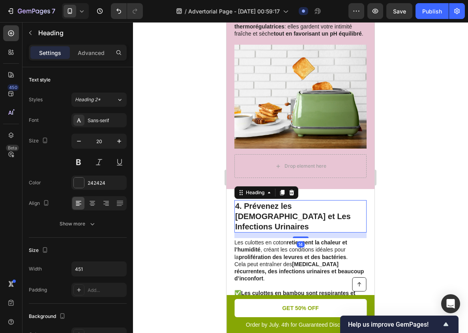
click at [271, 207] on h2 "4. Prévenez les [DEMOGRAPHIC_DATA] et Les Infections Urinaires" at bounding box center [301, 216] width 132 height 32
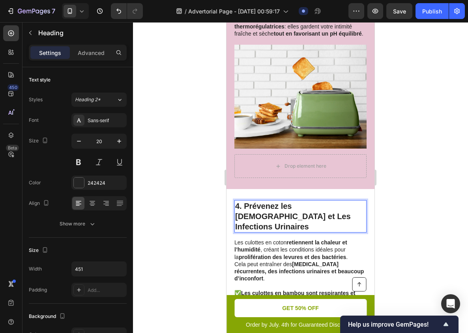
click at [271, 207] on p "4. Prévenez les [DEMOGRAPHIC_DATA] et Les Infections Urinaires" at bounding box center [300, 216] width 131 height 31
click at [278, 201] on p "5. Plus de frottements, de marques rouges ou d’élastiques qui serrent" at bounding box center [300, 216] width 131 height 31
click at [240, 206] on p "5. Plus de Frottements, de marques rouges ou d’élastiques qui serrent" at bounding box center [300, 216] width 131 height 31
click at [274, 205] on p "5. Plus de Frottements, de Marques rouges ou d’élastiques qui serrent" at bounding box center [300, 216] width 131 height 31
click at [319, 206] on p "5. Plus de Frottements, de Marques Rouges ou d’élastiques qui serrent" at bounding box center [300, 216] width 131 height 31
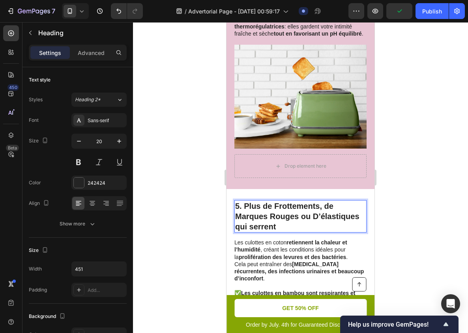
click at [242, 215] on p "5. Plus de Frottements, de Marques Rouges ou D’élastiques qui serrent" at bounding box center [300, 216] width 131 height 31
drag, startPoint x: 303, startPoint y: 216, endPoint x: 299, endPoint y: 205, distance: 11.6
click at [299, 205] on p "5. Plus de Frottements, de Marques Rouges ou D’élastiques qui serrent" at bounding box center [300, 216] width 131 height 31
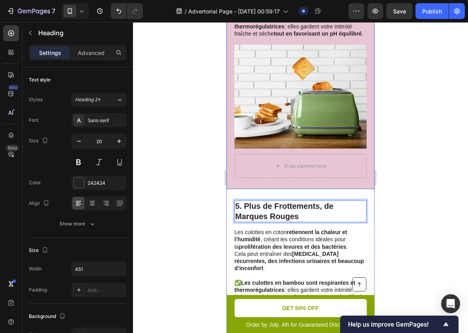
click at [391, 169] on div at bounding box center [300, 177] width 335 height 310
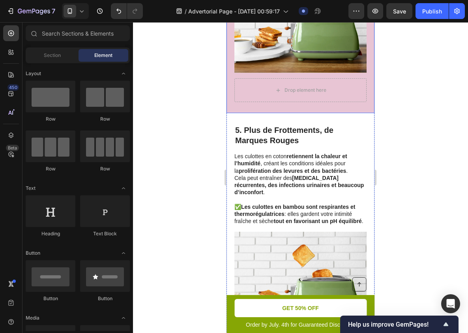
scroll to position [1228, 0]
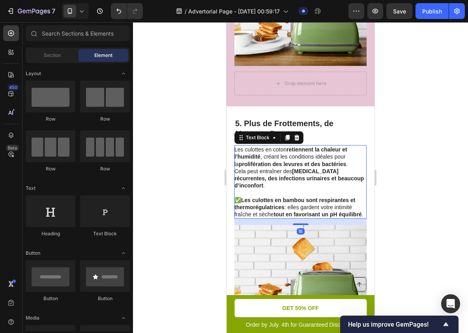
click at [278, 167] on p "Cela peut entraîner des [MEDICAL_DATA] récurrentes, des infections urinaires et…" at bounding box center [301, 178] width 132 height 22
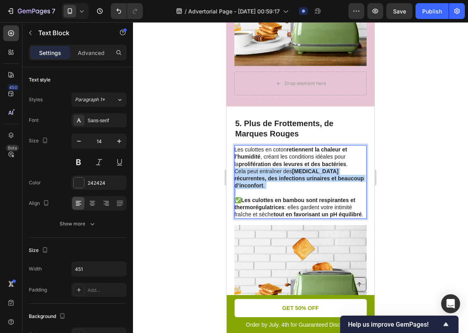
click at [278, 167] on p "Cela peut entraîner des [MEDICAL_DATA] récurrentes, des infections urinaires et…" at bounding box center [301, 178] width 132 height 22
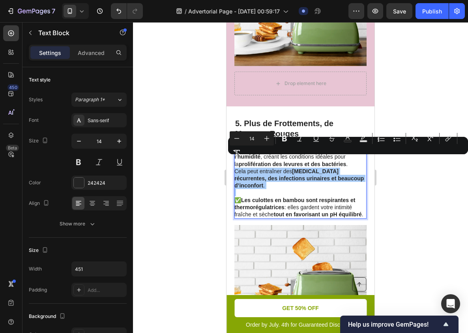
click at [314, 158] on div "Minus 14 Plus Bold Italic Underline Strikethrough Text Color Text Background Co…" at bounding box center [348, 145] width 237 height 28
click at [389, 160] on div at bounding box center [300, 177] width 335 height 310
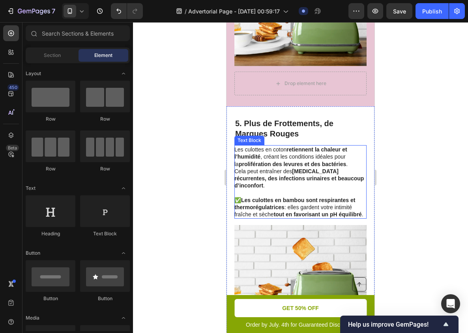
click at [308, 168] on strong "[MEDICAL_DATA] récurrentes, des infections urinaires et beaucoup d’inconfort" at bounding box center [300, 178] width 130 height 21
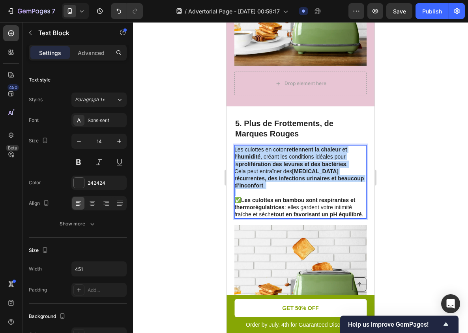
drag, startPoint x: 240, startPoint y: 137, endPoint x: 361, endPoint y: 167, distance: 124.3
click at [361, 167] on div "Les culottes en coton retiennent la chaleur et l’humidité , créant les conditio…" at bounding box center [301, 181] width 132 height 73
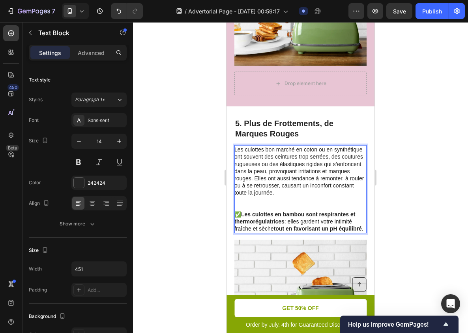
click at [290, 146] on p "Les culottes bon marché en coton ou en synthétique ont souvent des ceintures tr…" at bounding box center [301, 171] width 132 height 50
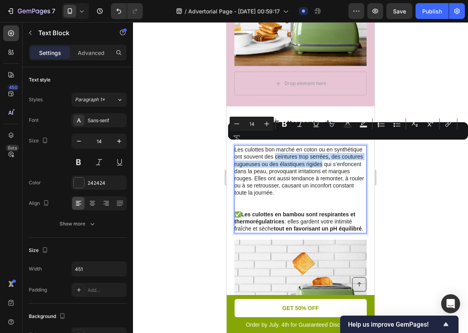
drag, startPoint x: 290, startPoint y: 146, endPoint x: 314, endPoint y: 153, distance: 24.7
click at [314, 153] on p "Les culottes bon marché en coton ou en synthétique ont souvent des ceintures tr…" at bounding box center [301, 171] width 132 height 50
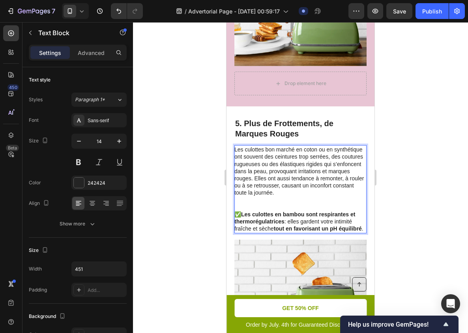
click at [260, 160] on p "Les culottes bon marché en coton ou en synthétique ont souvent des ceintures tr…" at bounding box center [301, 171] width 132 height 50
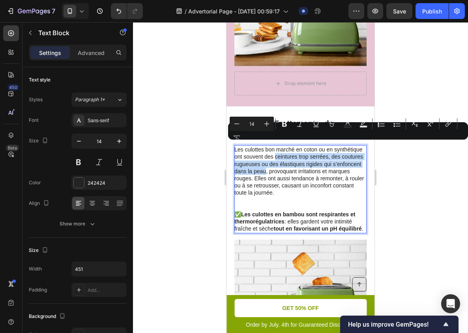
drag, startPoint x: 260, startPoint y: 160, endPoint x: 275, endPoint y: 148, distance: 19.4
click at [275, 148] on p "Les culottes bon marché en coton ou en synthétique ont souvent des ceintures tr…" at bounding box center [301, 171] width 132 height 50
click at [283, 126] on icon "Editor contextual toolbar" at bounding box center [284, 124] width 5 height 6
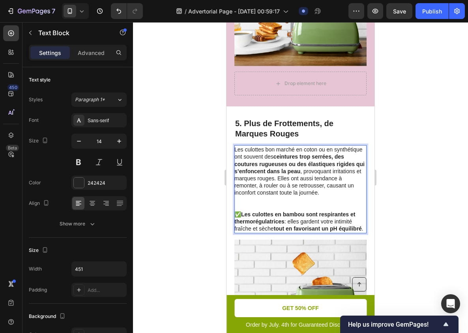
drag, startPoint x: 286, startPoint y: 154, endPoint x: 287, endPoint y: 158, distance: 4.1
click at [287, 158] on strong "ceintures trop serrées, des coutures rugueuses ou des élastiques rigides qui s’…" at bounding box center [300, 163] width 130 height 21
click at [248, 175] on p "Les culottes bon marché en coton ou en synthétique ont souvent des ceintures tr…" at bounding box center [301, 171] width 132 height 50
click at [246, 174] on p "Les culottes bon marché en coton ou en synthétique ont souvent des ceintures tr…" at bounding box center [301, 171] width 132 height 50
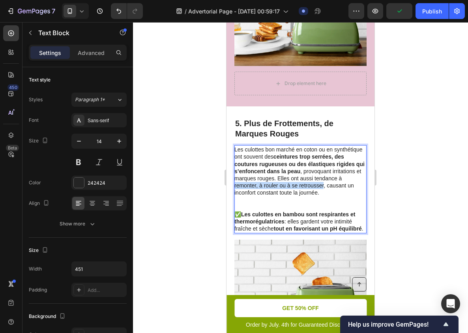
drag, startPoint x: 246, startPoint y: 174, endPoint x: 315, endPoint y: 174, distance: 69.5
click at [315, 174] on p "Les culottes bon marché en coton ou en synthétique ont souvent des ceintures tr…" at bounding box center [301, 171] width 132 height 50
click at [299, 169] on p "Les culottes bon marché en coton ou en synthétique ont souvent des ceintures tr…" at bounding box center [301, 171] width 132 height 50
click at [341, 176] on p "Les culottes bon marché en coton ou en synthétique ont souvent des ceintures tr…" at bounding box center [301, 171] width 132 height 50
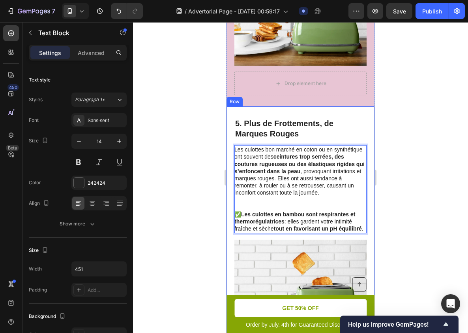
click at [390, 171] on div at bounding box center [300, 177] width 335 height 310
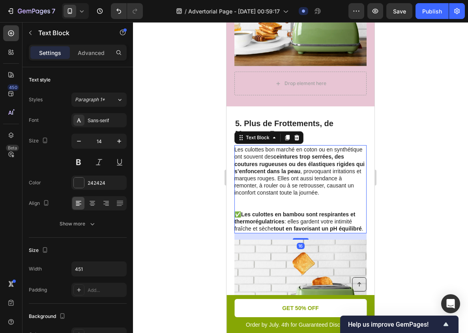
click at [324, 171] on p "Les culottes bon marché en coton ou en synthétique ont souvent des ceintures tr…" at bounding box center [301, 171] width 132 height 50
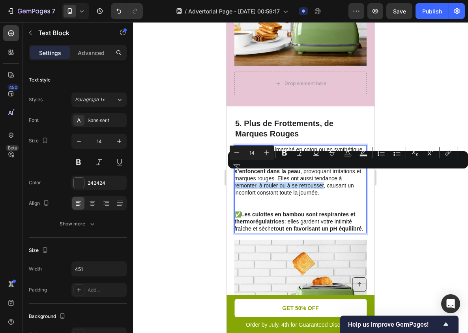
drag, startPoint x: 316, startPoint y: 173, endPoint x: 241, endPoint y: 173, distance: 75.1
click at [241, 173] on p "Les culottes bon marché en coton ou en synthétique ont souvent des ceintures tr…" at bounding box center [301, 171] width 132 height 50
click at [285, 155] on icon "Editor contextual toolbar" at bounding box center [284, 153] width 5 height 6
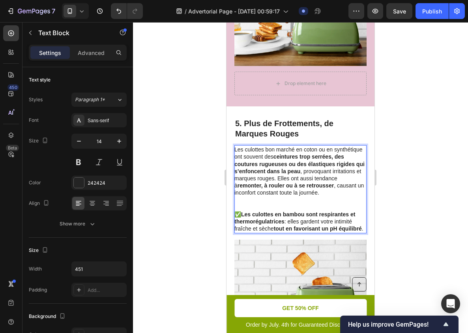
click at [306, 203] on p "Rich Text Editor. Editing area: main" at bounding box center [301, 206] width 132 height 7
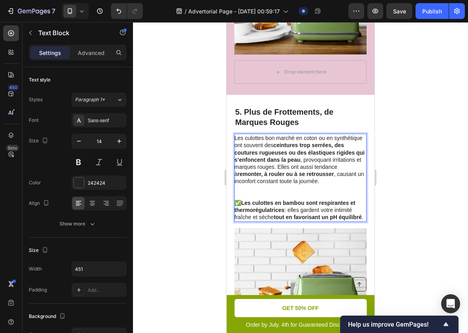
scroll to position [1240, 0]
click at [245, 199] on strong "Les culottes en bambou sont respirantes et thermorégulatrices" at bounding box center [295, 205] width 121 height 13
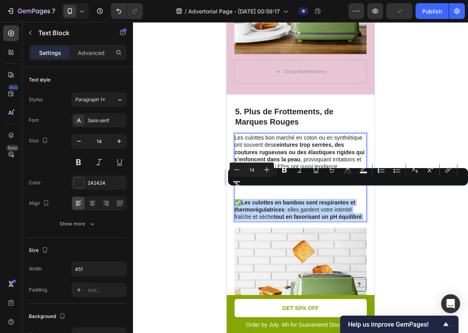
drag, startPoint x: 235, startPoint y: 189, endPoint x: 379, endPoint y: 217, distance: 147.3
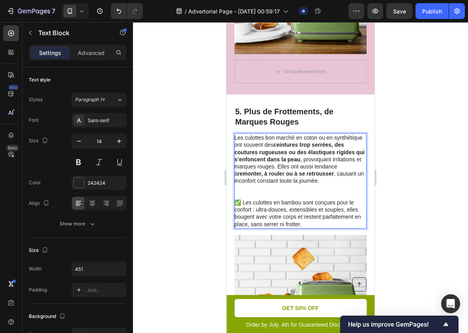
click at [287, 199] on p "✅ Les culottes en bambou sont conçues pour le confort : ultra-douces, extensibl…" at bounding box center [301, 213] width 132 height 29
click at [263, 199] on p "✅ Les culottes en bambou sont conçues pour le confort : ultra-douces, extensibl…" at bounding box center [301, 213] width 132 height 29
click at [273, 192] on p "Rich Text Editor. Editing area: main" at bounding box center [301, 195] width 132 height 7
click at [261, 199] on p "✅ Les culottes en bambou sont conçues pour le confort : ultra-douces, extensibl…" at bounding box center [301, 213] width 132 height 29
drag, startPoint x: 261, startPoint y: 194, endPoint x: 295, endPoint y: 194, distance: 33.6
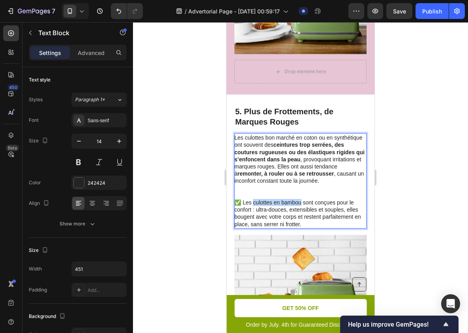
click at [295, 199] on p "✅ Les culottes en bambou sont conçues pour le confort : ultra-douces, extensibl…" at bounding box center [301, 213] width 132 height 29
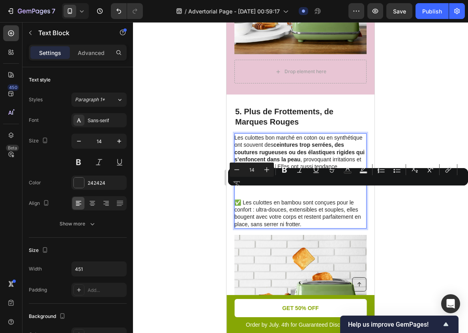
click at [247, 199] on p "✅ Les culottes en bambou sont conçues pour le confort : ultra-douces, extensibl…" at bounding box center [301, 213] width 132 height 29
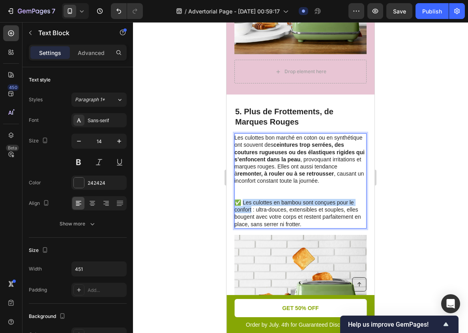
drag, startPoint x: 247, startPoint y: 194, endPoint x: 249, endPoint y: 200, distance: 6.2
click at [249, 200] on p "✅ Les culottes en bambou sont conçues pour le confort : ultra-douces, extensibl…" at bounding box center [301, 213] width 132 height 29
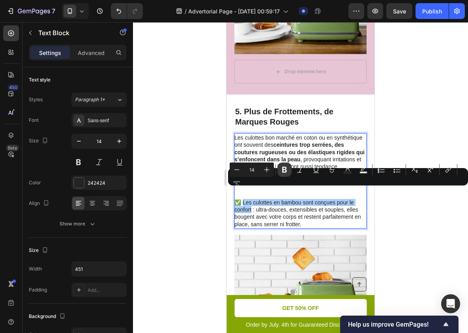
click at [286, 171] on icon "Editor contextual toolbar" at bounding box center [284, 170] width 5 height 6
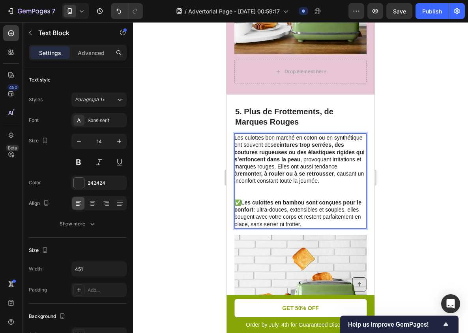
click at [288, 203] on p "✅ Les culottes en bambou sont conçues pour le confort : ultra-douces, extensibl…" at bounding box center [301, 213] width 132 height 29
click at [261, 199] on p "✅ Les culottes en bambou sont conçues pour le confort : ultra-douces, extensibl…" at bounding box center [301, 213] width 132 height 29
drag, startPoint x: 261, startPoint y: 199, endPoint x: 289, endPoint y: 208, distance: 29.7
click at [289, 208] on p "✅ Les culottes en bambou sont conçues pour le confort : ultra-douces, extensibl…" at bounding box center [301, 213] width 132 height 29
click at [414, 193] on div at bounding box center [300, 177] width 335 height 310
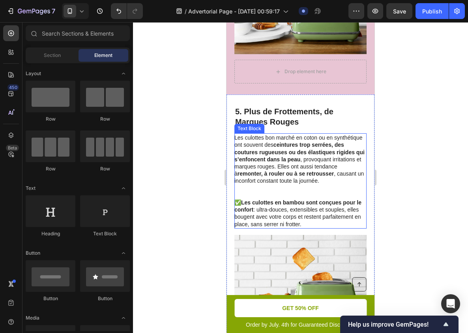
click at [301, 199] on p "✅ Les culottes en bambou sont conçues pour le confort : ultra-douces, extensibl…" at bounding box center [301, 213] width 132 height 29
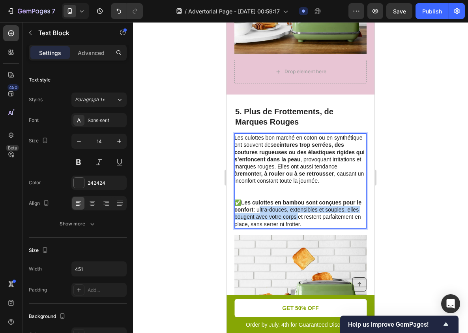
drag, startPoint x: 265, startPoint y: 197, endPoint x: 289, endPoint y: 203, distance: 24.0
click at [289, 203] on p "✅ Les culottes en bambou sont conçues pour le confort : ultra-douces, extensibl…" at bounding box center [301, 213] width 132 height 29
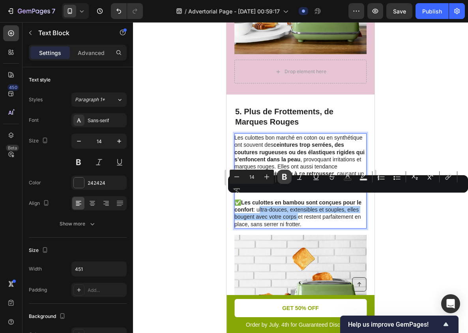
click at [285, 182] on button "Bold" at bounding box center [285, 176] width 14 height 14
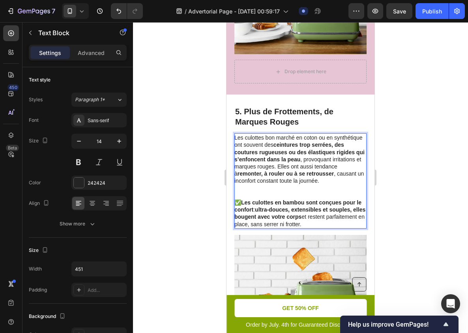
click at [301, 211] on p "✅ Les culottes en bambou sont conçues pour le confort : ultra-douces, extensibl…" at bounding box center [301, 213] width 132 height 29
click at [293, 213] on p "✅ Les culottes en bambou sont conçues pour le confort : ultra-douces, extensibl…" at bounding box center [301, 213] width 132 height 29
drag, startPoint x: 293, startPoint y: 213, endPoint x: 338, endPoint y: 213, distance: 44.2
click at [338, 213] on p "✅ Les culottes en bambou sont conçues pour le confort : ultra-douces, extensibl…" at bounding box center [301, 213] width 132 height 29
click at [422, 194] on div at bounding box center [300, 177] width 335 height 310
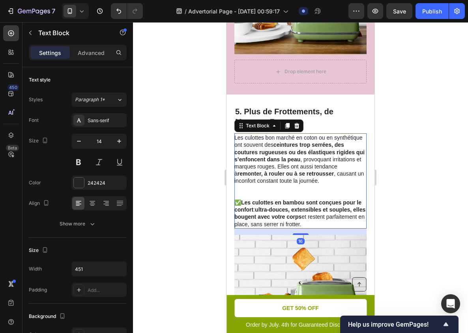
click at [296, 212] on p "✅ Les culottes en bambou sont conçues pour le confort : ultra-douces, extensibl…" at bounding box center [301, 213] width 132 height 29
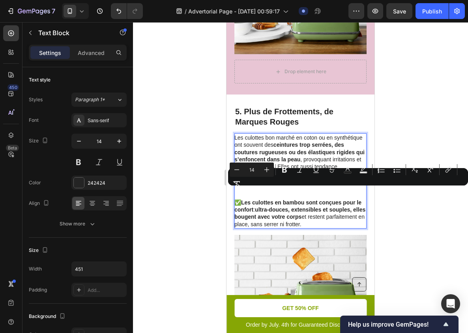
drag, startPoint x: 296, startPoint y: 212, endPoint x: 319, endPoint y: 212, distance: 22.9
click at [319, 212] on p "✅ Les culottes en bambou sont conçues pour le confort : ultra-douces, extensibl…" at bounding box center [301, 213] width 132 height 29
click at [303, 212] on p "✅ Les culottes en bambou sont conçues pour le confort : ultra-douces, extensibl…" at bounding box center [301, 213] width 132 height 29
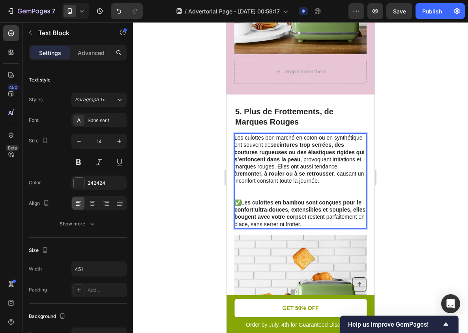
click at [296, 212] on p "✅ Les culottes en bambou sont conçues pour le confort : ultra-douces, extensibl…" at bounding box center [301, 213] width 132 height 29
drag, startPoint x: 296, startPoint y: 212, endPoint x: 334, endPoint y: 212, distance: 37.9
click at [334, 212] on p "✅ Les culottes en bambou sont conçues pour le confort : ultra-douces, extensibl…" at bounding box center [301, 213] width 132 height 29
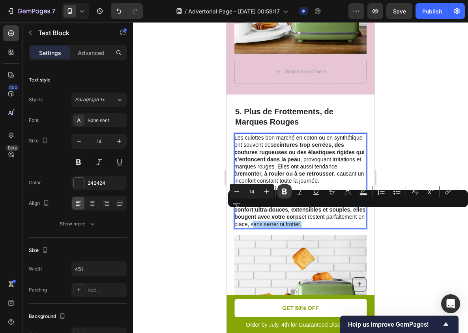
click at [282, 191] on icon "Editor contextual toolbar" at bounding box center [285, 191] width 8 height 8
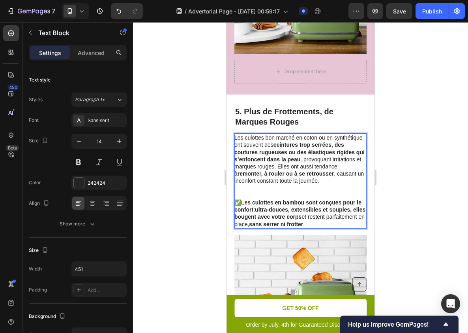
click at [387, 164] on div at bounding box center [300, 177] width 335 height 310
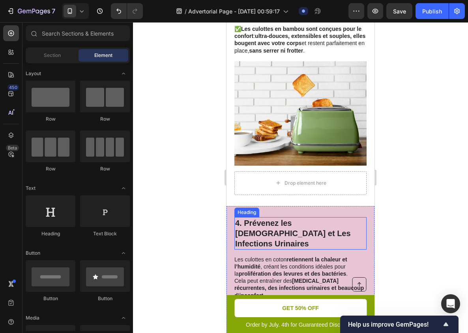
scroll to position [1458, 0]
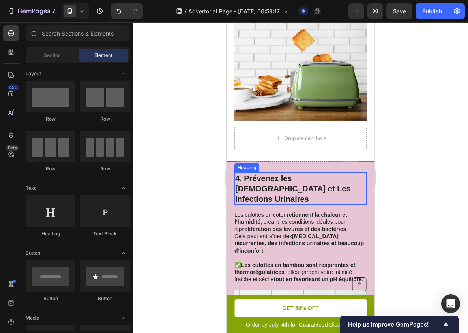
click at [280, 173] on h2 "4. Prévenez les [DEMOGRAPHIC_DATA] et Les Infections Urinaires" at bounding box center [301, 188] width 132 height 32
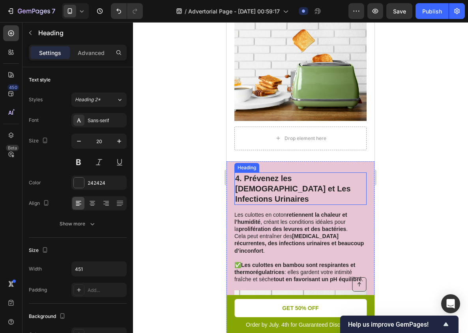
click at [280, 173] on h2 "4. Prévenez les [DEMOGRAPHIC_DATA] et Les Infections Urinaires" at bounding box center [301, 188] width 132 height 32
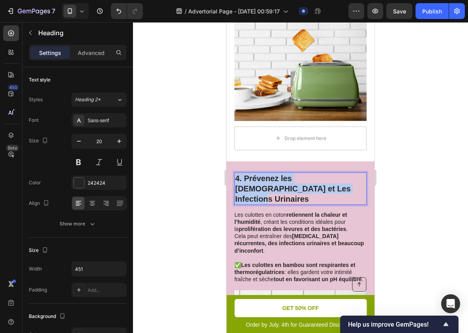
click at [280, 173] on p "4. Prévenez les [DEMOGRAPHIC_DATA] et Les Infections Urinaires" at bounding box center [300, 188] width 131 height 31
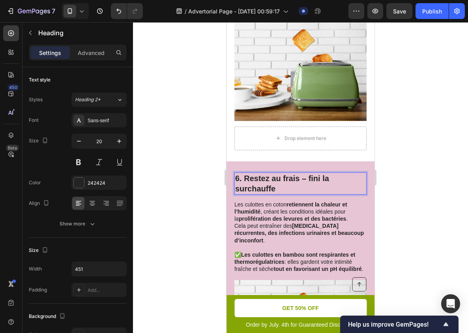
click at [286, 173] on p "6. Restez au frais – fini la surchauffe" at bounding box center [300, 183] width 131 height 21
click at [313, 173] on p "6. Restez au Frais – fini la surchauffe" at bounding box center [300, 183] width 131 height 21
click at [328, 173] on p "6. Restez au Frais – Fini la surchauffe" at bounding box center [300, 183] width 131 height 21
click at [238, 178] on p "6. Restez au Frais – Fini La surchauffe" at bounding box center [300, 183] width 131 height 21
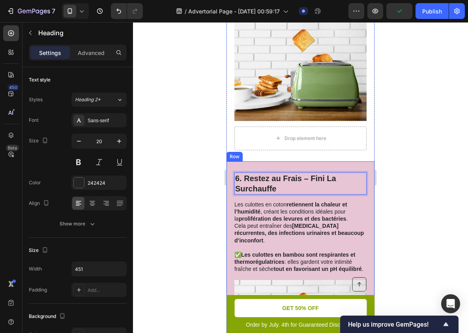
click at [431, 159] on div at bounding box center [300, 177] width 335 height 310
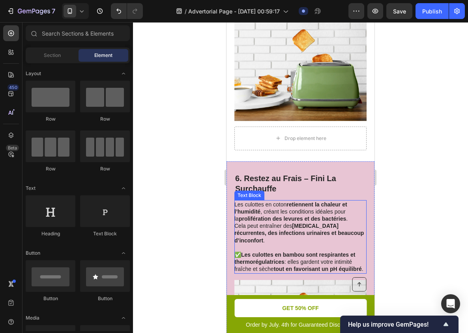
click at [267, 215] on strong "prolifération des levures et des bactéries" at bounding box center [292, 218] width 107 height 6
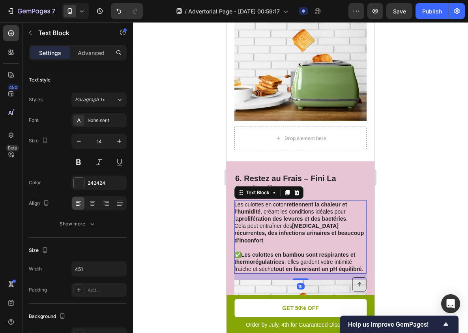
click at [267, 215] on strong "prolifération des levures et des bactéries" at bounding box center [292, 218] width 107 height 6
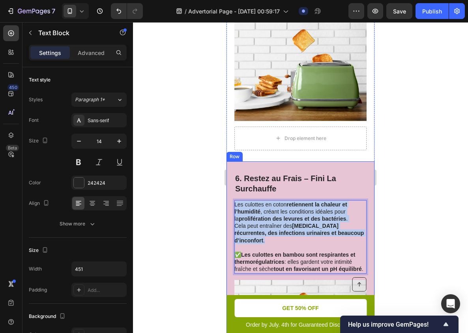
drag, startPoint x: 354, startPoint y: 221, endPoint x: 229, endPoint y: 190, distance: 128.1
click at [229, 190] on div "Drop element here 6. Restez au Frais – Fini La Surchauffe Heading Les culottes …" at bounding box center [301, 292] width 148 height 263
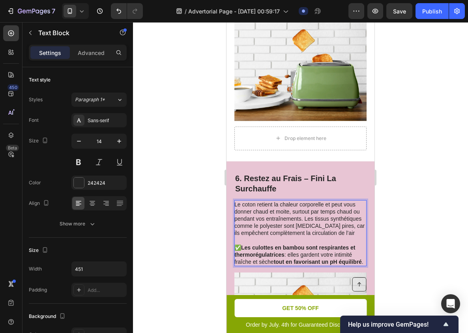
click at [236, 244] on p "✅ Les culottes en bambou sont respirantes et thermorégulatrices : elles gardent…" at bounding box center [301, 255] width 132 height 22
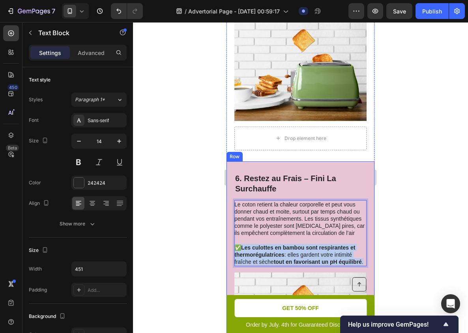
drag, startPoint x: 236, startPoint y: 237, endPoint x: 367, endPoint y: 252, distance: 132.5
click at [367, 252] on div "Drop element here 6. Restez au Frais – Fini La Surchauffe Heading Le coton reti…" at bounding box center [301, 289] width 148 height 256
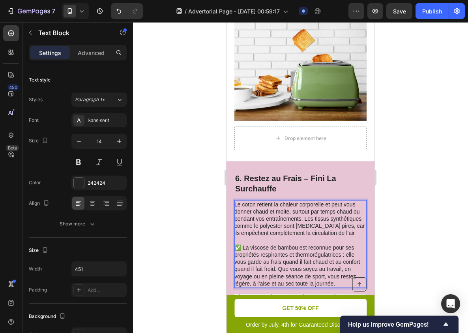
click at [408, 252] on div at bounding box center [300, 177] width 335 height 310
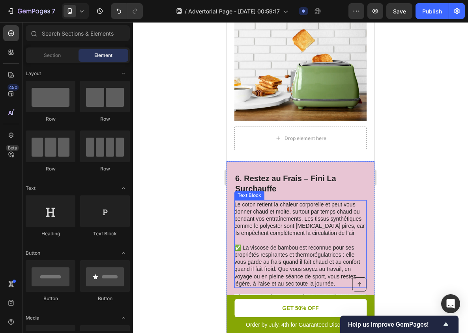
click at [269, 201] on p "Le coton retient la chaleur corporelle et peut vous donner chaud et moite, surt…" at bounding box center [301, 219] width 132 height 36
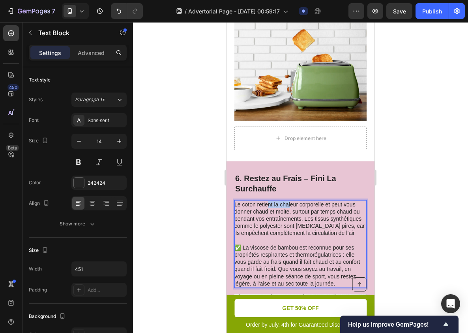
drag, startPoint x: 269, startPoint y: 193, endPoint x: 292, endPoint y: 193, distance: 22.9
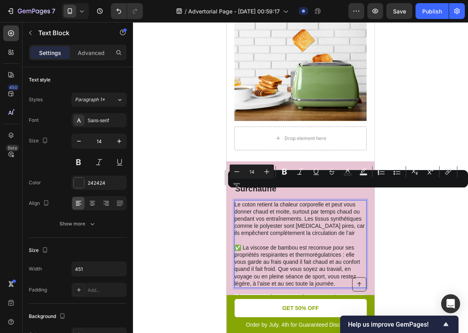
click at [263, 201] on p "Le coton retient la chaleur corporelle et peut vous donner chaud et moite, surt…" at bounding box center [301, 219] width 132 height 36
drag, startPoint x: 263, startPoint y: 194, endPoint x: 293, endPoint y: 194, distance: 30.4
click at [293, 201] on p "Le coton retient la chaleur corporelle et peut vous donner chaud et moite, surt…" at bounding box center [301, 219] width 132 height 36
click at [315, 201] on p "Le coton retient la chaleur corporelle et peut vous donner chaud et moite, surt…" at bounding box center [301, 219] width 132 height 36
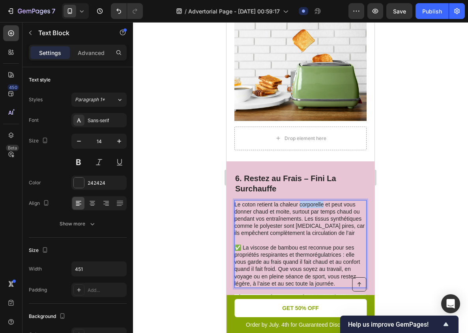
click at [315, 201] on p "Le coton retient la chaleur corporelle et peut vous donner chaud et moite, surt…" at bounding box center [301, 219] width 132 height 36
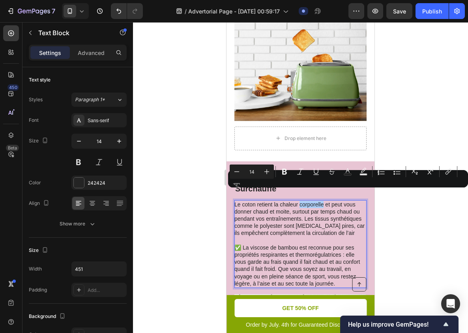
click at [414, 225] on div at bounding box center [300, 177] width 335 height 310
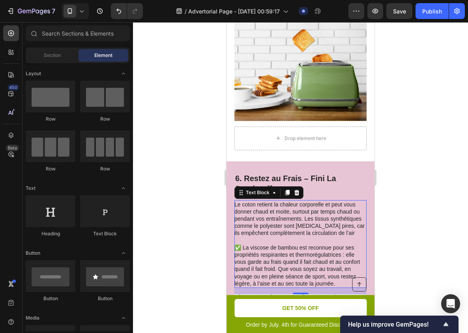
click at [309, 213] on p "Le coton retient la chaleur corporelle et peut vous donner chaud et moite, surt…" at bounding box center [301, 219] width 132 height 36
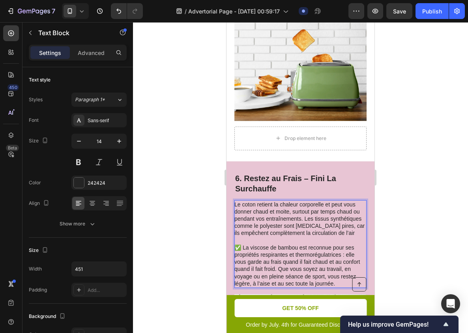
click at [263, 201] on p "Le coton retient la chaleur corporelle et peut vous donner chaud et moite, surt…" at bounding box center [301, 219] width 132 height 36
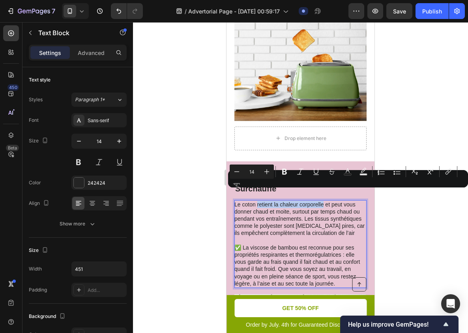
drag, startPoint x: 263, startPoint y: 193, endPoint x: 308, endPoint y: 190, distance: 45.1
click at [308, 201] on p "Le coton retient la chaleur corporelle et peut vous donner chaud et moite, surt…" at bounding box center [301, 219] width 132 height 36
click at [286, 177] on button "Bold" at bounding box center [285, 171] width 14 height 14
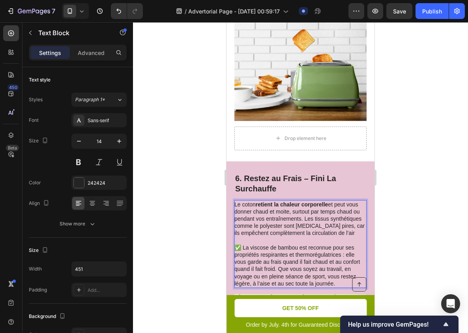
click at [302, 201] on p "Le coton retient la chaleur corporelle et peut vous donner chaud et moite, surt…" at bounding box center [301, 219] width 132 height 36
click at [312, 201] on p "Le coton retient la chaleur corporelle et peut vous donner chaud et moite, surt…" at bounding box center [301, 219] width 132 height 36
click at [412, 208] on div at bounding box center [300, 177] width 335 height 310
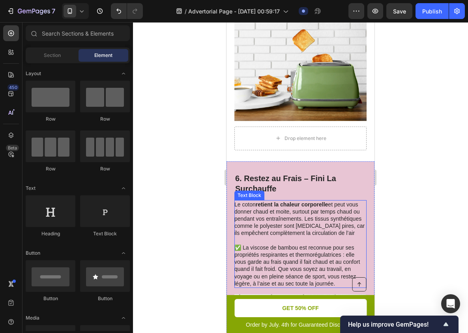
click at [344, 224] on p "Le coton retient la chaleur corporelle et peut vous donner chaud et moite, surt…" at bounding box center [301, 219] width 132 height 36
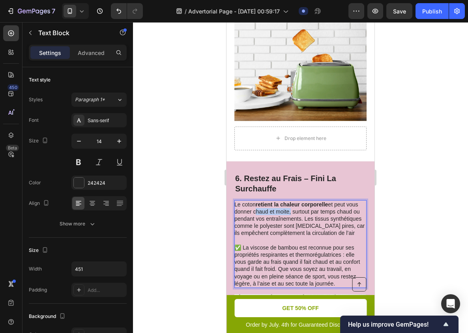
drag, startPoint x: 260, startPoint y: 198, endPoint x: 277, endPoint y: 198, distance: 16.6
click at [277, 201] on p "Le coton retient la chaleur corporelle et peut vous donner chaud et moite, surt…" at bounding box center [301, 219] width 132 height 36
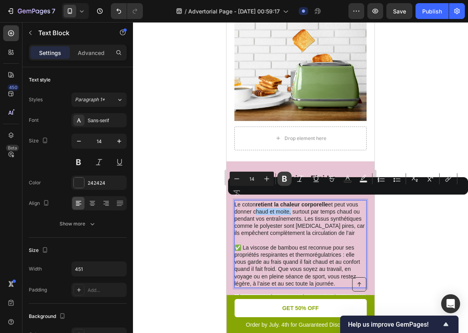
click at [290, 181] on button "Bold" at bounding box center [285, 178] width 14 height 14
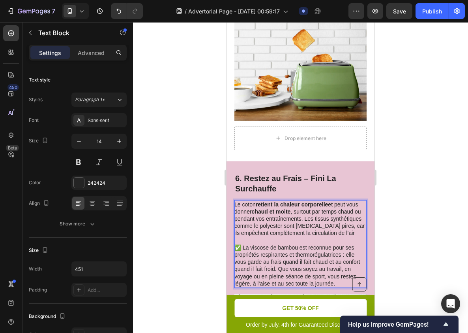
click at [321, 215] on p "Le coton retient la chaleur corporelle et peut vous donner chaud et moite , sur…" at bounding box center [301, 219] width 132 height 36
click at [399, 218] on div at bounding box center [300, 177] width 335 height 310
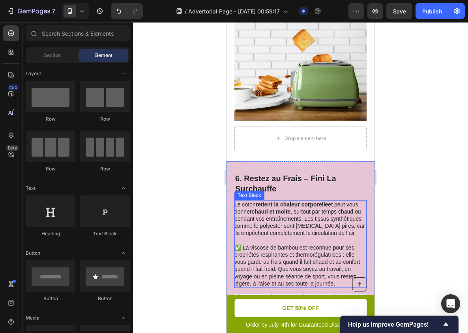
click at [313, 201] on p "Le coton retient la chaleur corporelle et peut vous donner chaud et moite , sur…" at bounding box center [301, 219] width 132 height 36
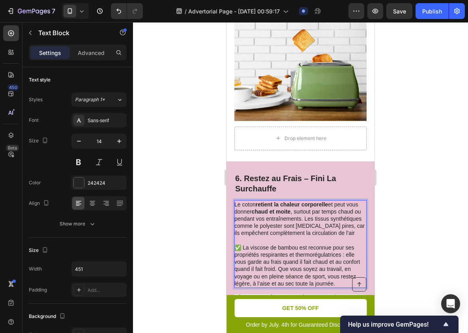
click at [326, 209] on p "Le coton retient la chaleur corporelle et peut vous donner chaud et moite , sur…" at bounding box center [301, 219] width 132 height 36
click at [354, 225] on p "Le coton retient la chaleur corporelle et peut vous donner chaud et moite , sur…" at bounding box center [301, 219] width 132 height 36
click at [310, 237] on p "Rich Text Editor. Editing area: main" at bounding box center [301, 240] width 132 height 7
click at [240, 244] on p "✅ La viscose de bambou est reconnue pour ses propriétés respirantes et thermoré…" at bounding box center [301, 265] width 132 height 43
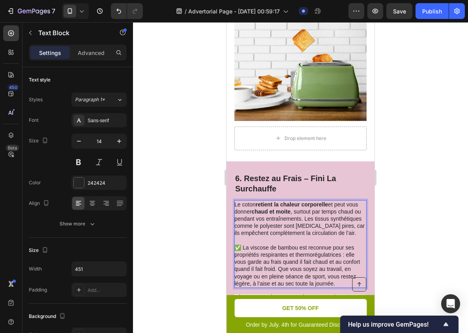
click at [245, 244] on p "✅ La viscose de bambou est reconnue pour ses propriétés respirantes et thermoré…" at bounding box center [301, 265] width 132 height 43
drag, startPoint x: 245, startPoint y: 235, endPoint x: 329, endPoint y: 244, distance: 84.2
click at [329, 244] on p "✅ La viscose de bambou est reconnue pour ses propriétés respirantes et thermoré…" at bounding box center [301, 265] width 132 height 43
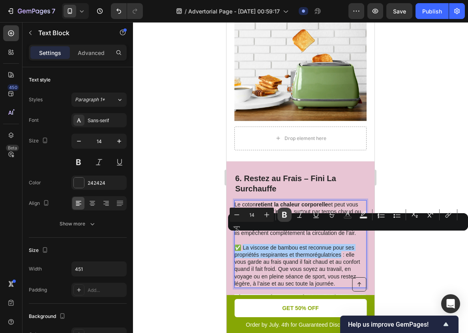
click at [287, 216] on icon "Editor contextual toolbar" at bounding box center [285, 215] width 8 height 8
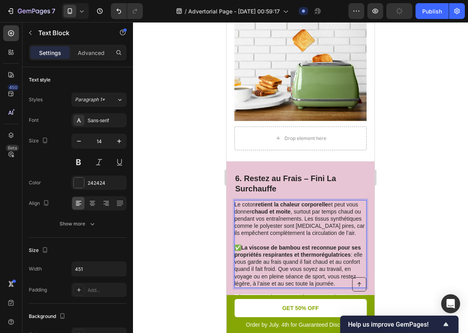
click at [314, 248] on p "✅ La viscose de bambou est reconnue pour ses propriétés respirantes et thermoré…" at bounding box center [301, 265] width 132 height 43
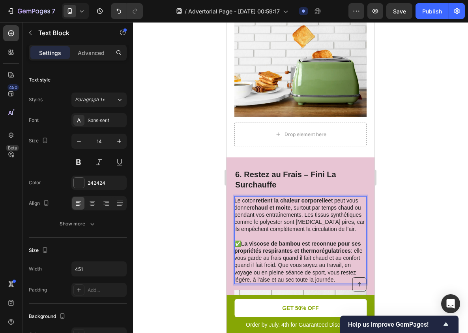
scroll to position [1464, 0]
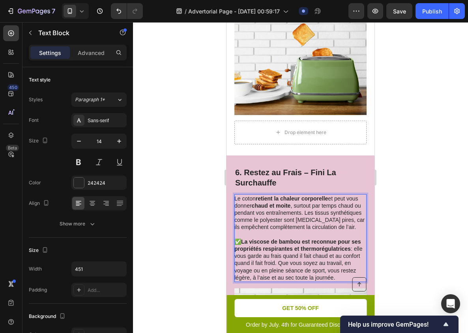
click at [250, 195] on p "Le coton retient la chaleur corporelle et peut vous donner chaud et moite , sur…" at bounding box center [301, 213] width 132 height 36
click at [248, 195] on p "Le coton retient la chaleur corporelle et peut vous donner chaud et moite , sur…" at bounding box center [301, 213] width 132 height 36
click at [250, 195] on p "Le coton retient la chaleur corporelle et peut vous donner chaud et moite , sur…" at bounding box center [301, 213] width 132 height 36
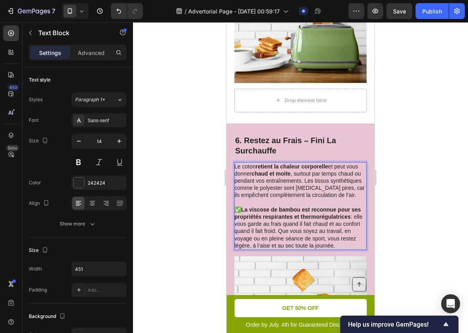
scroll to position [1503, 0]
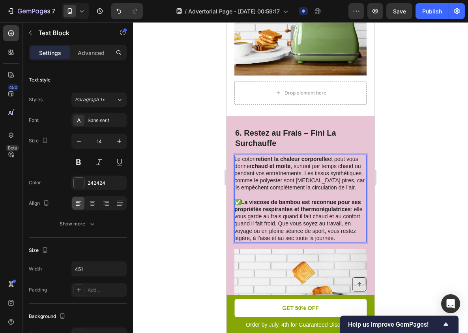
click at [280, 213] on p "✅ La viscose de bambou est reconnue pour ses propriétés respirantes et thermoré…" at bounding box center [301, 219] width 132 height 43
drag, startPoint x: 280, startPoint y: 213, endPoint x: 335, endPoint y: 230, distance: 57.6
click at [335, 230] on p "✅ La viscose de bambou est reconnue pour ses propriétés respirantes et thermoré…" at bounding box center [301, 219] width 132 height 43
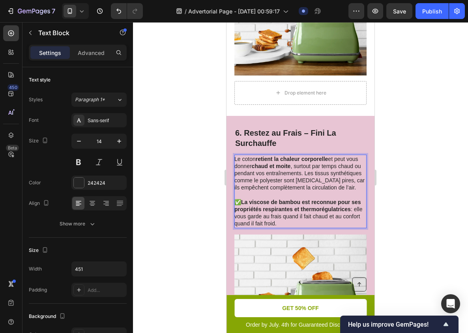
click at [346, 203] on p "✅ La viscose de bambou est reconnue pour ses propriétés respirantes et thermoré…" at bounding box center [301, 212] width 132 height 29
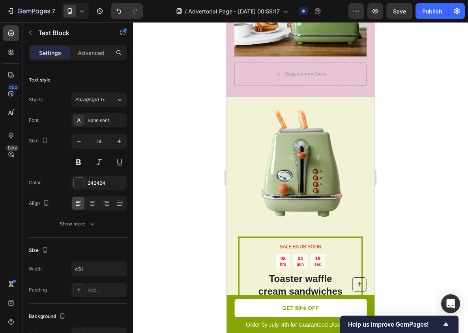
click at [350, 190] on img at bounding box center [301, 163] width 124 height 124
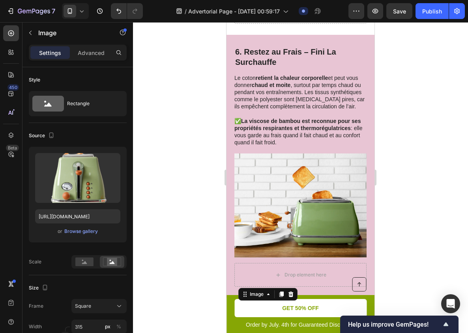
scroll to position [1545, 0]
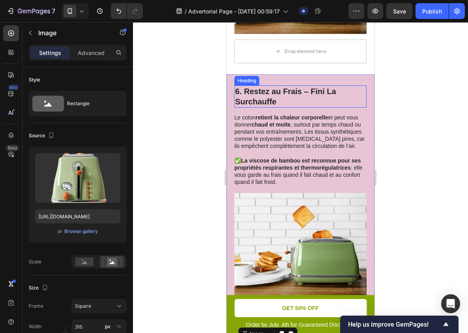
click at [349, 85] on h2 "6. Restez au Frais – Fini La Surchauffe" at bounding box center [301, 96] width 132 height 22
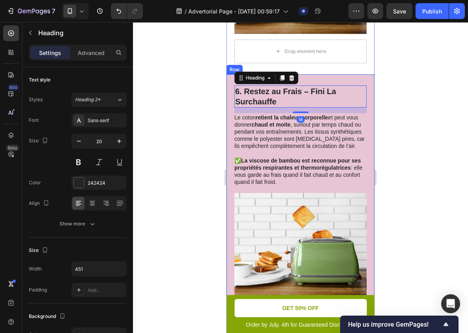
click at [355, 74] on div "Drop element here 6. Restez au Frais – Fini La Surchauffe Heading 14 Le coton r…" at bounding box center [301, 205] width 148 height 263
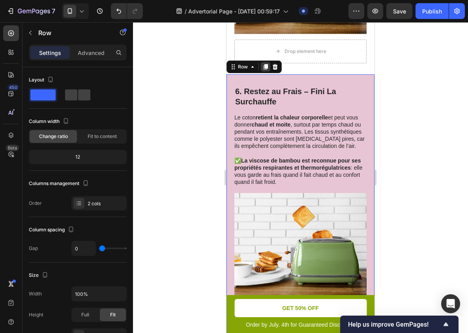
click at [267, 64] on icon at bounding box center [266, 67] width 4 height 6
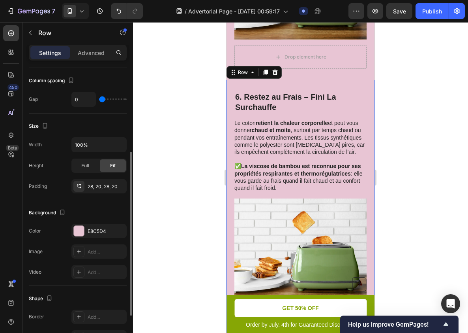
scroll to position [1822, 0]
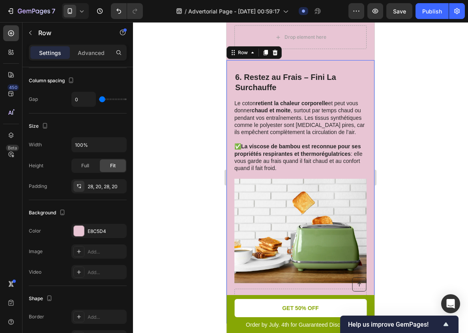
click at [365, 60] on div "Drop element here 6. Restez au Frais – Fini La Surchauffe Heading Le coton reti…" at bounding box center [301, 191] width 148 height 263
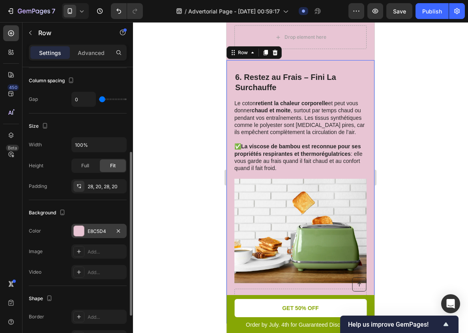
click at [100, 225] on div "E8C5D4" at bounding box center [98, 231] width 55 height 14
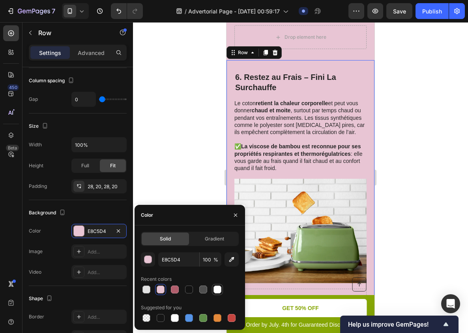
click at [220, 288] on div at bounding box center [218, 289] width 8 height 8
type input "FFFFFF"
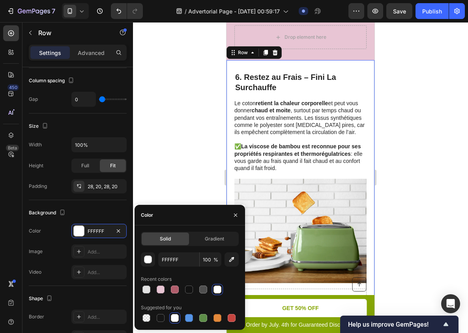
click at [391, 162] on div at bounding box center [300, 177] width 335 height 310
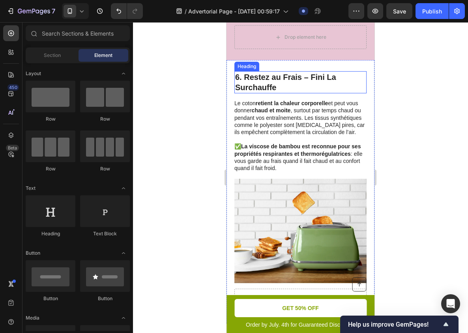
click at [305, 75] on h2 "6. Restez au Frais – Fini La Surchauffe" at bounding box center [301, 82] width 132 height 22
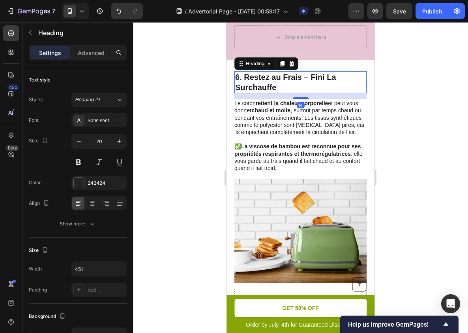
click at [281, 76] on h2 "6. Restez au Frais – Fini La Surchauffe" at bounding box center [301, 82] width 132 height 22
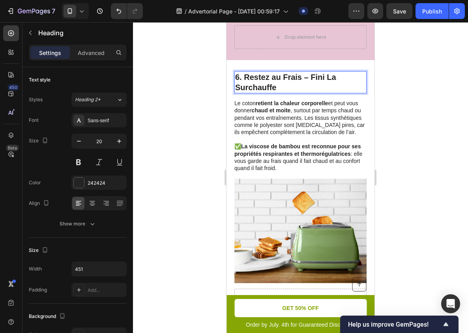
click at [271, 76] on p "6. Restez au Frais – Fini La Surchauffe" at bounding box center [300, 82] width 131 height 21
click at [237, 77] on p "6. Restez au Frais – Fini La Surchauffe" at bounding box center [300, 82] width 131 height 21
click at [240, 72] on p "6. Restez au Frais – Fini La Surchauffe" at bounding box center [300, 82] width 131 height 21
click at [400, 66] on div at bounding box center [300, 177] width 335 height 310
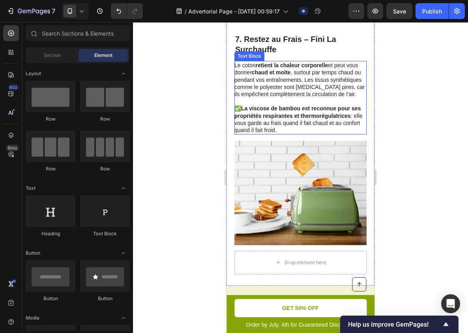
scroll to position [1824, 0]
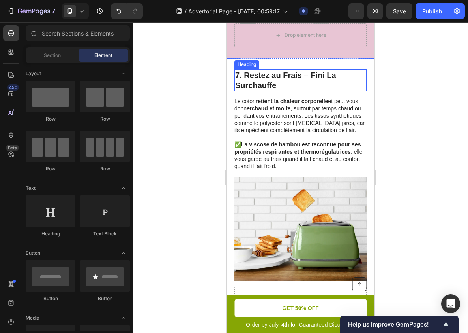
click at [285, 70] on p "7. Restez au Frais – Fini La Surchauffe" at bounding box center [300, 80] width 131 height 21
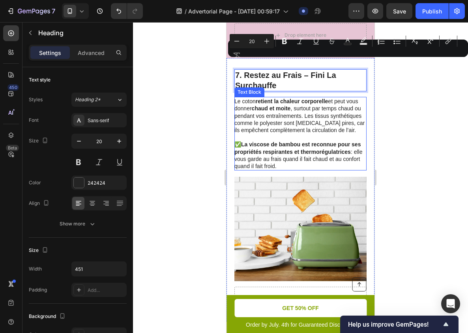
click at [257, 105] on strong "chaud et moite" at bounding box center [271, 108] width 39 height 6
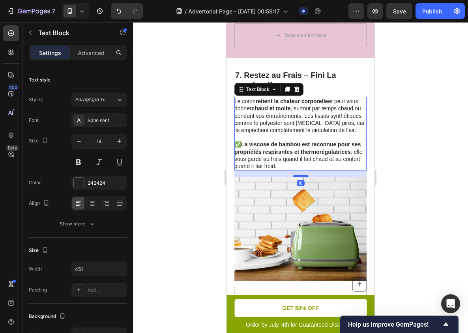
click at [265, 108] on p "Le coton retient la chaleur corporelle et peut vous donner chaud et moite , sur…" at bounding box center [301, 116] width 132 height 36
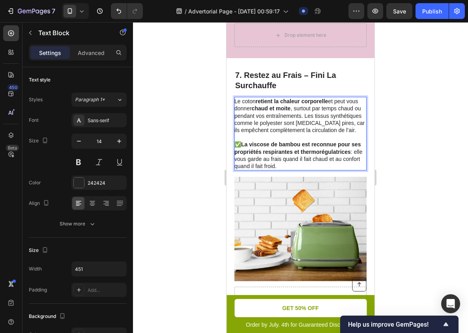
click at [247, 101] on p "Le coton retient la chaleur corporelle et peut vous donner chaud et moite , sur…" at bounding box center [301, 116] width 132 height 36
click at [258, 107] on p "Le coton retient la chaleur corporelle et peut vous donner chaud et moite , sur…" at bounding box center [301, 116] width 132 height 36
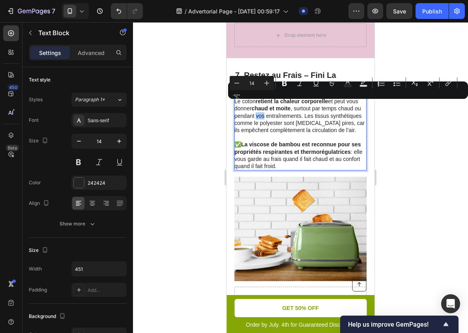
click at [247, 104] on div "Minus 14 Plus Bold Italic Underline Strikethrough Text Color Text Background Co…" at bounding box center [348, 90] width 237 height 28
click at [246, 100] on div "Minus 14 Plus Bold Italic Underline Strikethrough Text Color Text Background Co…" at bounding box center [348, 90] width 237 height 28
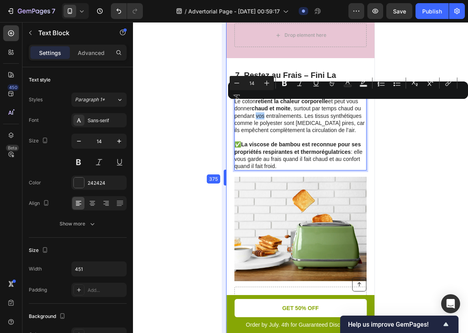
drag, startPoint x: 224, startPoint y: 103, endPoint x: 2, endPoint y: 81, distance: 223.1
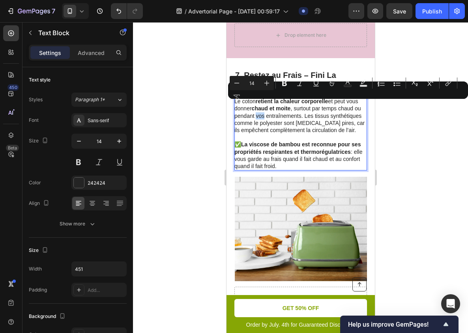
click at [261, 106] on p "Le coton retient la chaleur corporelle et peut vous donner chaud et moite , sur…" at bounding box center [300, 116] width 132 height 36
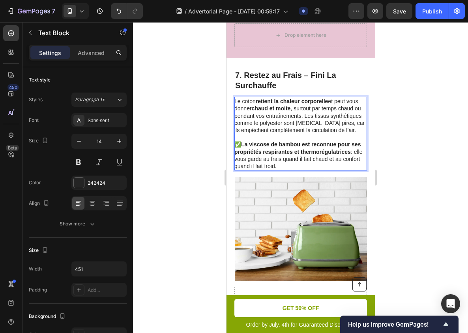
click at [188, 111] on div at bounding box center [300, 177] width 335 height 310
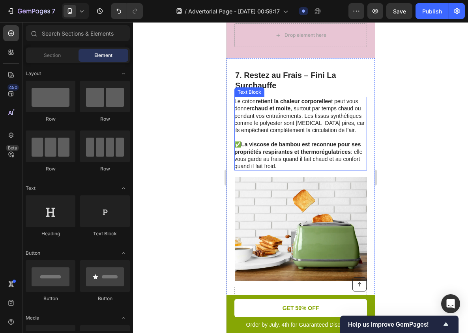
click at [246, 111] on p "Le coton retient la chaleur corporelle et peut vous donner chaud et moite , sur…" at bounding box center [300, 116] width 132 height 36
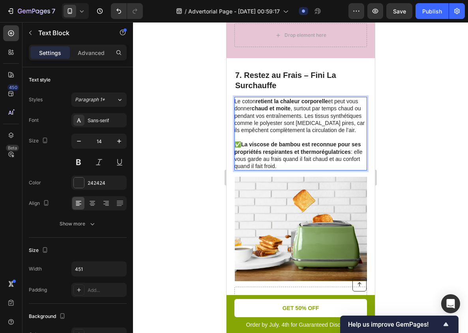
click at [239, 98] on p "Le coton retient la chaleur corporelle et peut vous donner chaud et moite , sur…" at bounding box center [300, 116] width 132 height 36
drag, startPoint x: 239, startPoint y: 90, endPoint x: 245, endPoint y: 90, distance: 5.5
click at [245, 98] on p "Le coton retient la chaleur corporelle et peut vous donner chaud et moite , sur…" at bounding box center [300, 116] width 132 height 36
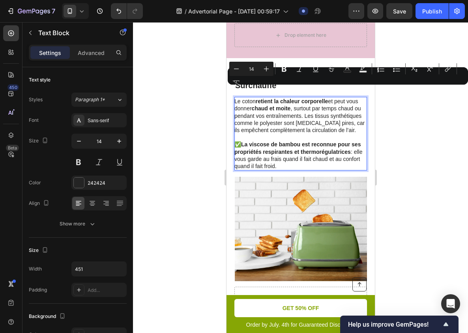
click at [237, 98] on p "Le coton retient la chaleur corporelle et peut vous donner chaud et moite , sur…" at bounding box center [300, 116] width 132 height 36
drag, startPoint x: 237, startPoint y: 91, endPoint x: 288, endPoint y: 156, distance: 82.7
click at [288, 156] on div "Le coton retient la chaleur corporelle et peut vous donner chaud et moite , sur…" at bounding box center [300, 133] width 133 height 73
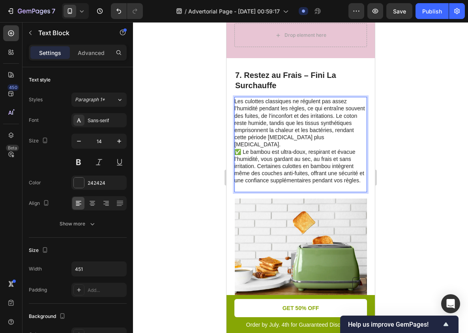
click at [334, 129] on p "Les culottes classiques ne régulent pas assez l’humidité pendant les règles, ce…" at bounding box center [300, 123] width 132 height 50
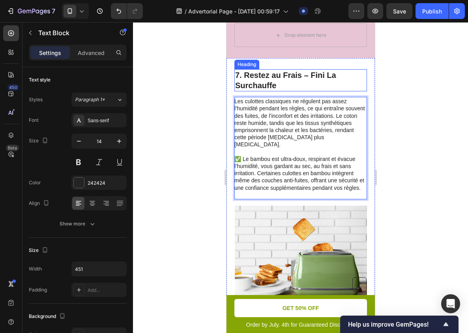
click at [276, 58] on div "Drop element here 7. Restez au Frais – Fini La Surchauffe Heading Les culottes …" at bounding box center [300, 204] width 149 height 292
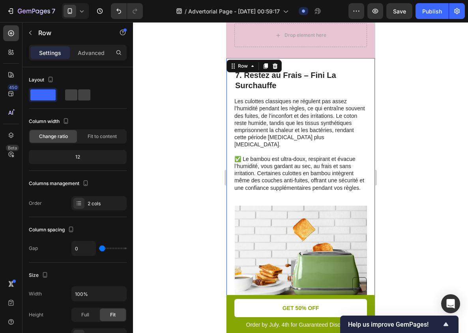
click at [276, 70] on p "7. Restez au Frais – Fini La Surchauffe" at bounding box center [300, 80] width 131 height 21
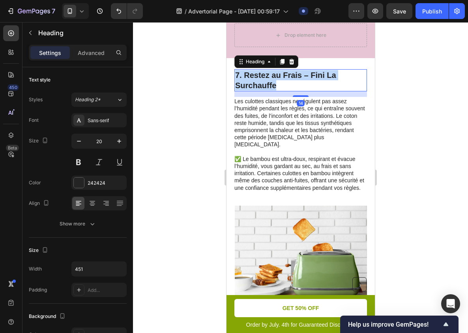
click at [276, 70] on p "7. Restez au Frais – Fini La Surchauffe" at bounding box center [300, 80] width 131 height 21
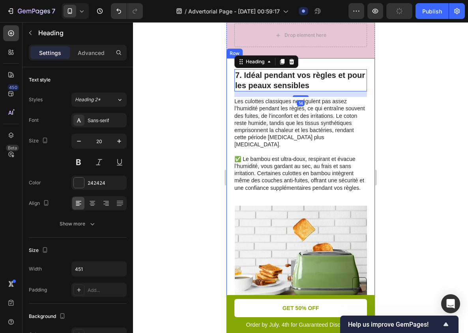
click at [403, 95] on div at bounding box center [300, 177] width 335 height 310
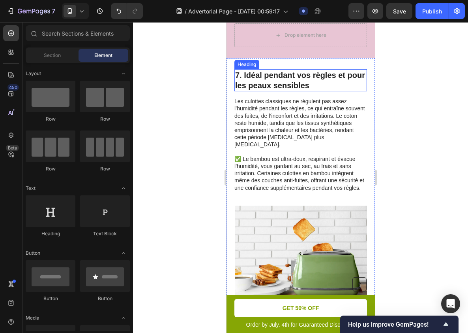
click at [283, 72] on p "7. Idéal pendant vos règles et pour les peaux sensibles" at bounding box center [300, 80] width 131 height 21
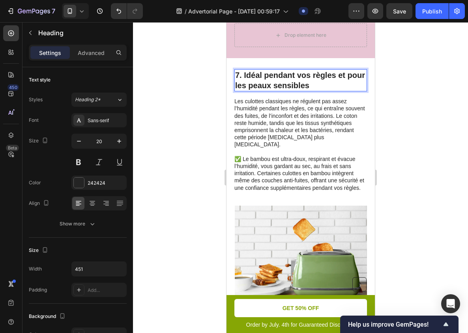
click at [316, 70] on p "7. Idéal pendant vos règles et pour les peaux sensibles" at bounding box center [300, 80] width 131 height 21
click at [273, 77] on p "7. Idéal pendant vos Règles et pour les peaux sensibles" at bounding box center [300, 80] width 131 height 21
click at [297, 75] on p "7. Idéal pendant vos Règles et pour les Peaux sensibles" at bounding box center [300, 80] width 131 height 21
click at [389, 96] on div at bounding box center [300, 177] width 335 height 310
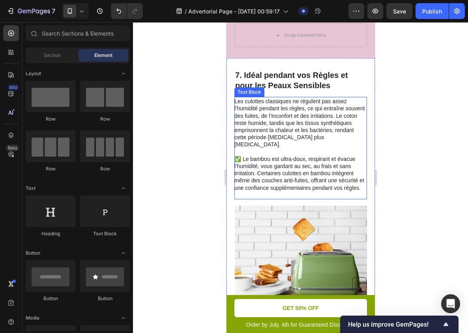
click at [266, 103] on p "Les culottes classiques ne régulent pas assez l’humidité pendant les règles, ce…" at bounding box center [300, 123] width 132 height 50
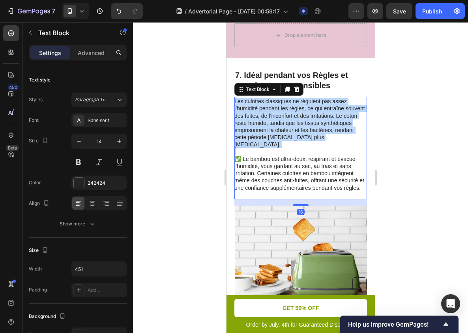
click at [266, 103] on p "Les culottes classiques ne régulent pas assez l’humidité pendant les règles, ce…" at bounding box center [300, 123] width 132 height 50
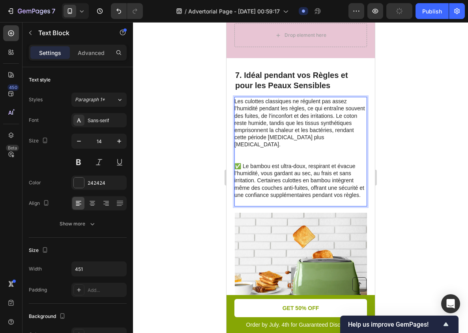
click at [288, 155] on p "Rich Text Editor. Editing area: main" at bounding box center [300, 158] width 132 height 7
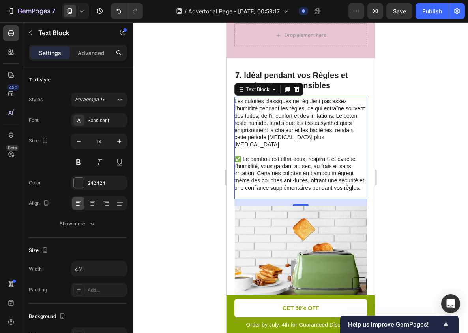
click at [282, 155] on p "✅ Le bambou est ultra-doux, respirant et évacue l’humidité, vous gardant au sec…" at bounding box center [300, 173] width 132 height 36
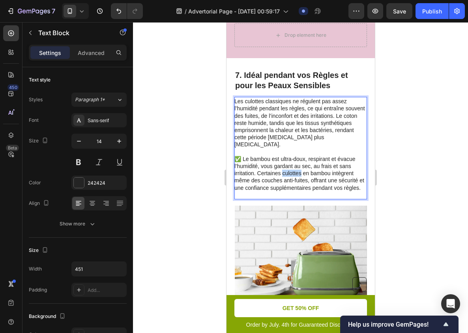
click at [282, 155] on p "✅ Le bambou est ultra-doux, respirant et évacue l’humidité, vous gardant au sec…" at bounding box center [300, 173] width 132 height 36
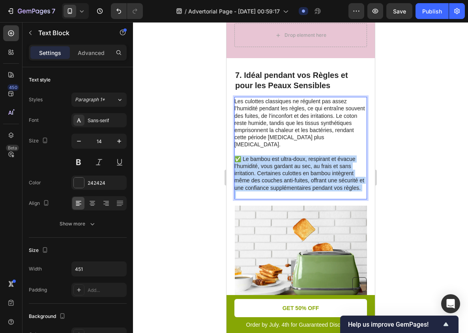
click at [282, 155] on p "✅ Le bambou est ultra-doux, respirant et évacue l’humidité, vous gardant au sec…" at bounding box center [300, 173] width 132 height 36
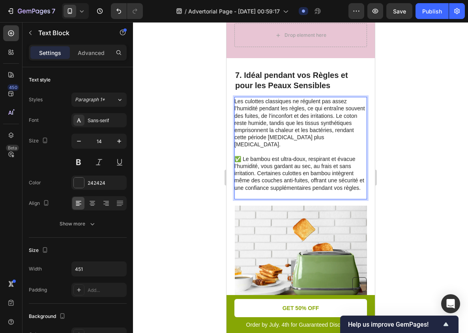
click at [429, 102] on div at bounding box center [300, 177] width 335 height 310
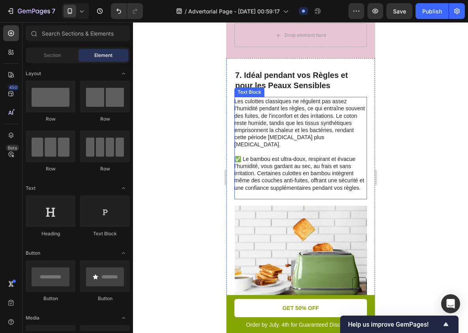
click at [307, 107] on p "Les culottes classiques ne régulent pas assez l’humidité pendant les règles, ce…" at bounding box center [300, 123] width 132 height 50
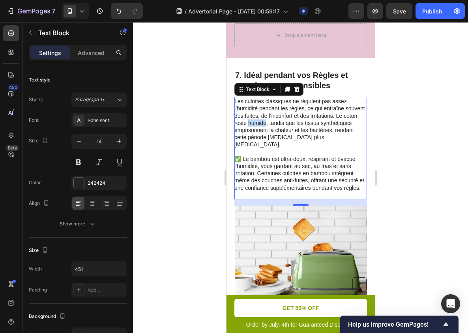
click at [261, 110] on p "Les culottes classiques ne régulent pas assez l’humidité pendant les règles, ce…" at bounding box center [300, 123] width 132 height 50
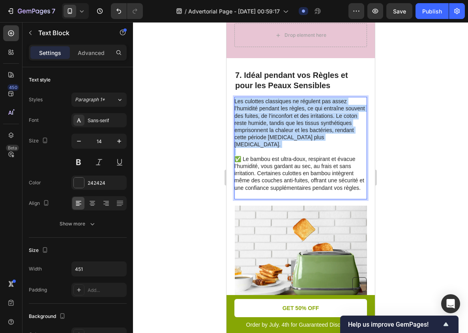
click at [261, 110] on p "Les culottes classiques ne régulent pas assez l’humidité pendant les règles, ce…" at bounding box center [300, 123] width 132 height 50
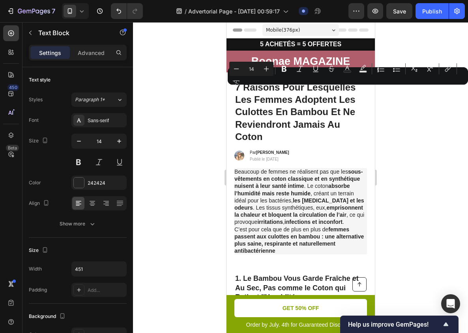
scroll to position [1824, 0]
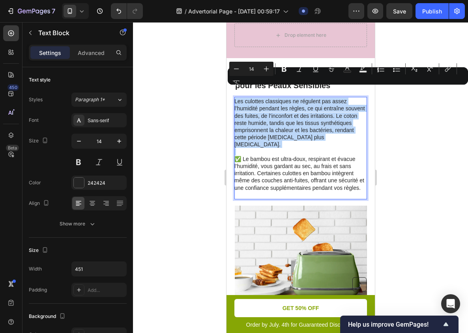
click at [323, 126] on p "Les culottes classiques ne régulent pas assez l’humidité pendant les règles, ce…" at bounding box center [300, 123] width 132 height 50
click at [318, 116] on p "Les culottes classiques ne régulent pas assez l’humidité pendant les règles, ce…" at bounding box center [300, 123] width 132 height 50
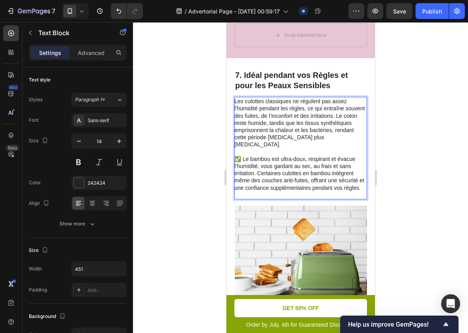
click at [403, 123] on div at bounding box center [300, 177] width 335 height 310
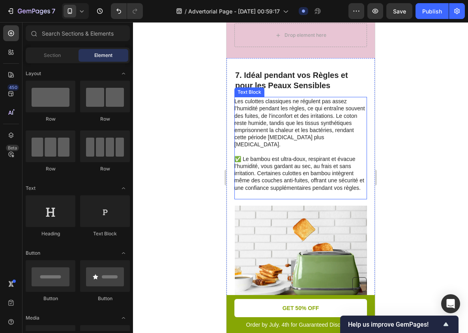
click at [325, 118] on p "Les culottes classiques ne régulent pas assez l’humidité pendant les règles, ce…" at bounding box center [300, 123] width 132 height 50
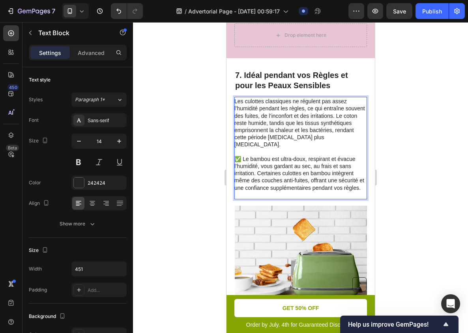
click at [295, 98] on p "Les culottes classiques ne régulent pas assez l’humidité pendant les règles, ce…" at bounding box center [300, 123] width 132 height 50
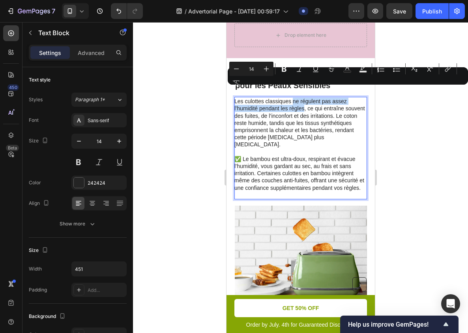
drag, startPoint x: 295, startPoint y: 91, endPoint x: 301, endPoint y: 99, distance: 10.7
click at [301, 99] on p "Les culottes classiques ne régulent pas assez l’humidité pendant les règles, ce…" at bounding box center [300, 123] width 132 height 50
click at [297, 100] on p "Les culottes classiques ne régulent pas assez l’humidité pendant les règles, ce…" at bounding box center [300, 123] width 132 height 50
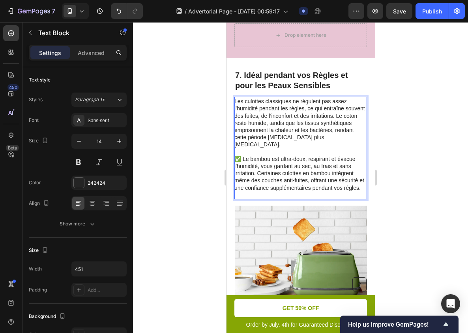
click at [295, 98] on p "Les culottes classiques ne régulent pas assez l’humidité pendant les règles, ce…" at bounding box center [300, 123] width 132 height 50
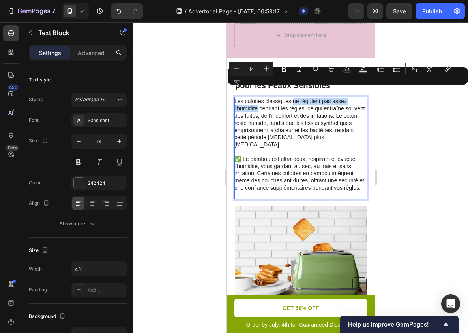
drag, startPoint x: 295, startPoint y: 90, endPoint x: 248, endPoint y: 98, distance: 47.2
click at [248, 98] on p "Les culottes classiques ne régulent pas assez l’humidité pendant les règles, ce…" at bounding box center [300, 123] width 132 height 50
click at [284, 70] on icon "Editor contextual toolbar" at bounding box center [284, 69] width 8 height 8
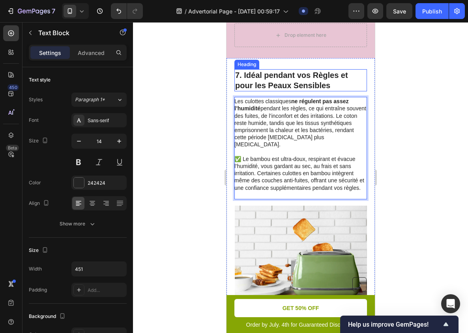
click at [269, 74] on p "7. Idéal pendant vos Règles et pour les Peaux Sensibles" at bounding box center [300, 80] width 131 height 21
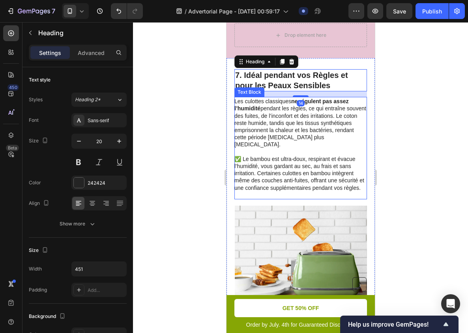
click at [271, 113] on p "Les culottes classiques ne régulent pas assez l’humidité pendant les règles, ce…" at bounding box center [300, 123] width 132 height 50
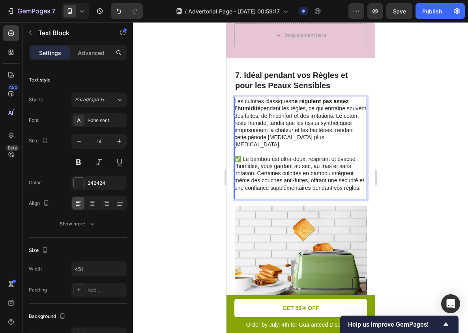
click at [305, 108] on p "Les culottes classiques ne régulent pas assez l’humidité pendant les règles, ce…" at bounding box center [300, 123] width 132 height 50
click at [269, 105] on p "Les culottes classiques ne régulent pas assez l’humidité pendant les règles, ce…" at bounding box center [300, 123] width 132 height 50
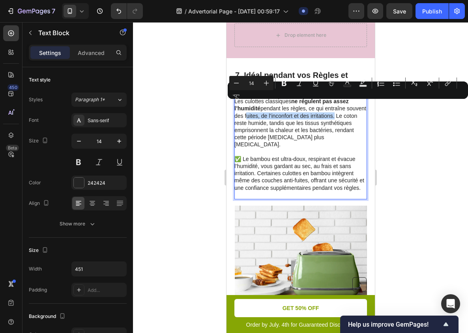
drag, startPoint x: 269, startPoint y: 105, endPoint x: 333, endPoint y: 105, distance: 64.0
click at [334, 105] on p "Les culottes classiques ne régulent pas assez l’humidité pendant les règles, ce…" at bounding box center [300, 123] width 132 height 50
click at [286, 83] on icon "Editor contextual toolbar" at bounding box center [284, 83] width 5 height 6
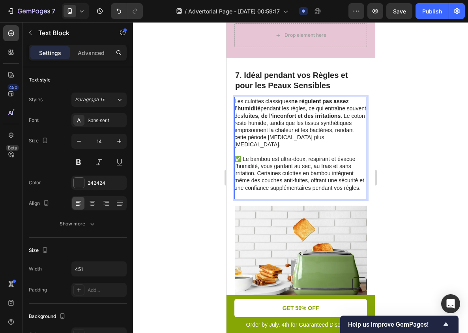
click at [293, 155] on p "✅ Le bambou est ultra-doux, respirant et évacue l’humidité, vous gardant au sec…" at bounding box center [300, 173] width 132 height 36
click at [263, 114] on p "Les culottes classiques ne régulent pas assez l’humidité pendant les règles, ce…" at bounding box center [300, 123] width 132 height 50
drag, startPoint x: 263, startPoint y: 114, endPoint x: 279, endPoint y: 113, distance: 15.8
click at [279, 113] on p "Les culottes classiques ne régulent pas assez l’humidité pendant les règles, ce…" at bounding box center [300, 123] width 132 height 50
click at [297, 124] on p "Les culottes classiques ne régulent pas assez l’humidité pendant les règles, ce…" at bounding box center [300, 123] width 132 height 50
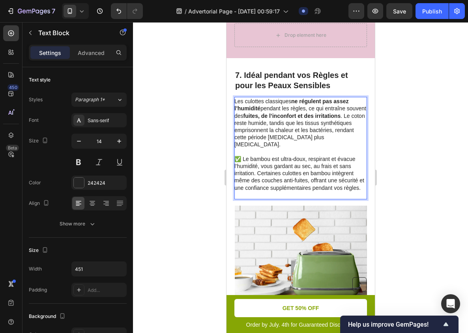
click at [397, 126] on div at bounding box center [300, 177] width 335 height 310
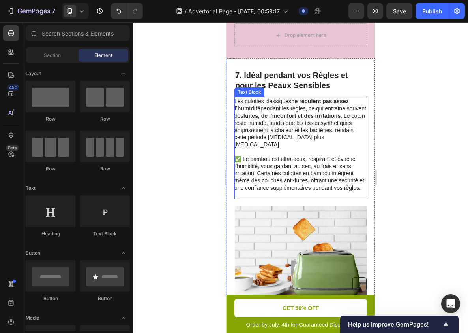
click at [295, 122] on p "Les culottes classiques ne régulent pas assez l’humidité pendant les règles, ce…" at bounding box center [300, 123] width 132 height 50
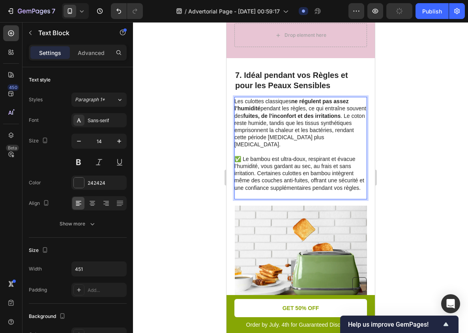
click at [280, 113] on p "Les culottes classiques ne régulent pas assez l’humidité pendant les règles, ce…" at bounding box center [300, 123] width 132 height 50
drag, startPoint x: 280, startPoint y: 113, endPoint x: 264, endPoint y: 113, distance: 15.4
click at [264, 113] on p "Les culottes classiques ne régulent pas assez l’humidité pendant les règles, ce…" at bounding box center [300, 123] width 132 height 50
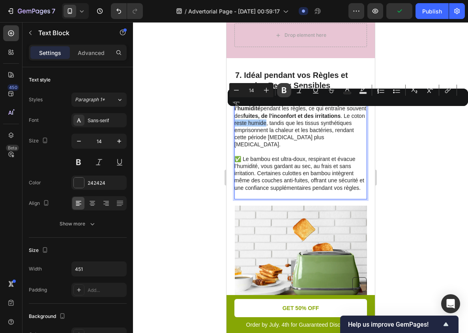
click at [284, 91] on icon "Editor contextual toolbar" at bounding box center [284, 90] width 8 height 8
click at [293, 120] on p "Les culottes classiques ne régulent pas assez l’humidité pendant les règles, ce…" at bounding box center [300, 123] width 132 height 50
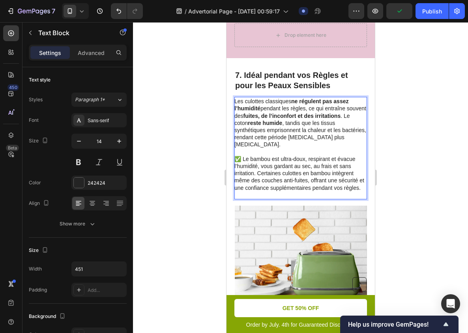
click at [444, 130] on div at bounding box center [300, 177] width 335 height 310
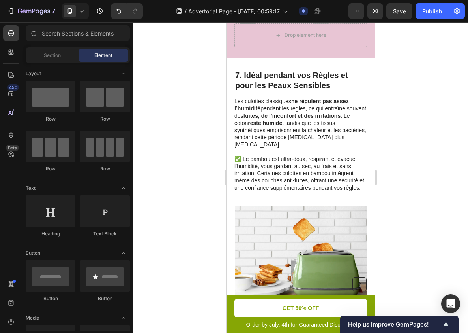
click at [392, 132] on div at bounding box center [300, 177] width 335 height 310
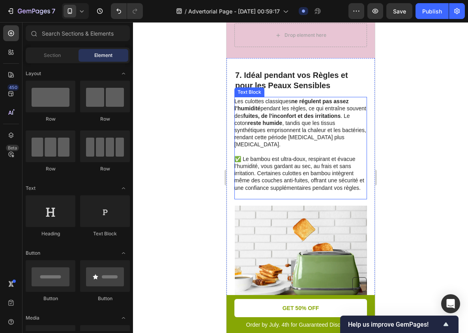
click at [343, 155] on p "✅ Le bambou est ultra-doux, respirant et évacue l’humidité, vous gardant au sec…" at bounding box center [300, 173] width 132 height 36
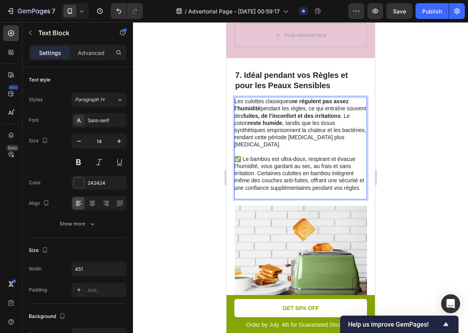
click at [321, 119] on p "Les culottes classiques ne régulent pas assez l’humidité pendant les règles, ce…" at bounding box center [300, 123] width 132 height 50
click at [286, 119] on p "Les culottes classiques ne régulent pas assez l’humidité pendant les règles, ce…" at bounding box center [300, 123] width 132 height 50
drag, startPoint x: 286, startPoint y: 119, endPoint x: 344, endPoint y: 119, distance: 57.3
click at [344, 119] on p "Les culottes classiques ne régulent pas assez l’humidité pendant les règles, ce…" at bounding box center [300, 123] width 132 height 50
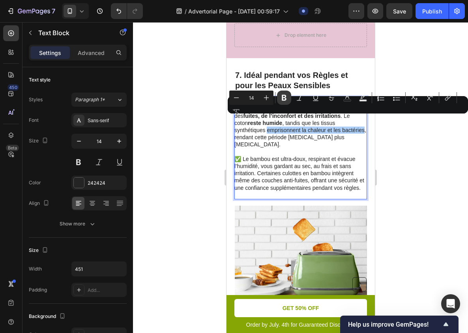
click at [284, 98] on icon "Editor contextual toolbar" at bounding box center [284, 98] width 8 height 8
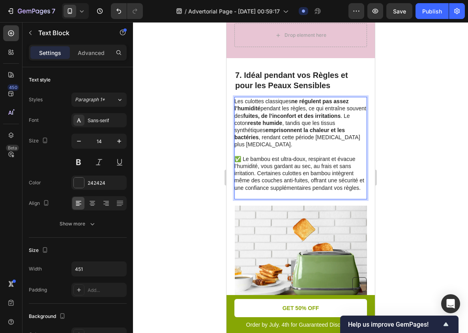
drag, startPoint x: 135, startPoint y: 100, endPoint x: 393, endPoint y: 133, distance: 259.6
click at [393, 133] on div at bounding box center [300, 177] width 335 height 310
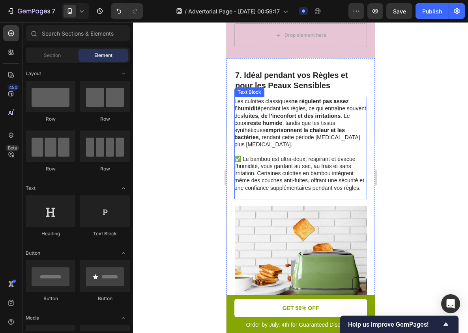
click at [423, 155] on div at bounding box center [300, 177] width 335 height 310
click at [281, 155] on p "✅ Le bambou est ultra-doux, respirant et évacue l’humidité, vous gardant au sec…" at bounding box center [300, 173] width 132 height 36
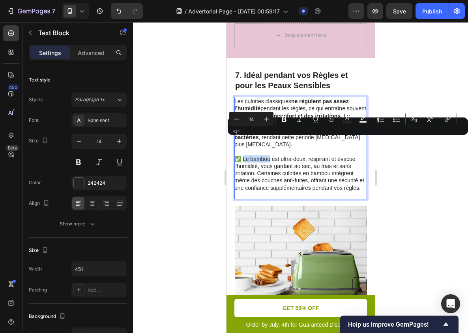
drag, startPoint x: 244, startPoint y: 139, endPoint x: 256, endPoint y: 139, distance: 11.8
click at [256, 155] on p "✅ Le bambou est ultra-doux, respirant et évacue l’humidité, vous gardant au sec…" at bounding box center [300, 173] width 132 height 36
click at [246, 155] on p "✅ Le bambou est ultra-doux, respirant et évacue l’humidité, vous gardant au sec…" at bounding box center [300, 173] width 132 height 36
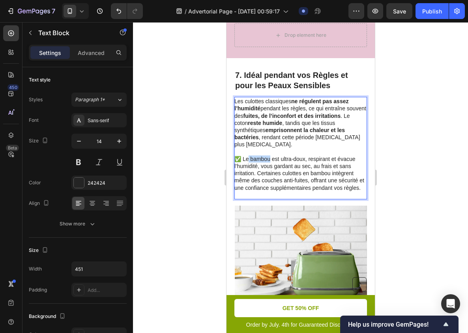
drag, startPoint x: 246, startPoint y: 142, endPoint x: 251, endPoint y: 142, distance: 5.1
click at [252, 155] on p "✅ Le bambou est ultra-doux, respirant et évacue l’humidité, vous gardant au sec…" at bounding box center [300, 173] width 132 height 36
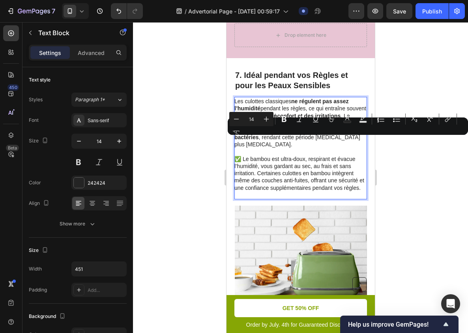
click at [243, 155] on p "✅ Le bambou est ultra-doux, respirant et évacue l’humidité, vous gardant au sec…" at bounding box center [300, 173] width 132 height 36
drag, startPoint x: 243, startPoint y: 142, endPoint x: 250, endPoint y: 151, distance: 11.8
click at [250, 155] on p "✅ Le bambou est ultra-doux, respirant et évacue l’humidité, vous gardant au sec…" at bounding box center [300, 173] width 132 height 36
click at [284, 122] on icon "Editor contextual toolbar" at bounding box center [284, 119] width 8 height 8
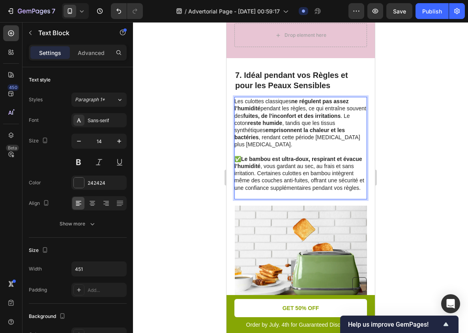
click at [302, 155] on p "✅ Le bambou est ultra-doux, respirant et évacue l’humidité , vous gardant au se…" at bounding box center [300, 173] width 132 height 36
drag, startPoint x: 302, startPoint y: 148, endPoint x: 312, endPoint y: 148, distance: 10.7
click at [312, 155] on p "✅ Le bambou est ultra-doux, respirant et évacue l’humidité , vous gardant au se…" at bounding box center [300, 173] width 132 height 36
click at [300, 155] on p "✅ Le bambou est ultra-doux, respirant et évacue l’humidité , vous gardant au se…" at bounding box center [300, 173] width 132 height 36
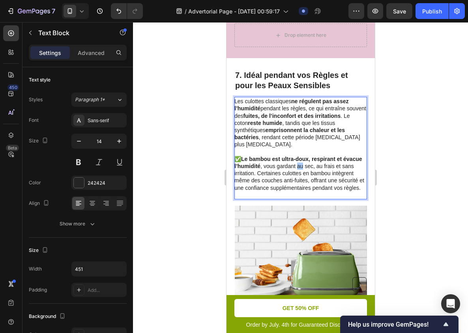
drag, startPoint x: 387, startPoint y: 162, endPoint x: 147, endPoint y: 139, distance: 240.9
click at [387, 162] on div at bounding box center [300, 177] width 335 height 310
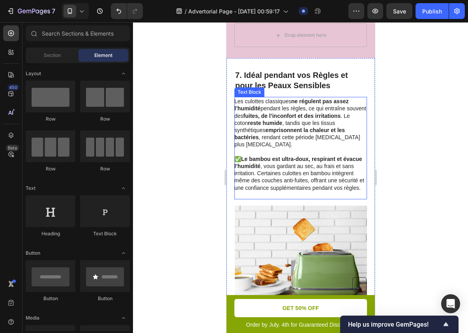
click at [327, 162] on p "✅ Le bambou est ultra-doux, respirant et évacue l’humidité , vous gardant au se…" at bounding box center [300, 173] width 132 height 36
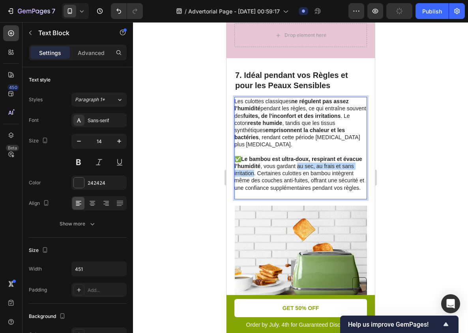
drag, startPoint x: 300, startPoint y: 149, endPoint x: 247, endPoint y: 158, distance: 53.2
click at [247, 158] on p "✅ Le bambou est ultra-doux, respirant et évacue l’humidité , vous gardant au se…" at bounding box center [300, 173] width 132 height 36
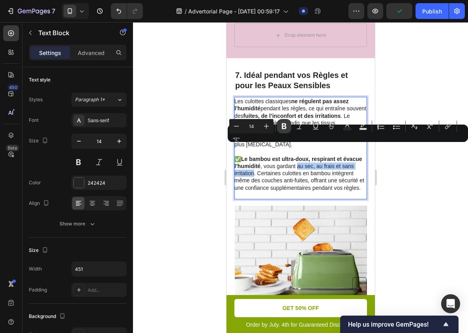
click at [280, 129] on button "Bold" at bounding box center [284, 126] width 14 height 14
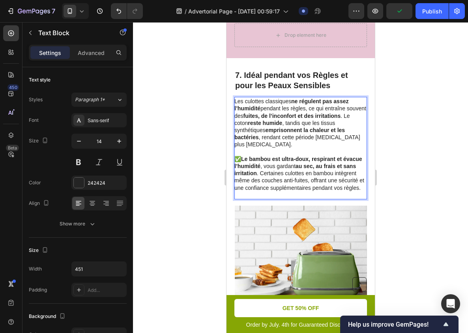
click at [293, 165] on p "✅ Le bambou est ultra-doux, respirant et évacue l’humidité , vous gardant au se…" at bounding box center [300, 173] width 132 height 36
click at [394, 176] on div at bounding box center [300, 177] width 335 height 310
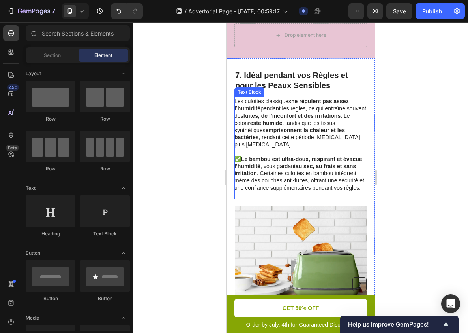
click at [346, 170] on p "✅ Le bambou est ultra-doux, respirant et évacue l’humidité , vous gardant au se…" at bounding box center [300, 173] width 132 height 36
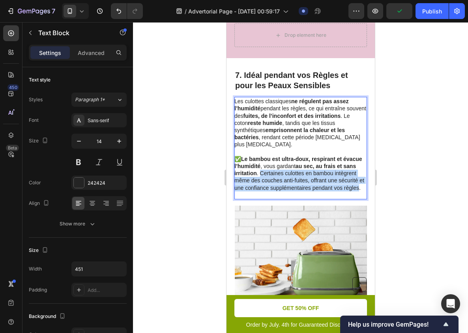
drag, startPoint x: 270, startPoint y: 156, endPoint x: 354, endPoint y: 170, distance: 84.9
click at [354, 170] on p "✅ Le bambou est ultra-doux, respirant et évacue l’humidité , vous gardant au se…" at bounding box center [300, 173] width 132 height 36
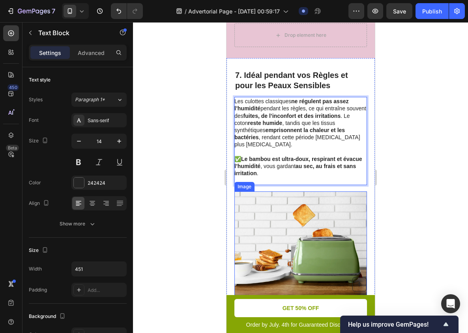
click at [391, 172] on div at bounding box center [300, 177] width 335 height 310
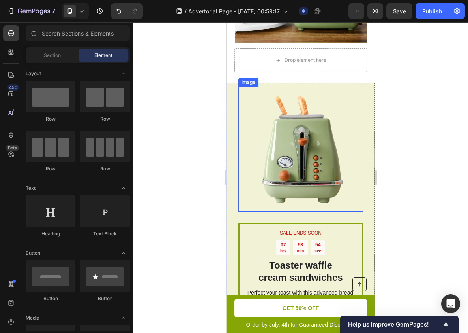
scroll to position [2071, 0]
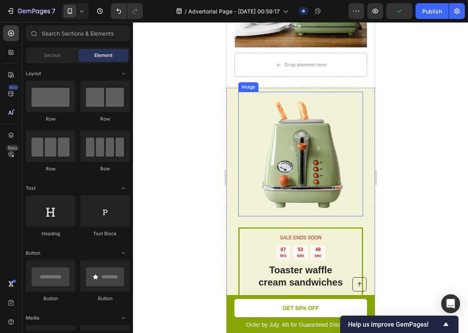
click at [333, 170] on img at bounding box center [301, 154] width 124 height 124
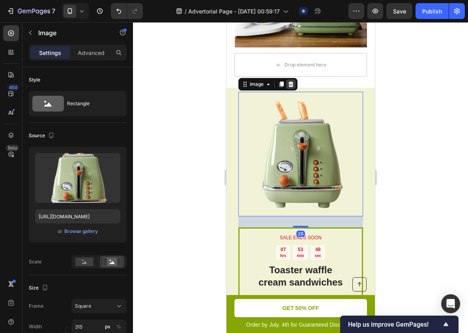
click at [290, 79] on div at bounding box center [290, 83] width 9 height 9
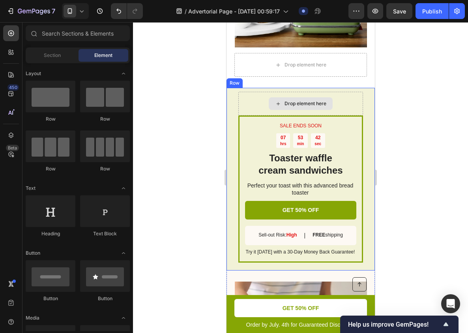
click at [307, 100] on div "Drop element here" at bounding box center [305, 103] width 42 height 6
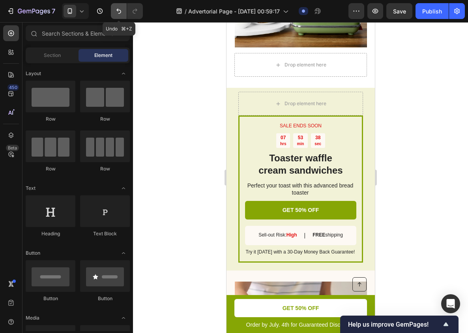
click at [119, 11] on icon "Undo/Redo" at bounding box center [119, 11] width 8 height 8
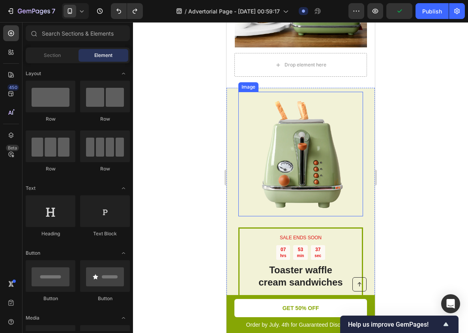
click at [279, 131] on img at bounding box center [301, 154] width 124 height 124
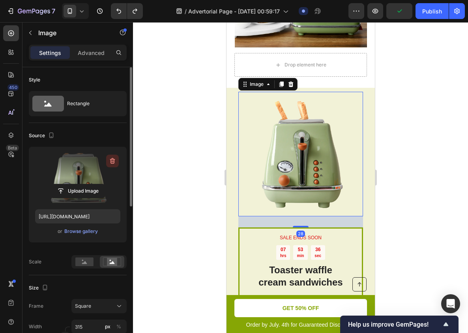
click at [113, 163] on icon "button" at bounding box center [112, 161] width 5 height 6
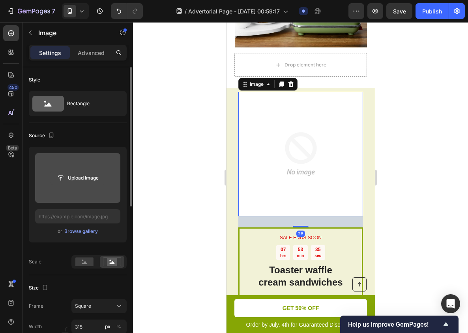
click at [79, 171] on button "Upload Image" at bounding box center [77, 178] width 55 height 14
click at [77, 177] on input "file" at bounding box center [78, 177] width 55 height 13
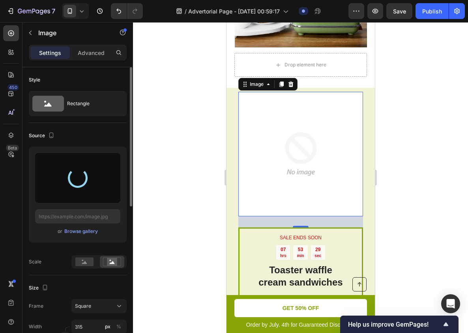
type input "https://cdn.shopify.com/s/files/1/0951/8586/3043/files/gempages_586179763014468…"
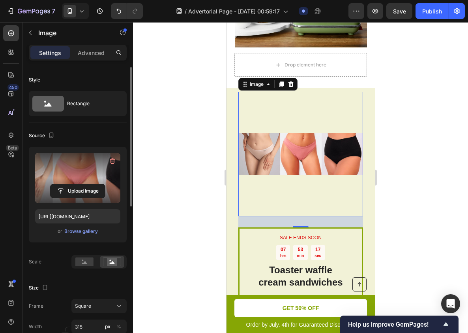
click at [415, 142] on div at bounding box center [300, 177] width 335 height 310
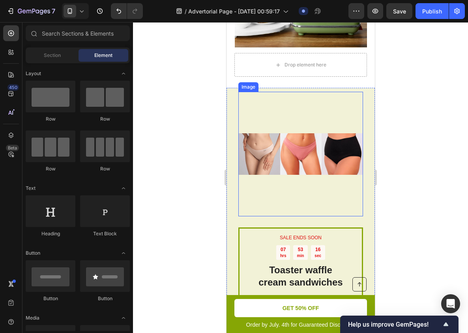
click at [324, 107] on img at bounding box center [301, 154] width 124 height 124
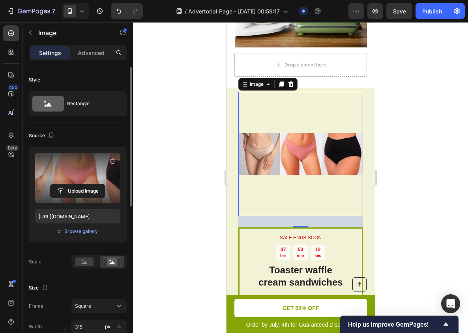
scroll to position [173, 0]
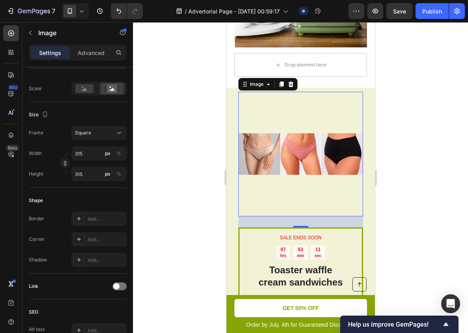
click at [346, 92] on img at bounding box center [301, 154] width 124 height 124
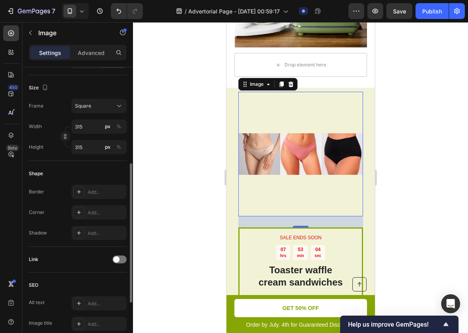
scroll to position [196, 0]
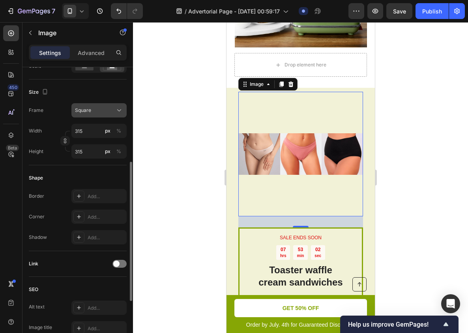
click at [103, 112] on div "Square" at bounding box center [94, 110] width 39 height 7
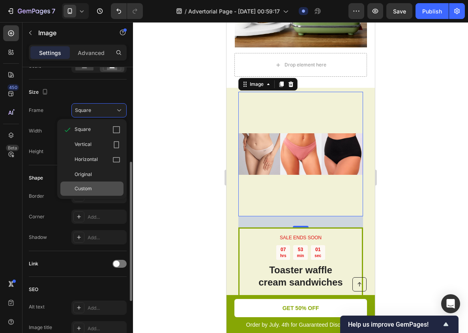
click at [92, 190] on div "Custom" at bounding box center [98, 188] width 46 height 7
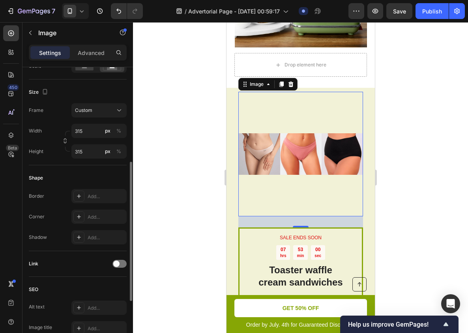
click at [147, 136] on div at bounding box center [300, 177] width 335 height 310
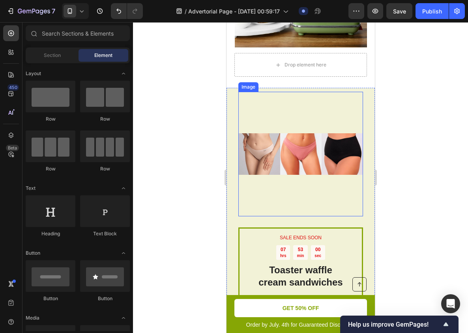
click at [326, 116] on img at bounding box center [301, 154] width 124 height 124
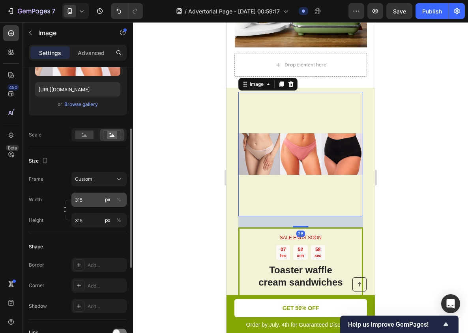
scroll to position [138, 0]
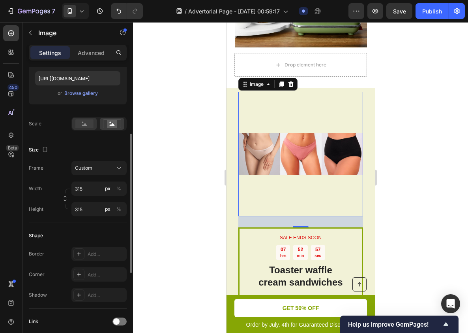
click at [91, 129] on div at bounding box center [84, 124] width 24 height 12
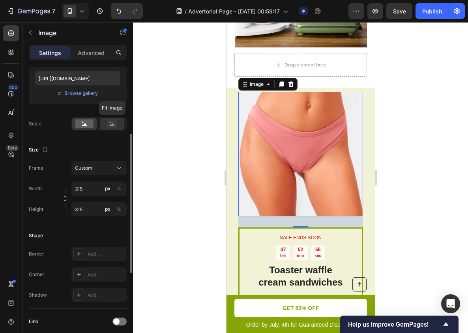
click at [110, 125] on icon at bounding box center [112, 124] width 5 height 3
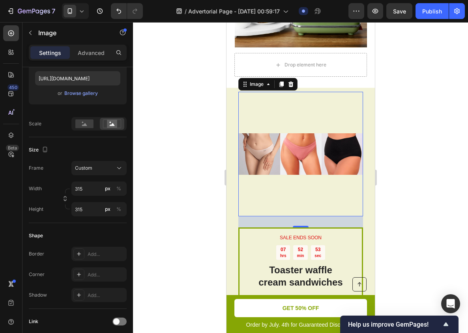
click at [364, 117] on div "SALE ENDS SOON Text Block 07 hrs 52 min 53 sec Countdown Timer Toaster waffle c…" at bounding box center [300, 235] width 149 height 294
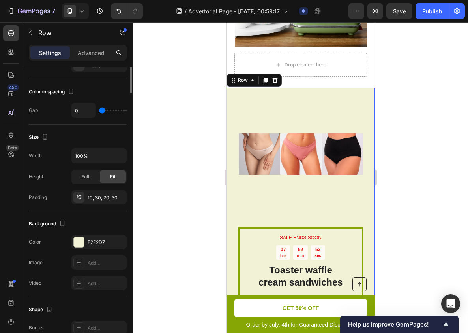
scroll to position [0, 0]
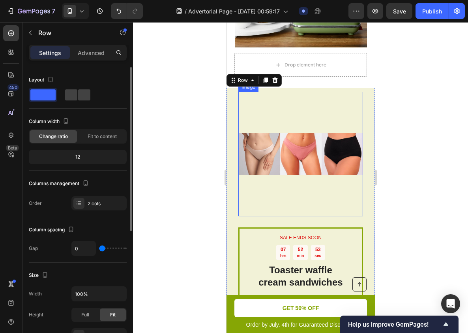
click at [338, 92] on img at bounding box center [301, 154] width 124 height 124
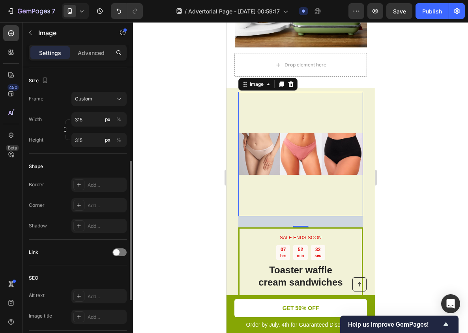
scroll to position [188, 0]
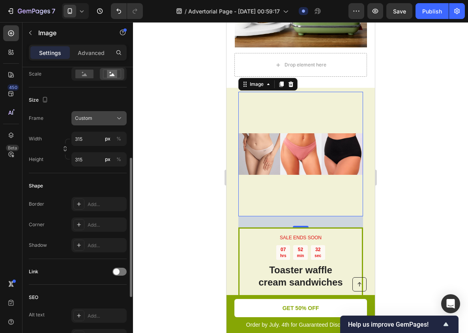
click at [106, 121] on div "Custom" at bounding box center [94, 118] width 39 height 7
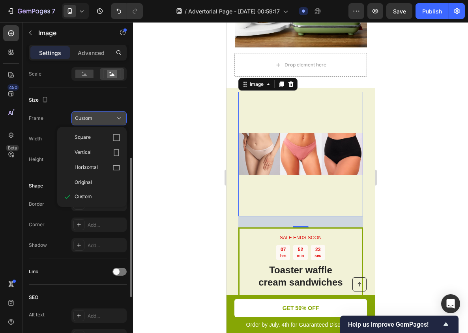
click at [109, 117] on div "Custom" at bounding box center [94, 118] width 39 height 7
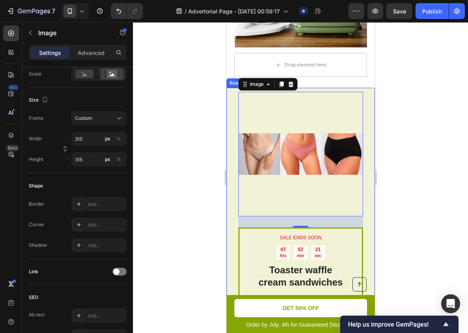
click at [395, 137] on div at bounding box center [300, 177] width 335 height 310
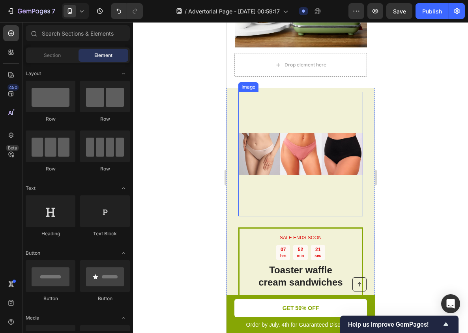
click at [320, 137] on img at bounding box center [301, 154] width 124 height 124
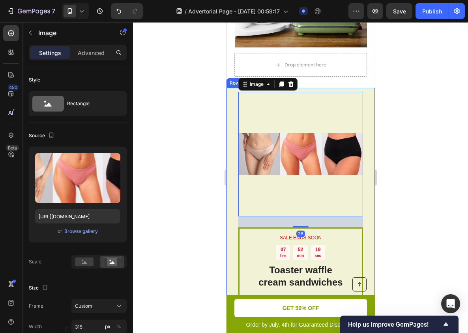
click at [367, 100] on div "SALE ENDS SOON Text Block 07 hrs 52 min 19 sec Countdown Timer Toaster waffle c…" at bounding box center [300, 235] width 149 height 294
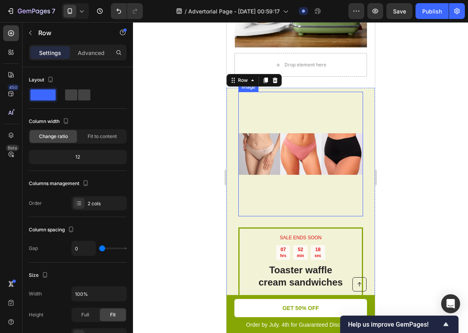
click at [322, 109] on img at bounding box center [301, 154] width 124 height 124
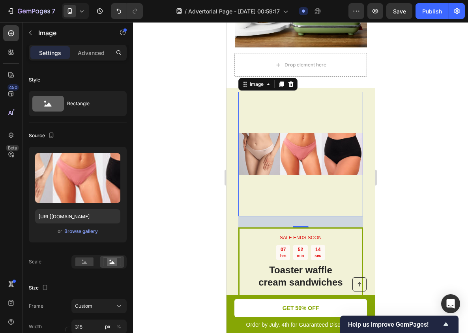
click at [96, 64] on div "Settings Advanced" at bounding box center [78, 56] width 111 height 23
click at [96, 59] on div "Settings Advanced" at bounding box center [78, 53] width 98 height 16
click at [96, 58] on div "Advanced" at bounding box center [90, 52] width 39 height 13
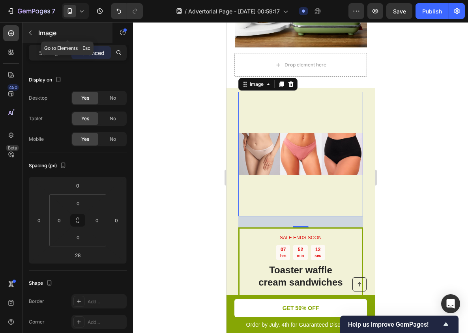
click at [34, 30] on button "button" at bounding box center [30, 32] width 13 height 13
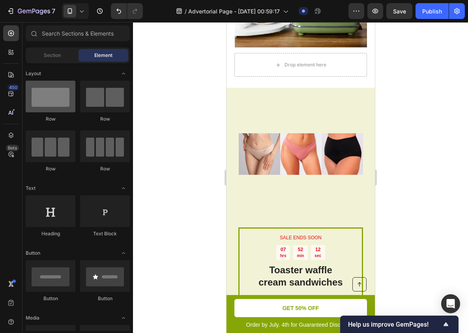
scroll to position [23, 0]
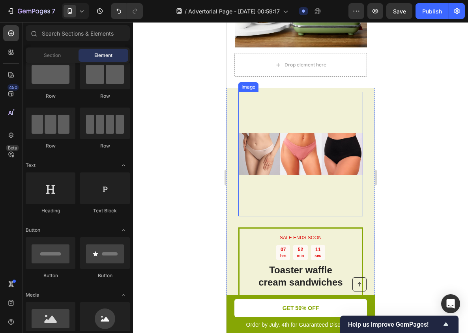
click at [284, 104] on img at bounding box center [301, 154] width 124 height 124
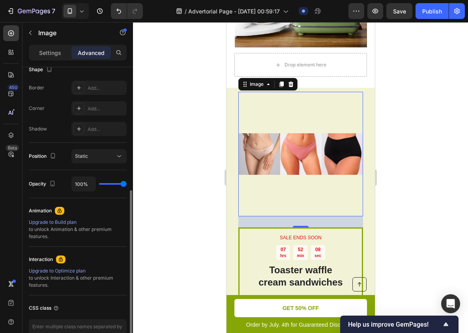
scroll to position [260, 0]
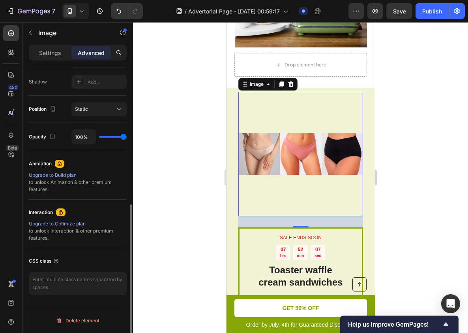
click at [315, 126] on img at bounding box center [301, 154] width 124 height 124
click at [425, 150] on div at bounding box center [300, 177] width 335 height 310
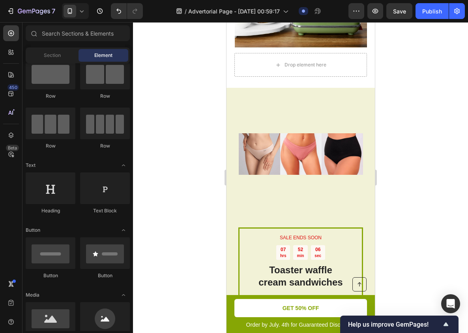
click at [297, 157] on img at bounding box center [301, 154] width 124 height 124
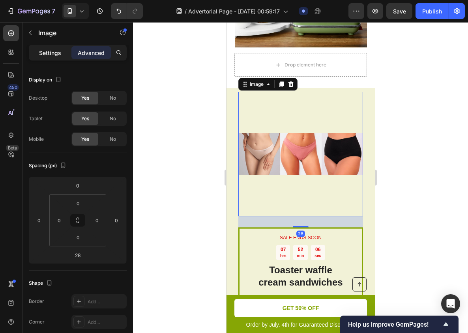
click at [55, 49] on p "Settings" at bounding box center [50, 53] width 22 height 8
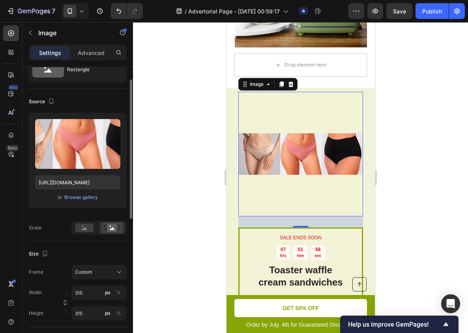
scroll to position [45, 0]
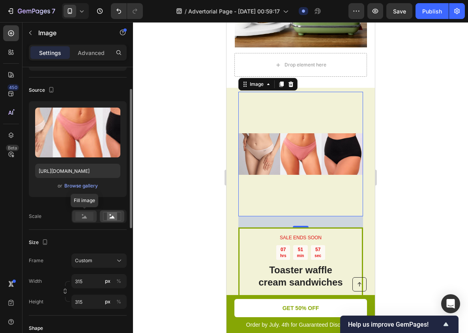
click at [89, 218] on rect at bounding box center [84, 216] width 18 height 9
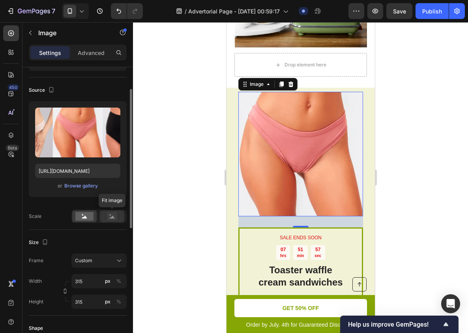
click at [109, 218] on rect at bounding box center [112, 216] width 10 height 8
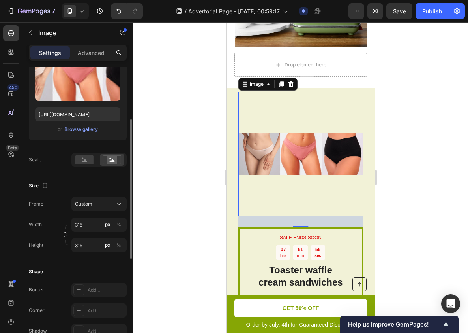
scroll to position [104, 0]
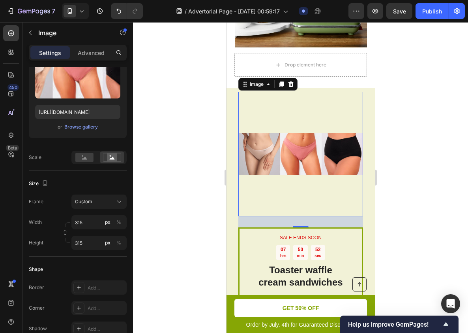
click at [291, 118] on img at bounding box center [301, 154] width 124 height 124
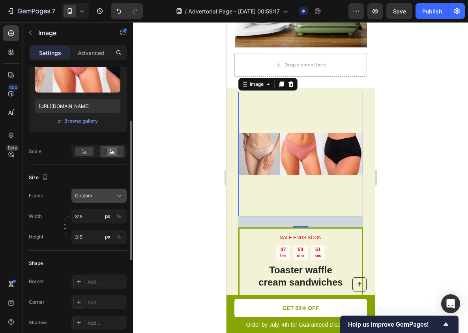
scroll to position [111, 0]
click at [61, 228] on button "button" at bounding box center [64, 225] width 9 height 9
click at [102, 198] on div "Custom 1:1" at bounding box center [94, 195] width 39 height 7
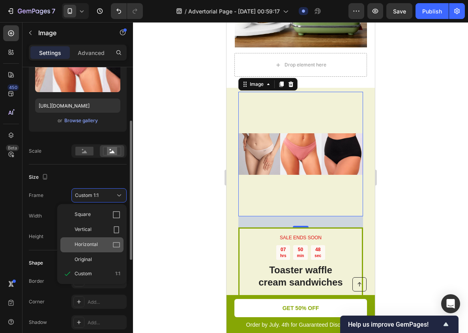
click at [97, 239] on div "Horizontal" at bounding box center [91, 244] width 63 height 15
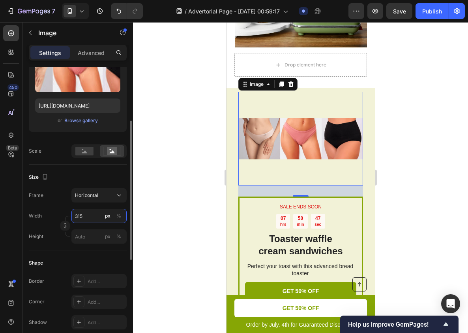
click at [89, 217] on input "315" at bounding box center [98, 216] width 55 height 14
type input "1"
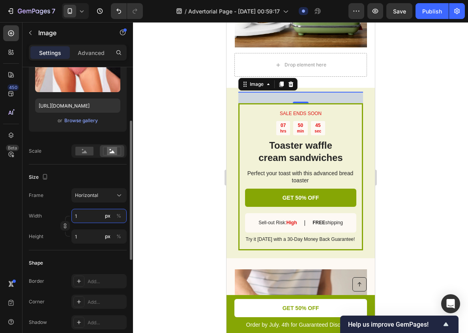
type input "19"
type input "14"
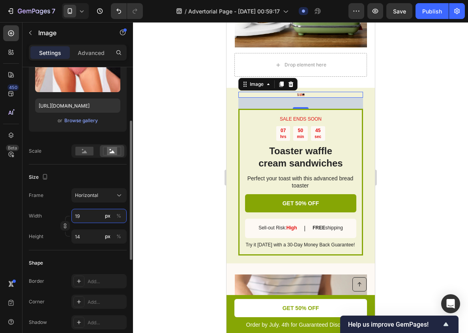
type input "199"
type input "149"
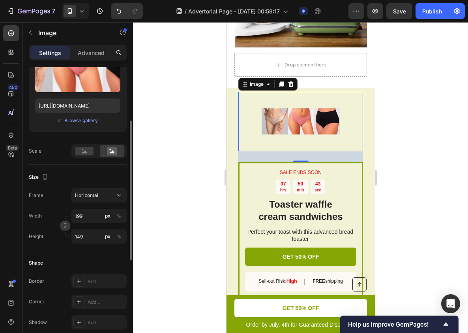
click at [67, 228] on icon "button" at bounding box center [65, 226] width 6 height 6
click at [101, 216] on input "199" at bounding box center [98, 216] width 55 height 14
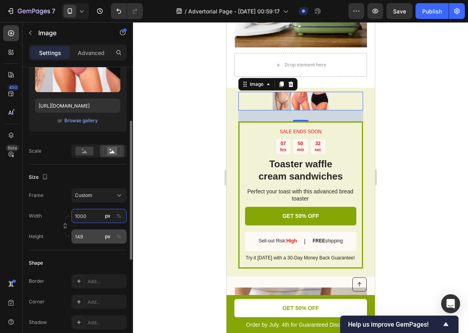
type input "1000"
click at [88, 238] on input "149" at bounding box center [98, 236] width 55 height 14
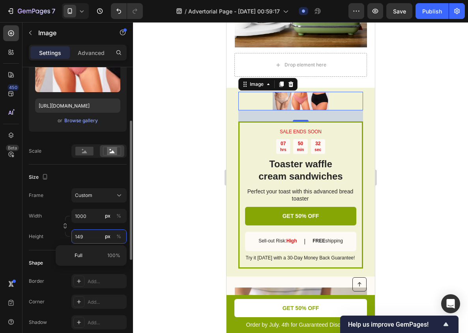
click at [88, 238] on input "149" at bounding box center [98, 236] width 55 height 14
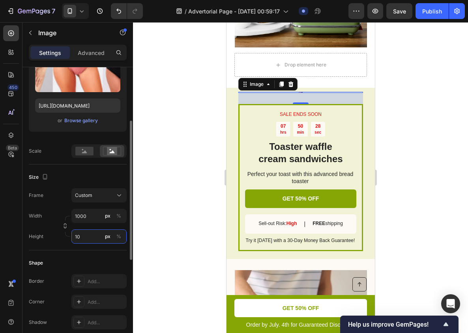
type input "1"
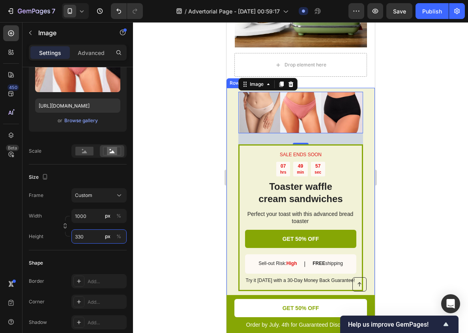
type input "330"
click at [443, 137] on div at bounding box center [300, 177] width 335 height 310
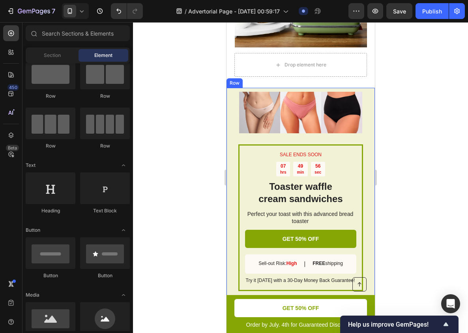
click at [365, 100] on div "SALE ENDS SOON Text Block 07 hrs 49 min 56 sec Countdown Timer Toaster waffle c…" at bounding box center [300, 193] width 149 height 211
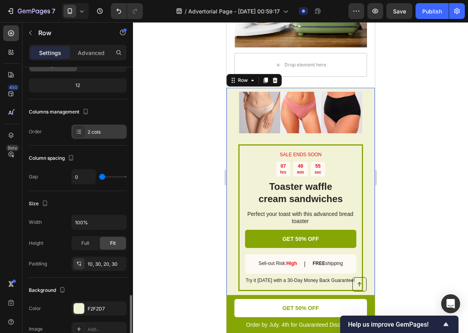
scroll to position [219, 0]
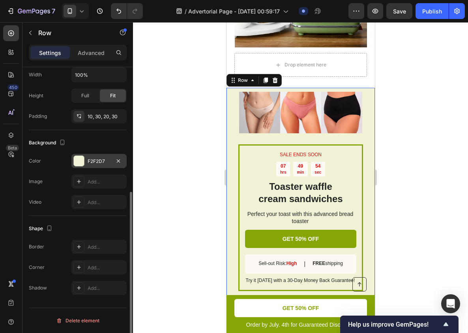
click at [92, 166] on div "F2F2D7" at bounding box center [98, 161] width 55 height 14
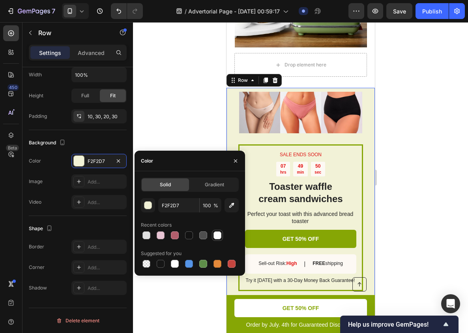
click at [216, 233] on div at bounding box center [218, 235] width 8 height 8
type input "FFFFFF"
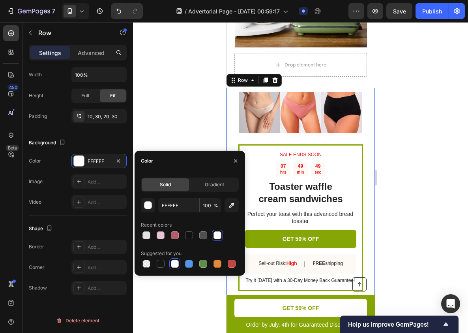
click at [413, 156] on div at bounding box center [300, 177] width 335 height 310
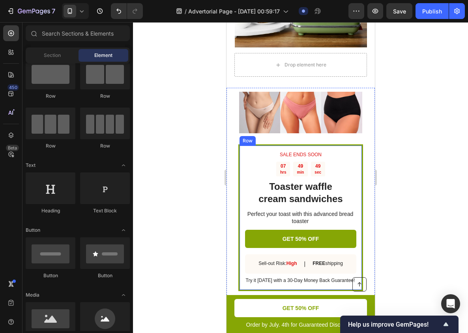
click at [363, 144] on div "SALE ENDS SOON Text Block 07 hrs 49 min 49 sec Countdown Timer Toaster waffle c…" at bounding box center [300, 217] width 125 height 147
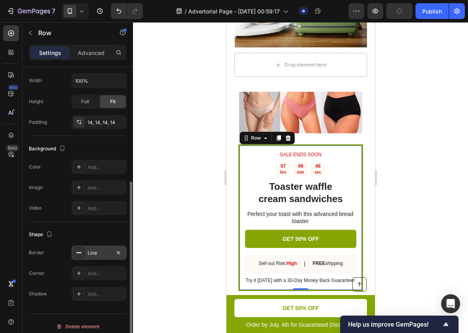
scroll to position [173, 0]
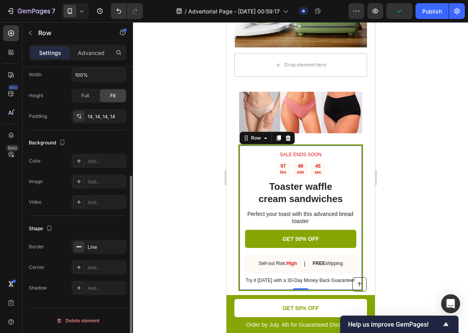
click at [92, 258] on div "Border Line Corner Add... Shadow Add..." at bounding box center [78, 266] width 98 height 55
click at [100, 241] on div "Line" at bounding box center [98, 246] width 55 height 14
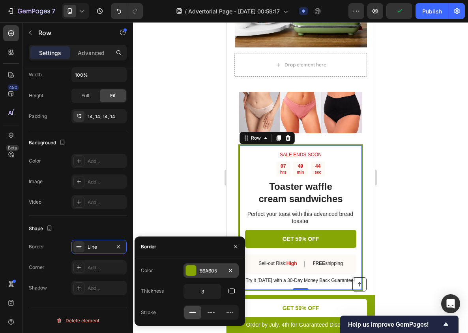
click at [199, 264] on div "86A605" at bounding box center [211, 270] width 55 height 14
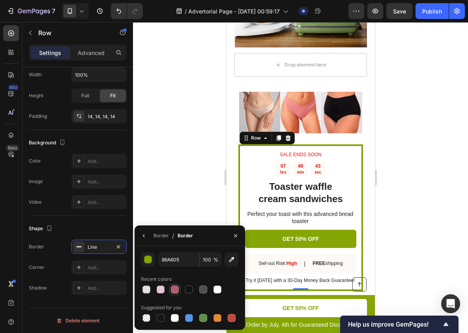
click at [176, 288] on div at bounding box center [175, 289] width 8 height 8
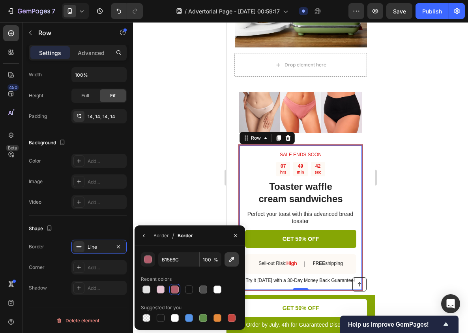
click at [232, 257] on icon "button" at bounding box center [232, 259] width 8 height 8
type input "A45764"
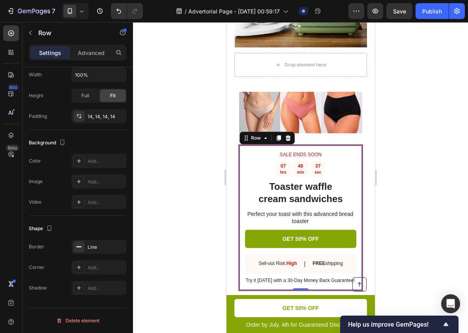
click at [387, 109] on div at bounding box center [300, 177] width 335 height 310
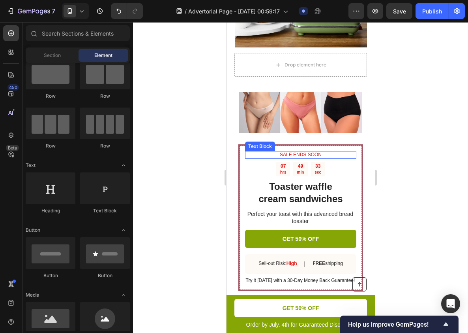
click at [314, 152] on p "SALE ENDS SOON" at bounding box center [301, 155] width 110 height 6
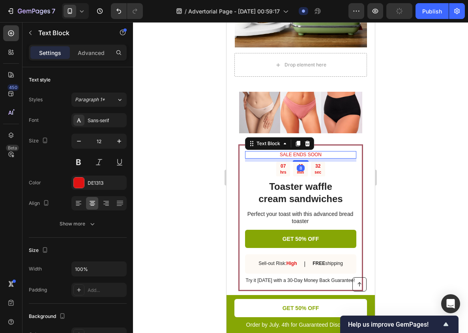
click at [417, 123] on div at bounding box center [300, 177] width 335 height 310
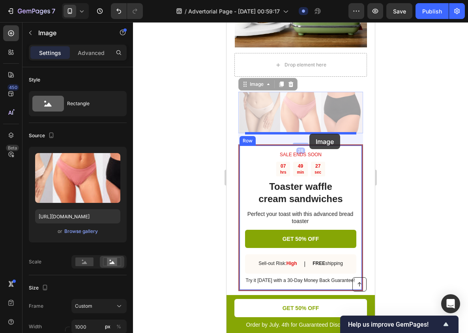
drag, startPoint x: 320, startPoint y: 98, endPoint x: 309, endPoint y: 132, distance: 36.0
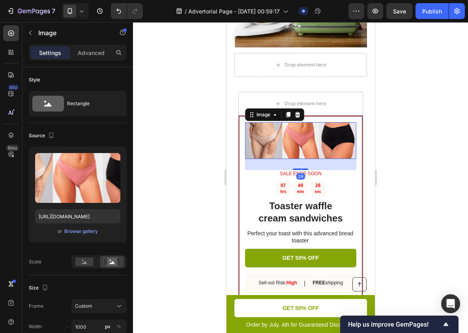
click at [393, 133] on div at bounding box center [300, 177] width 335 height 310
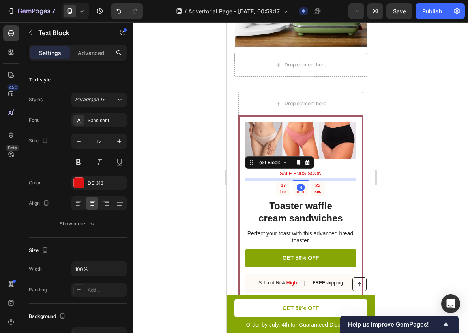
click at [312, 171] on p "SALE ENDS SOON" at bounding box center [301, 174] width 110 height 6
click at [306, 160] on icon at bounding box center [307, 163] width 5 height 6
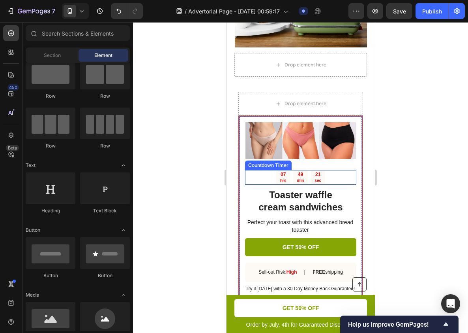
click at [312, 170] on div "21 sec" at bounding box center [318, 177] width 14 height 15
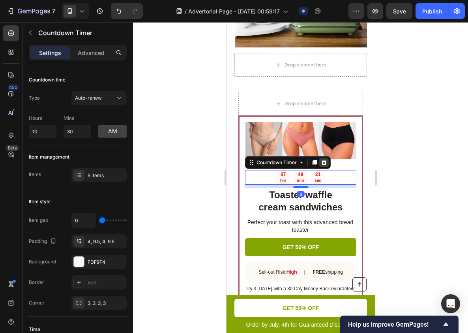
click at [323, 160] on icon at bounding box center [324, 163] width 5 height 6
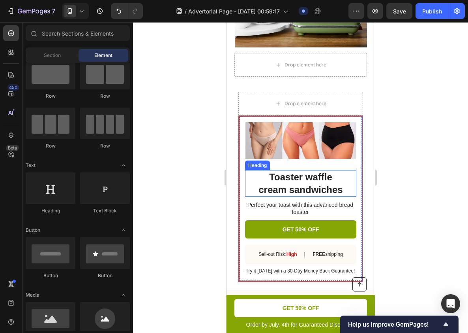
click at [314, 170] on h2 "Toaster waffle cream sandwiches" at bounding box center [300, 183] width 111 height 26
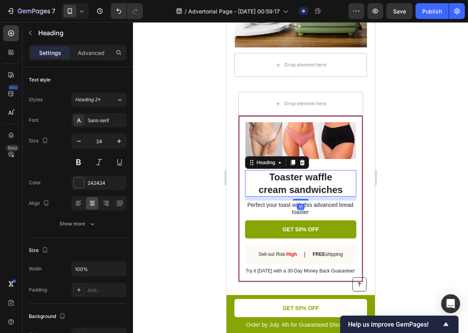
click at [318, 170] on h2 "Toaster waffle cream sandwiches" at bounding box center [300, 183] width 111 height 26
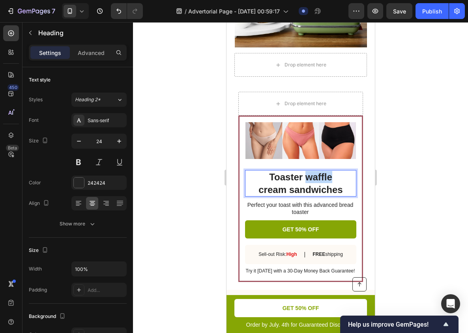
click at [318, 171] on p "Toaster waffle cream sandwiches" at bounding box center [301, 183] width 110 height 24
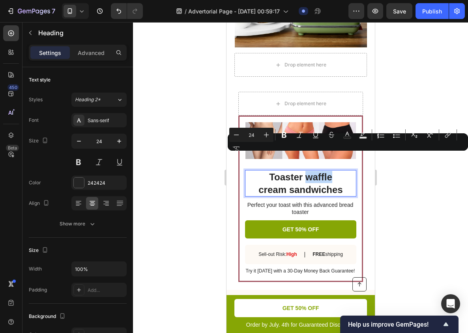
click at [318, 171] on p "Toaster waffle cream sandwiches" at bounding box center [301, 183] width 110 height 24
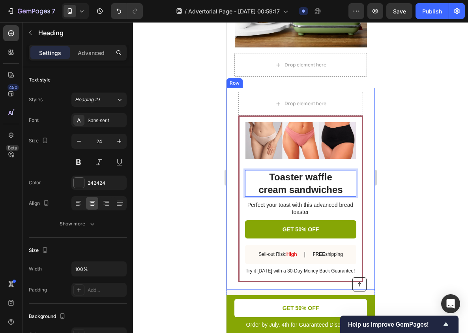
click at [409, 162] on div at bounding box center [300, 177] width 335 height 310
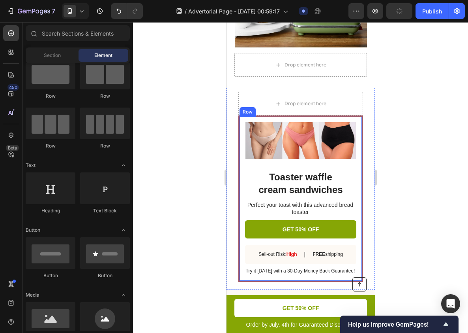
click at [341, 137] on img at bounding box center [300, 140] width 111 height 37
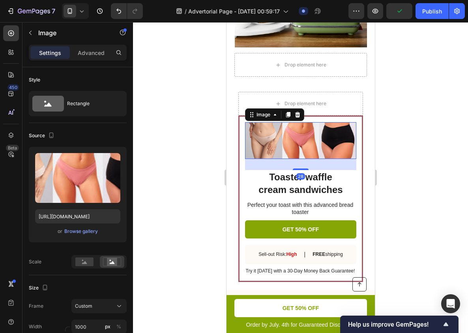
click at [303, 159] on div "28" at bounding box center [300, 164] width 111 height 11
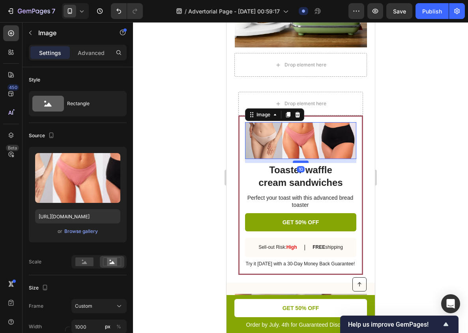
drag, startPoint x: 303, startPoint y: 151, endPoint x: 307, endPoint y: 144, distance: 8.5
click at [307, 160] on div at bounding box center [301, 161] width 16 height 2
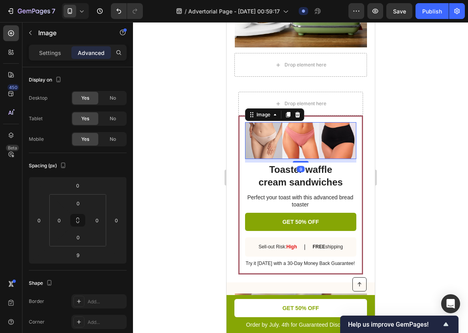
click at [396, 162] on div at bounding box center [300, 177] width 335 height 310
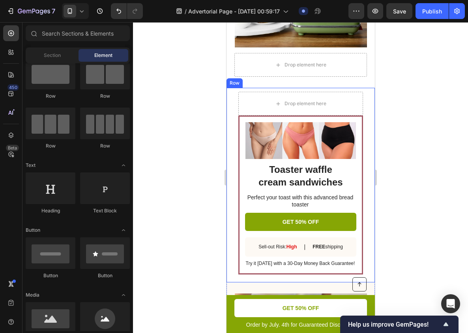
click at [314, 163] on p "Toaster waffle cream sandwiches" at bounding box center [301, 175] width 110 height 24
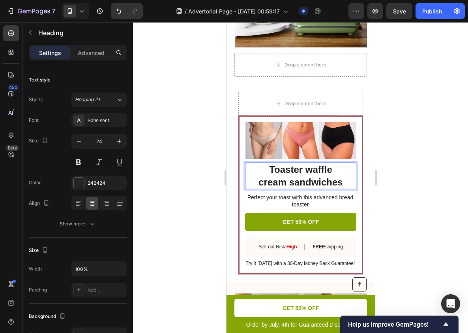
click at [267, 163] on p "Toaster waffle cream sandwiches" at bounding box center [301, 175] width 110 height 24
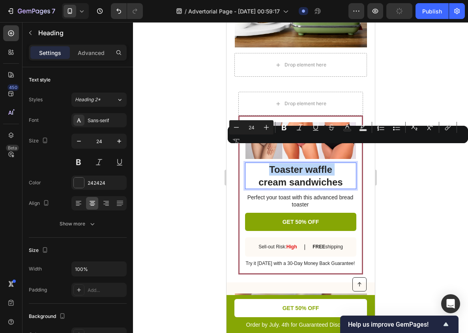
click at [273, 163] on p "Toaster waffle cream sandwiches" at bounding box center [301, 175] width 110 height 24
drag, startPoint x: 273, startPoint y: 149, endPoint x: 343, endPoint y: 165, distance: 72.0
click at [343, 165] on p "Toaster waffle cream sandwiches" at bounding box center [301, 175] width 110 height 24
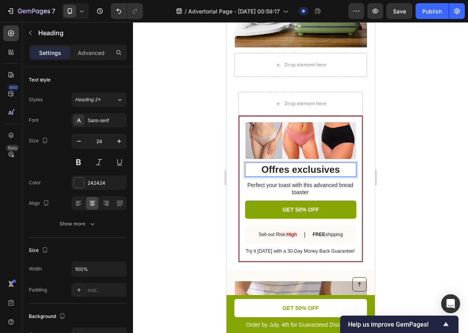
click at [295, 163] on p "Offres exclusives" at bounding box center [301, 169] width 110 height 12
click at [344, 163] on p "Offres Exclusives" at bounding box center [301, 169] width 110 height 12
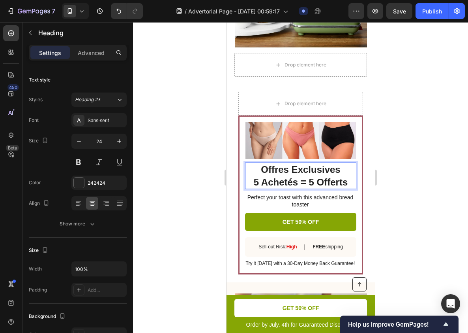
click at [403, 165] on div at bounding box center [300, 177] width 335 height 310
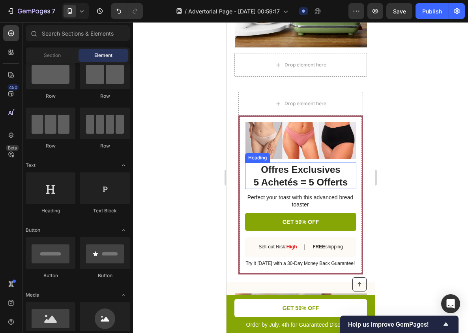
click at [314, 163] on p "Offres Exclusives 5 Achetés = 5 Offerts" at bounding box center [301, 175] width 110 height 24
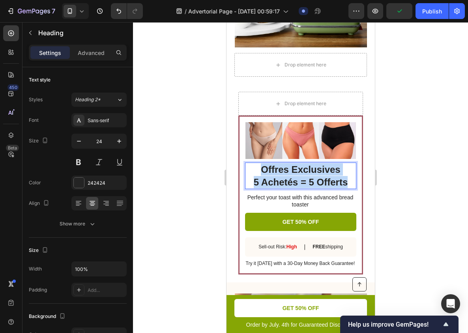
drag, startPoint x: 271, startPoint y: 150, endPoint x: 338, endPoint y: 160, distance: 67.6
click at [338, 163] on p "Offres Exclusives 5 Achetés = 5 Offerts" at bounding box center [301, 175] width 110 height 24
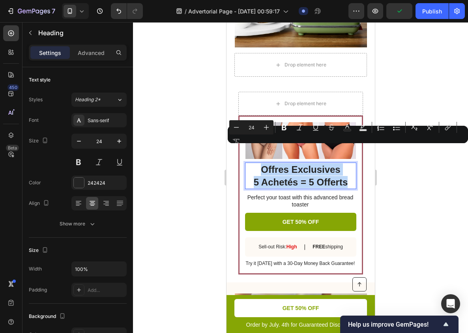
click at [373, 161] on div "Image Offres Exclusives 5 Achetés = 5 Offerts Heading 10 Perfect your toast wit…" at bounding box center [300, 185] width 149 height 194
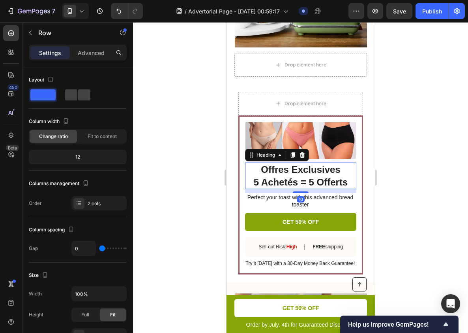
click at [337, 163] on p "Offres Exclusives 5 Achetés = 5 Offerts" at bounding box center [301, 175] width 110 height 24
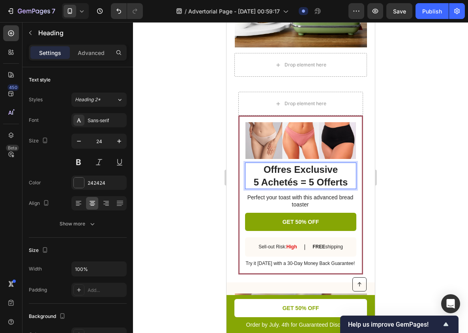
click at [291, 163] on p "Offres Exclusive 5 Achetés = 5 Offerts" at bounding box center [301, 175] width 110 height 24
click at [281, 163] on p "Offre Exclusive 5 Achetés = 5 Offerts" at bounding box center [301, 175] width 110 height 24
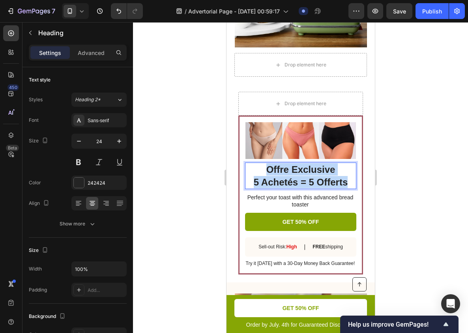
drag, startPoint x: 281, startPoint y: 150, endPoint x: 337, endPoint y: 160, distance: 56.5
click at [337, 163] on p "Offre Exclusive 5 Achetés = 5 Offerts" at bounding box center [301, 175] width 110 height 24
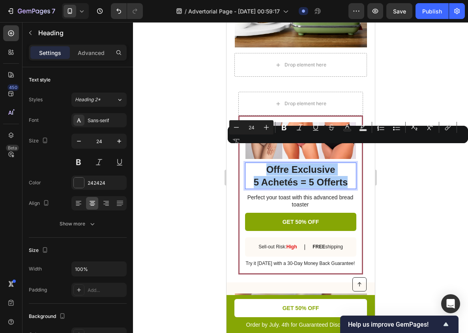
click at [425, 111] on div at bounding box center [300, 177] width 335 height 310
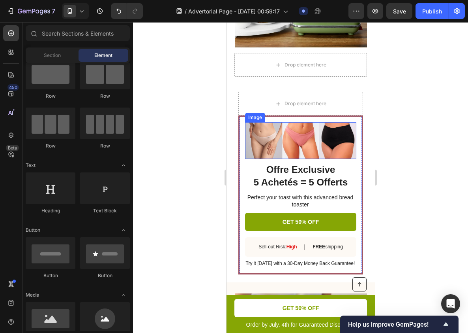
click at [303, 122] on img at bounding box center [300, 140] width 111 height 37
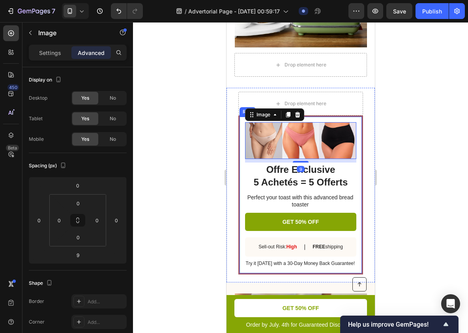
click at [392, 181] on div at bounding box center [300, 177] width 335 height 310
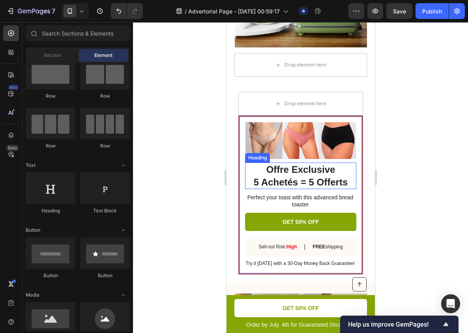
click at [318, 163] on p "Offre Exclusive 5 Achetés = 5 Offerts" at bounding box center [301, 175] width 110 height 24
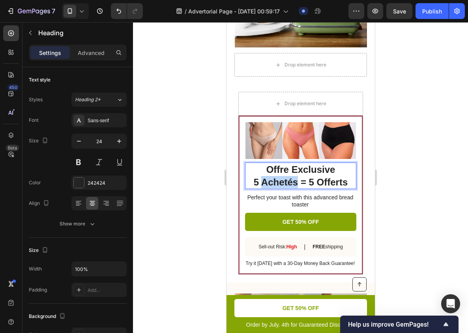
click at [285, 163] on p "Offre Exclusive 5 Achetés = 5 Offerts" at bounding box center [301, 175] width 110 height 24
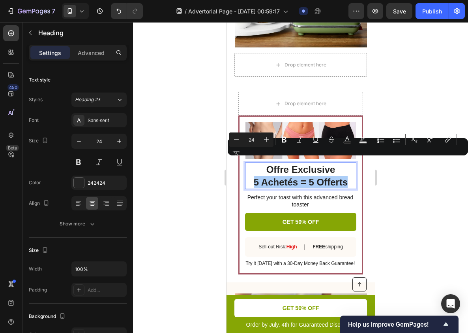
click at [277, 158] on div "Minus 24 Plus Bold Italic Underline Strikethrough Text Color Text Background Co…" at bounding box center [347, 146] width 237 height 28
click at [286, 163] on p "Offre Exclusive 5 Achetés = 5 Offerts" at bounding box center [301, 175] width 110 height 24
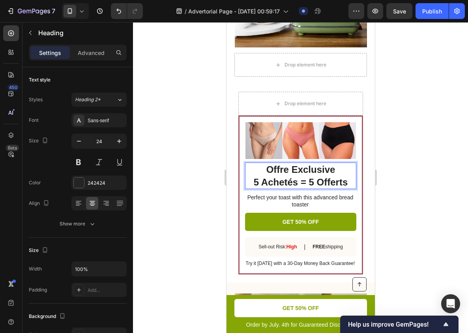
click at [386, 179] on div at bounding box center [300, 177] width 335 height 310
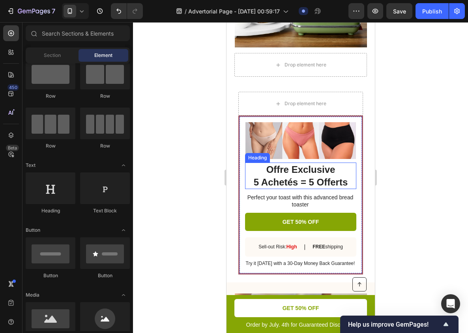
click at [292, 163] on p "Offre Exclusive 5 Achetés = 5 Offerts" at bounding box center [301, 175] width 110 height 24
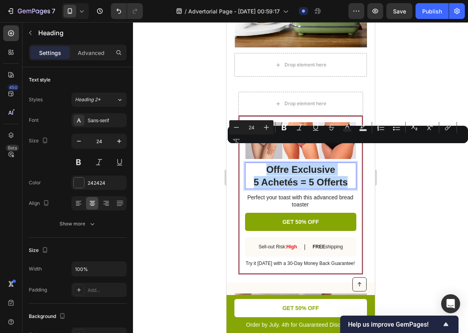
drag, startPoint x: 281, startPoint y: 151, endPoint x: 327, endPoint y: 163, distance: 47.3
click at [327, 163] on p "Offre Exclusive 5 Achetés = 5 Offerts" at bounding box center [301, 175] width 110 height 24
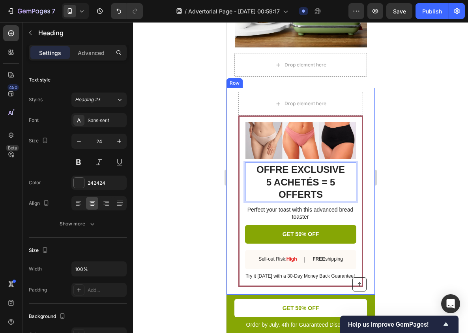
click at [429, 176] on div at bounding box center [300, 177] width 335 height 310
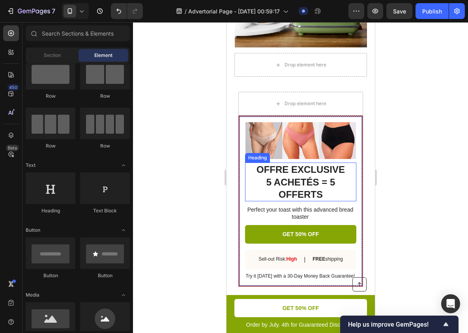
click at [328, 166] on p "OFFRE EXCLUSIVE 5 ACHETÉS = 5 OFFERTS" at bounding box center [301, 181] width 110 height 37
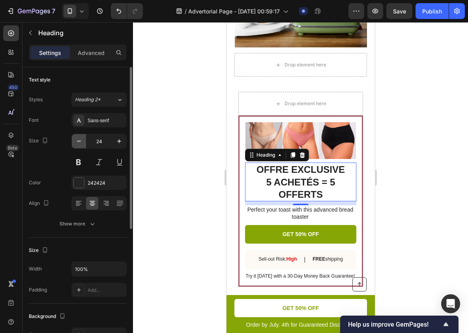
click at [79, 140] on icon "button" at bounding box center [79, 141] width 8 height 8
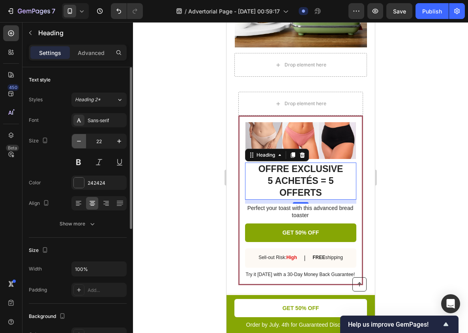
click at [79, 140] on icon "button" at bounding box center [79, 141] width 8 height 8
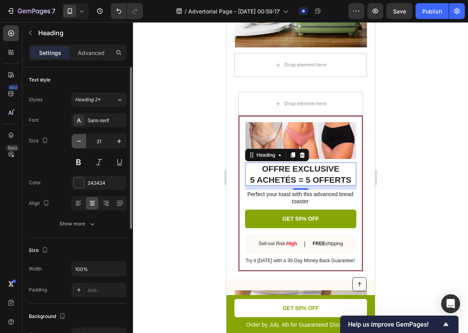
click at [79, 140] on icon "button" at bounding box center [79, 141] width 8 height 8
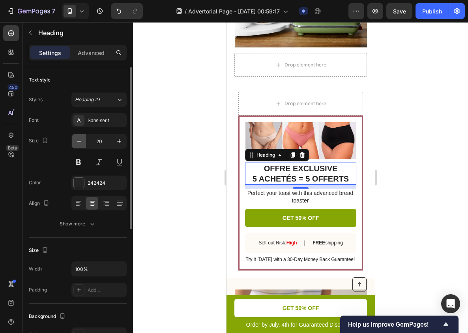
click at [79, 140] on icon "button" at bounding box center [79, 141] width 8 height 8
type input "19"
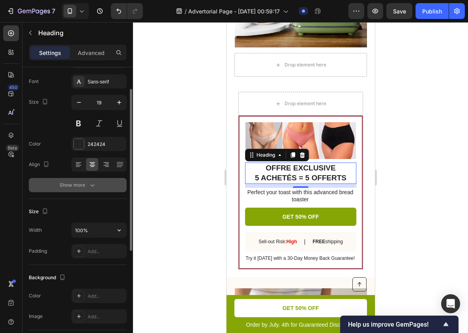
scroll to position [64, 0]
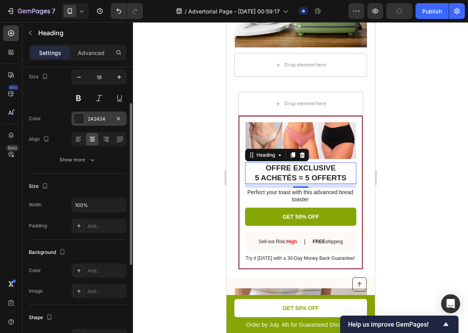
click at [101, 113] on div "242424" at bounding box center [98, 118] width 55 height 14
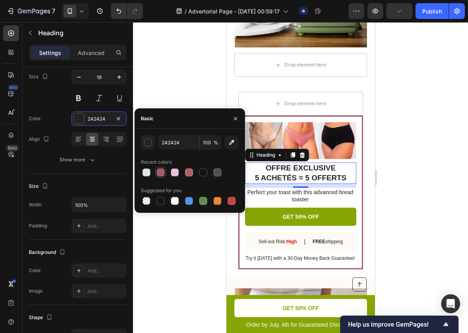
click at [155, 171] on div at bounding box center [160, 172] width 11 height 11
click at [187, 173] on div at bounding box center [189, 172] width 8 height 8
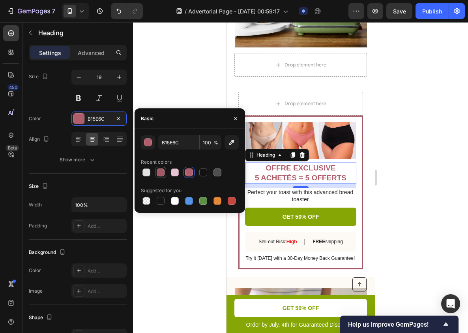
click at [163, 173] on div at bounding box center [161, 172] width 8 height 8
type input "A45764"
click at [406, 163] on div at bounding box center [300, 177] width 335 height 310
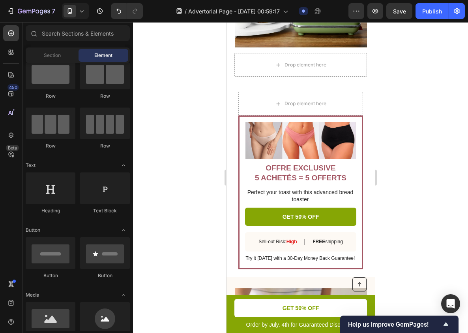
click at [406, 163] on div at bounding box center [300, 177] width 335 height 310
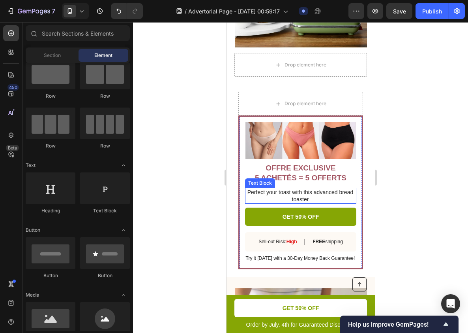
click at [322, 188] on div "Perfect your toast with this advanced bread toaster" at bounding box center [300, 196] width 111 height 16
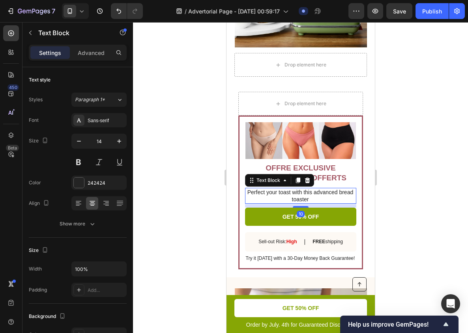
click at [321, 188] on p "Perfect your toast with this advanced bread toaster" at bounding box center [300, 195] width 111 height 14
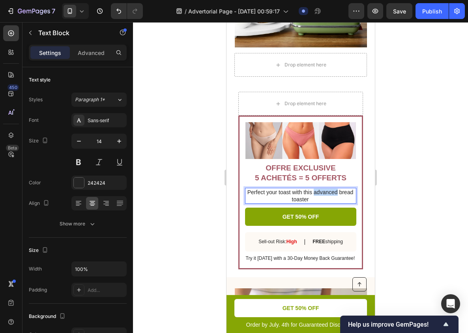
click at [321, 188] on p "Perfect your toast with this advanced bread toaster" at bounding box center [300, 195] width 111 height 14
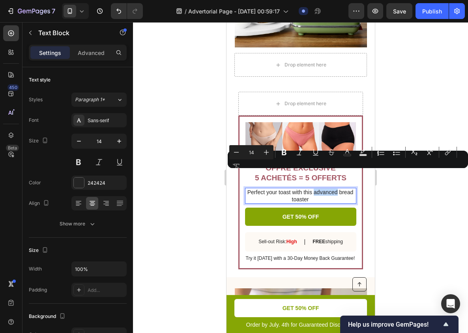
click at [321, 188] on p "Perfect your toast with this advanced bread toaster" at bounding box center [300, 195] width 111 height 14
click at [382, 216] on div at bounding box center [300, 177] width 335 height 310
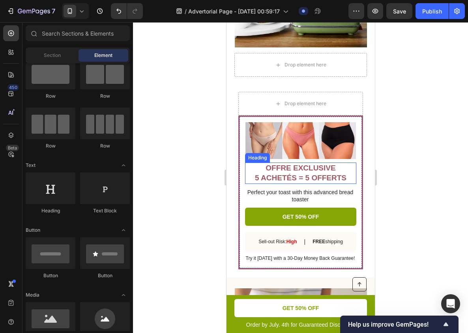
click at [294, 163] on p "OFFRE EXCLUSIVE 5 ACHETÉS = 5 OFFERTS" at bounding box center [301, 172] width 110 height 19
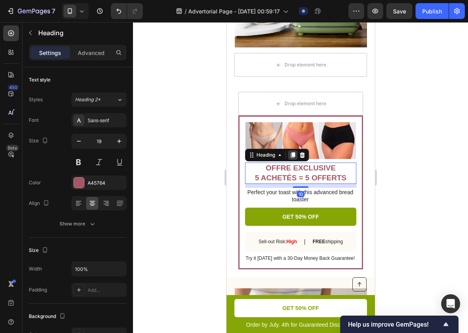
click at [291, 152] on icon at bounding box center [293, 155] width 6 height 6
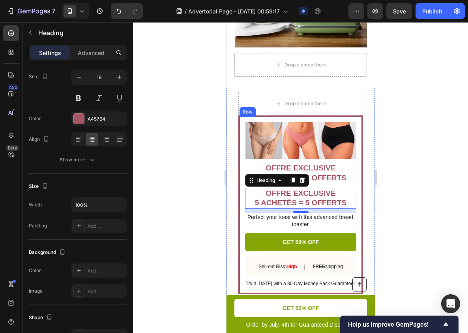
click at [329, 163] on p "OFFRE EXCLUSIVE 5 ACHETÉS = 5 OFFERTS" at bounding box center [301, 172] width 110 height 19
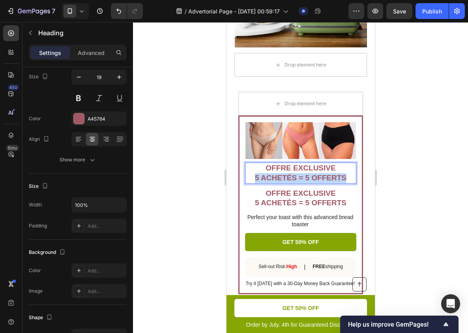
click at [329, 163] on p "OFFRE EXCLUSIVE 5 ACHETÉS = 5 OFFERTS" at bounding box center [301, 172] width 110 height 19
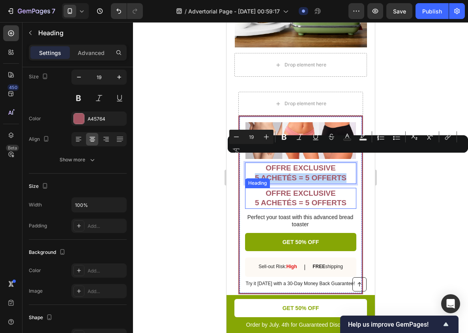
click at [282, 188] on h2 "OFFRE EXCLUSIVE 5 ACHETÉS = 5 OFFERTS" at bounding box center [300, 198] width 111 height 21
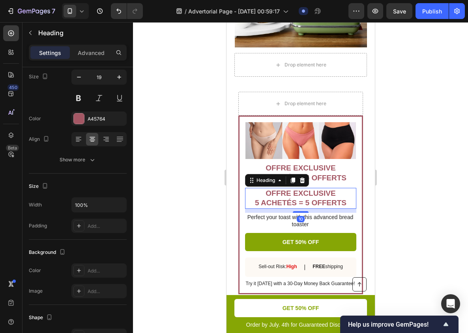
click at [281, 188] on h2 "OFFRE EXCLUSIVE 5 ACHETÉS = 5 OFFERTS" at bounding box center [300, 198] width 111 height 21
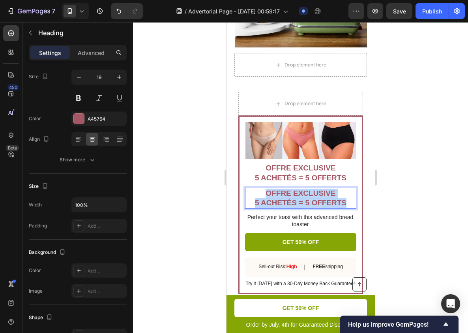
drag, startPoint x: 281, startPoint y: 174, endPoint x: 327, endPoint y: 182, distance: 46.4
click at [327, 188] on p "OFFRE EXCLUSIVE 5 ACHETÉS = 5 OFFERTS" at bounding box center [301, 197] width 110 height 19
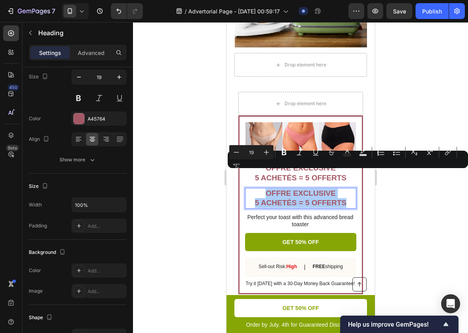
click at [420, 172] on div "Minus 19 Plus Bold Italic Underline Strikethrough Text Color Text Background Co…" at bounding box center [347, 159] width 237 height 28
click at [121, 9] on icon "Undo/Redo" at bounding box center [119, 11] width 8 height 8
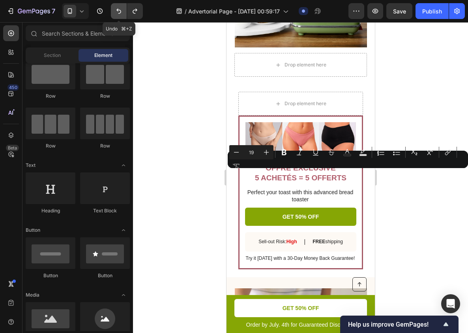
click at [121, 9] on icon "Undo/Redo" at bounding box center [119, 11] width 8 height 8
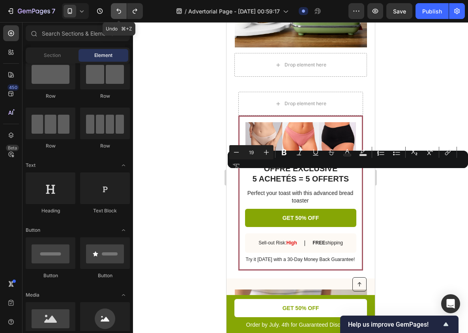
click at [121, 9] on icon "Undo/Redo" at bounding box center [119, 11] width 8 height 8
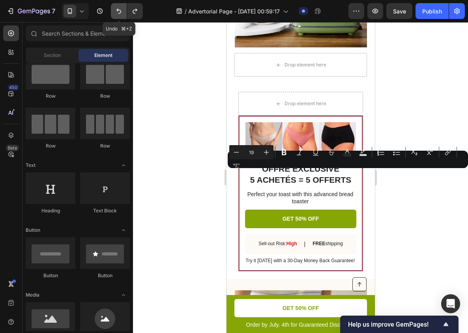
click at [121, 9] on icon "Undo/Redo" at bounding box center [119, 11] width 8 height 8
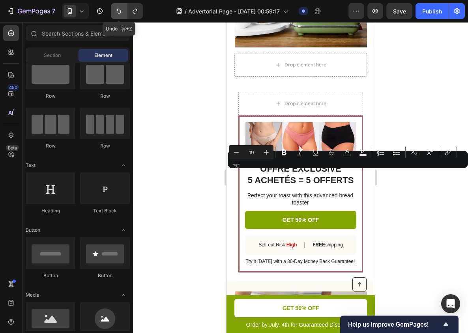
click at [121, 9] on icon "Undo/Redo" at bounding box center [119, 11] width 8 height 8
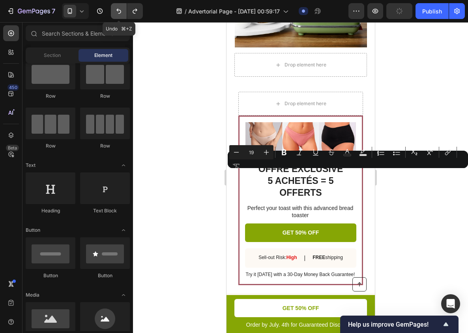
click at [121, 9] on icon "Undo/Redo" at bounding box center [119, 11] width 8 height 8
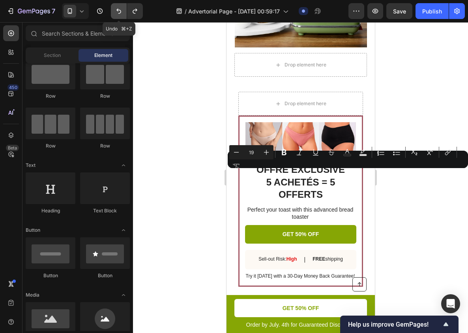
click at [121, 9] on icon "Undo/Redo" at bounding box center [119, 11] width 8 height 8
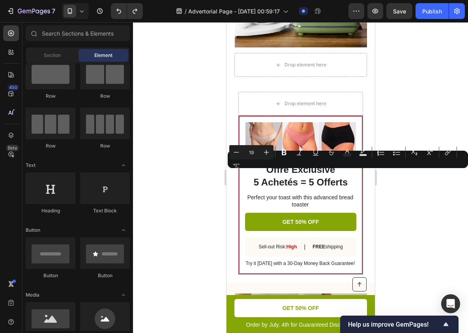
click at [159, 86] on div at bounding box center [300, 177] width 335 height 310
click at [116, 6] on button "Undo/Redo" at bounding box center [119, 11] width 16 height 16
click at [411, 88] on div at bounding box center [300, 177] width 335 height 310
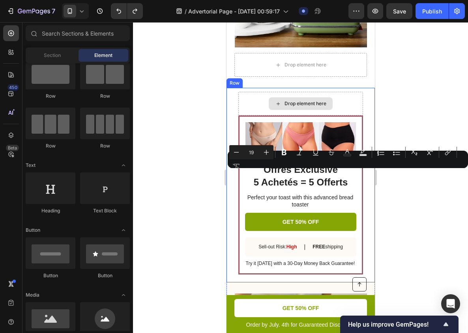
click at [332, 93] on div "Drop element here" at bounding box center [300, 104] width 125 height 24
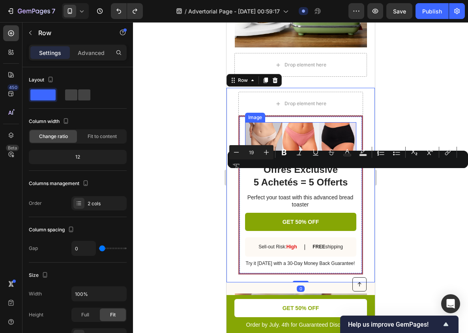
click at [329, 127] on img at bounding box center [300, 140] width 111 height 37
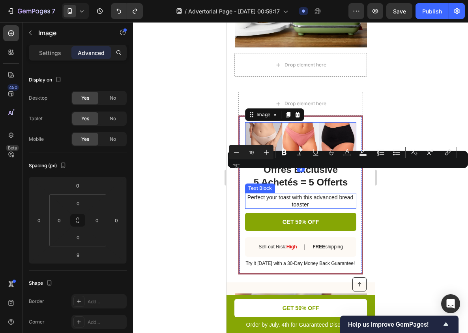
click at [311, 194] on p "Perfect your toast with this advanced bread toaster" at bounding box center [300, 201] width 111 height 14
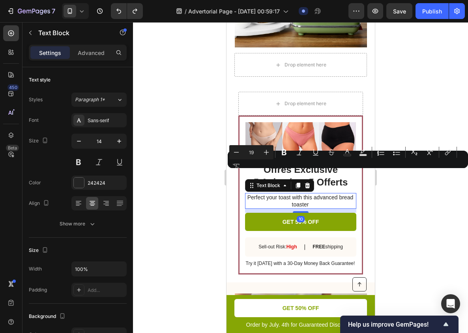
click at [430, 107] on div at bounding box center [300, 177] width 335 height 310
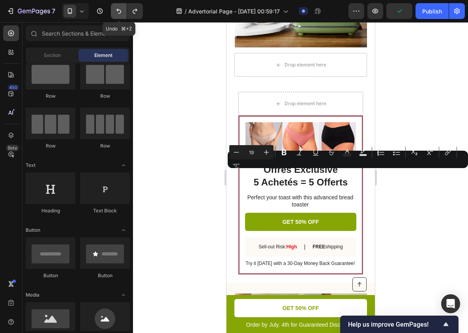
click at [116, 12] on icon "Undo/Redo" at bounding box center [119, 11] width 8 height 8
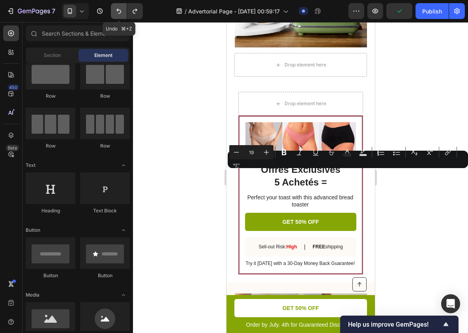
click at [116, 12] on icon "Undo/Redo" at bounding box center [119, 11] width 8 height 8
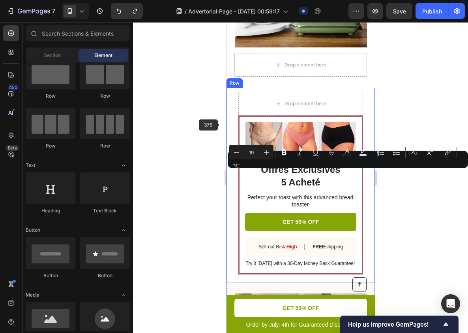
click at [264, 122] on img at bounding box center [300, 140] width 111 height 37
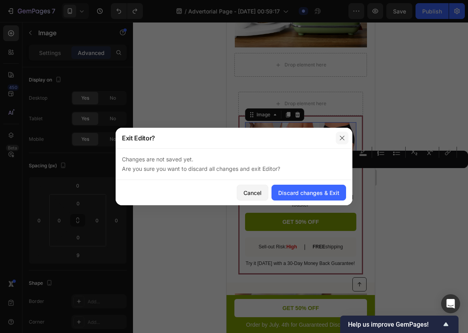
click at [341, 137] on icon "button" at bounding box center [342, 138] width 6 height 6
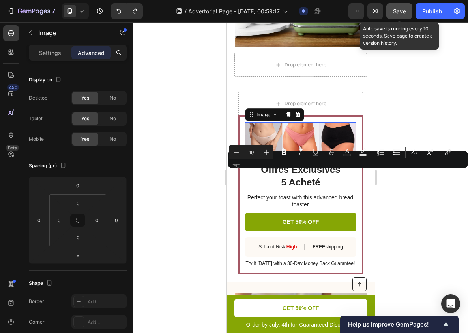
click at [403, 8] on span "Save" at bounding box center [399, 11] width 13 height 7
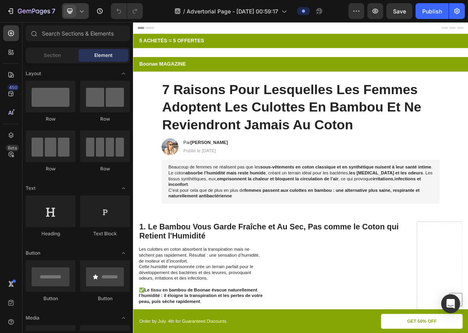
click at [82, 10] on icon at bounding box center [82, 11] width 8 height 8
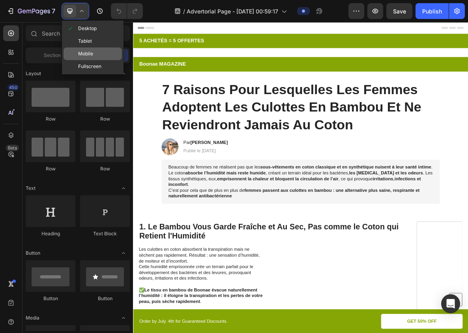
click at [84, 53] on span "Mobile" at bounding box center [85, 54] width 15 height 8
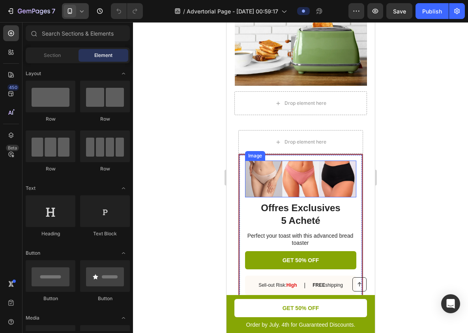
scroll to position [2052, 0]
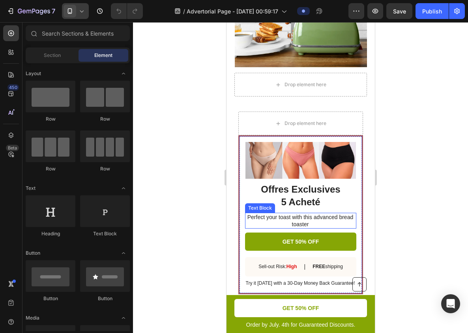
click at [306, 182] on h2 "Offres Exclusives 5 Acheté" at bounding box center [300, 195] width 111 height 26
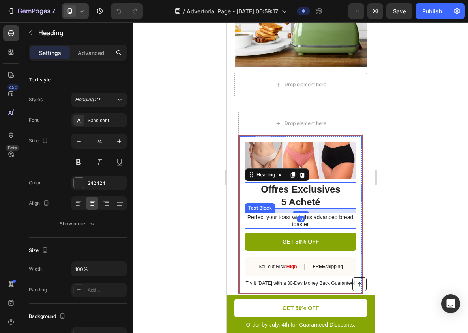
click at [329, 213] on p "Perfect your toast with this advanced bread toaster" at bounding box center [300, 220] width 111 height 14
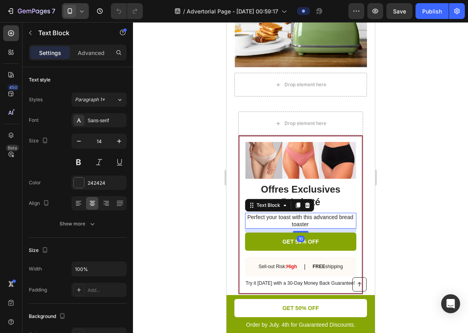
click at [322, 213] on p "Perfect your toast with this advanced bread toaster" at bounding box center [300, 220] width 111 height 14
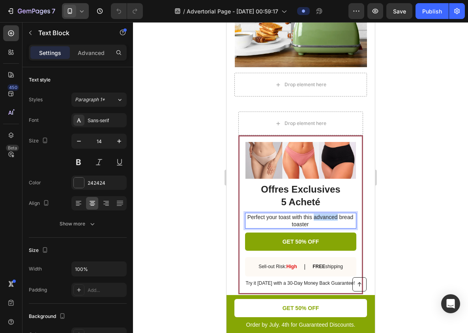
click at [322, 213] on p "Perfect your toast with this advanced bread toaster" at bounding box center [300, 220] width 111 height 14
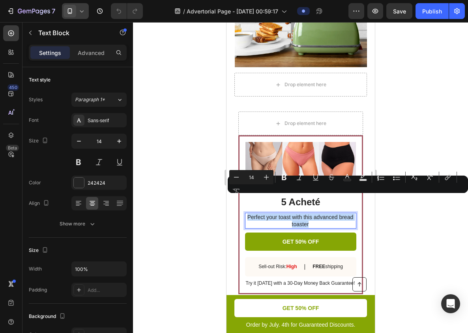
click at [322, 213] on p "Perfect your toast with this advanced bread toaster" at bounding box center [300, 220] width 111 height 14
click at [350, 194] on div "Minus 14 Plus Bold Italic Underline Strikethrough Text Color Text Background Co…" at bounding box center [347, 184] width 237 height 28
click at [398, 215] on div at bounding box center [300, 177] width 335 height 310
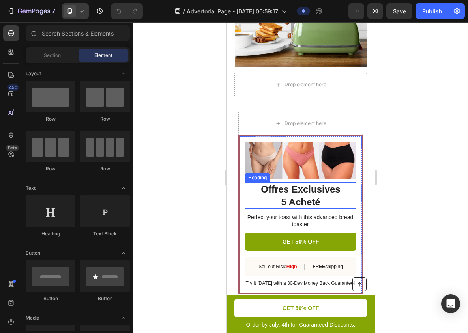
click at [315, 182] on h2 "Offres Exclusives 5 Acheté" at bounding box center [300, 195] width 111 height 26
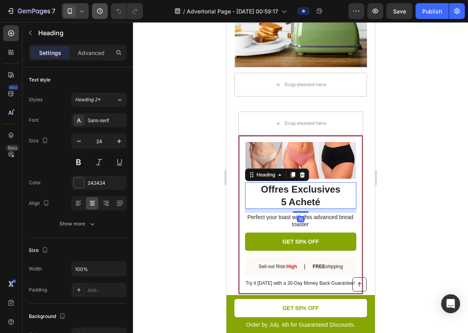
click at [101, 3] on button "button" at bounding box center [100, 11] width 16 height 16
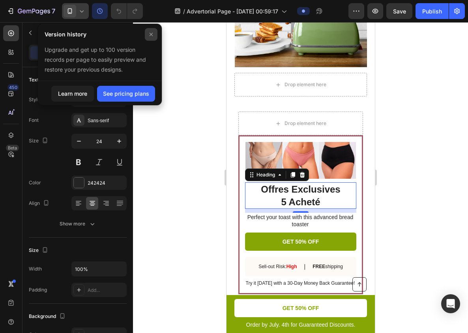
click at [154, 37] on icon at bounding box center [151, 34] width 6 height 6
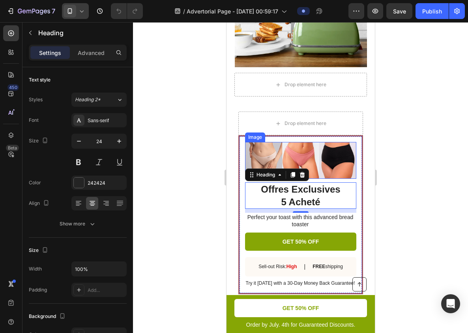
click at [314, 182] on h2 "Offres Exclusives 5 Acheté" at bounding box center [300, 195] width 111 height 26
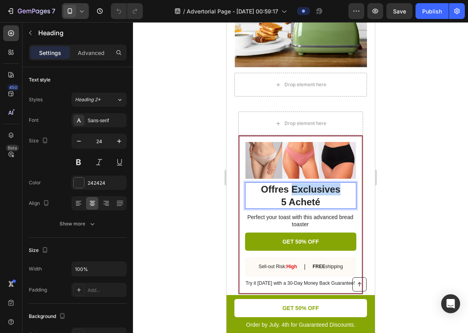
click at [314, 183] on p "Offres Exclusives 5 Acheté" at bounding box center [301, 195] width 110 height 24
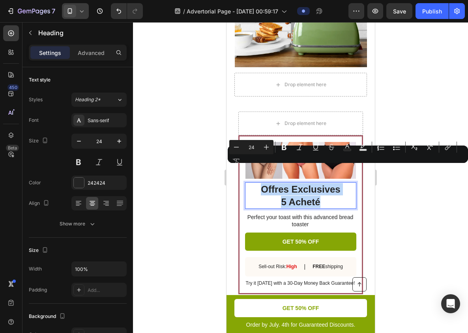
drag, startPoint x: 327, startPoint y: 185, endPoint x: 256, endPoint y: 171, distance: 71.7
click at [256, 183] on p "Offres Exclusives 5 Acheté" at bounding box center [301, 195] width 110 height 24
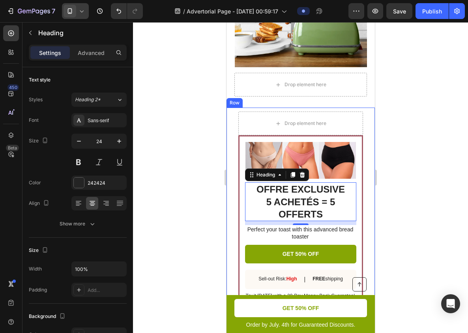
click at [396, 207] on div at bounding box center [300, 177] width 335 height 310
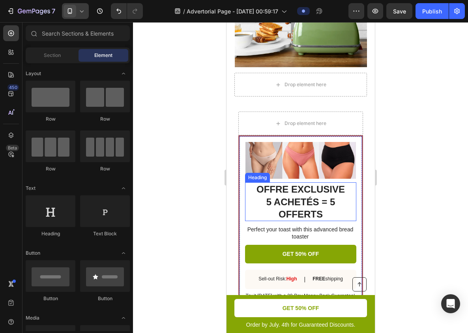
click at [268, 183] on p "OFFRE EXCLUSIVE 5 ACHETÉS = 5 OFFERTS" at bounding box center [301, 201] width 110 height 37
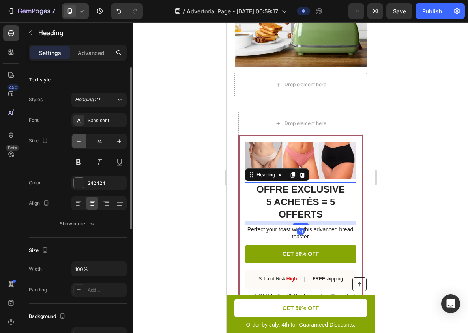
click at [76, 141] on icon "button" at bounding box center [79, 141] width 8 height 8
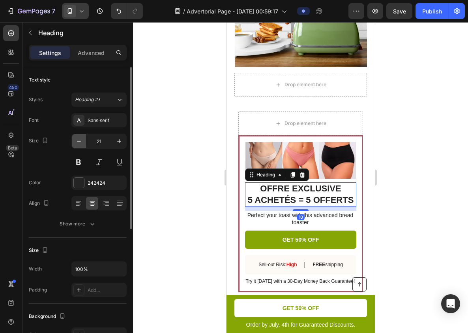
click at [76, 141] on icon "button" at bounding box center [79, 141] width 8 height 8
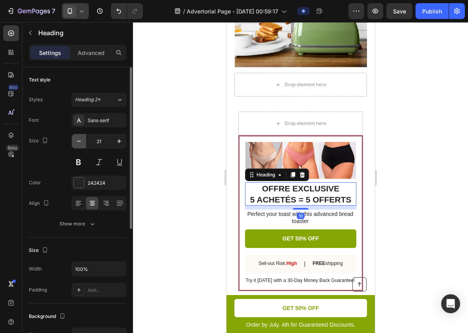
type input "20"
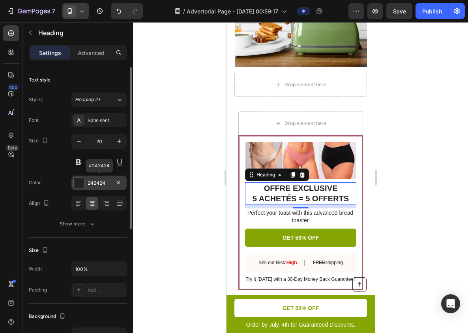
click at [90, 179] on div "242424" at bounding box center [98, 182] width 55 height 14
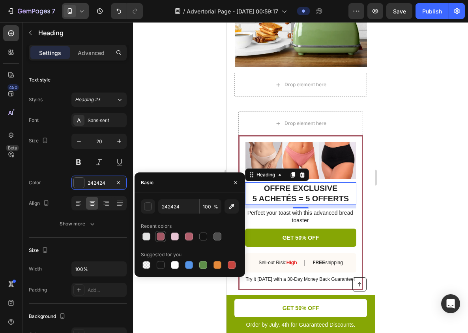
click at [165, 239] on div at bounding box center [160, 235] width 9 height 9
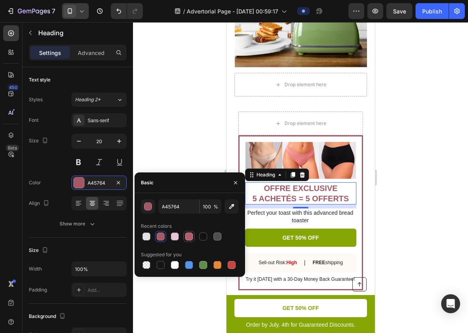
click at [190, 239] on div at bounding box center [189, 236] width 8 height 8
click at [158, 236] on div at bounding box center [161, 236] width 8 height 8
type input "A45764"
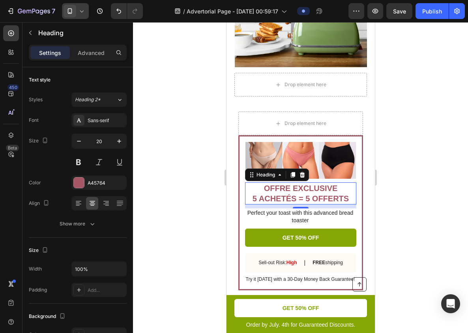
click at [421, 175] on div at bounding box center [300, 177] width 335 height 310
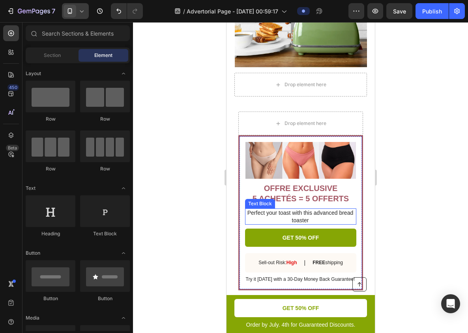
click at [333, 209] on p "Perfect your toast with this advanced bread toaster" at bounding box center [300, 216] width 111 height 14
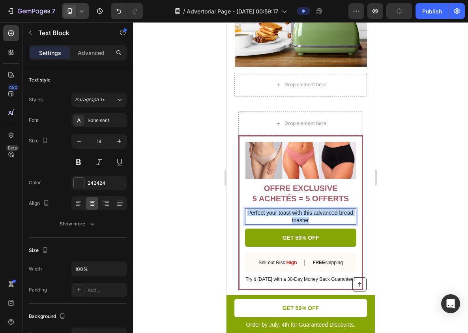
click at [333, 209] on p "Perfect your toast with this advanced bread toaster" at bounding box center [300, 216] width 111 height 14
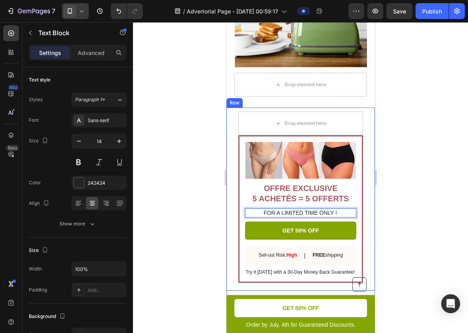
click at [406, 196] on div at bounding box center [300, 177] width 335 height 310
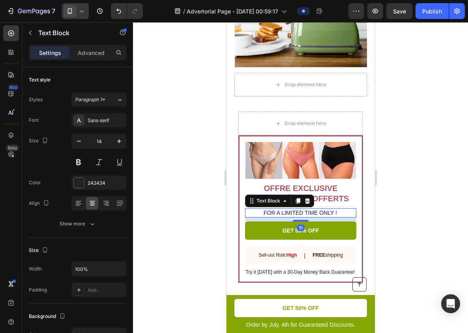
click at [324, 209] on p "FOR A LIMITED TIME ONLY !" at bounding box center [300, 212] width 111 height 7
click at [116, 139] on icon "button" at bounding box center [119, 141] width 8 height 8
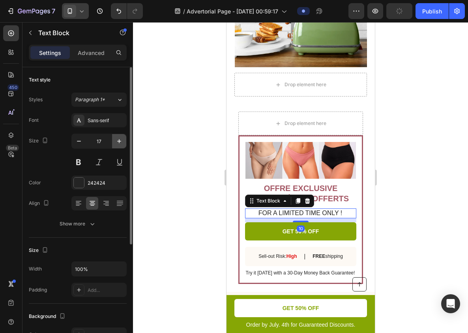
click at [116, 139] on icon "button" at bounding box center [119, 141] width 8 height 8
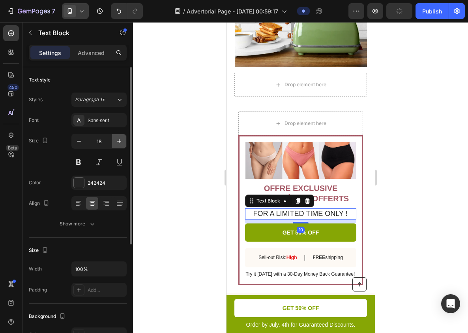
type input "19"
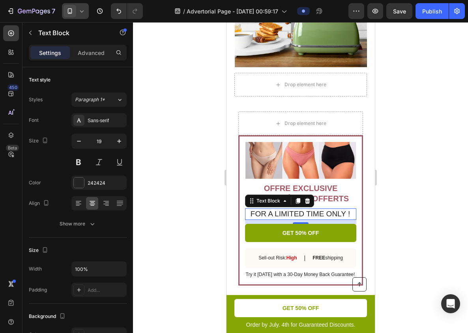
click at [445, 196] on div at bounding box center [300, 177] width 335 height 310
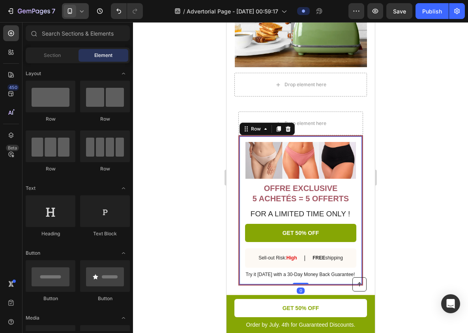
click at [304, 189] on div "Image OFFRE EXCLUSIVE 5 ACHETÉS = 5 OFFERTS Heading FOR A LIMITED TIME ONLY ! T…" at bounding box center [300, 210] width 111 height 137
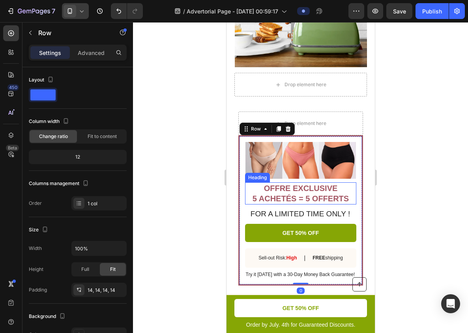
click at [316, 183] on p "OFFRE EXCLUSIVE 5 ACHETÉS = 5 OFFERTS" at bounding box center [301, 193] width 110 height 21
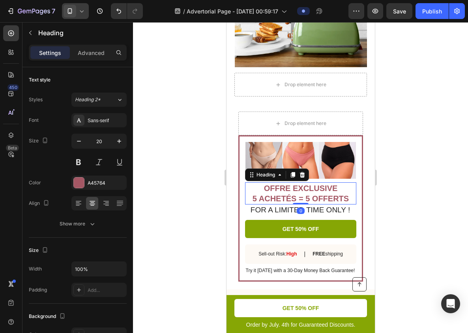
drag, startPoint x: 304, startPoint y: 190, endPoint x: 305, endPoint y: 184, distance: 6.1
click at [305, 184] on div "OFFRE EXCLUSIVE 5 ACHETÉS = 5 OFFERTS Heading 0" at bounding box center [300, 193] width 111 height 22
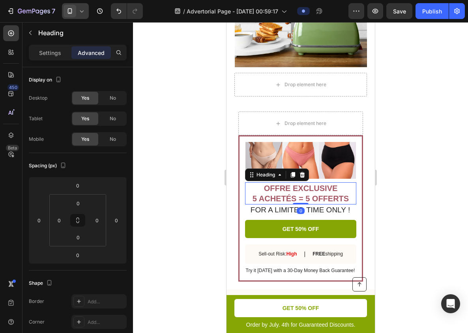
click at [404, 182] on div at bounding box center [300, 177] width 335 height 310
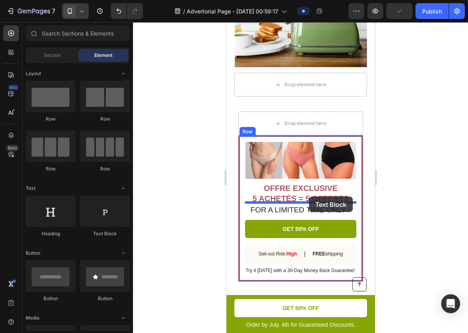
drag, startPoint x: 329, startPoint y: 235, endPoint x: 309, endPoint y: 196, distance: 44.2
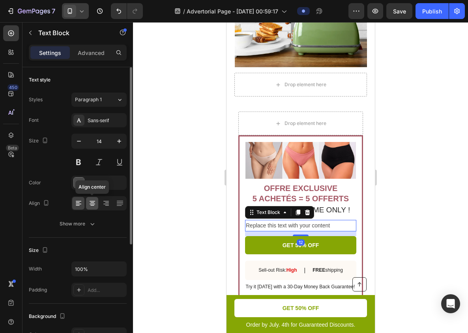
click at [92, 205] on icon at bounding box center [92, 205] width 4 height 1
click at [98, 179] on div "4D4D4D" at bounding box center [99, 182] width 23 height 7
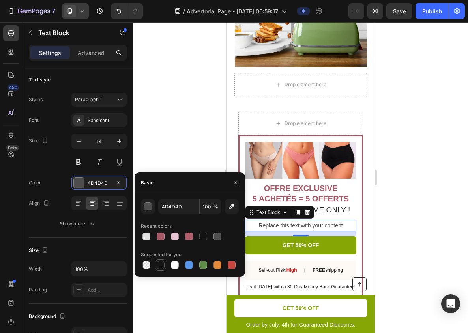
click at [163, 269] on div at bounding box center [160, 264] width 9 height 9
type input "151515"
click at [421, 196] on div at bounding box center [300, 177] width 335 height 310
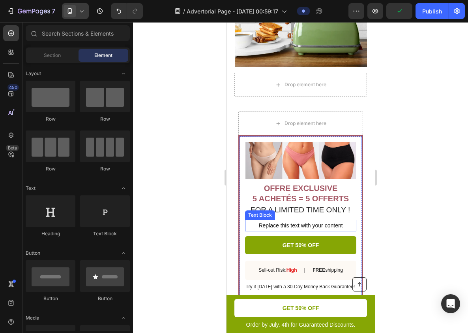
click at [286, 220] on div "Replace this text with your content" at bounding box center [300, 225] width 111 height 11
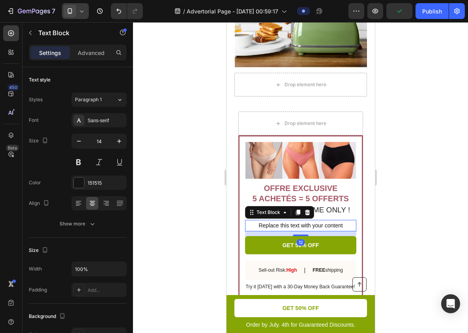
click at [286, 220] on div "Replace this text with your content" at bounding box center [300, 225] width 111 height 11
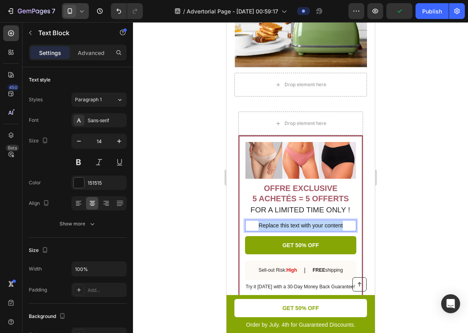
click at [286, 220] on p "Replace this text with your content" at bounding box center [301, 225] width 110 height 10
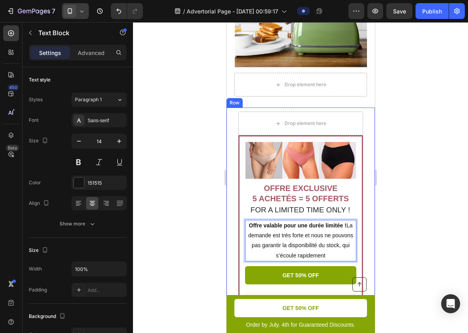
click at [390, 220] on div at bounding box center [300, 177] width 335 height 310
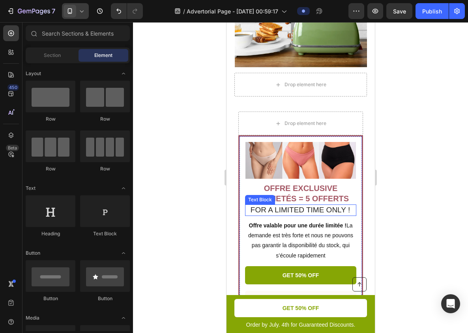
click at [327, 205] on p "FOR A LIMITED TIME ONLY !" at bounding box center [300, 210] width 111 height 10
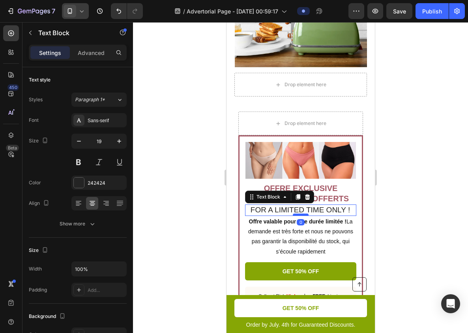
drag, startPoint x: 305, startPoint y: 201, endPoint x: 306, endPoint y: 196, distance: 6.1
click at [306, 213] on div at bounding box center [301, 214] width 16 height 2
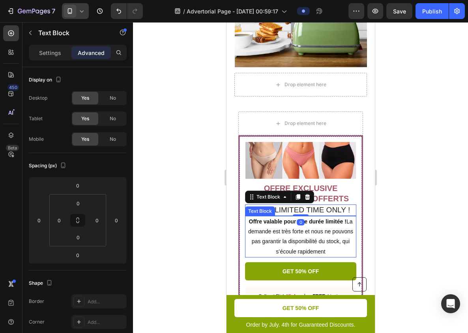
click at [320, 220] on p "Offre valable pour une durée limitée ! La demande est très forte et nous ne pou…" at bounding box center [301, 236] width 110 height 40
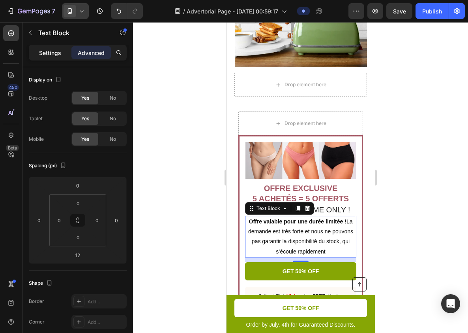
click at [51, 52] on p "Settings" at bounding box center [50, 53] width 22 height 8
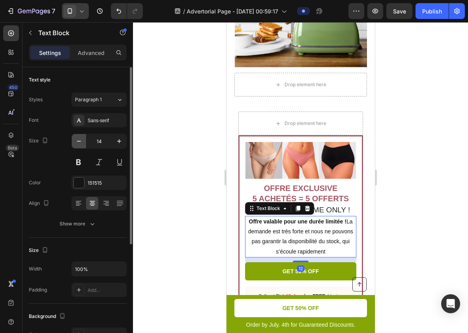
click at [79, 141] on icon "button" at bounding box center [79, 141] width 4 height 1
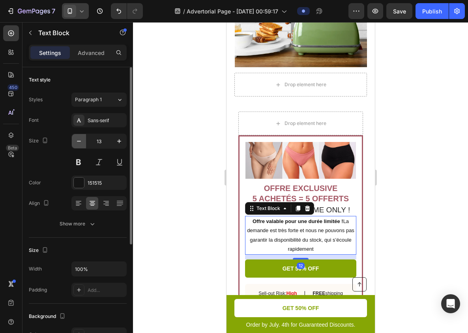
click at [79, 141] on icon "button" at bounding box center [79, 141] width 4 height 1
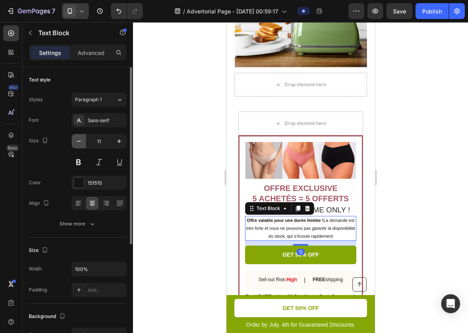
click at [79, 141] on icon "button" at bounding box center [79, 141] width 4 height 1
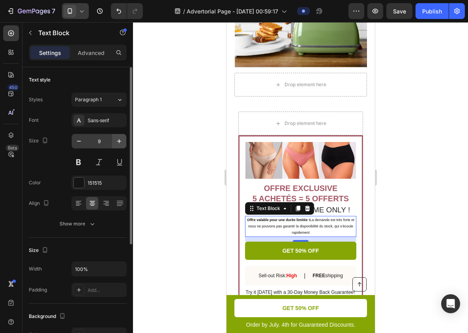
click at [113, 137] on button "button" at bounding box center [119, 141] width 14 height 14
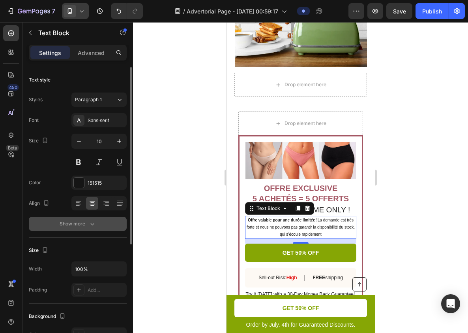
click at [89, 221] on icon "button" at bounding box center [92, 224] width 8 height 8
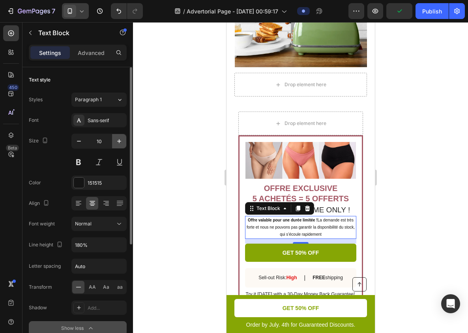
click at [117, 141] on icon "button" at bounding box center [119, 141] width 8 height 8
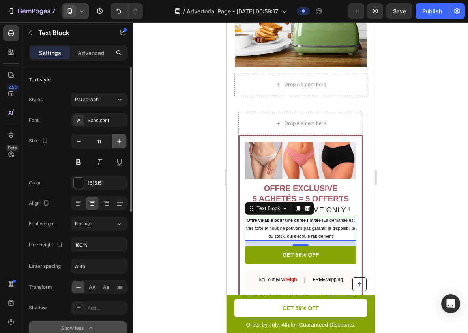
click at [117, 141] on icon "button" at bounding box center [119, 141] width 8 height 8
type input "12"
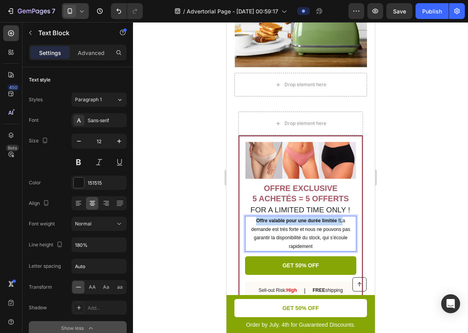
drag, startPoint x: 340, startPoint y: 204, endPoint x: 254, endPoint y: 203, distance: 86.1
click at [254, 216] on p "Offre valable pour une durée limitée ! La demande est très forte et nous ne pou…" at bounding box center [301, 233] width 110 height 34
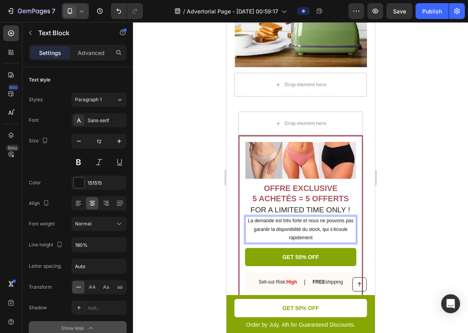
click at [254, 216] on p "La demande est très forte et nous ne pouvons pas garantir la disponibilité du s…" at bounding box center [301, 229] width 110 height 26
click at [284, 216] on p "La Demande est très forte et nous ne pouvons pas garantir la disponibilité du s…" at bounding box center [301, 229] width 110 height 26
click at [310, 216] on p "La Demande est Très forte et nous ne pouvons pas garantir la disponibilité du s…" at bounding box center [301, 229] width 110 height 26
click at [311, 216] on p "La Demande est Très forte et Nous ne pouvons pas garantir la disponibilité du s…" at bounding box center [301, 229] width 110 height 26
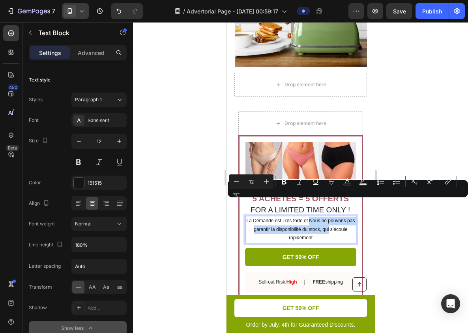
drag, startPoint x: 311, startPoint y: 203, endPoint x: 322, endPoint y: 212, distance: 13.7
click at [322, 216] on p "La Demande est Très forte et Nous ne pouvons pas garantir la disponibilité du s…" at bounding box center [301, 229] width 110 height 26
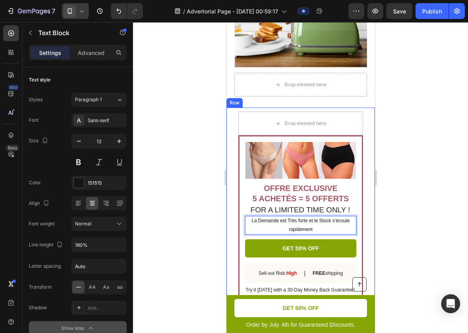
click at [390, 207] on div at bounding box center [300, 177] width 335 height 310
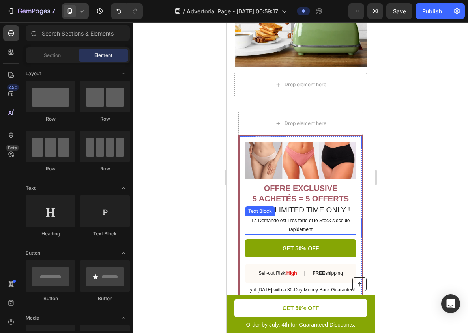
click at [345, 216] on p "La Demande est Très forte et le Stock s’écoule rapidement" at bounding box center [301, 224] width 110 height 17
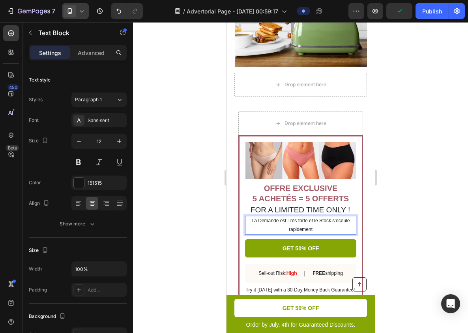
click at [408, 223] on div at bounding box center [300, 177] width 335 height 310
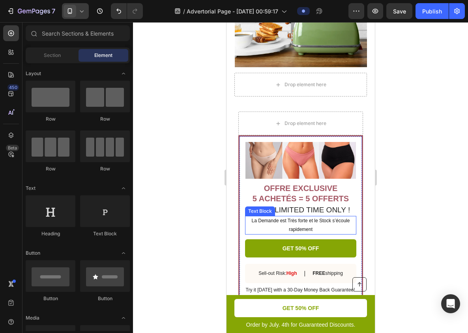
click at [318, 216] on p "La Demande est Très forte et le Stock s’écoule rapidement" at bounding box center [301, 224] width 110 height 17
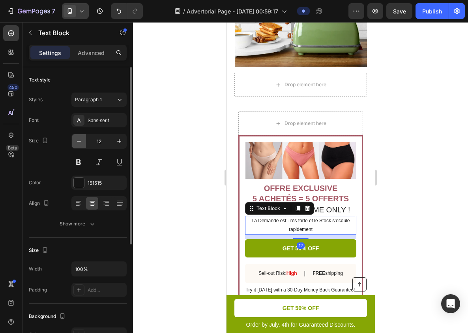
click at [78, 138] on icon "button" at bounding box center [79, 141] width 8 height 8
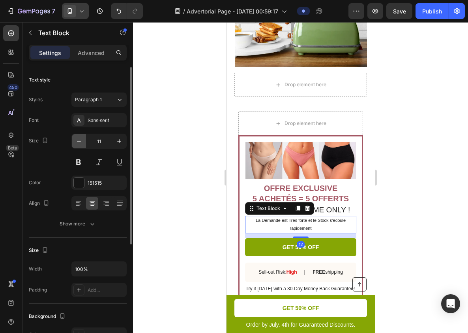
click at [78, 138] on icon "button" at bounding box center [79, 141] width 8 height 8
type input "10"
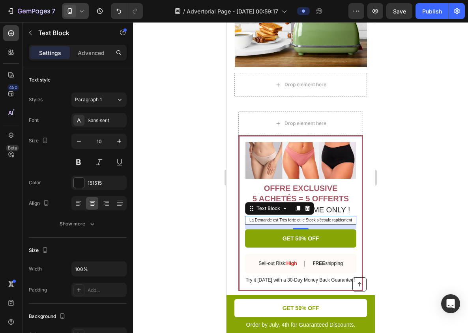
click at [418, 191] on div at bounding box center [300, 177] width 335 height 310
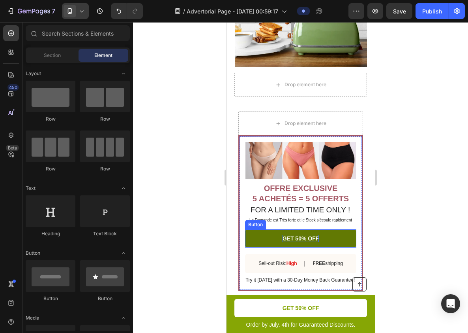
click at [292, 235] on p "GET 50% OFF" at bounding box center [300, 238] width 37 height 7
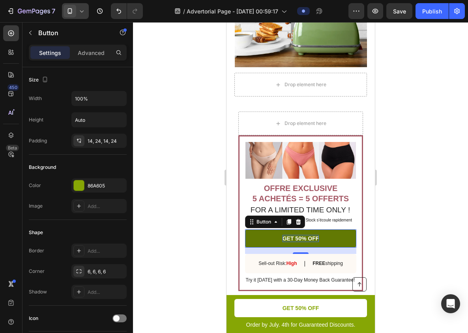
click at [299, 235] on p "GET 50% OFF" at bounding box center [300, 238] width 37 height 7
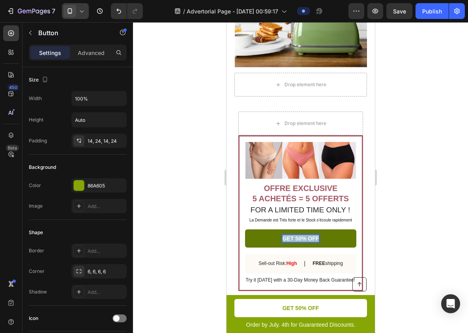
click at [299, 235] on p "GET 50% OFF" at bounding box center [300, 238] width 37 height 7
click at [457, 194] on div at bounding box center [300, 177] width 335 height 310
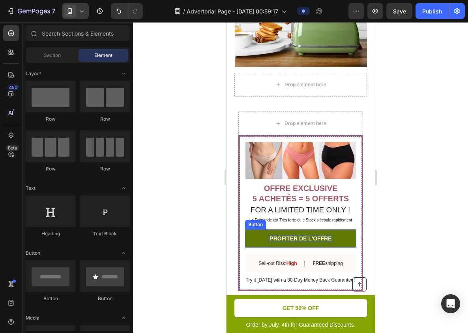
click at [350, 229] on link "PROFITER DE L'OFFRE" at bounding box center [300, 238] width 111 height 18
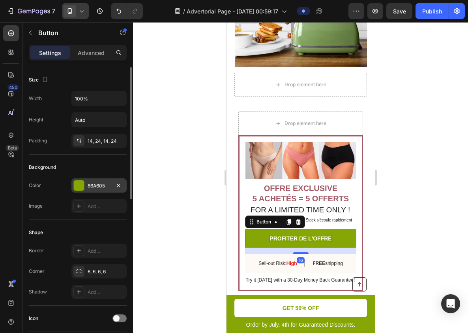
click at [87, 185] on div "86A605" at bounding box center [98, 185] width 55 height 14
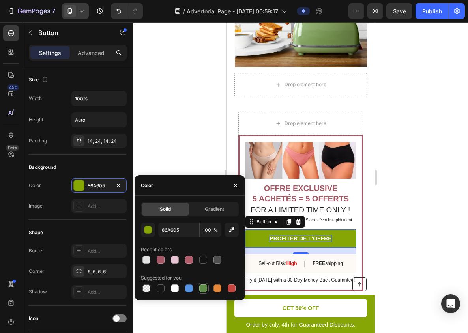
click at [205, 292] on div at bounding box center [203, 287] width 9 height 9
type input "5E8E49"
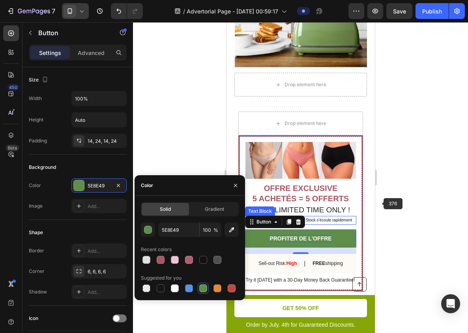
click at [387, 202] on div at bounding box center [300, 177] width 335 height 310
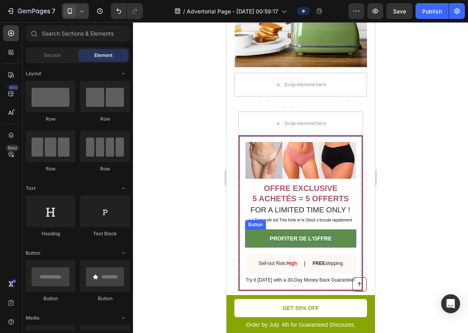
click at [327, 235] on p "PROFITER DE L'OFFRE" at bounding box center [300, 238] width 62 height 7
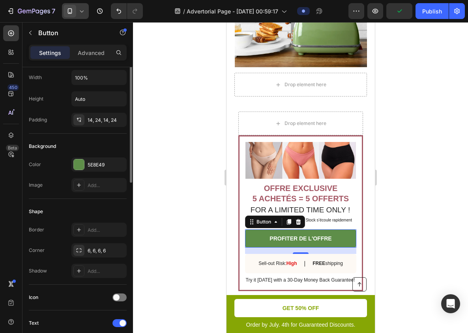
scroll to position [0, 0]
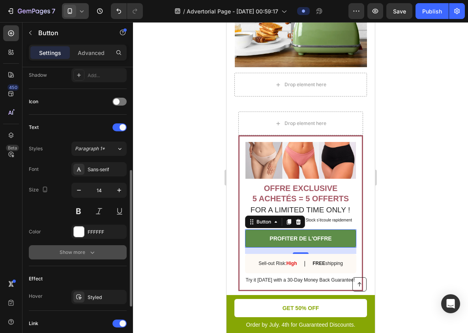
click at [86, 251] on div "Show more" at bounding box center [78, 252] width 37 height 8
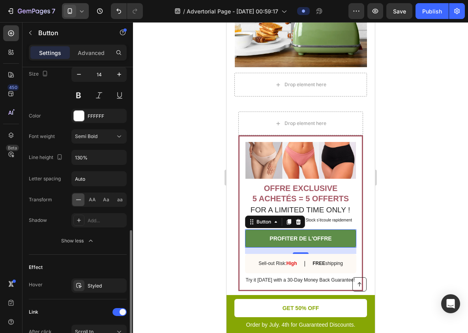
scroll to position [357, 0]
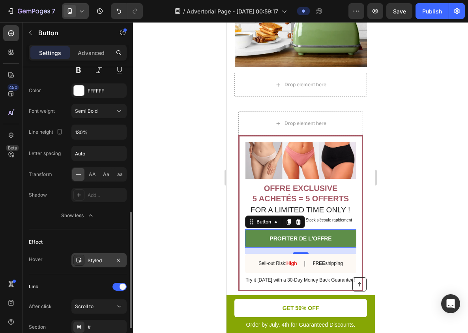
click at [93, 265] on div "Styled" at bounding box center [98, 260] width 55 height 14
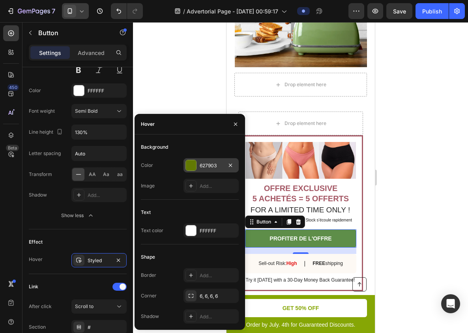
click at [202, 171] on div "627903" at bounding box center [211, 165] width 55 height 14
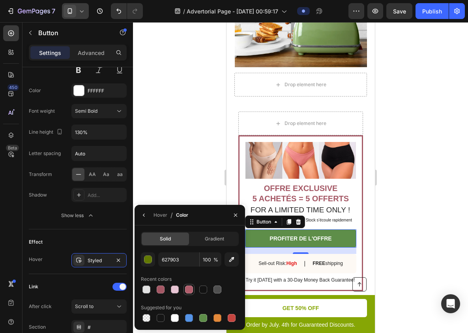
click at [191, 289] on div at bounding box center [189, 289] width 8 height 8
type input "B15E6C"
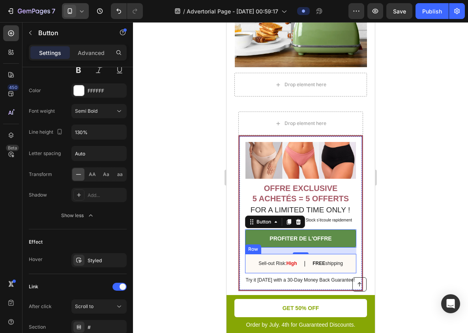
click at [432, 218] on div at bounding box center [300, 177] width 335 height 310
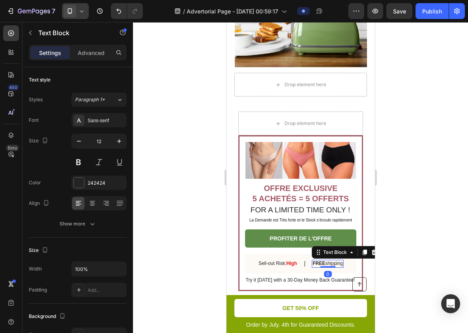
click at [332, 260] on p "FREE shipping" at bounding box center [327, 263] width 30 height 6
click at [318, 260] on strong "FREE" at bounding box center [318, 263] width 13 height 6
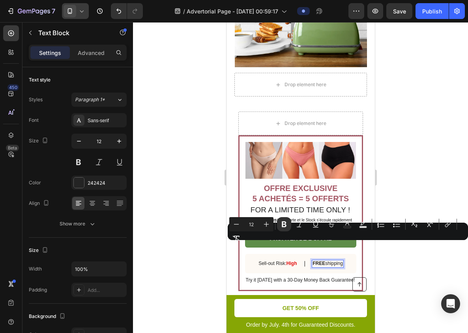
click at [329, 260] on p "FREE shipping" at bounding box center [327, 263] width 30 height 6
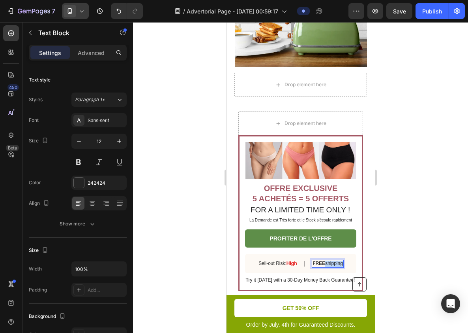
click at [329, 260] on p "FREE shipping" at bounding box center [327, 263] width 30 height 6
click at [336, 260] on p "FREE Livraison" at bounding box center [328, 263] width 32 height 6
copy p "Livraison"
click at [338, 260] on strong "Livraison FREE" at bounding box center [327, 263] width 35 height 6
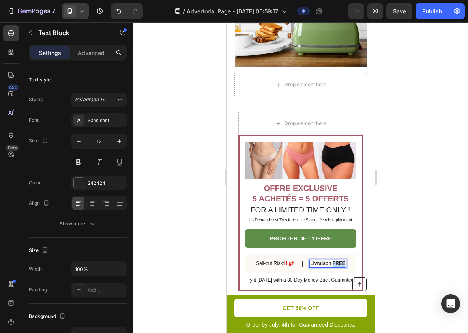
click at [338, 260] on strong "Livraison FREE" at bounding box center [327, 263] width 35 height 6
click at [320, 260] on strong "Livraison GRATUITE" at bounding box center [328, 263] width 46 height 6
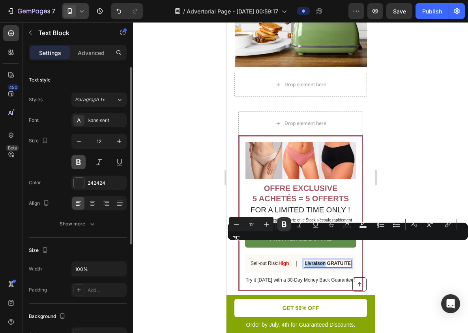
click at [81, 157] on button at bounding box center [78, 162] width 14 height 14
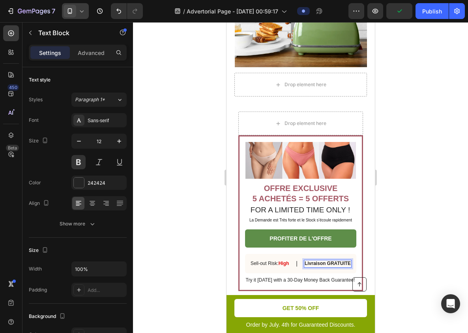
click at [320, 260] on strong "Livraison GRATUITE" at bounding box center [328, 263] width 46 height 6
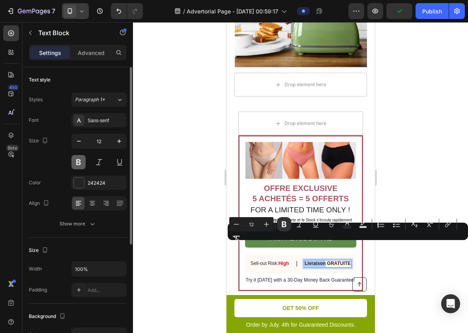
click at [77, 160] on button at bounding box center [78, 162] width 14 height 14
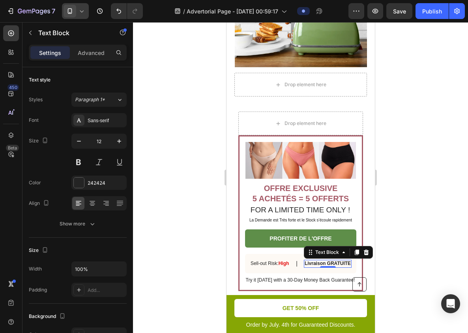
click at [408, 214] on div at bounding box center [300, 177] width 335 height 310
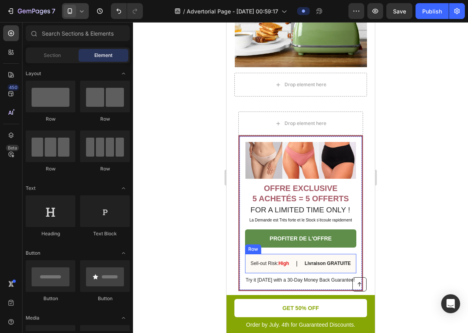
click at [325, 260] on strong "Livraison GRATUITE" at bounding box center [328, 263] width 46 height 6
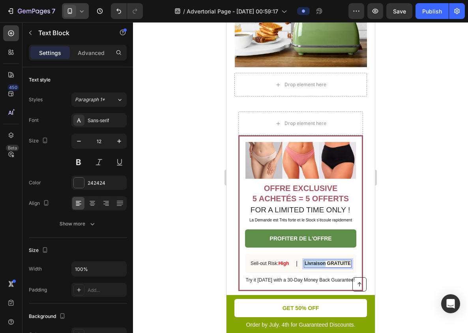
click at [313, 260] on strong "Livraison GRATUITE" at bounding box center [328, 263] width 46 height 6
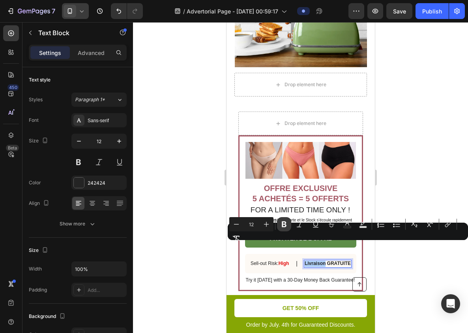
click at [282, 223] on icon "Editor contextual toolbar" at bounding box center [284, 224] width 8 height 8
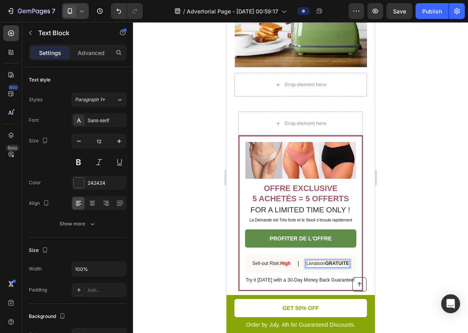
click at [384, 265] on div at bounding box center [300, 177] width 335 height 310
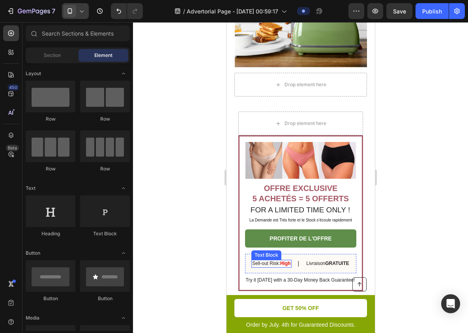
click at [272, 260] on p "Sell-out Risk: High" at bounding box center [271, 263] width 38 height 6
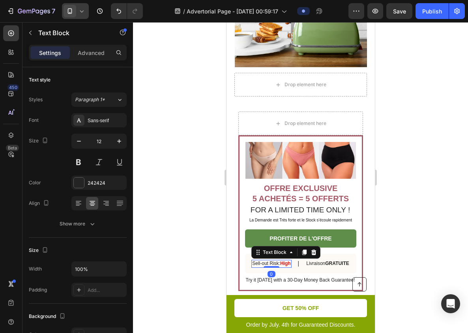
click at [252, 260] on p "Sell-out Risk: High" at bounding box center [271, 263] width 38 height 6
click at [253, 260] on p "Sell-out Risk: High" at bounding box center [271, 263] width 38 height 6
drag, startPoint x: 253, startPoint y: 246, endPoint x: 268, endPoint y: 246, distance: 15.0
click at [268, 260] on p "Sell-out Risk: High" at bounding box center [271, 263] width 38 height 6
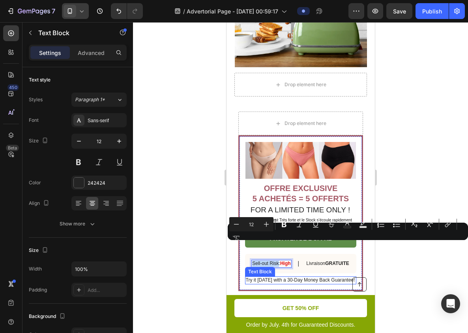
click at [304, 277] on p "Try it [DATE] with a 30-Day Money Back Guarantee!" at bounding box center [300, 280] width 111 height 6
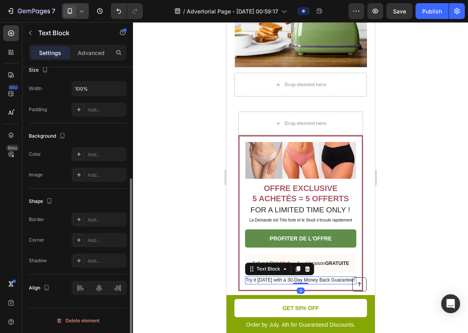
click at [304, 277] on p "Try it [DATE] with a 30-Day Money Back Guarantee!" at bounding box center [300, 280] width 111 height 6
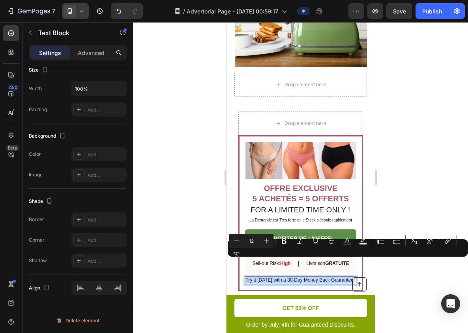
copy p "Try it [DATE] with a 30-Day Money Back Guarantee!"
click at [206, 211] on div at bounding box center [300, 177] width 335 height 310
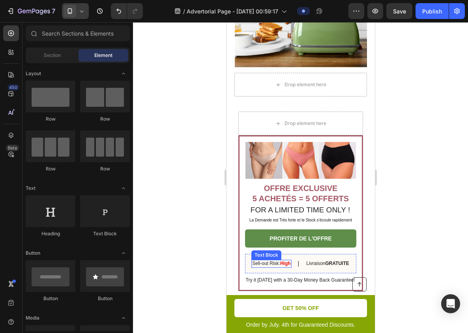
click at [275, 260] on p "Sell-out Risk: High" at bounding box center [271, 263] width 38 height 6
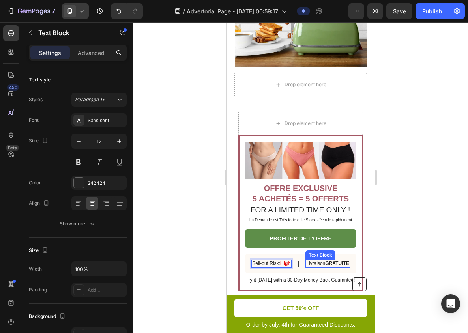
click at [312, 254] on div "Sell-out Risk: High Text Block 0 | Text Block Livraison GRATUITE Text Block Row" at bounding box center [300, 263] width 111 height 19
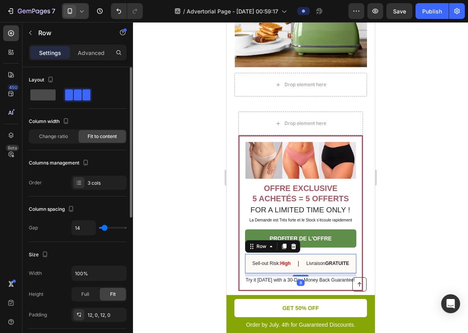
click at [52, 94] on span at bounding box center [42, 94] width 25 height 11
type input "0"
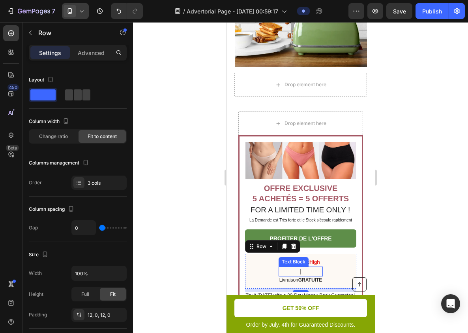
click at [323, 266] on div "|" at bounding box center [300, 271] width 44 height 10
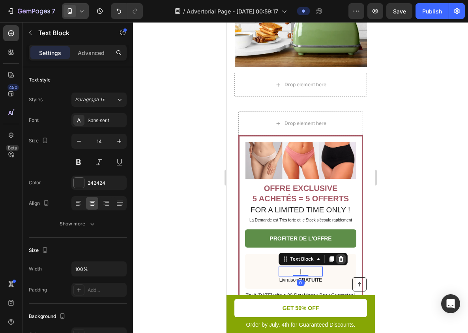
click at [338, 256] on icon at bounding box center [340, 259] width 5 height 6
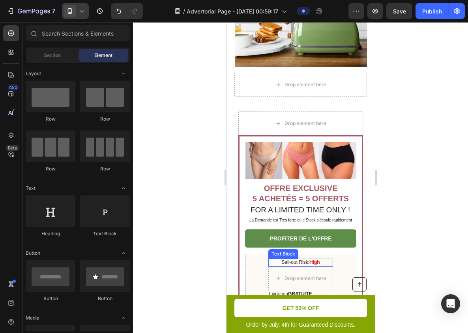
click at [312, 259] on strong "High" at bounding box center [314, 262] width 11 height 6
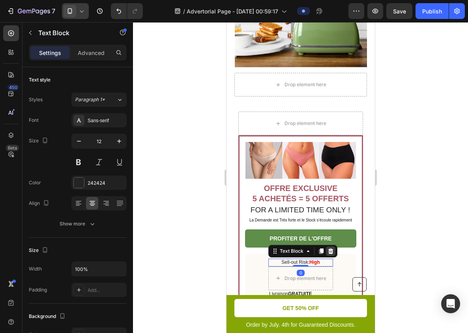
click at [332, 248] on icon at bounding box center [330, 251] width 5 height 6
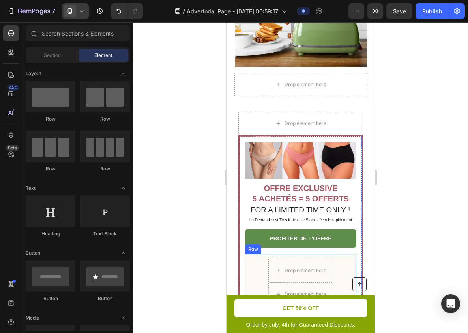
click at [338, 263] on div "Drop element here Drop element here Livraison GRATUITE Text Block Row" at bounding box center [300, 286] width 111 height 65
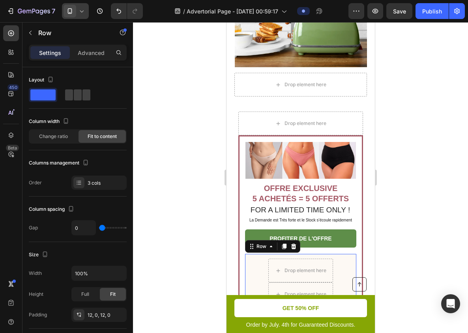
scroll to position [2072, 0]
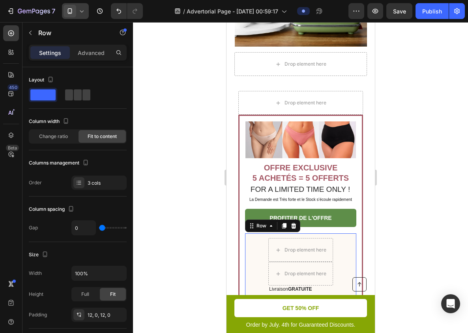
click at [410, 236] on div at bounding box center [300, 177] width 335 height 310
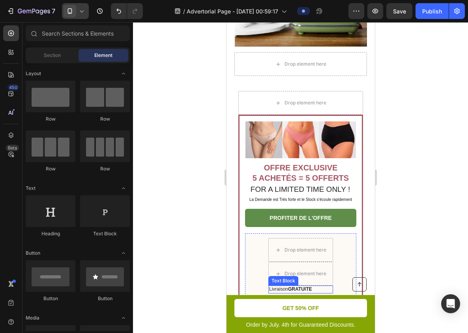
click at [304, 286] on strong "GRATUITE" at bounding box center [300, 289] width 24 height 6
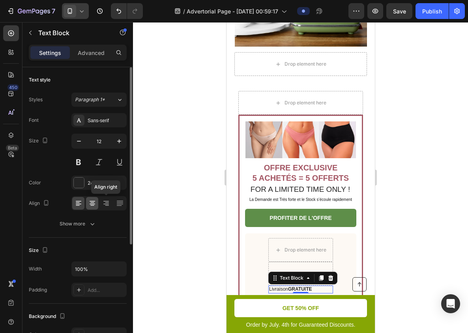
click at [90, 201] on icon at bounding box center [92, 203] width 8 height 8
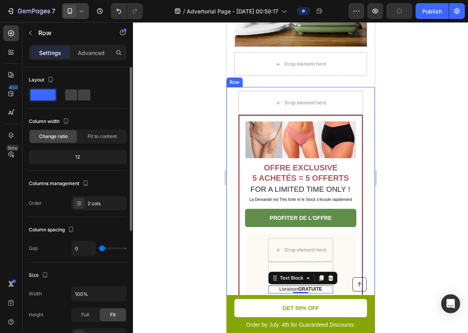
click at [366, 223] on div "Image OFFRE EXCLUSIVE 5 ACHETÉS = 5 OFFERTS Heading FOR A LIMITED TIME ONLY ! T…" at bounding box center [300, 205] width 149 height 236
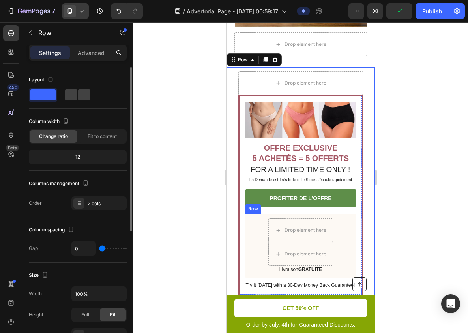
scroll to position [2092, 0]
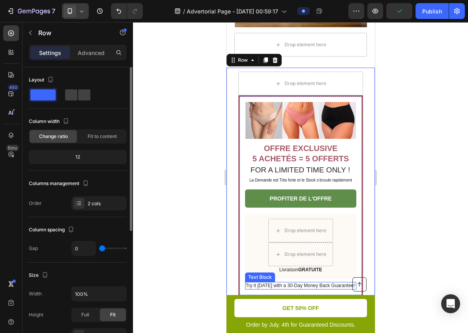
click at [329, 282] on div "Try it [DATE] with a 30-Day Money Back Guarantee!" at bounding box center [300, 286] width 111 height 8
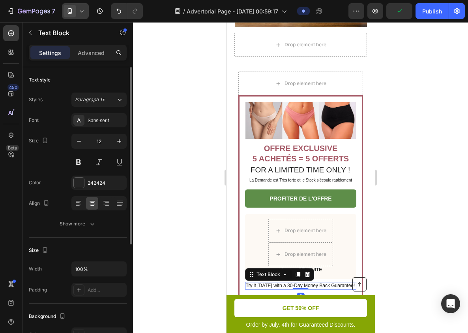
click at [329, 282] on div "Try it [DATE] with a 30-Day Money Back Guarantee!" at bounding box center [300, 286] width 111 height 8
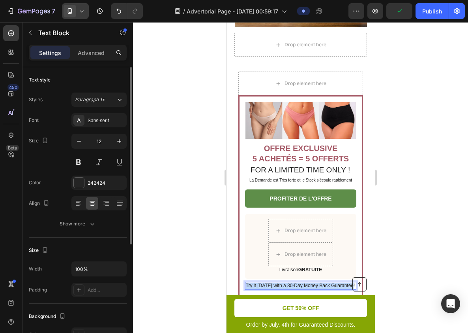
click at [329, 282] on div "Try it [DATE] with a 30-Day Money Back Guarantee!" at bounding box center [300, 286] width 111 height 8
copy p "Try it [DATE] with a 30-Day Money Back Guarantee!"
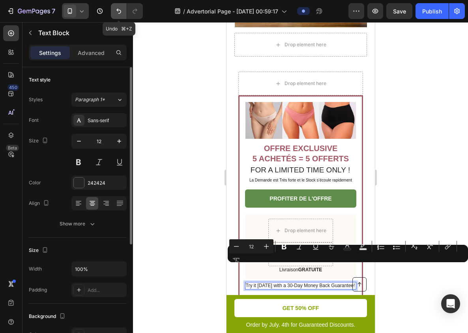
click at [123, 9] on icon "Undo/Redo" at bounding box center [119, 11] width 8 height 8
type input "16"
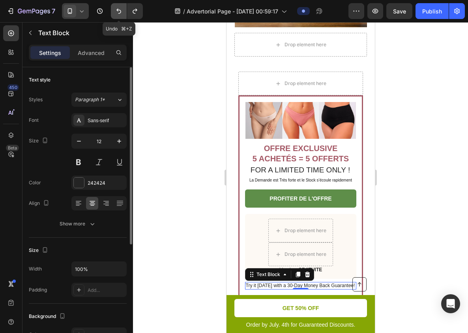
click at [118, 9] on icon "Undo/Redo" at bounding box center [119, 11] width 8 height 8
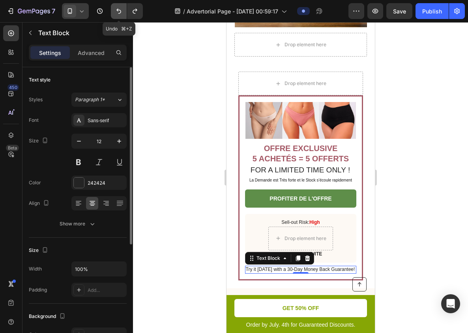
click at [118, 9] on icon "Undo/Redo" at bounding box center [119, 11] width 8 height 8
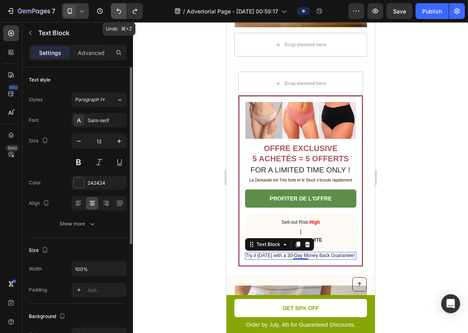
click at [118, 9] on icon "Undo/Redo" at bounding box center [119, 11] width 8 height 8
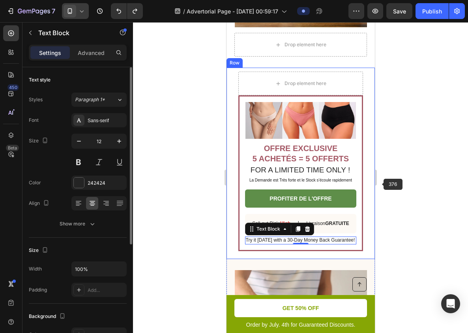
click at [408, 192] on div at bounding box center [300, 177] width 335 height 310
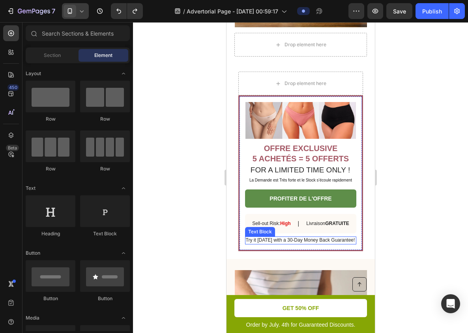
click at [321, 237] on p "Try it [DATE] with a 30-Day Money Back Guarantee!" at bounding box center [300, 240] width 111 height 6
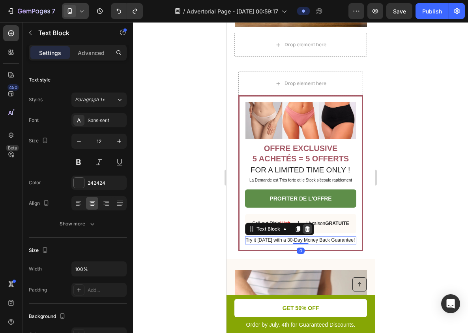
click at [311, 224] on div at bounding box center [307, 228] width 9 height 9
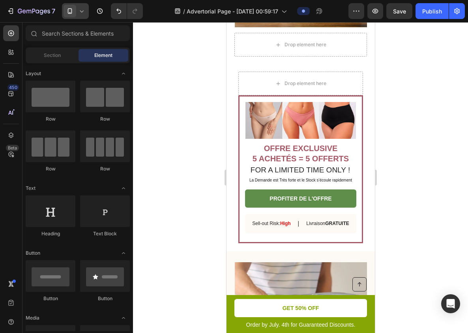
click at [403, 209] on div at bounding box center [300, 177] width 335 height 310
click at [336, 214] on div "Sell-out Risk: High Text Block | Text Block Livraison GRATUITE Text Block Row" at bounding box center [300, 223] width 111 height 19
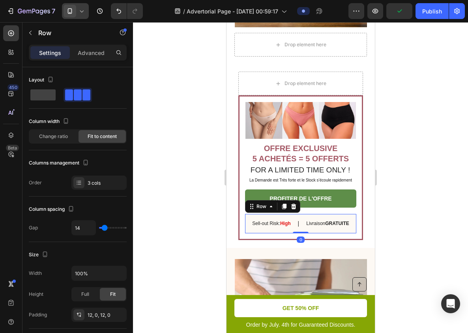
drag, startPoint x: 301, startPoint y: 218, endPoint x: 308, endPoint y: 203, distance: 16.4
click at [308, 214] on div "Sell-out Risk: High Text Block | Text Block Livraison GRATUITE Text Block Row 0" at bounding box center [300, 223] width 111 height 19
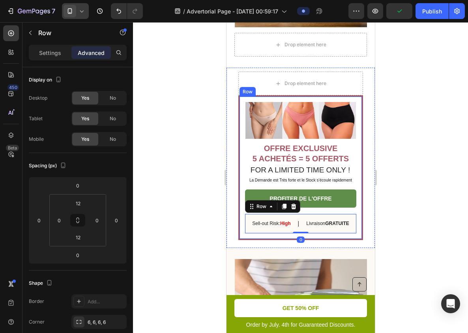
click at [410, 203] on div at bounding box center [300, 177] width 335 height 310
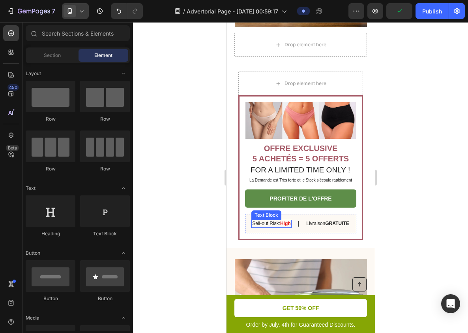
click at [267, 220] on p "Sell-out Risk: High" at bounding box center [271, 223] width 38 height 6
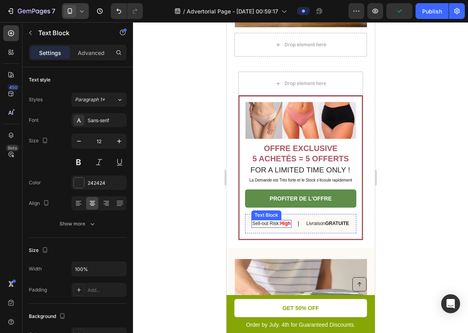
click at [267, 220] on p "Sell-out Risk: High" at bounding box center [271, 223] width 38 height 6
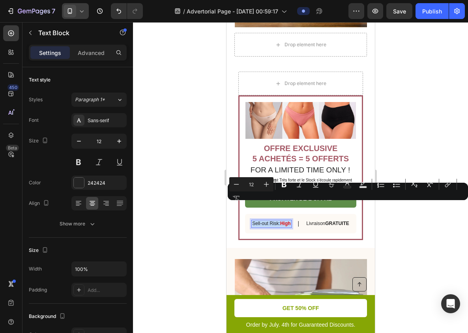
click at [267, 220] on p "Sell-out Risk: High" at bounding box center [271, 223] width 38 height 6
click at [259, 220] on p "Sell-out Risk: High" at bounding box center [271, 223] width 38 height 6
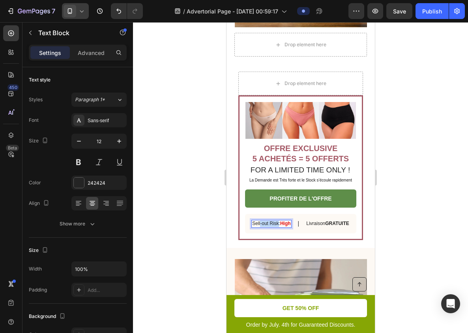
drag, startPoint x: 259, startPoint y: 207, endPoint x: 269, endPoint y: 207, distance: 10.3
click at [269, 220] on p "Sell-out Risk: High" at bounding box center [271, 223] width 38 height 6
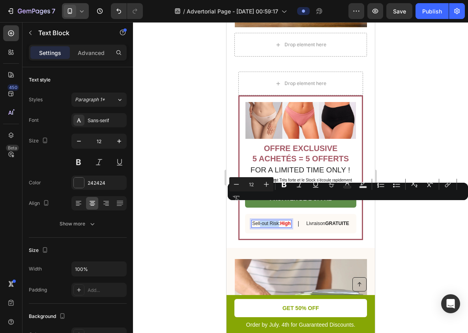
click at [275, 220] on p "Sell-out Risk: High" at bounding box center [271, 223] width 38 height 6
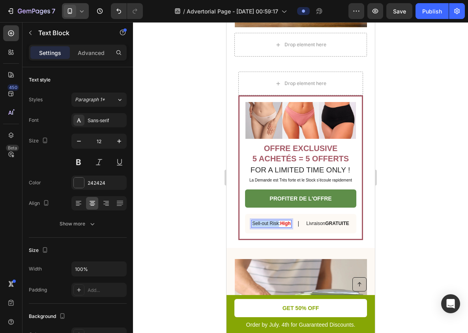
drag, startPoint x: 275, startPoint y: 205, endPoint x: 257, endPoint y: 206, distance: 18.2
click at [257, 220] on p "Sell-out Risk: High" at bounding box center [271, 223] width 38 height 6
click at [279, 220] on strong "High" at bounding box center [281, 223] width 11 height 6
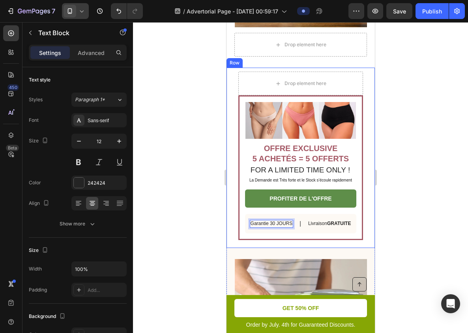
click at [424, 199] on div at bounding box center [300, 177] width 335 height 310
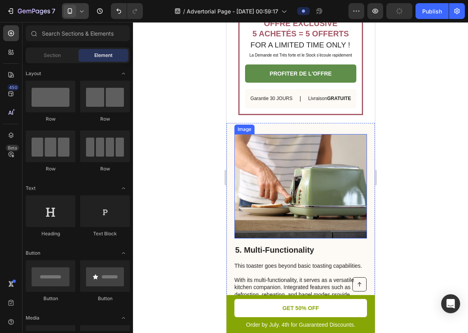
scroll to position [2204, 0]
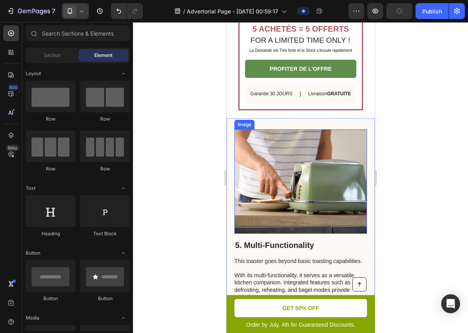
click at [347, 178] on img at bounding box center [301, 181] width 132 height 104
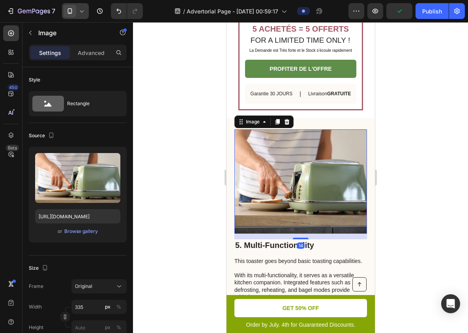
click at [292, 124] on div "Image" at bounding box center [263, 121] width 59 height 13
click at [318, 115] on div "Image OFFRE EXCLUSIVE 5 ACHETÉS = 5 OFFERTS Heading FOR A LIMITED TIME ONLY ! T…" at bounding box center [300, 28] width 149 height 180
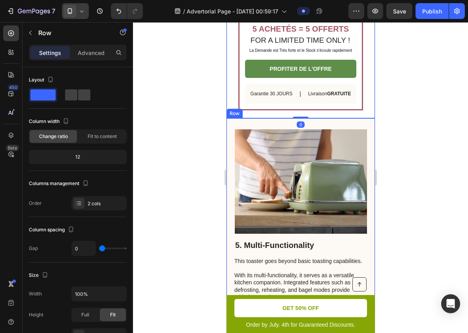
click at [316, 121] on div "5. Multi-Functionality Heading This toaster goes beyond basic toasting capabili…" at bounding box center [300, 233] width 149 height 230
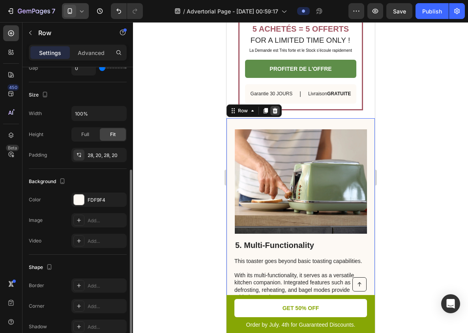
click at [276, 114] on div at bounding box center [274, 110] width 9 height 9
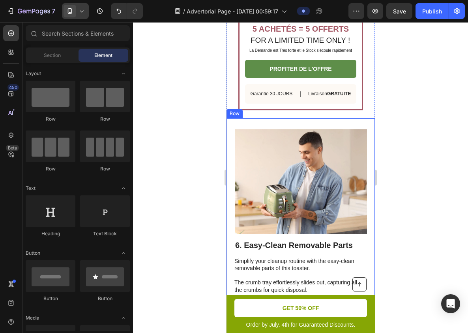
click at [285, 127] on div "Image 6. Easy-Clean Removable Parts Heading Simplify your cleanup routine with …" at bounding box center [300, 229] width 149 height 223
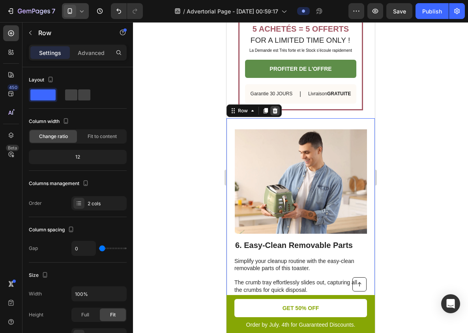
click at [275, 109] on icon at bounding box center [275, 111] width 5 height 6
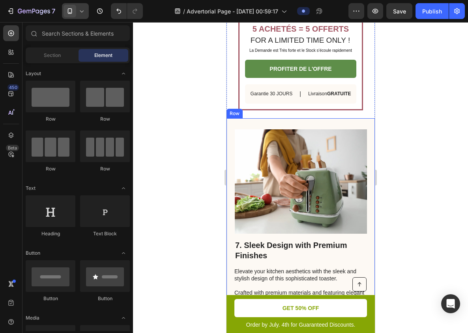
click at [276, 121] on div "7. Sleek Design with Premium Finishes Heading Elevate your kitchen aesthetics w…" at bounding box center [300, 231] width 149 height 226
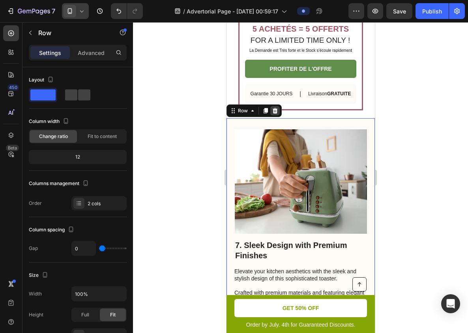
click at [276, 111] on icon at bounding box center [275, 111] width 5 height 6
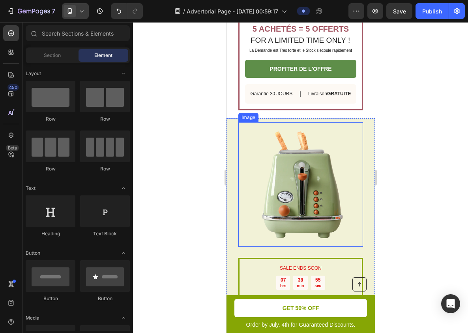
click at [279, 124] on img at bounding box center [301, 184] width 124 height 124
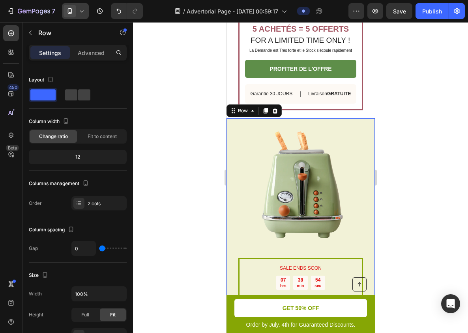
click at [365, 119] on div "SALE ENDS SOON Text Block 07 hrs 38 min 54 sec Countdown Timer Toaster waffle c…" at bounding box center [300, 265] width 149 height 294
click at [278, 113] on div at bounding box center [274, 110] width 9 height 9
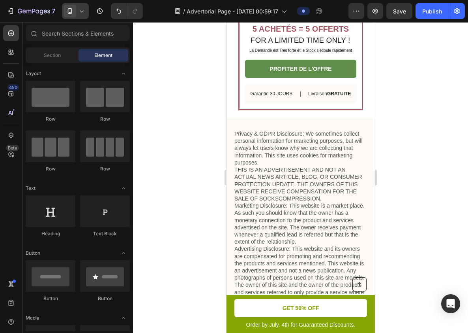
scroll to position [2258, 0]
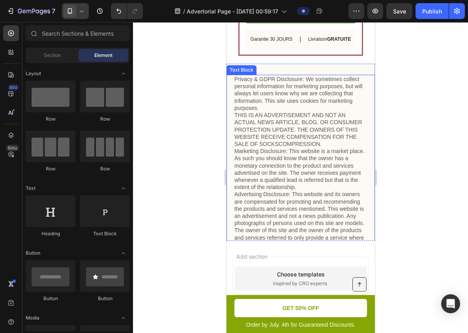
click at [310, 121] on p "Privacy & GDPR Disclosure: We sometimes collect personal information for market…" at bounding box center [300, 165] width 133 height 180
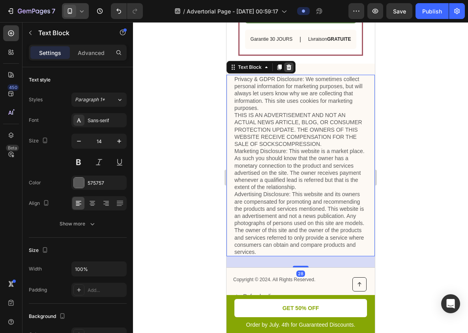
click at [292, 70] on div at bounding box center [288, 66] width 9 height 9
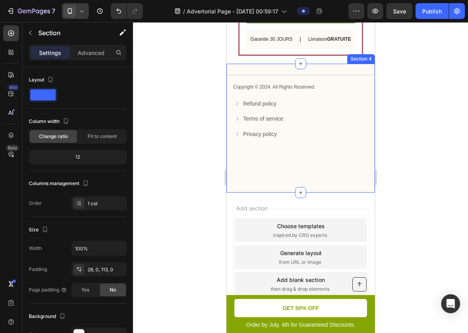
click at [351, 76] on div "Title Line Copyright © 2024. All Rights Reserved. Text Block Refund policy Butt…" at bounding box center [300, 111] width 149 height 73
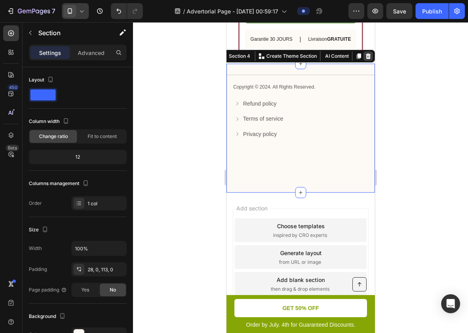
click at [369, 55] on icon at bounding box center [368, 56] width 6 height 6
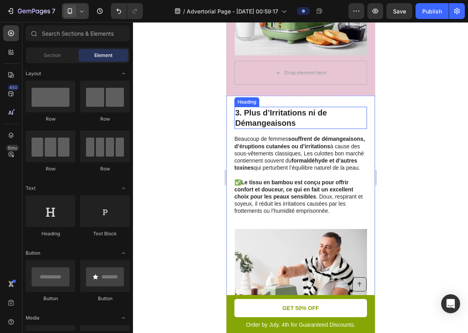
scroll to position [637, 0]
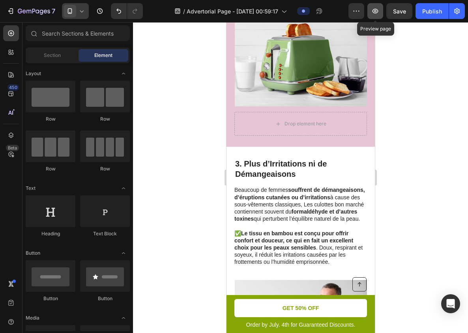
click at [373, 12] on icon "button" at bounding box center [376, 11] width 8 height 8
